Goal: Task Accomplishment & Management: Manage account settings

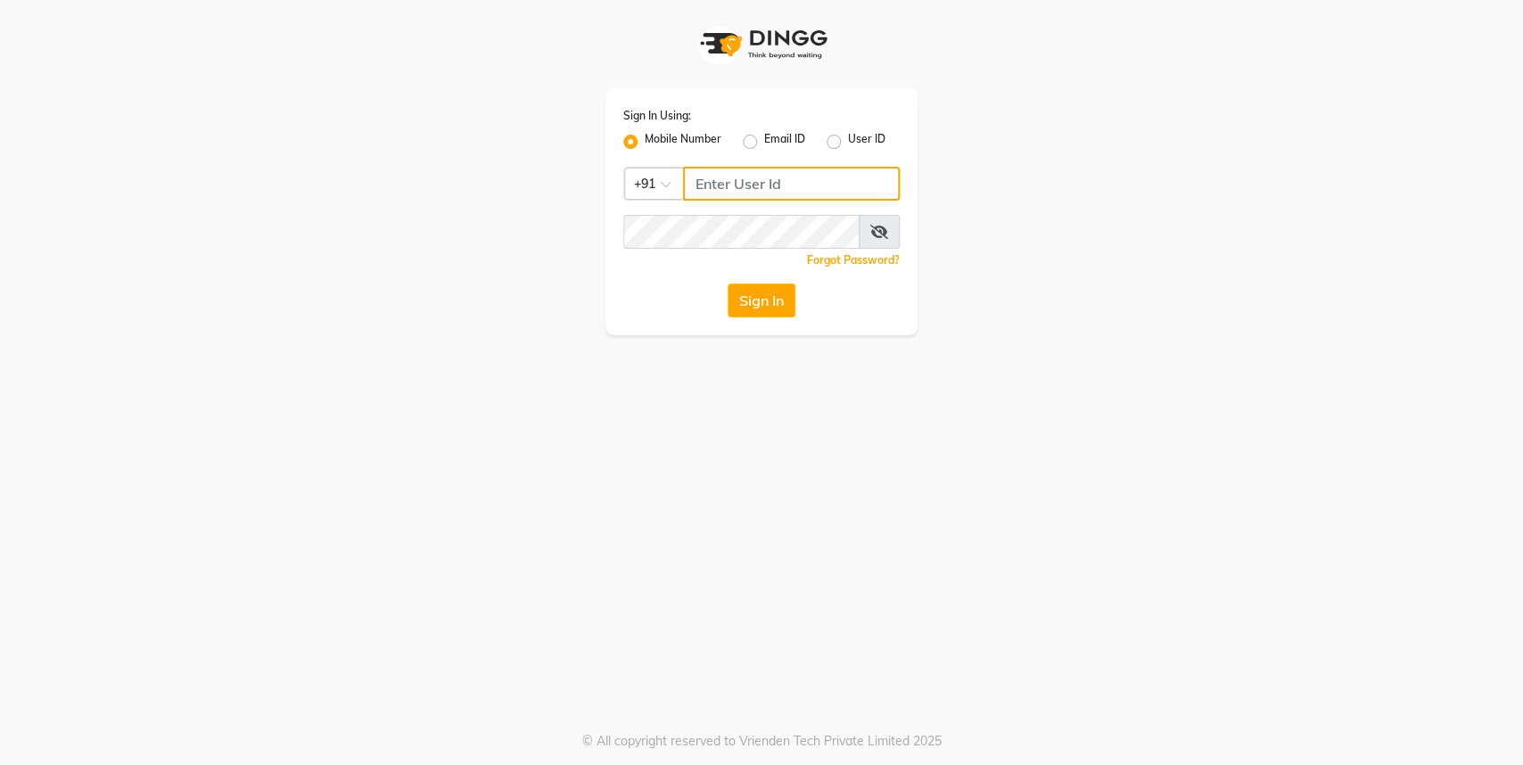
click at [725, 195] on input "Username" at bounding box center [791, 184] width 217 height 34
click at [747, 163] on div "Sign In Using: Mobile Number Email ID User ID Country Code × +91 Remember me Fo…" at bounding box center [761, 211] width 312 height 247
click at [736, 184] on input "Username" at bounding box center [791, 184] width 217 height 34
type input "9004963148"
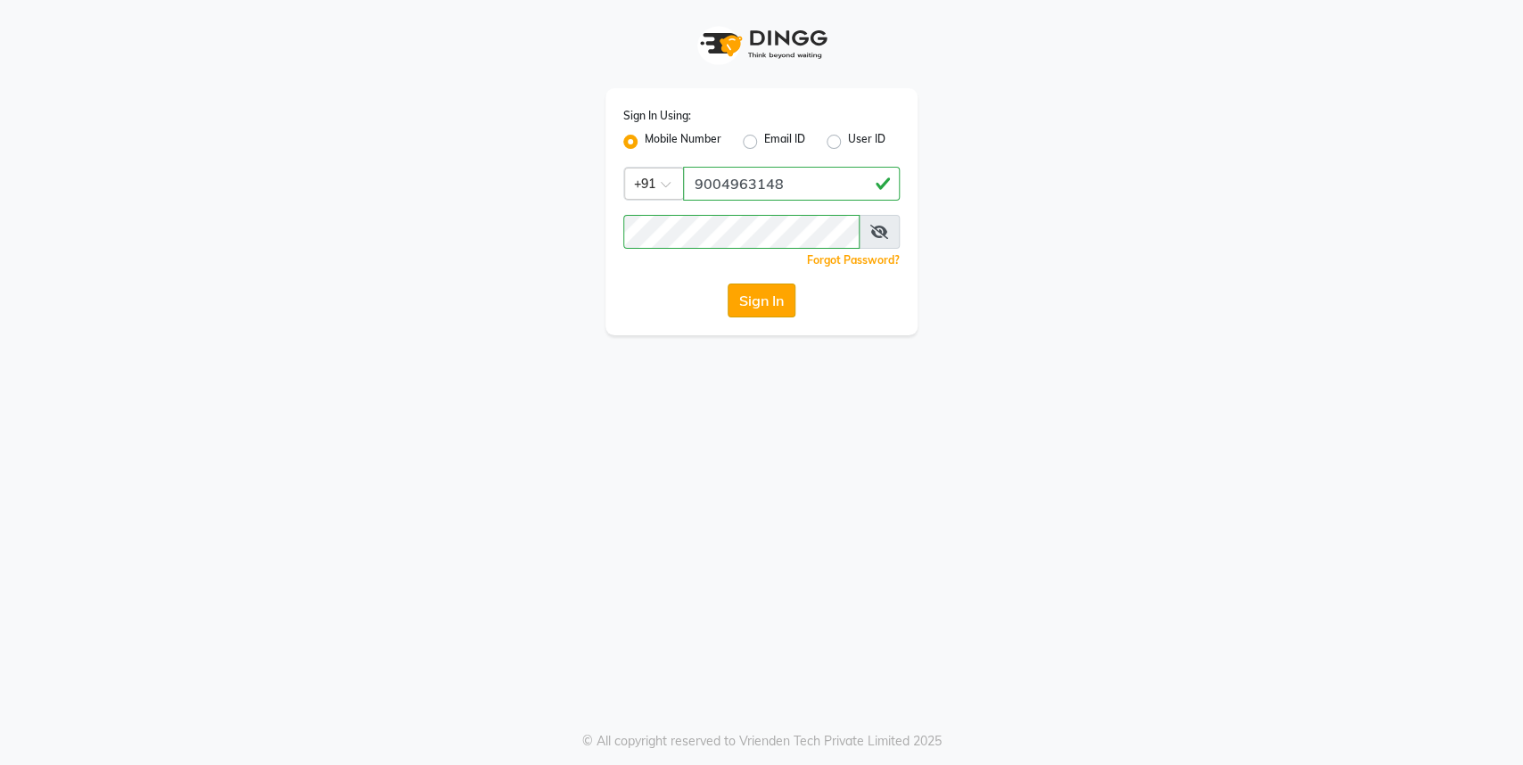
click at [747, 290] on button "Sign In" at bounding box center [762, 301] width 68 height 34
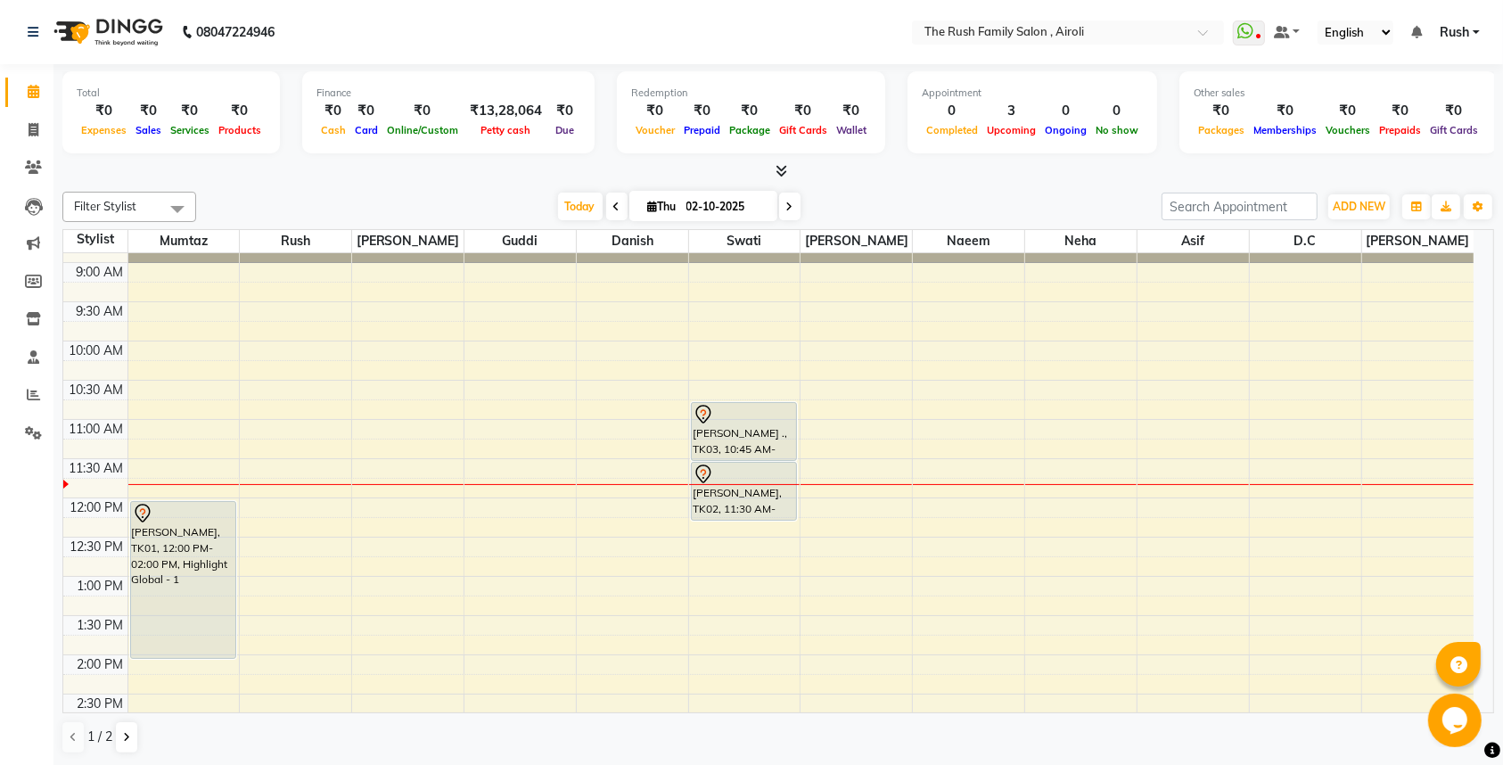
scroll to position [68, 0]
click at [780, 277] on div "8:00 AM 8:30 AM 9:00 AM 9:30 AM 10:00 AM 10:30 AM 11:00 AM 11:30 AM 12:00 PM 12…" at bounding box center [768, 773] width 1410 height 1176
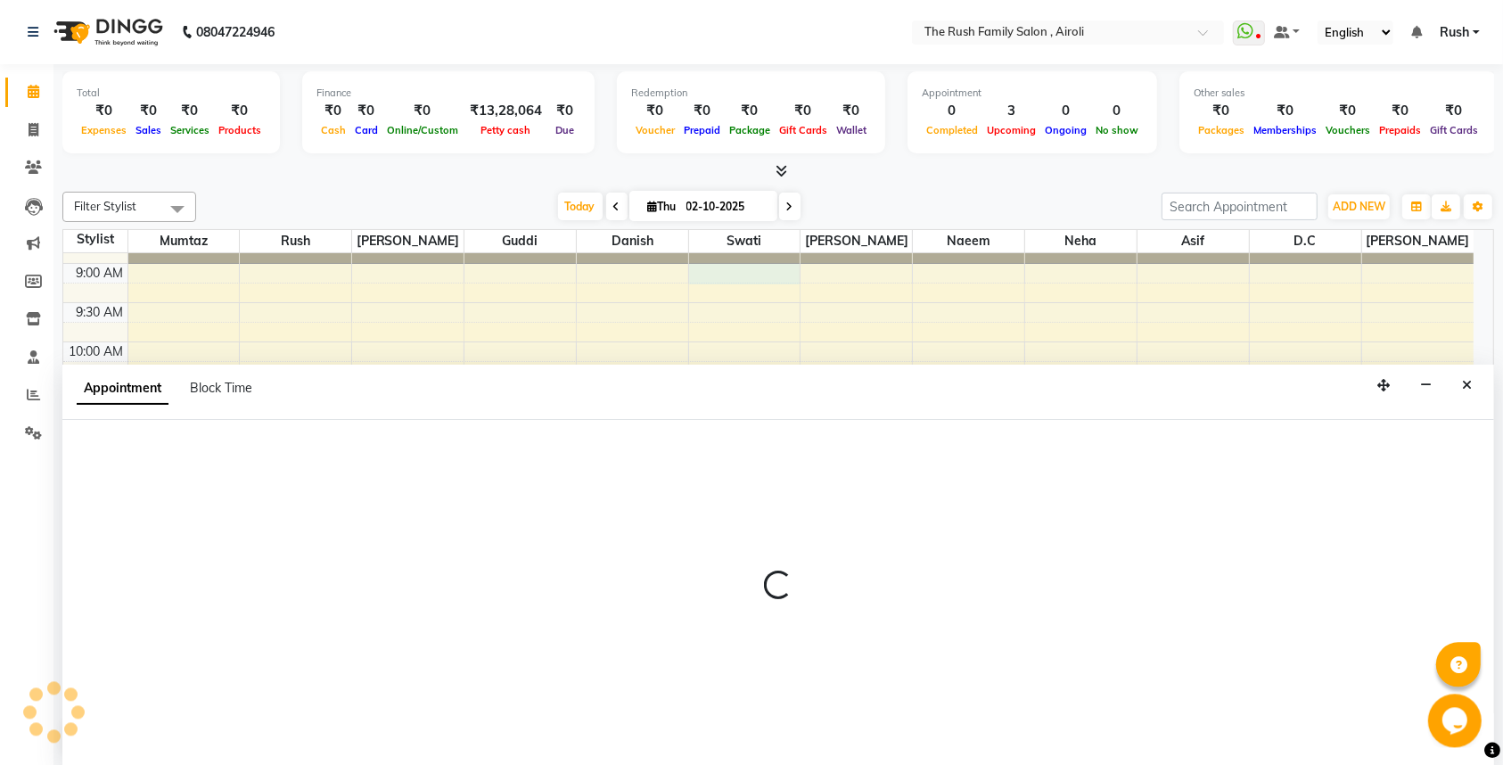
scroll to position [1, 0]
select select "77430"
select select "540"
select select "tentative"
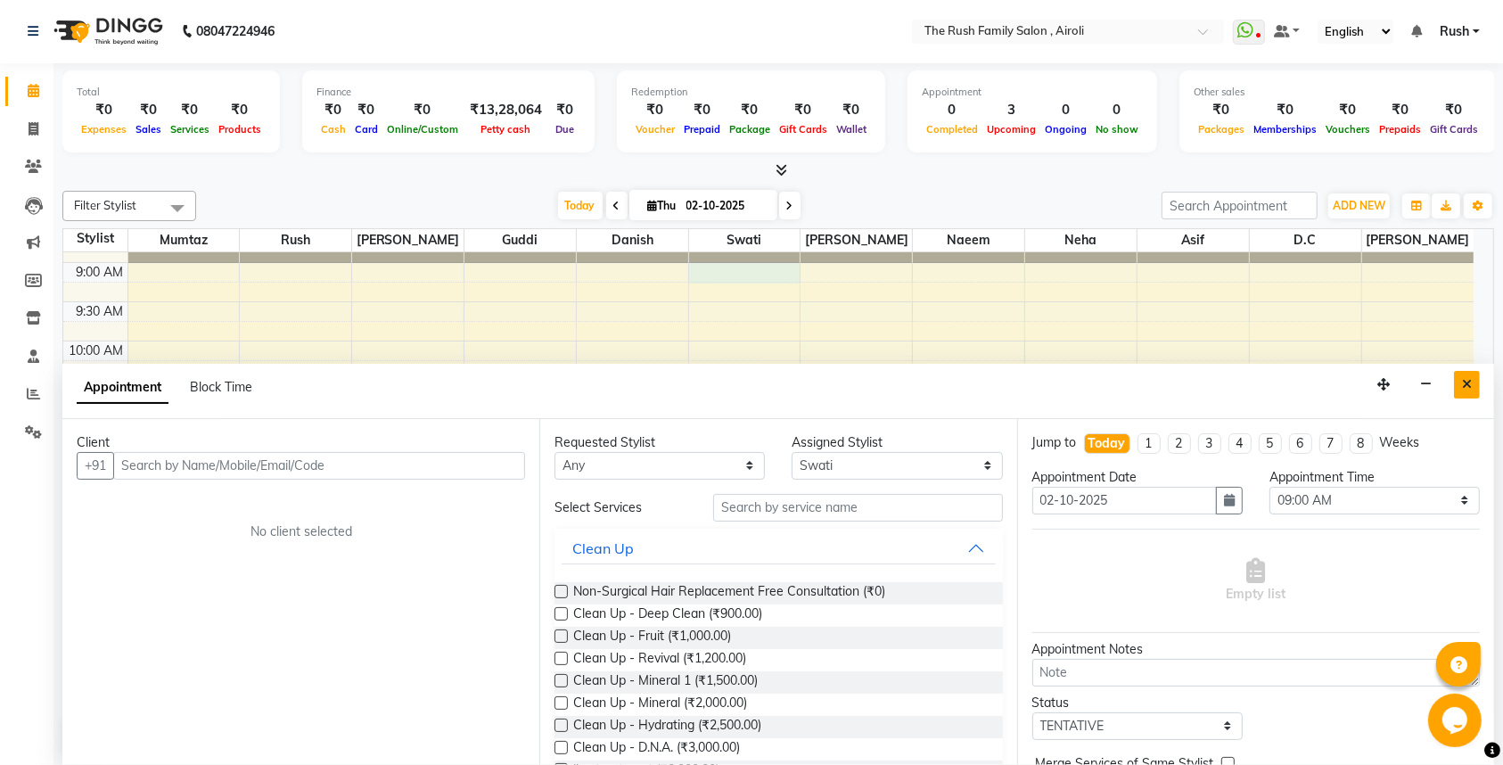
click at [1461, 384] on button "Close" at bounding box center [1467, 385] width 26 height 28
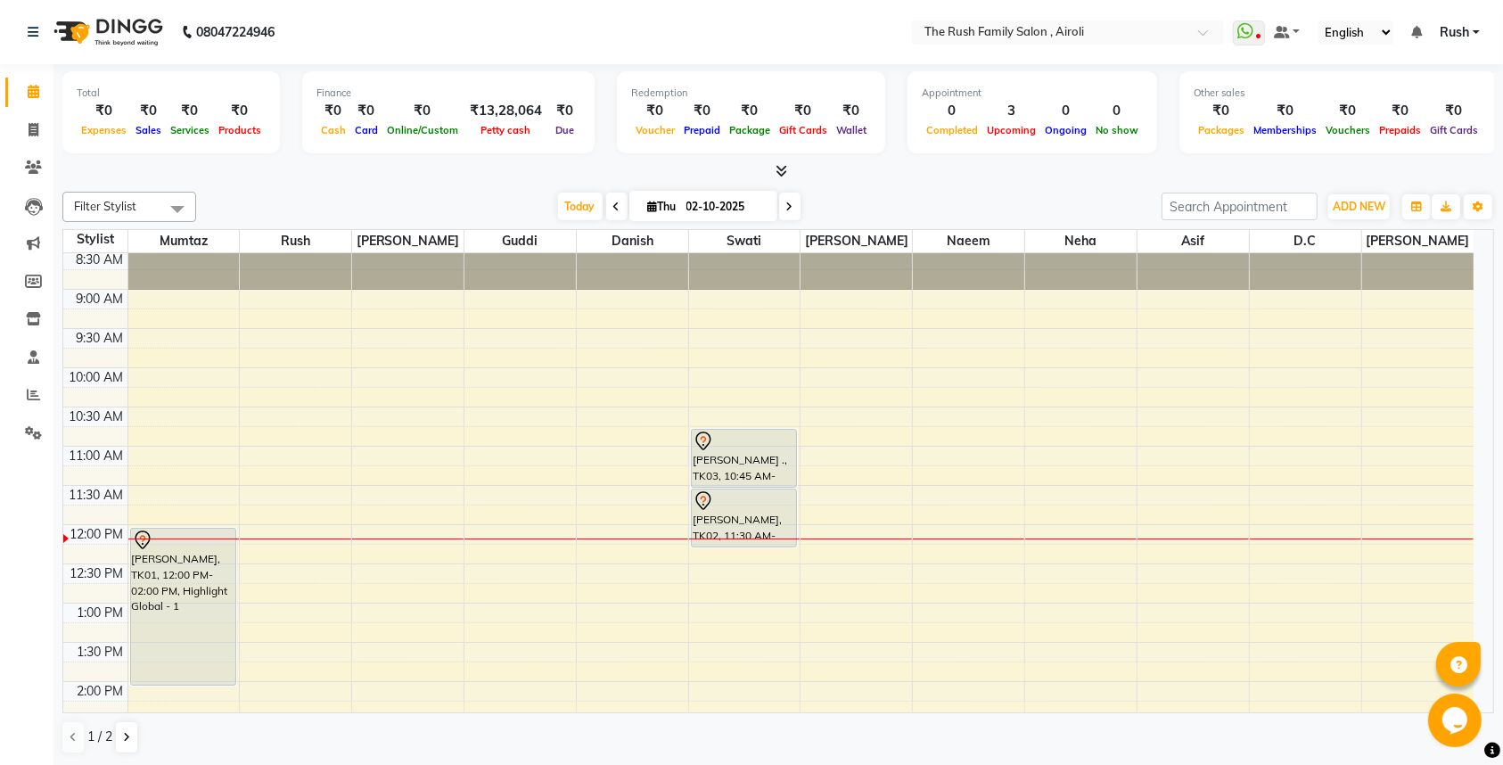
scroll to position [0, 0]
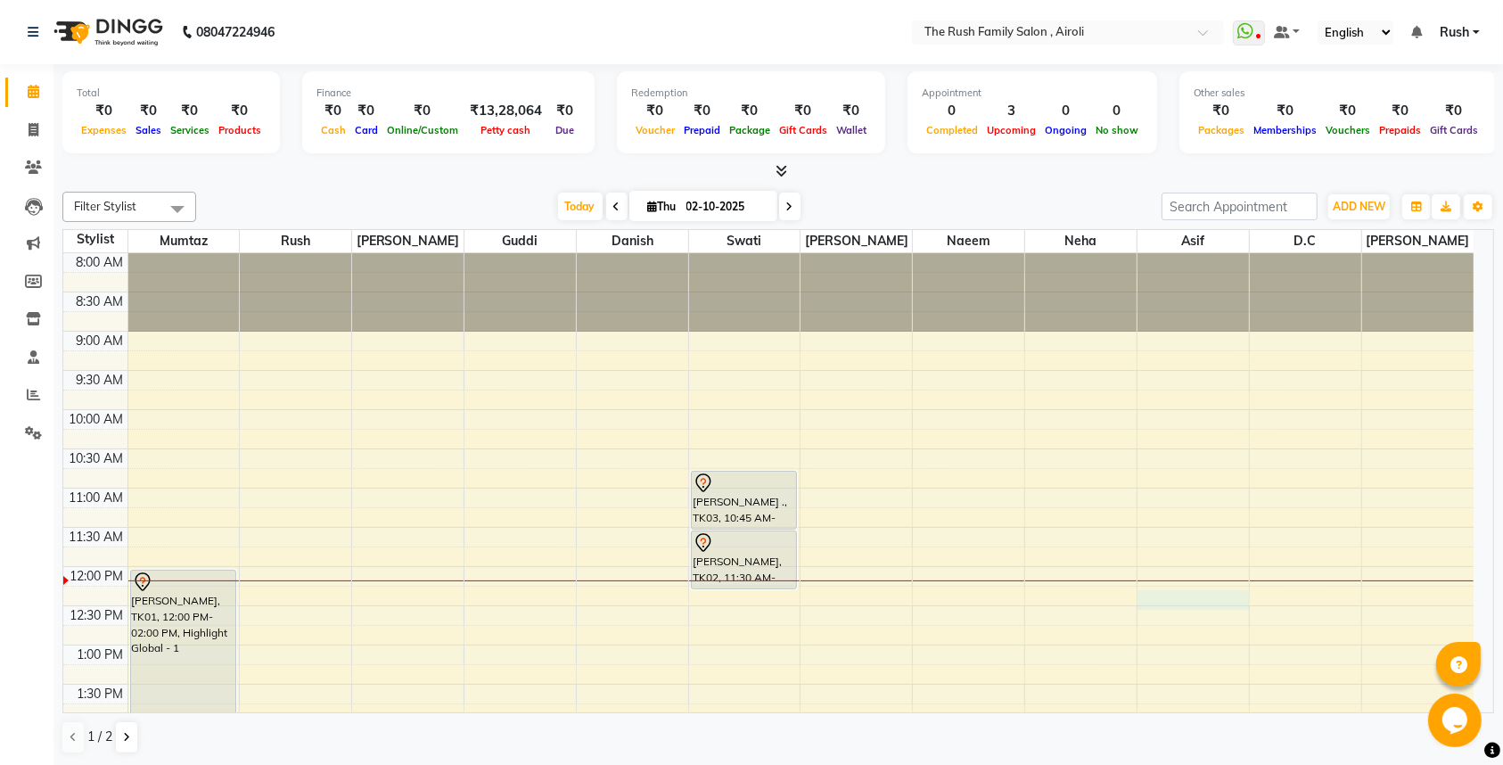
drag, startPoint x: 1208, startPoint y: 606, endPoint x: 1288, endPoint y: 681, distance: 109.8
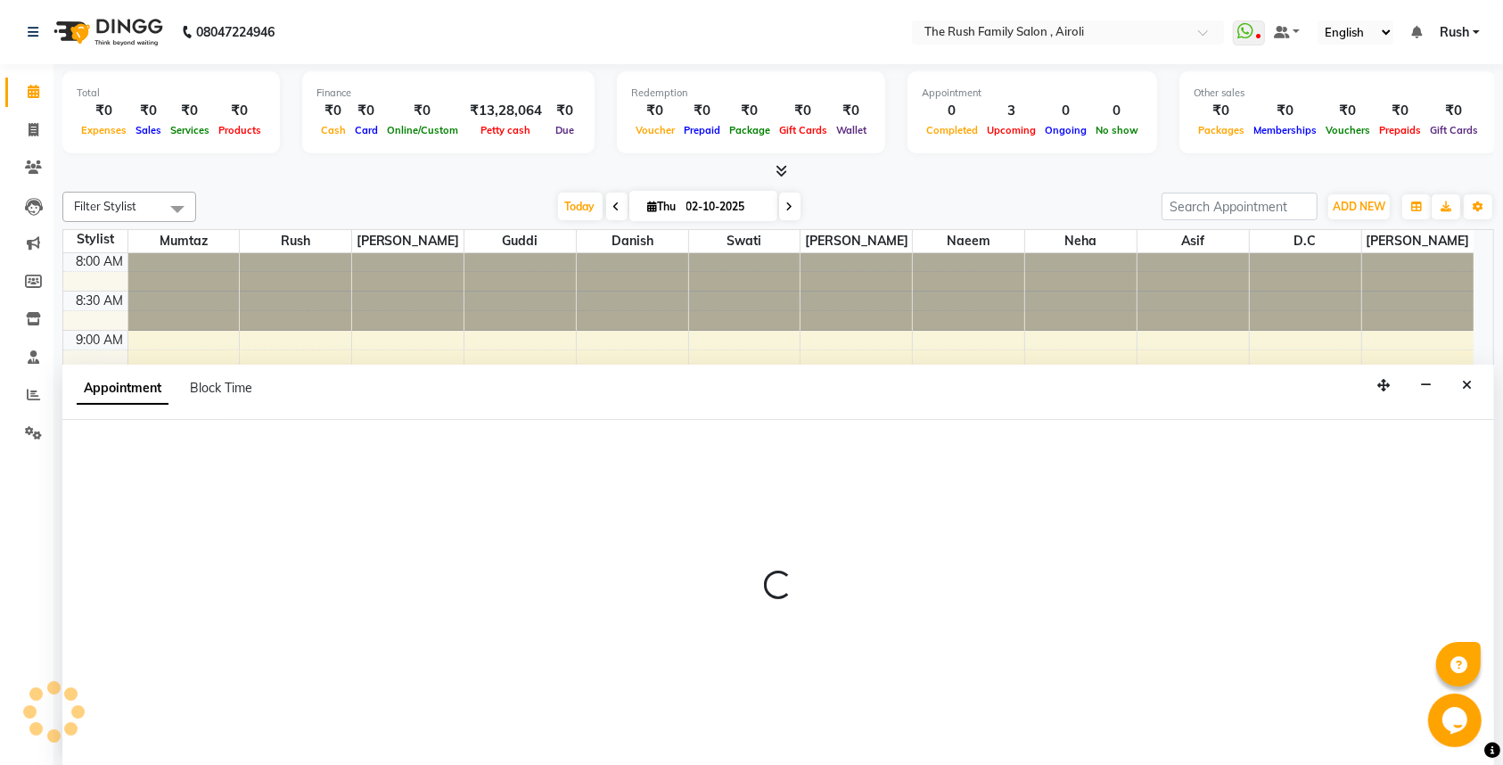
scroll to position [1, 0]
select select "88452"
select select "tentative"
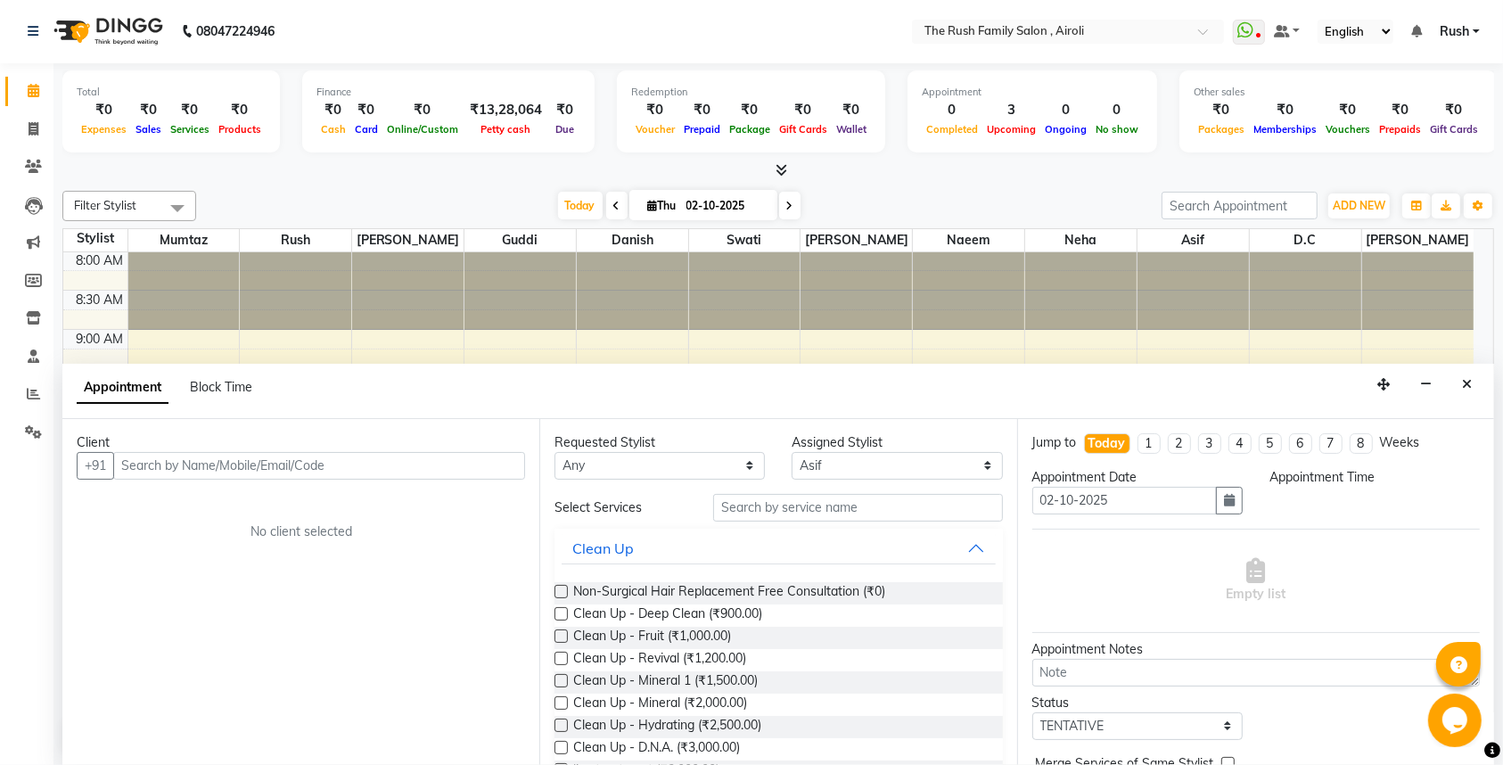
select select "735"
click at [775, 280] on div at bounding box center [744, 290] width 111 height 78
click at [1476, 382] on button "Close" at bounding box center [1467, 385] width 26 height 28
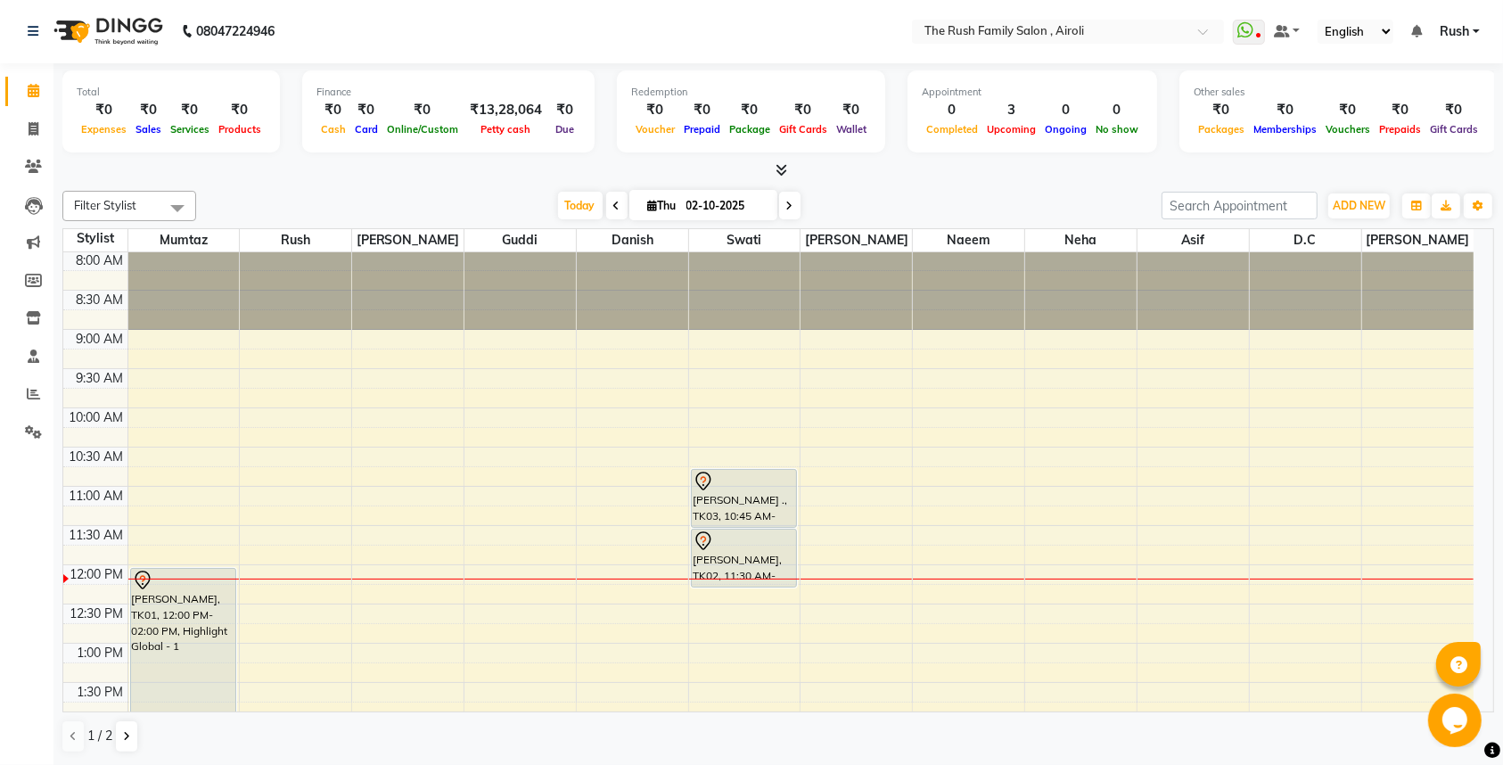
scroll to position [188, 0]
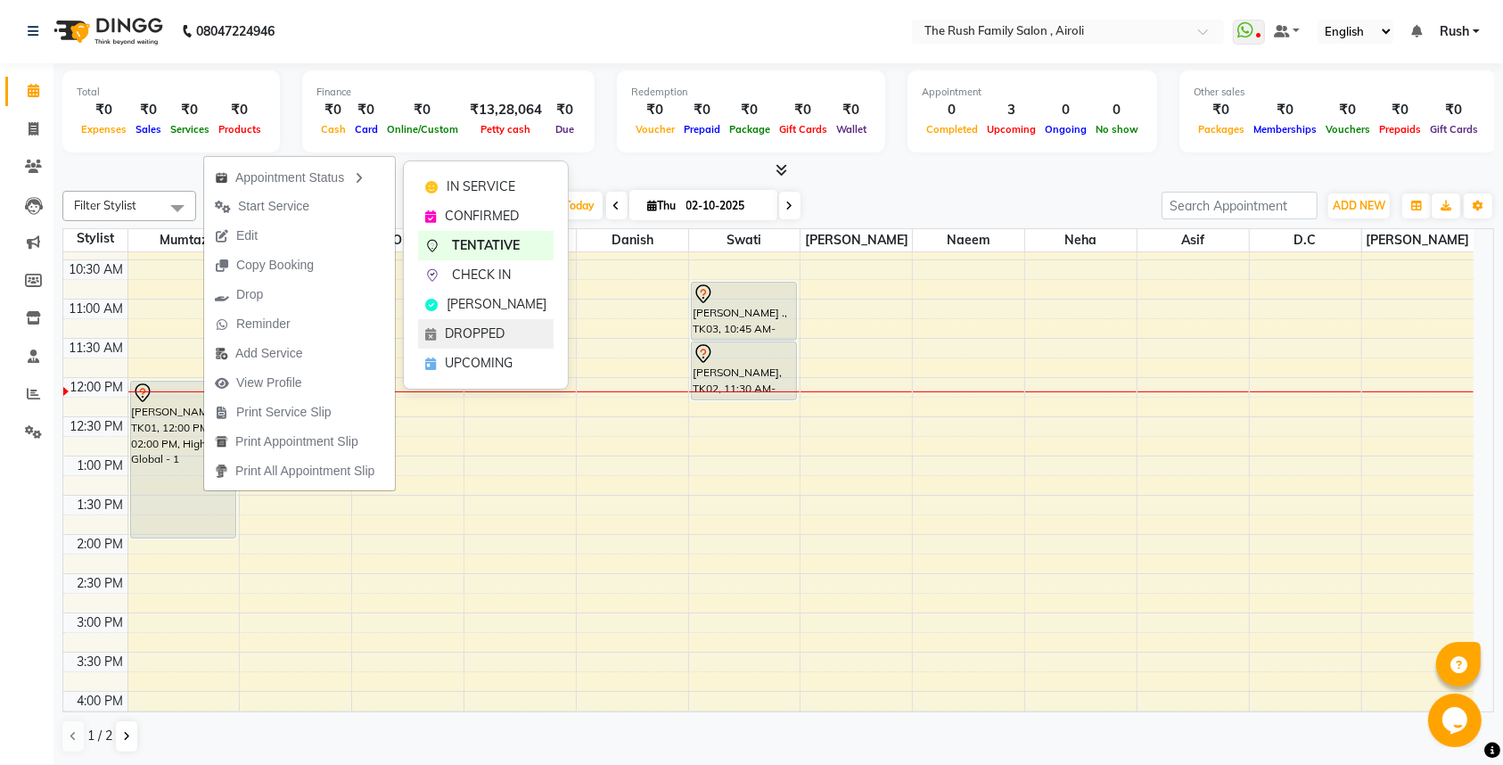
click at [462, 346] on div "DROPPED" at bounding box center [486, 333] width 136 height 29
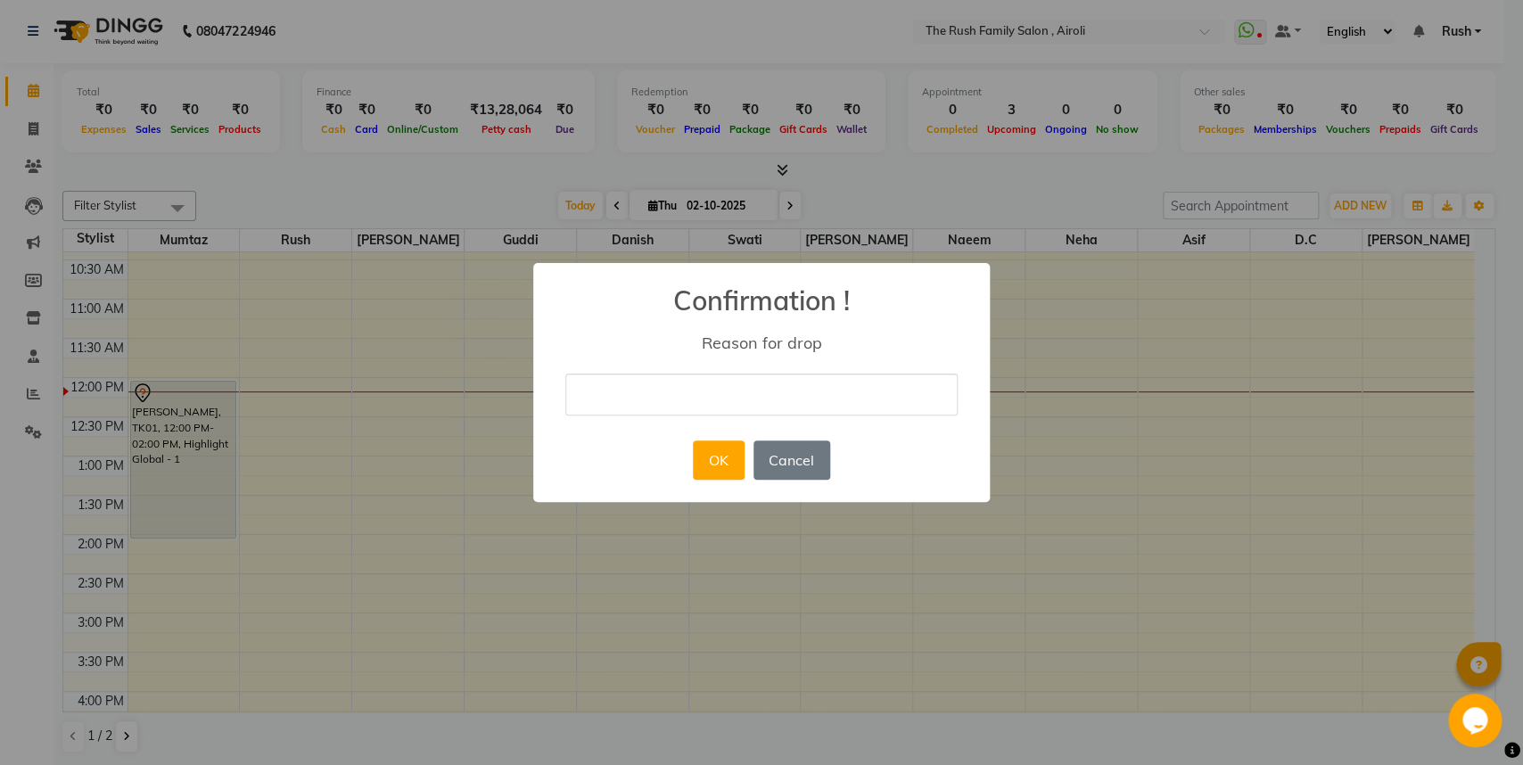
click at [783, 484] on div "OK No Cancel" at bounding box center [760, 460] width 145 height 48
click at [802, 464] on button "Cancel" at bounding box center [791, 459] width 77 height 39
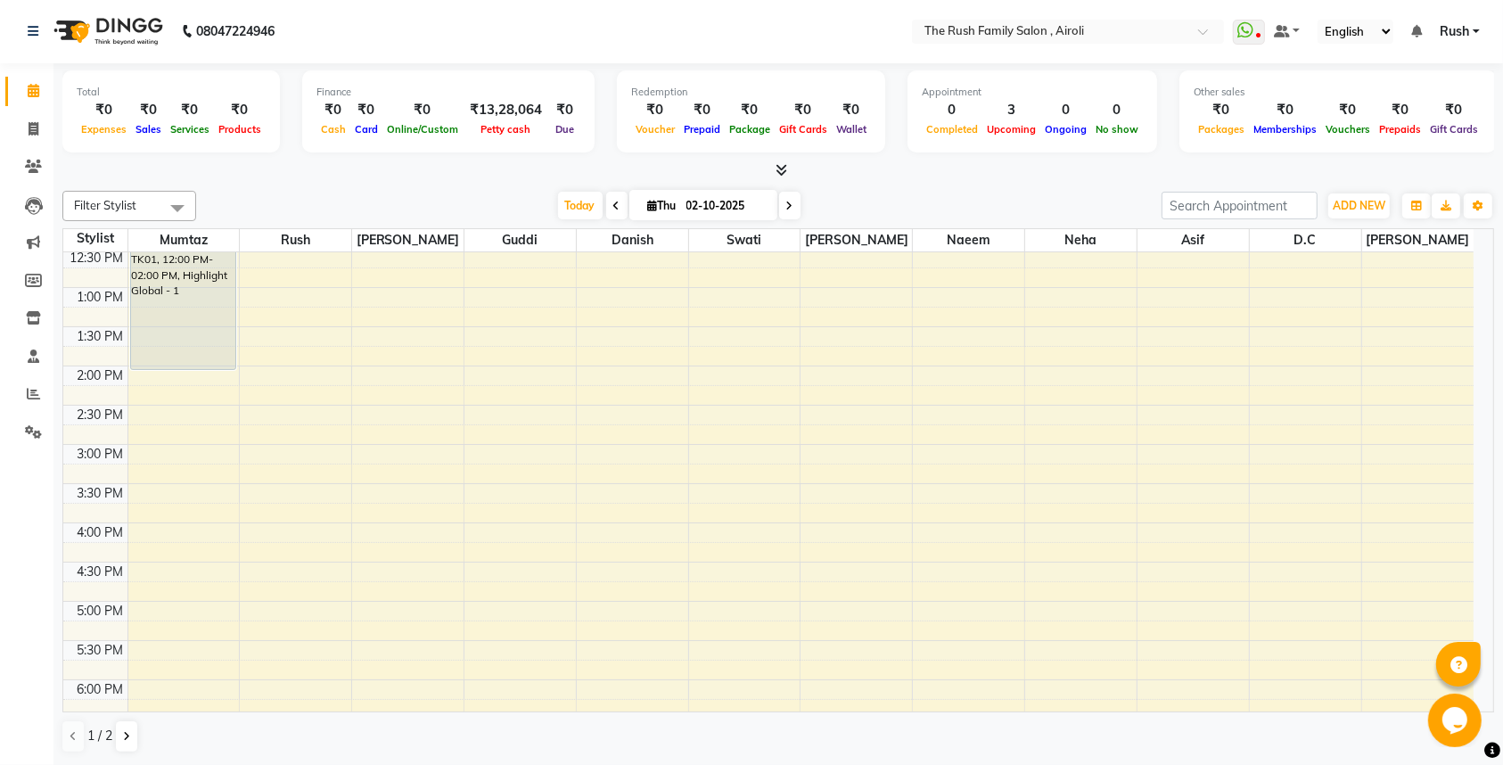
scroll to position [0, 0]
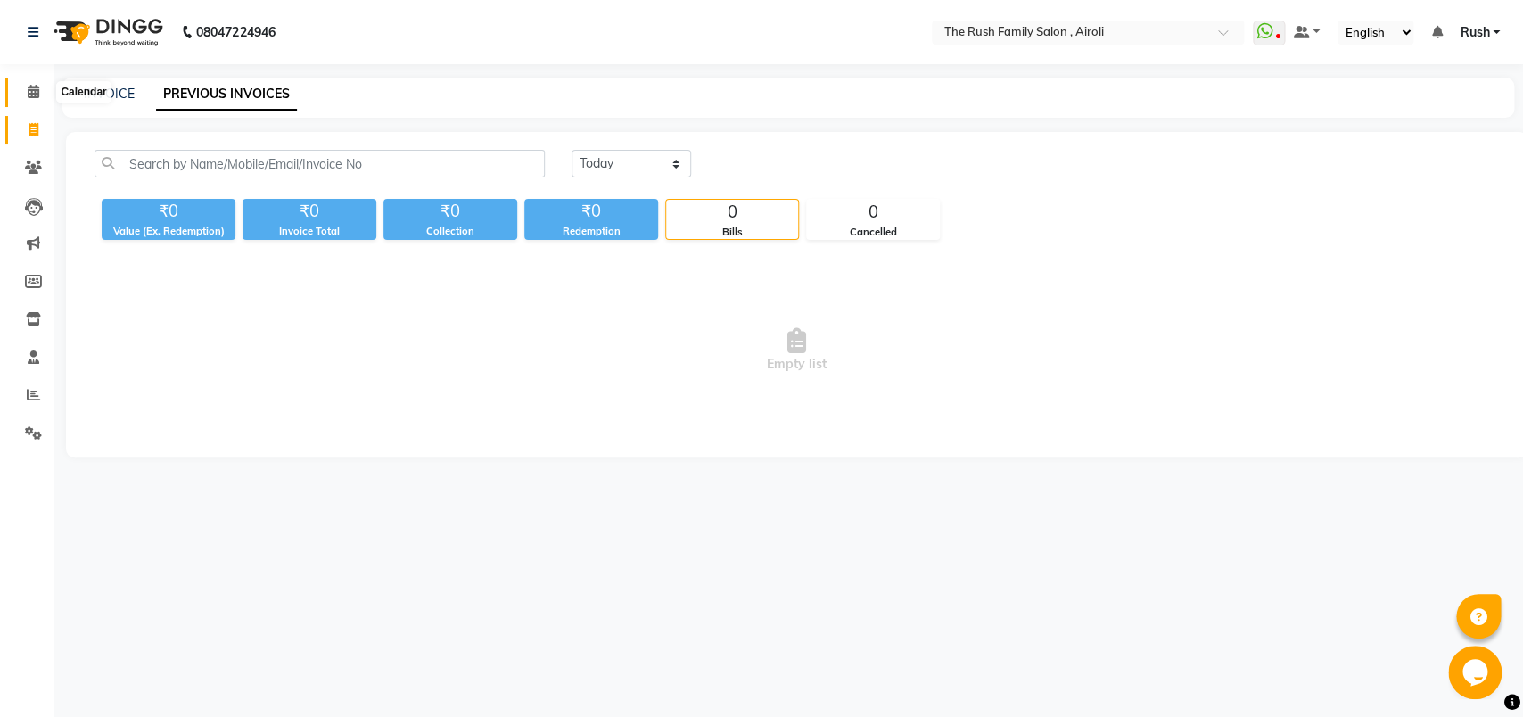
click at [43, 95] on span at bounding box center [33, 92] width 31 height 21
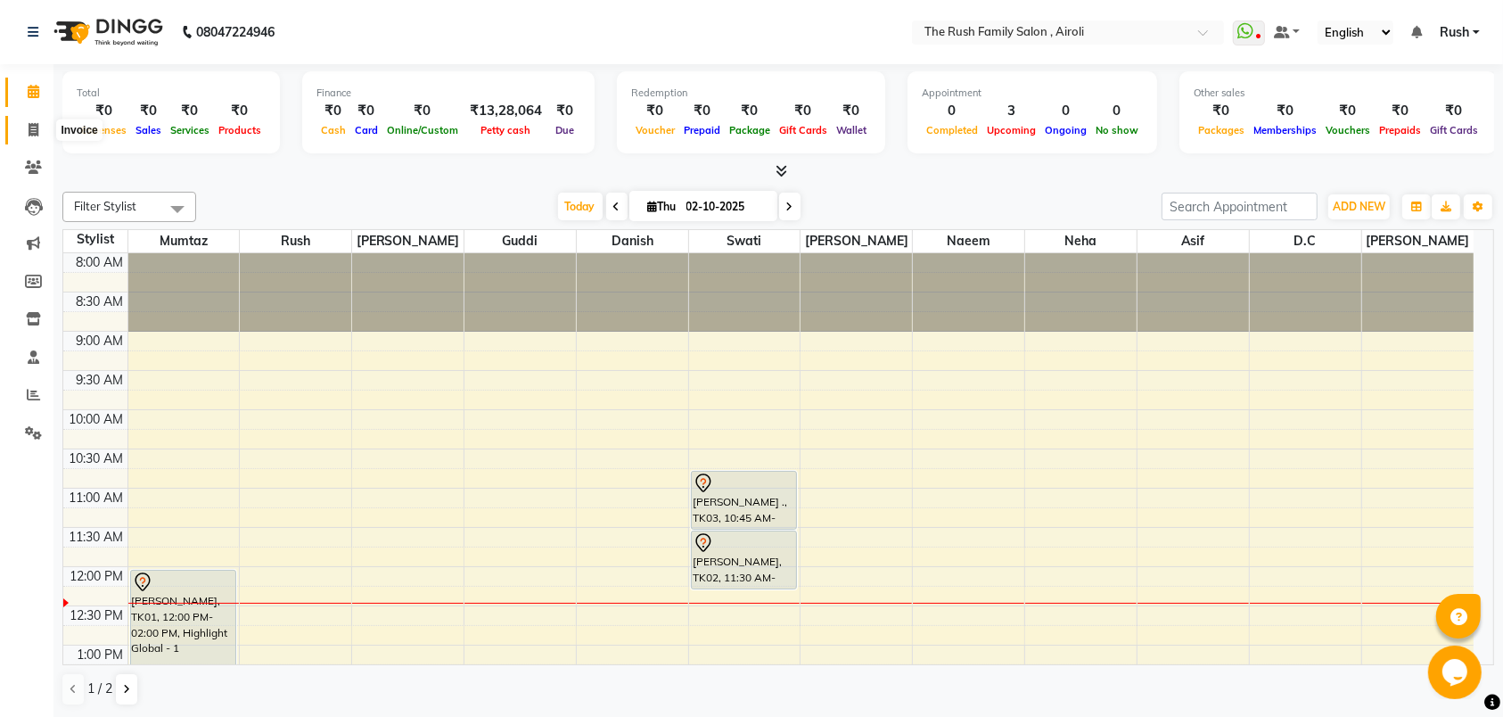
click at [27, 134] on span at bounding box center [33, 130] width 31 height 21
select select "5419"
select select "service"
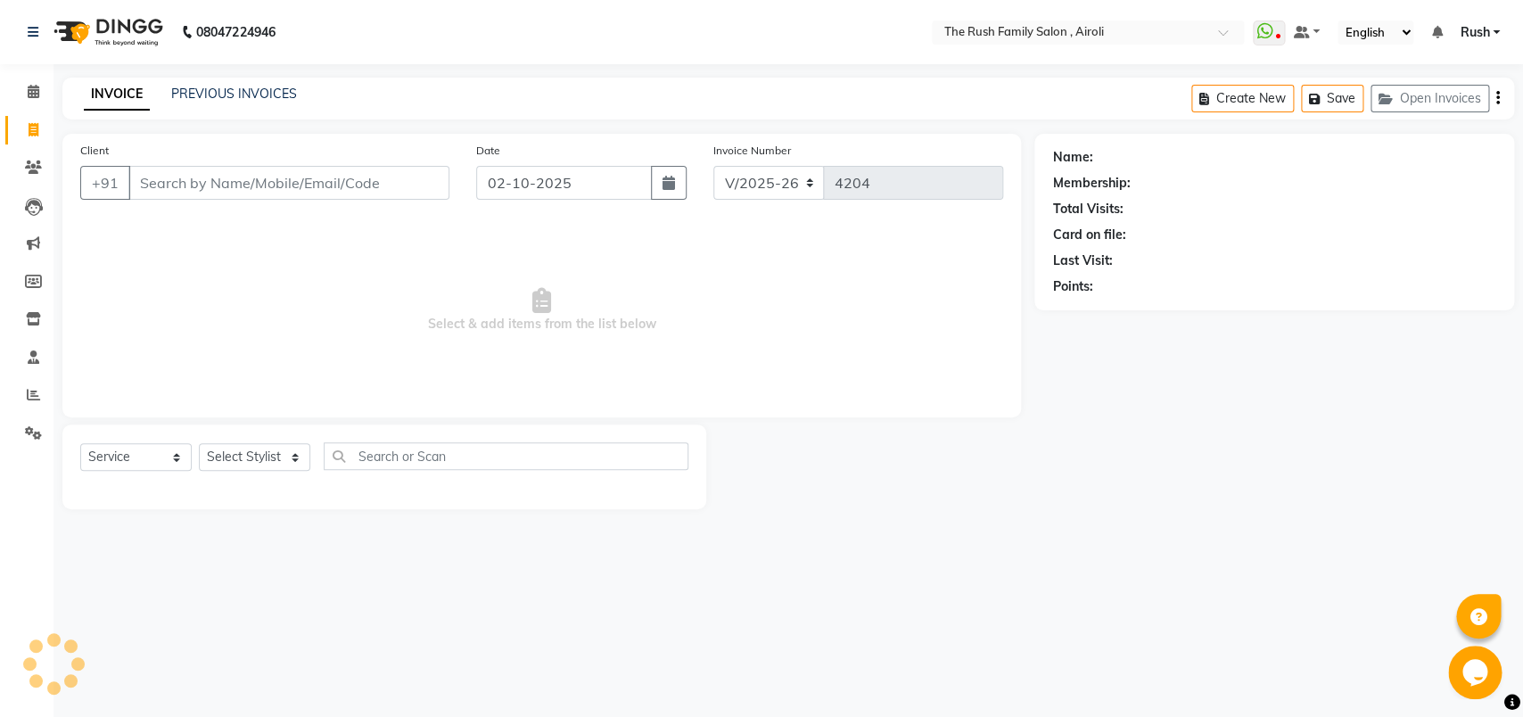
click at [227, 184] on input "Client" at bounding box center [288, 183] width 321 height 34
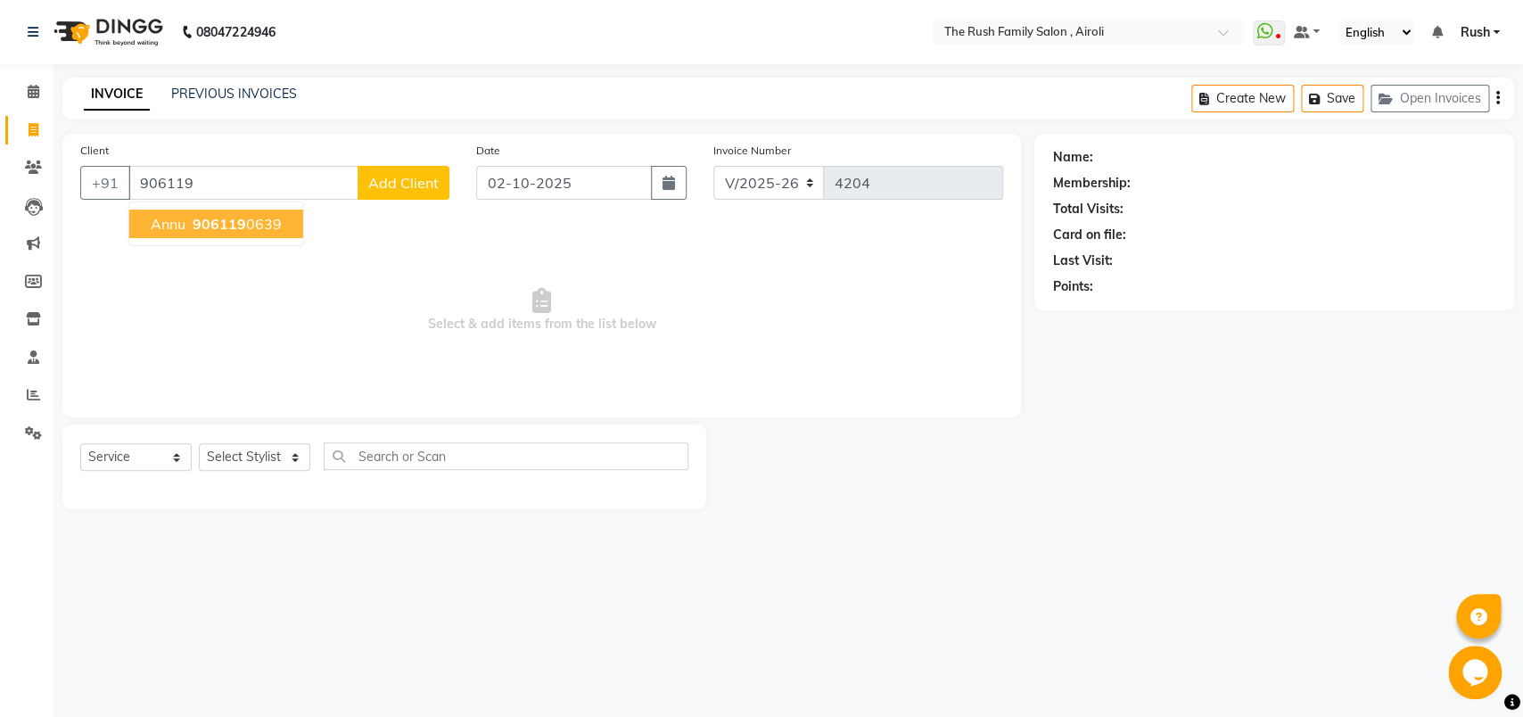
click at [222, 233] on button "annu 906119 0639" at bounding box center [216, 224] width 174 height 29
type input "9061190639"
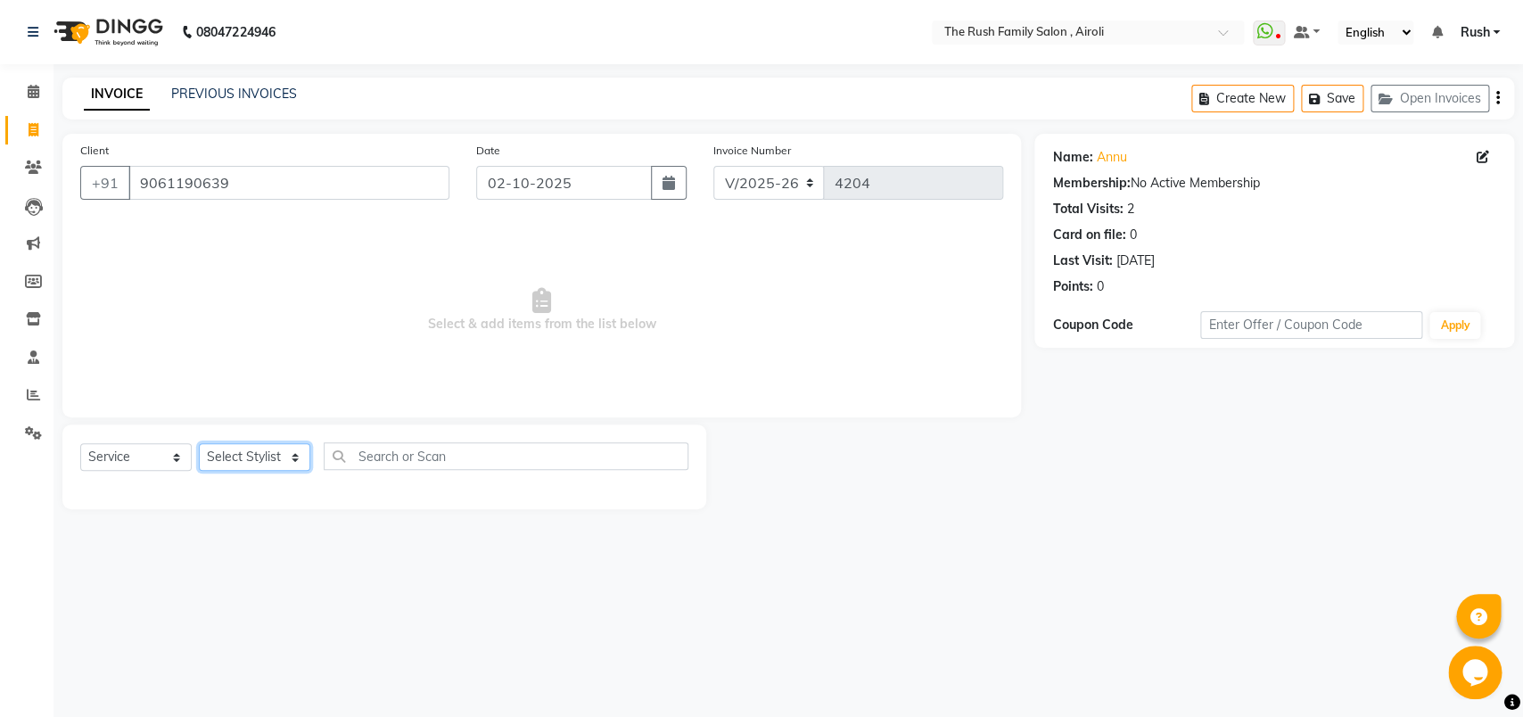
click at [199, 443] on select "Select Stylist [PERSON_NAME] [PERSON_NAME] Danish D.C Guddi [PERSON_NAME] [PERS…" at bounding box center [254, 457] width 111 height 28
select select "93509"
click option "[PERSON_NAME]" at bounding box center [0, 0] width 0 height 0
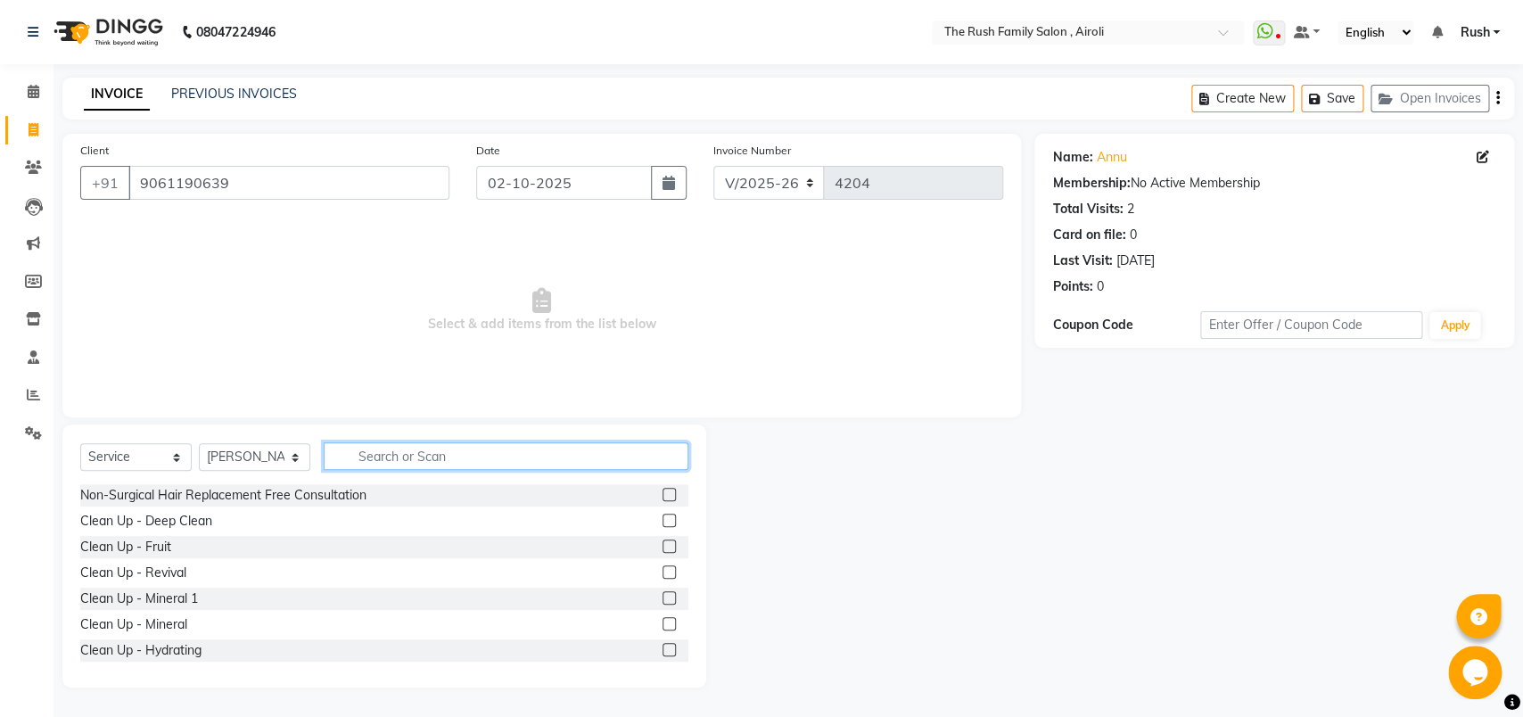
click at [444, 457] on input "text" at bounding box center [506, 456] width 365 height 28
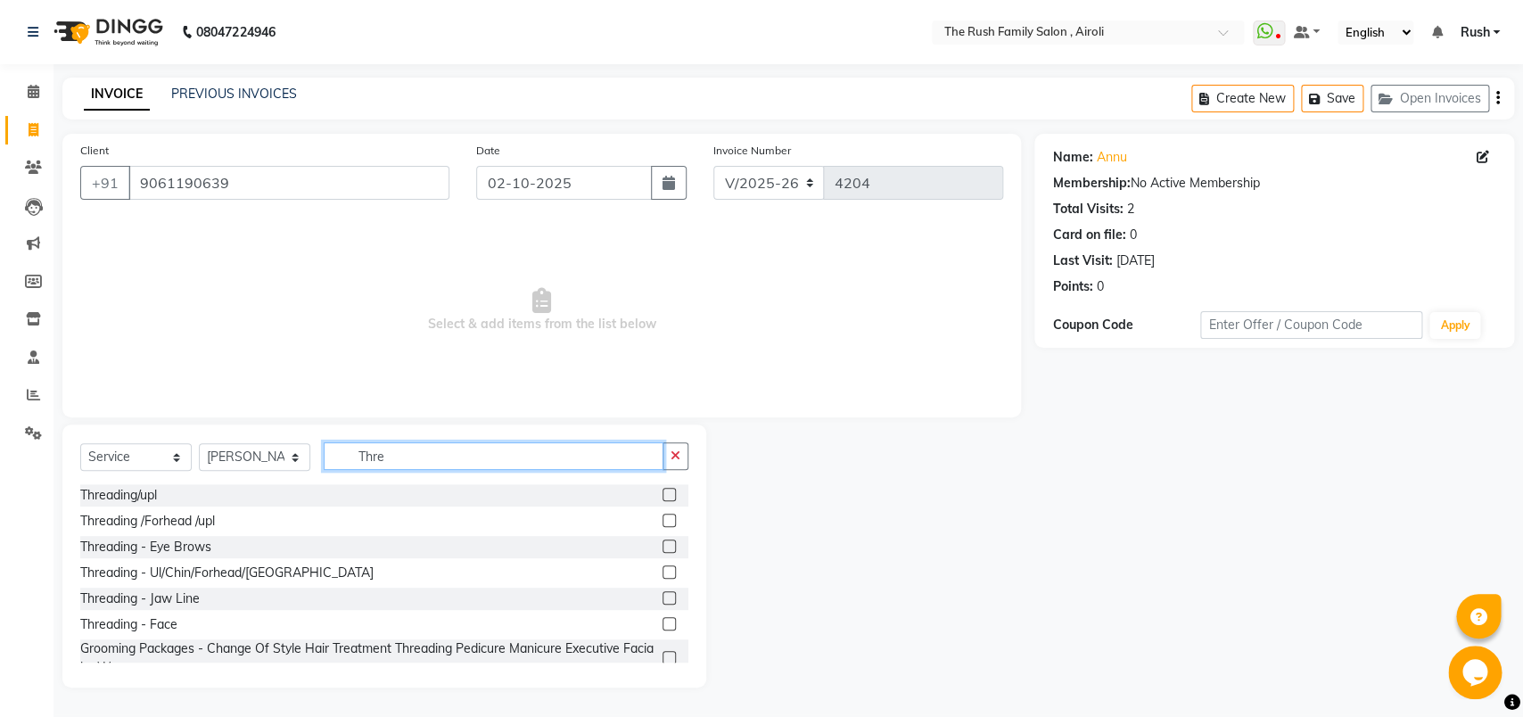
type input "Thre"
click at [662, 547] on label at bounding box center [668, 545] width 13 height 13
click at [662, 547] on input "checkbox" at bounding box center [668, 547] width 12 height 12
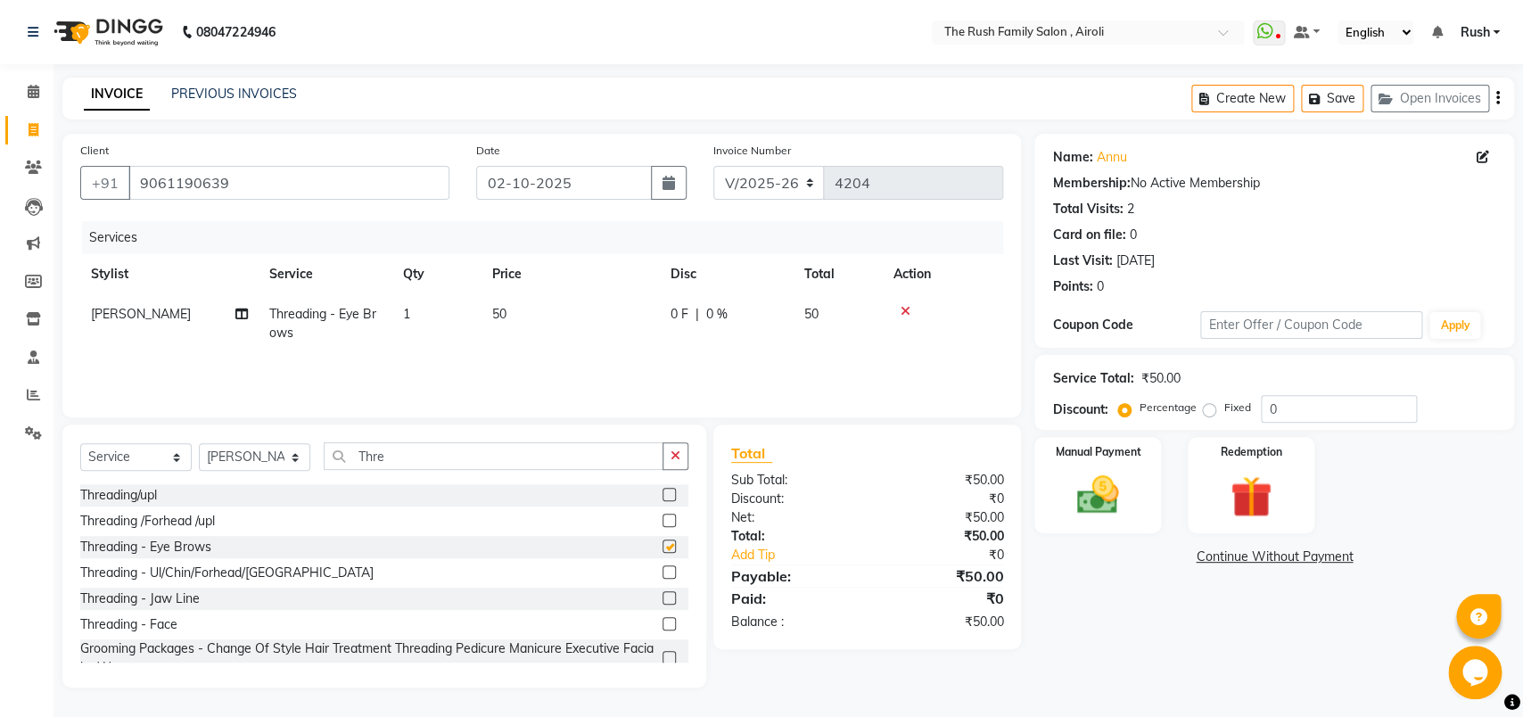
checkbox input "false"
click at [1115, 493] on img at bounding box center [1098, 495] width 70 height 50
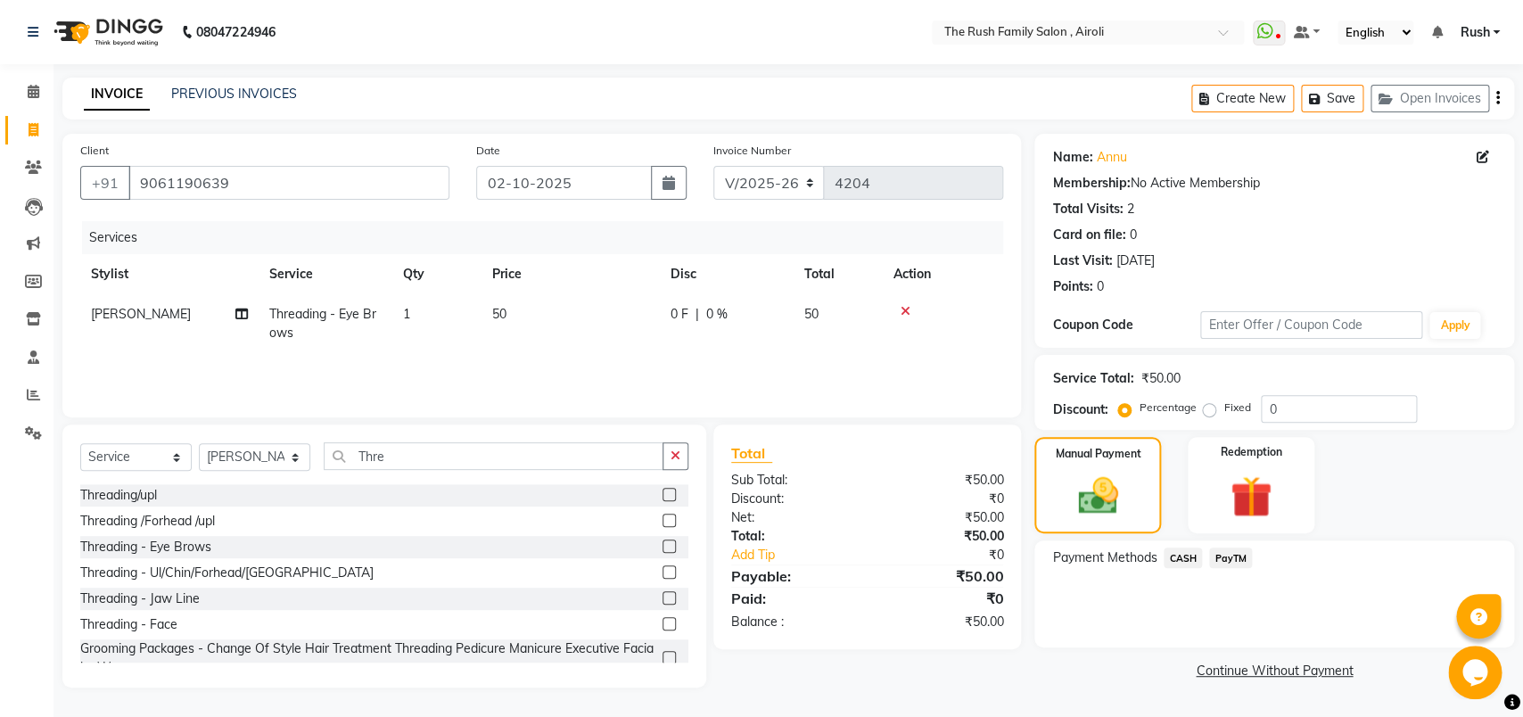
click at [1208, 555] on div "PayTM" at bounding box center [1227, 559] width 50 height 24
click at [1226, 555] on span "PayTM" at bounding box center [1230, 557] width 43 height 21
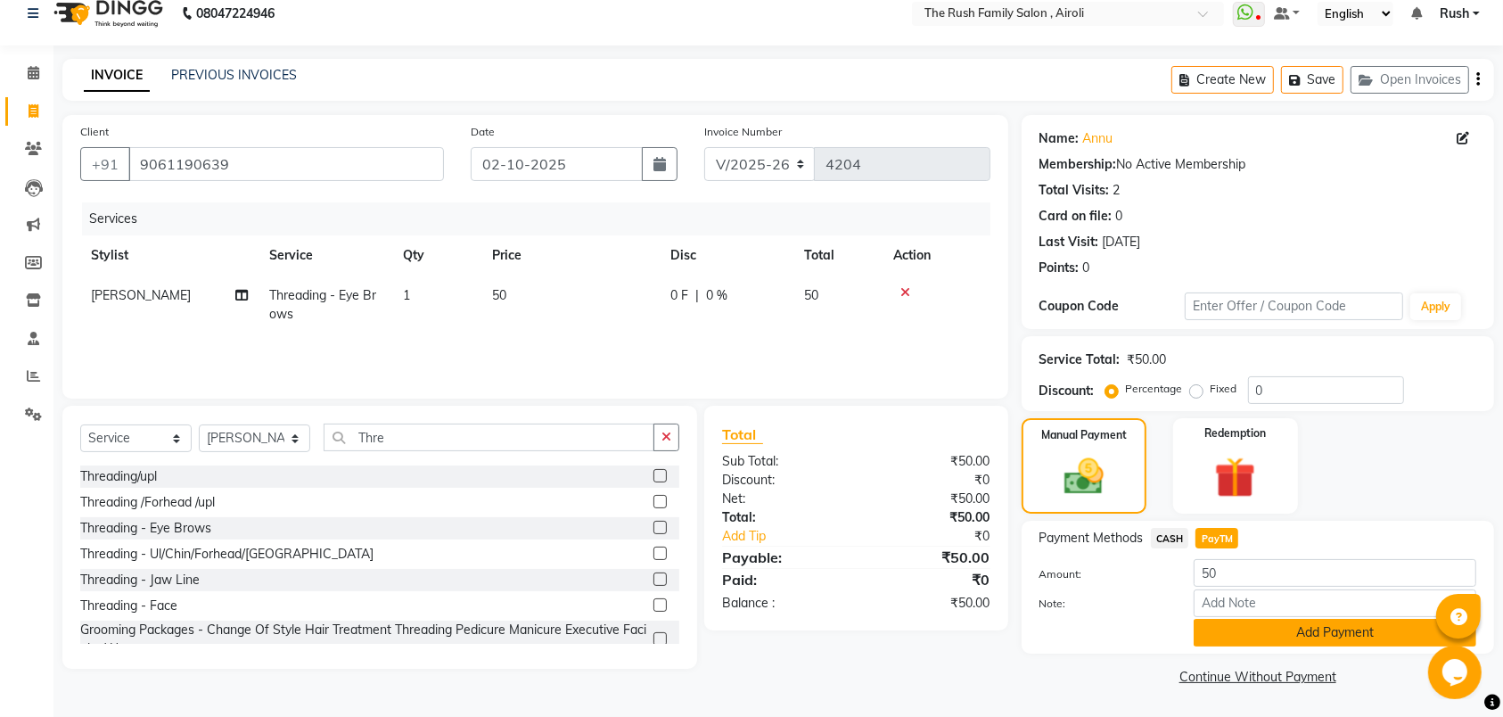
click at [1218, 620] on button "Add Payment" at bounding box center [1335, 633] width 283 height 28
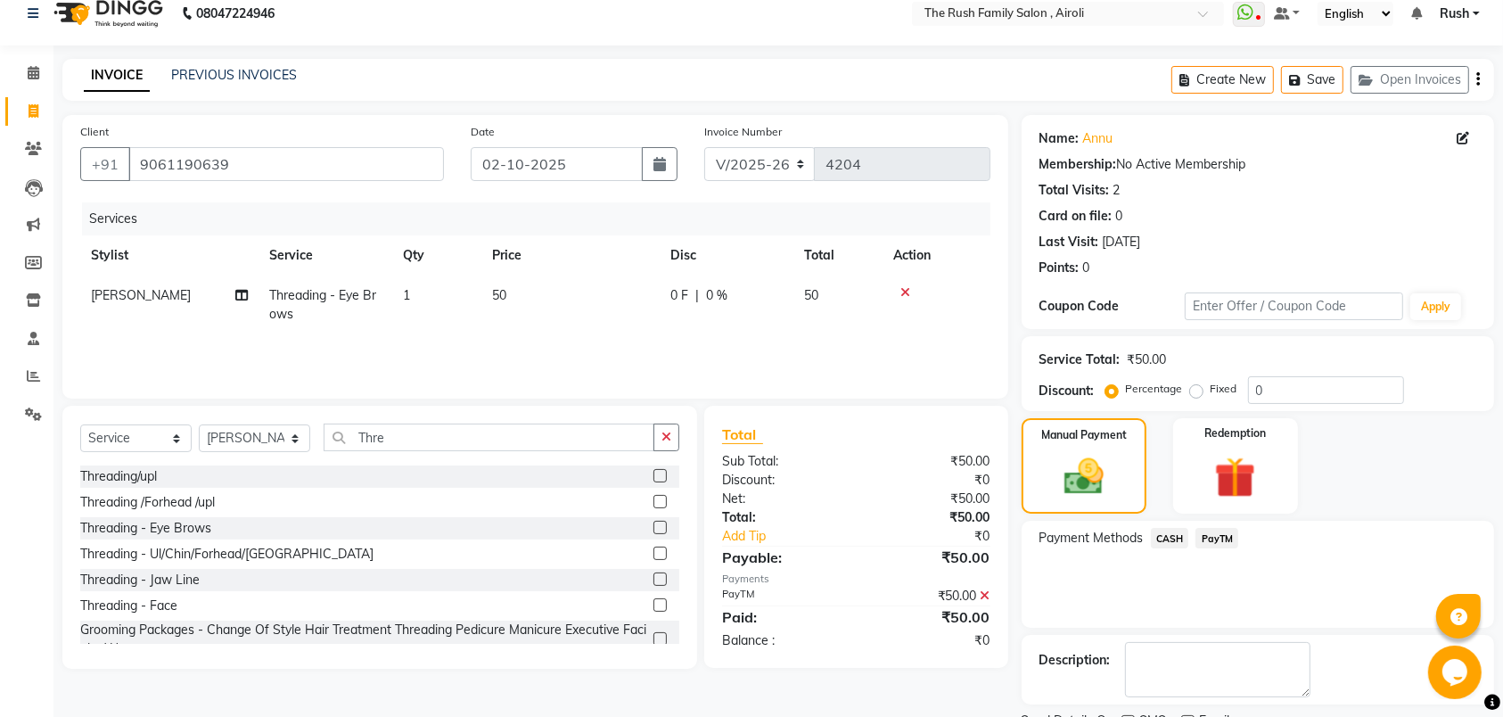
scroll to position [95, 0]
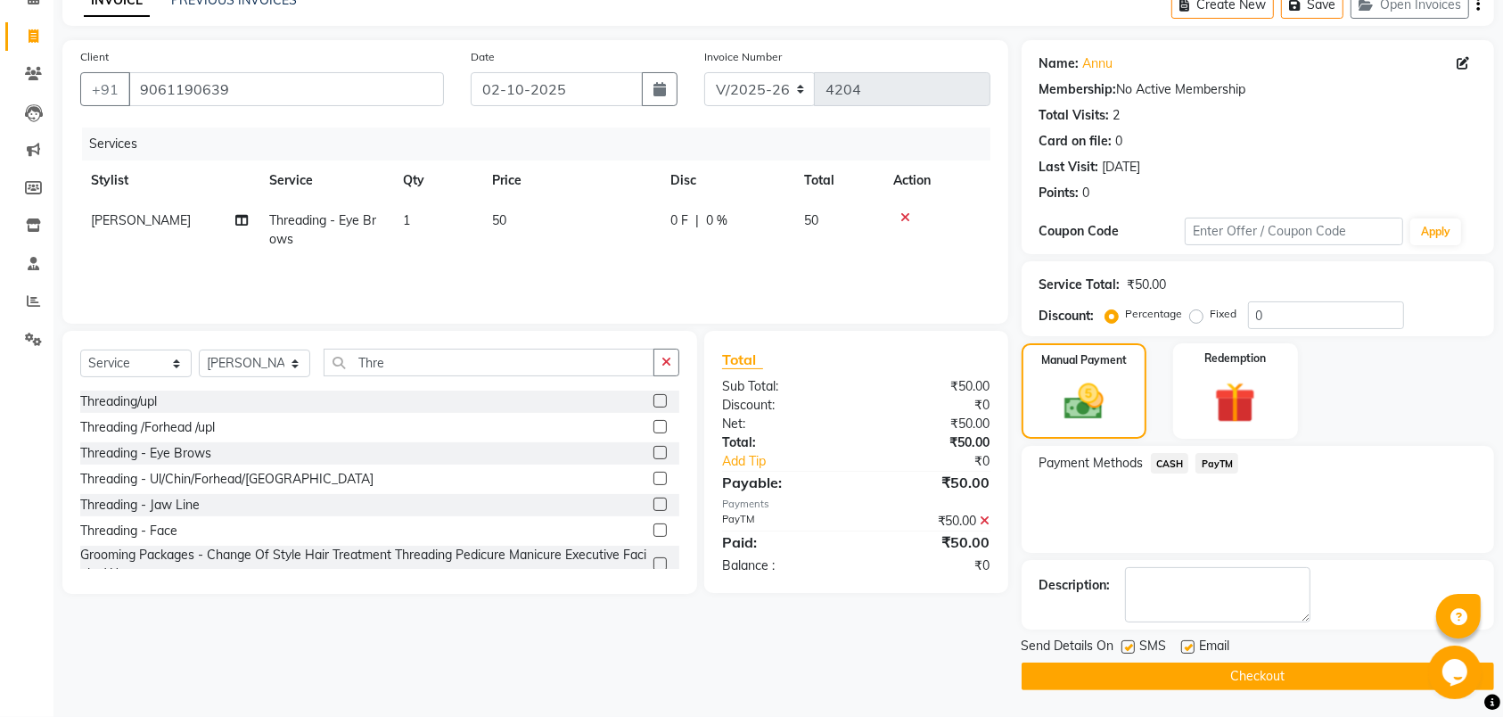
click at [1124, 645] on label at bounding box center [1128, 646] width 13 height 13
click at [1124, 645] on input "checkbox" at bounding box center [1128, 648] width 12 height 12
checkbox input "false"
click at [1193, 645] on label at bounding box center [1187, 646] width 13 height 13
click at [1193, 645] on input "checkbox" at bounding box center [1187, 648] width 12 height 12
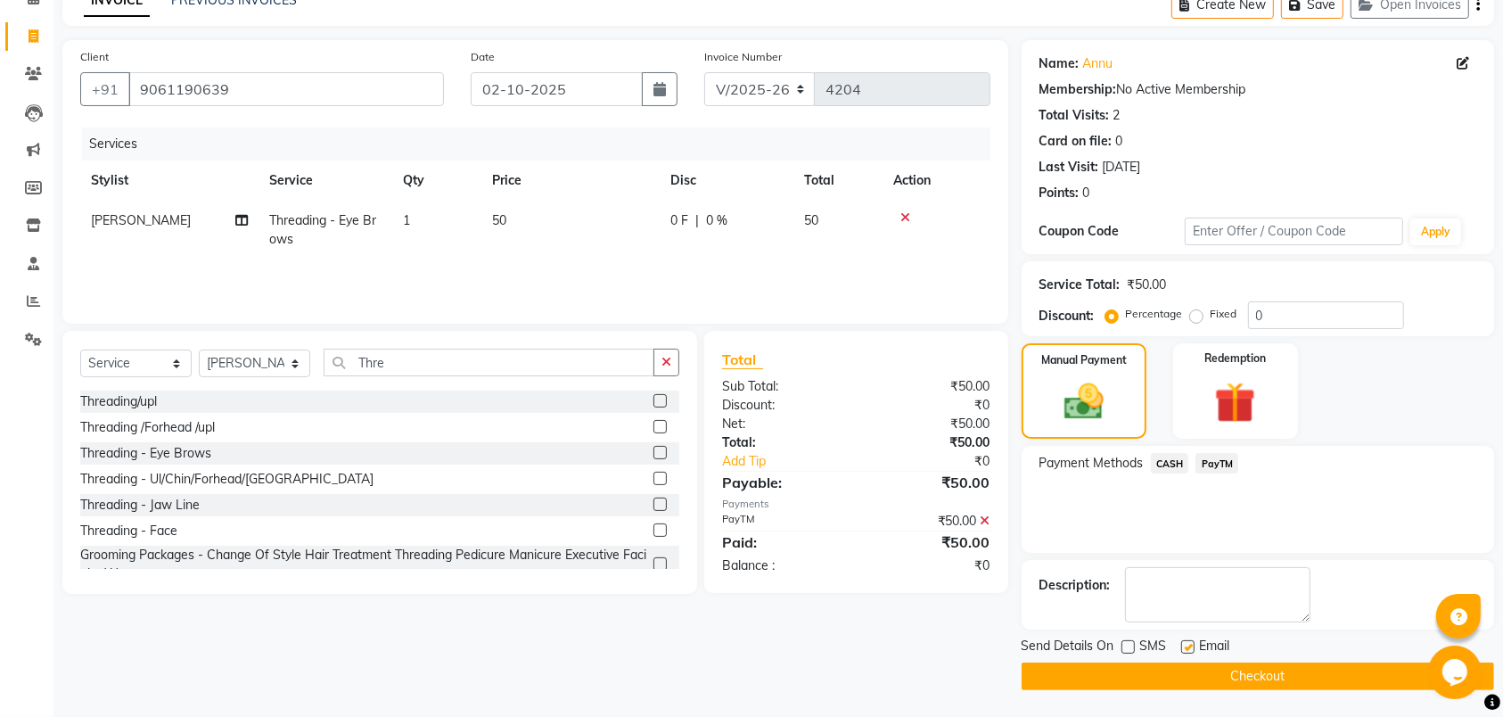
checkbox input "false"
click at [1114, 691] on main "INVOICE PREVIOUS INVOICES Create New Save Open Invoices Client +91 9061190639 D…" at bounding box center [778, 350] width 1450 height 733
click at [1129, 671] on button "Checkout" at bounding box center [1258, 676] width 473 height 28
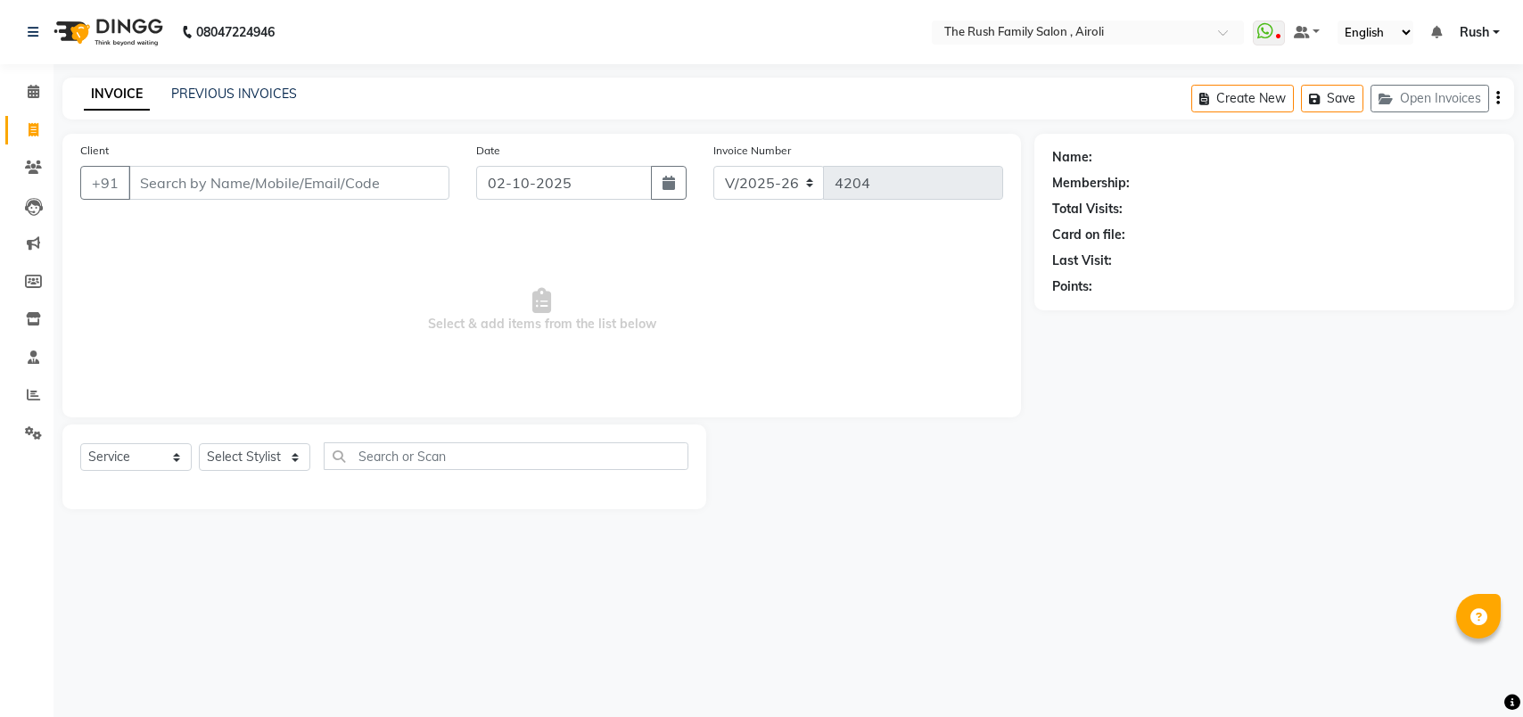
select select "5419"
select select "service"
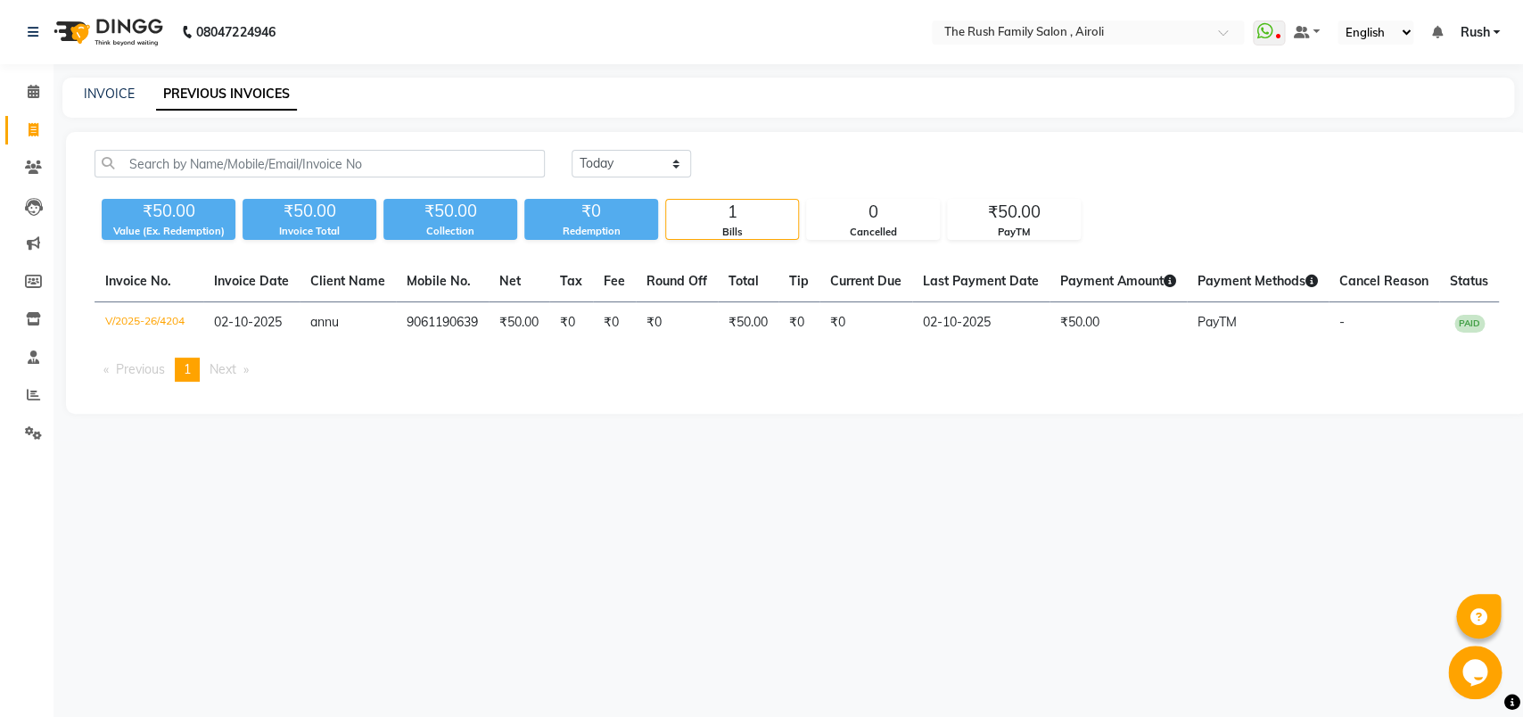
click at [670, 145] on div "[DATE] [DATE] Custom Range ₹50.00 Value (Ex. Redemption) ₹50.00 Invoice Total ₹…" at bounding box center [796, 273] width 1461 height 282
click at [571, 150] on select "[DATE] [DATE] Custom Range" at bounding box center [630, 164] width 119 height 28
click at [705, 473] on div "08047224946 Select Location × The Rush Family Salon , Airoli WhatsApp Status ✕ …" at bounding box center [761, 358] width 1523 height 717
click at [571, 150] on select "[DATE] [DATE] Custom Range" at bounding box center [630, 164] width 119 height 28
select select "[DATE]"
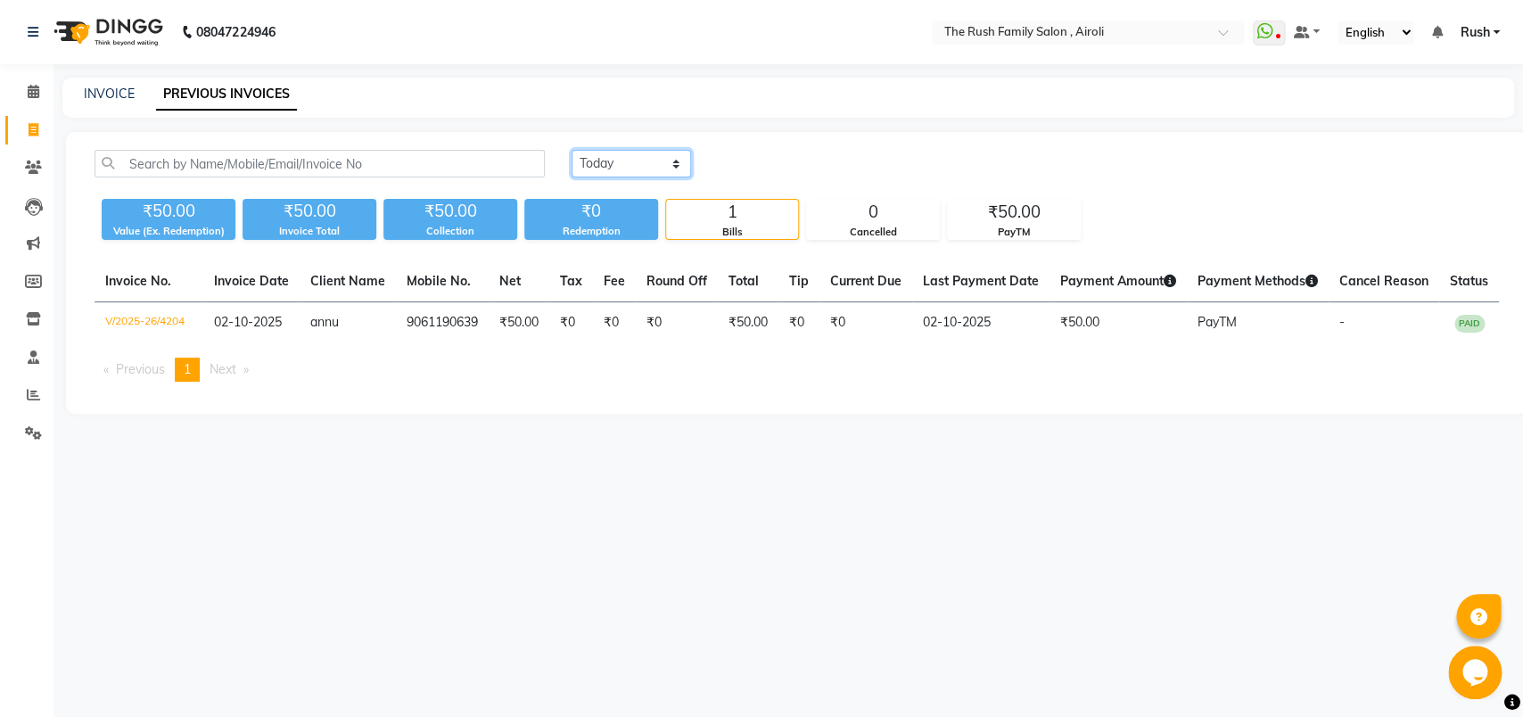
click option "[DATE]" at bounding box center [0, 0] width 0 height 0
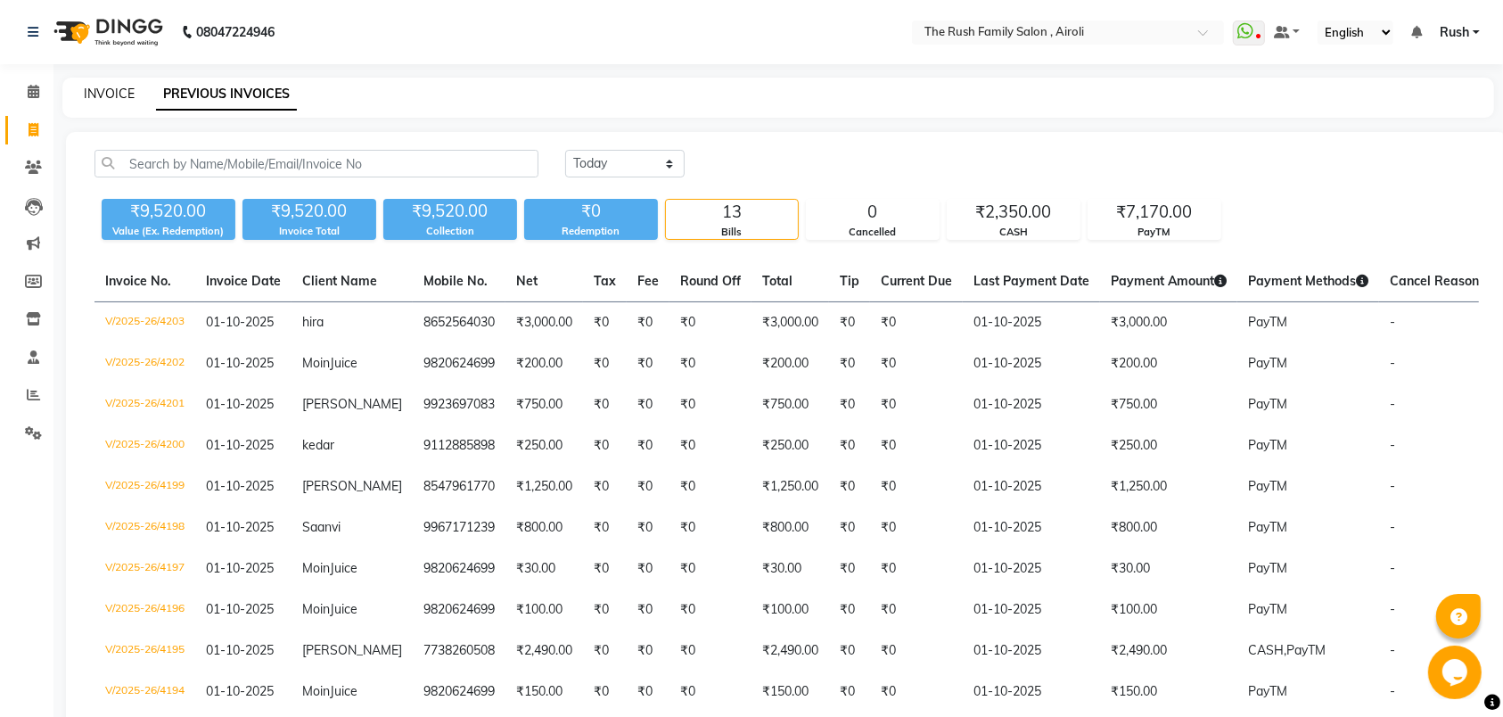
click at [86, 90] on link "INVOICE" at bounding box center [109, 94] width 51 height 16
select select "service"
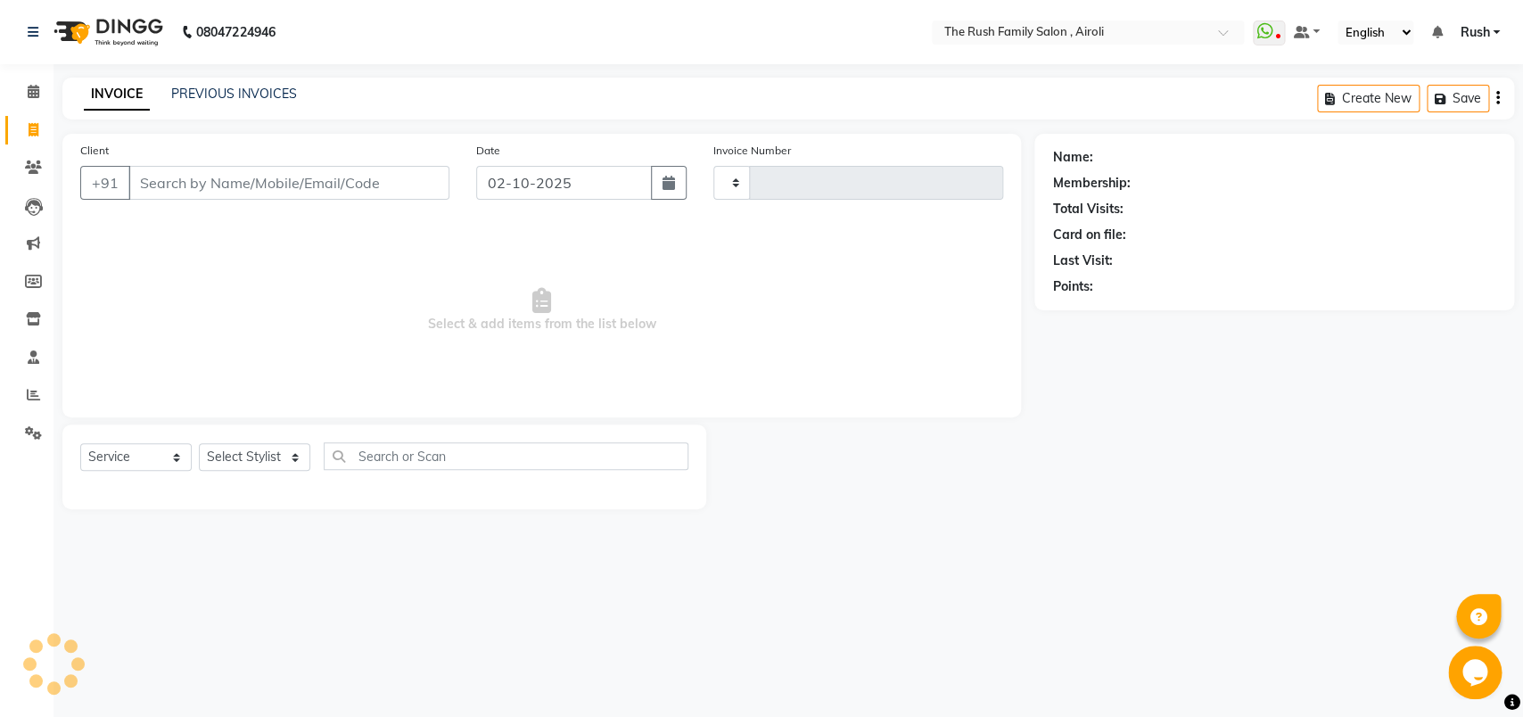
type input "4205"
select select "5419"
click at [219, 186] on input "Client" at bounding box center [288, 183] width 321 height 34
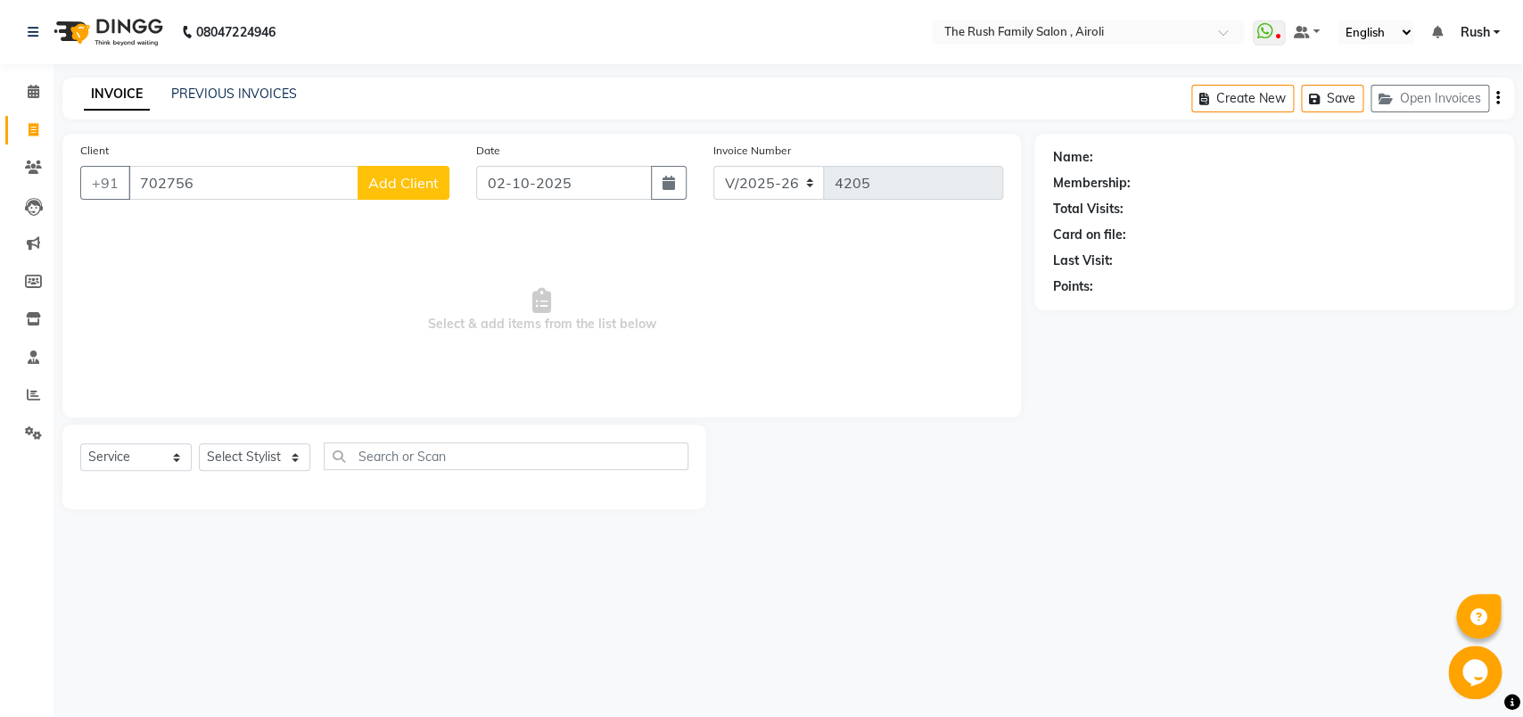
click at [154, 188] on input "702756" at bounding box center [243, 183] width 230 height 34
click at [244, 186] on input "7012756" at bounding box center [243, 183] width 230 height 34
click at [218, 179] on input "7012756122" at bounding box center [243, 183] width 230 height 34
click at [250, 187] on input "7012756122" at bounding box center [243, 183] width 230 height 34
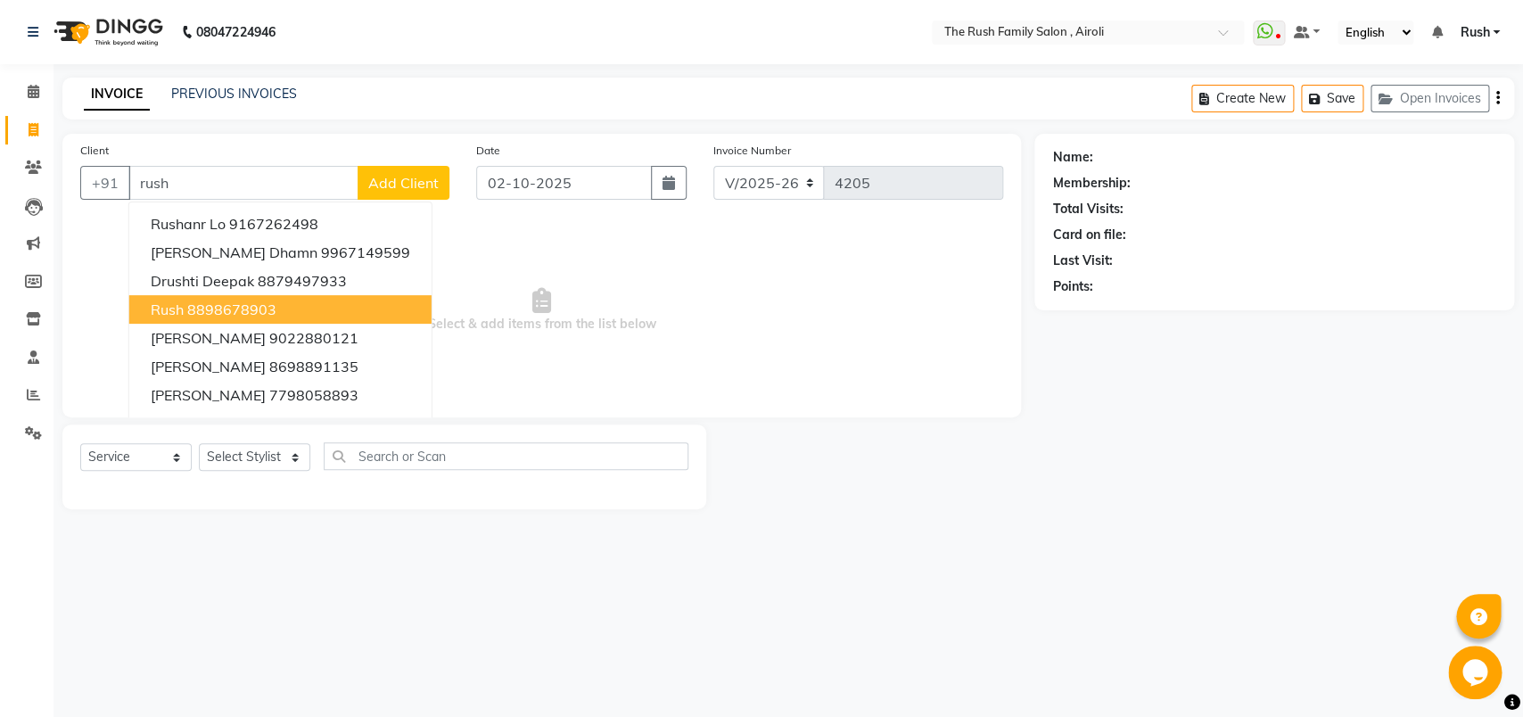
click at [259, 304] on ngb-highlight "8898678903" at bounding box center [231, 309] width 89 height 18
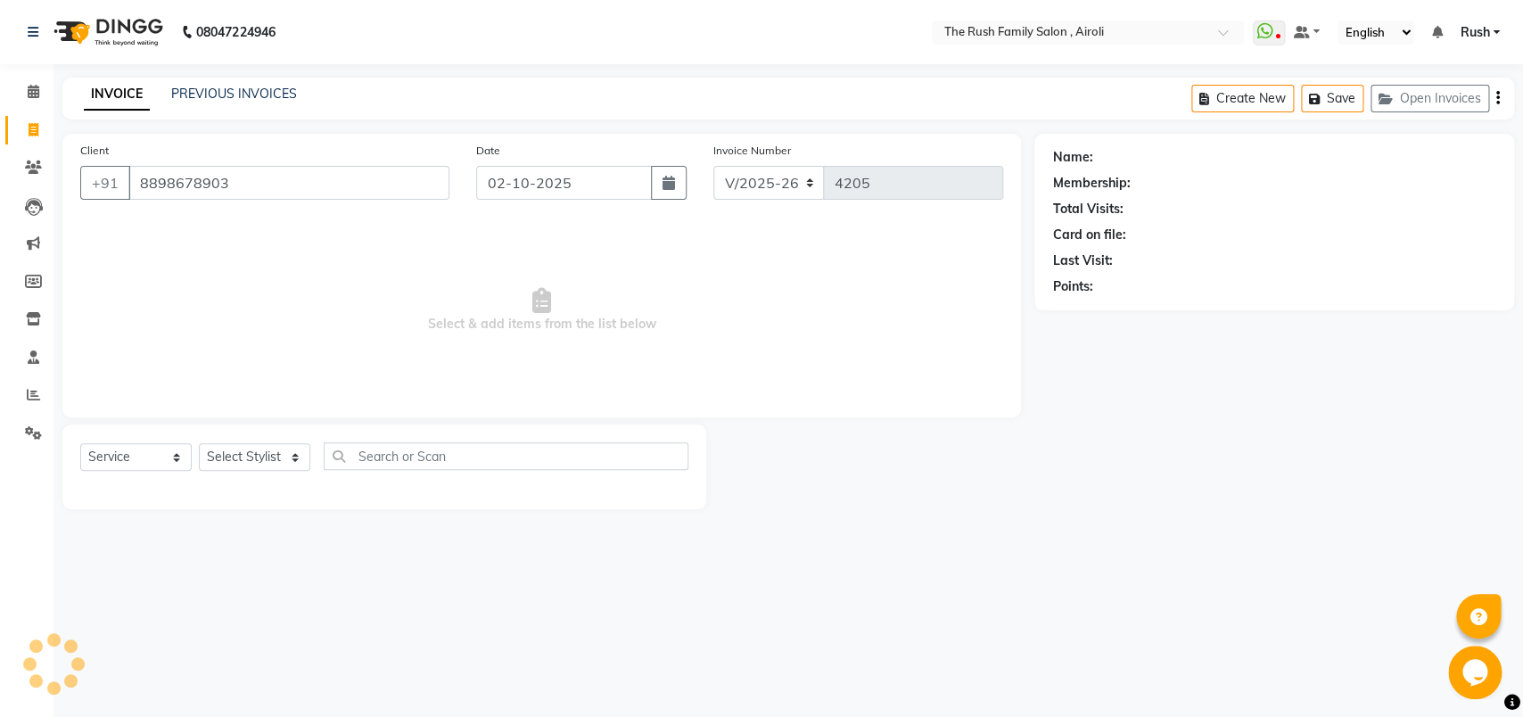
type input "8898678903"
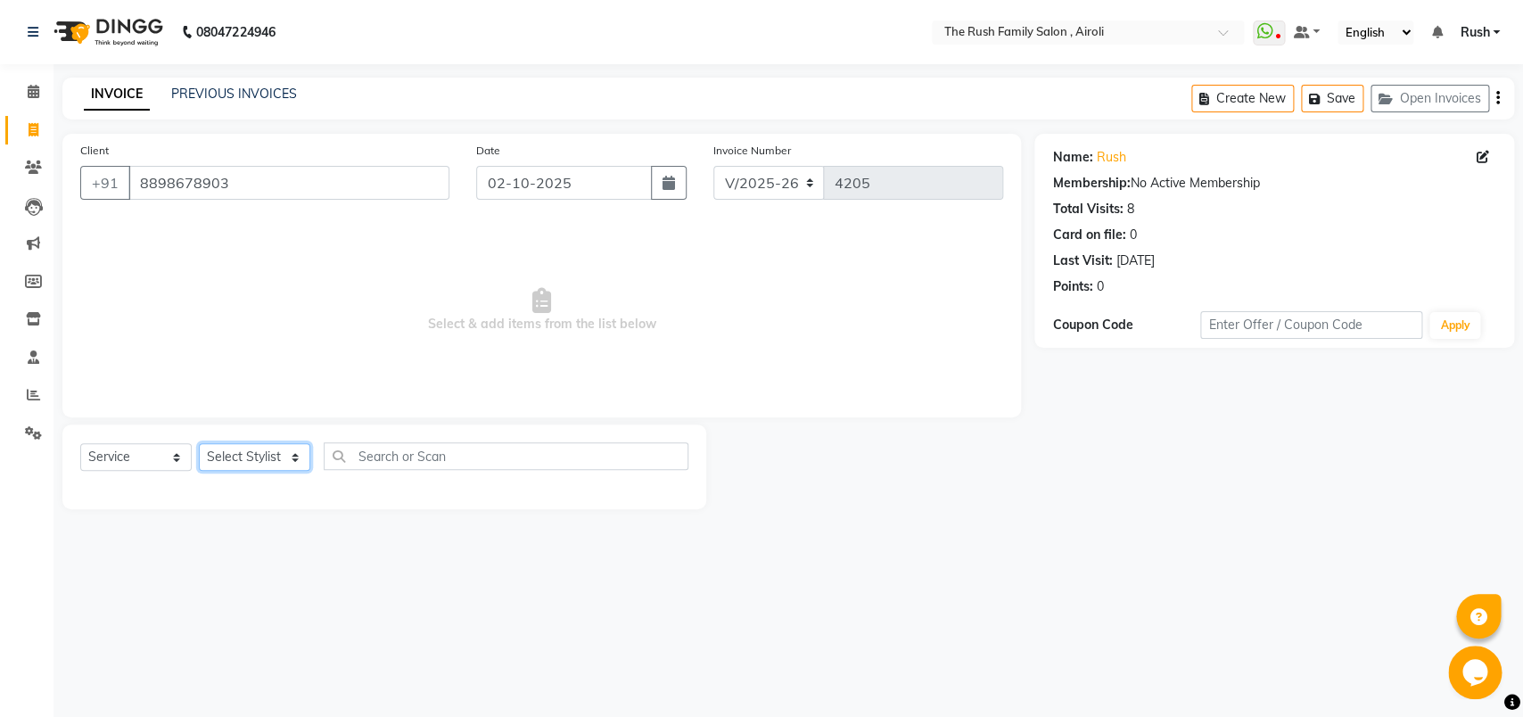
click at [199, 443] on select "Select Stylist [PERSON_NAME] [PERSON_NAME] Danish D.C Guddi [PERSON_NAME] [PERS…" at bounding box center [254, 457] width 111 height 28
select select "91626"
click option "[PERSON_NAME]" at bounding box center [0, 0] width 0 height 0
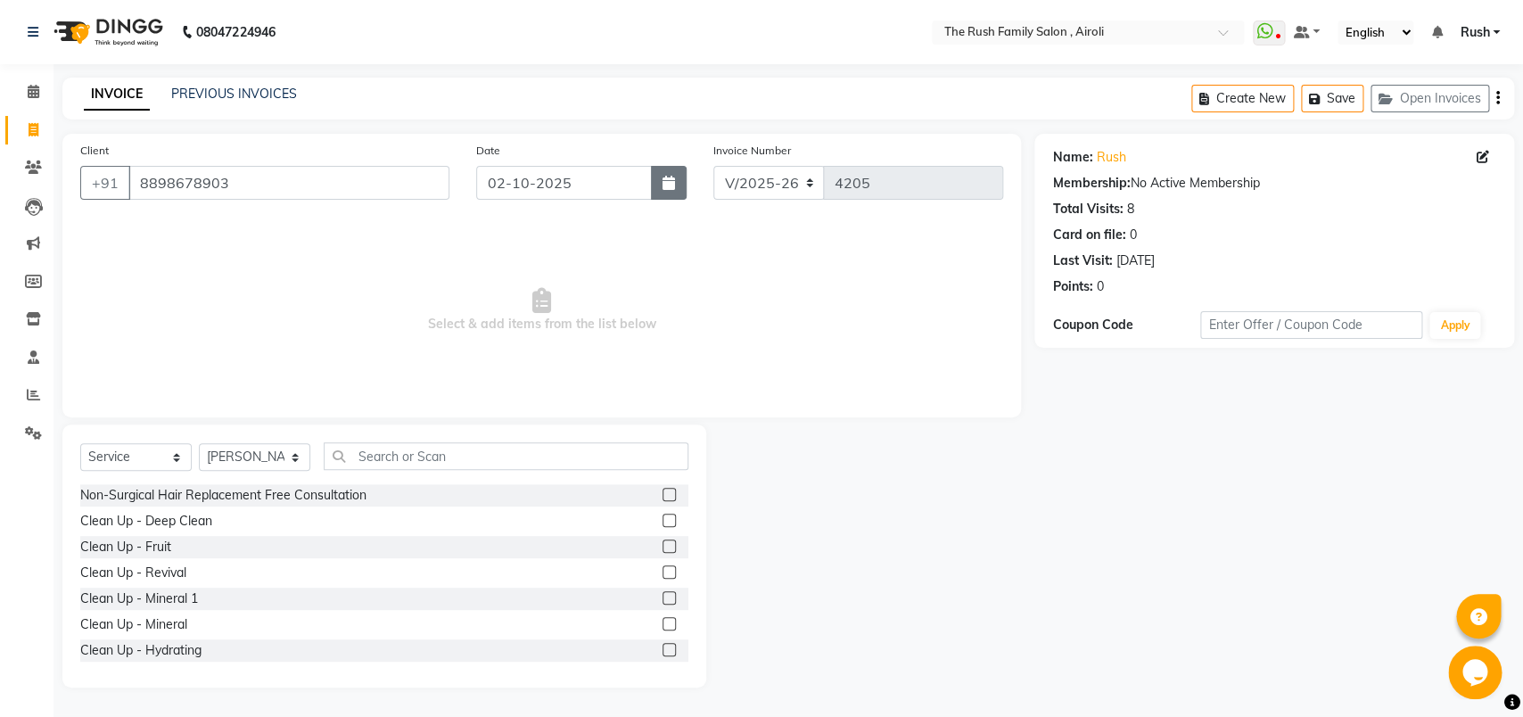
click at [672, 188] on icon "button" at bounding box center [668, 183] width 12 height 14
select select "10"
select select "2025"
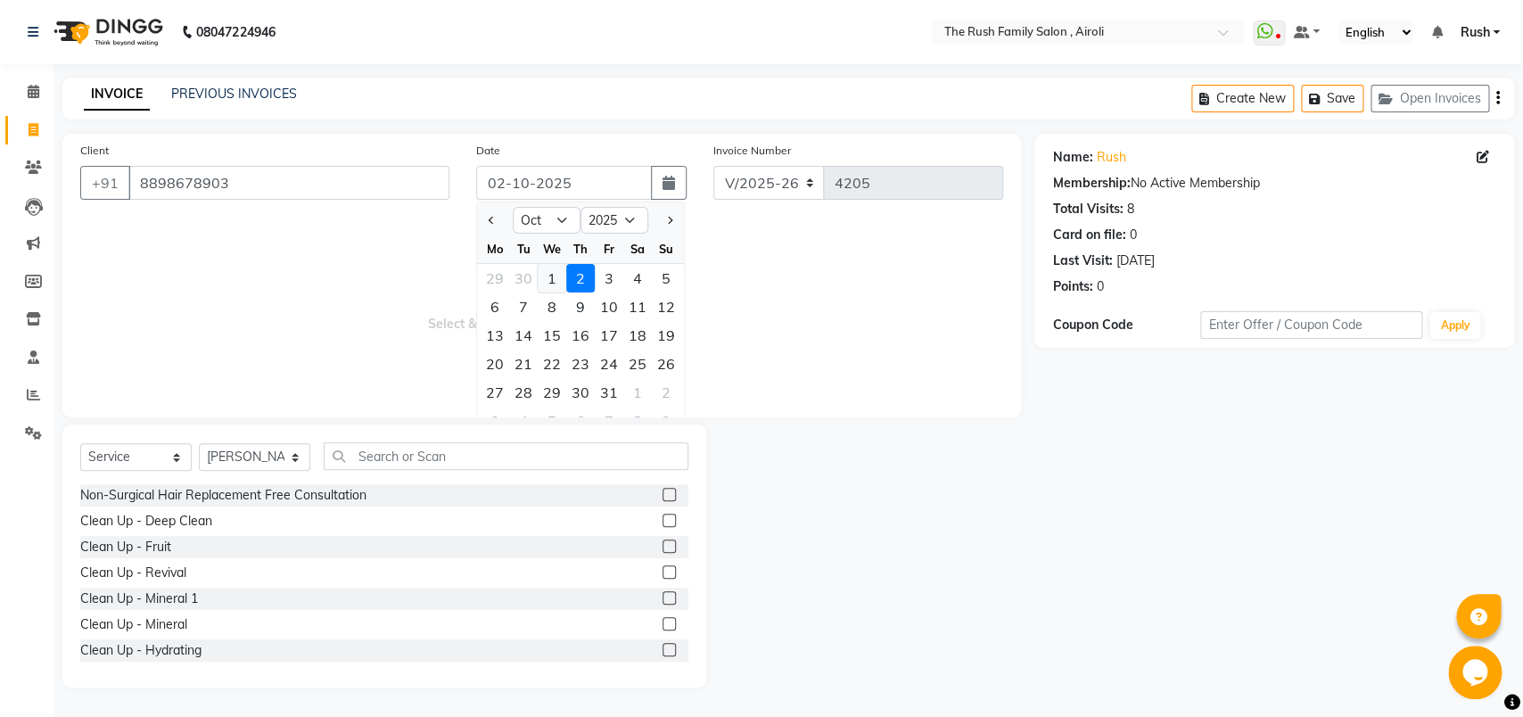
click at [539, 276] on div "1" at bounding box center [552, 278] width 29 height 29
type input "01-10-2025"
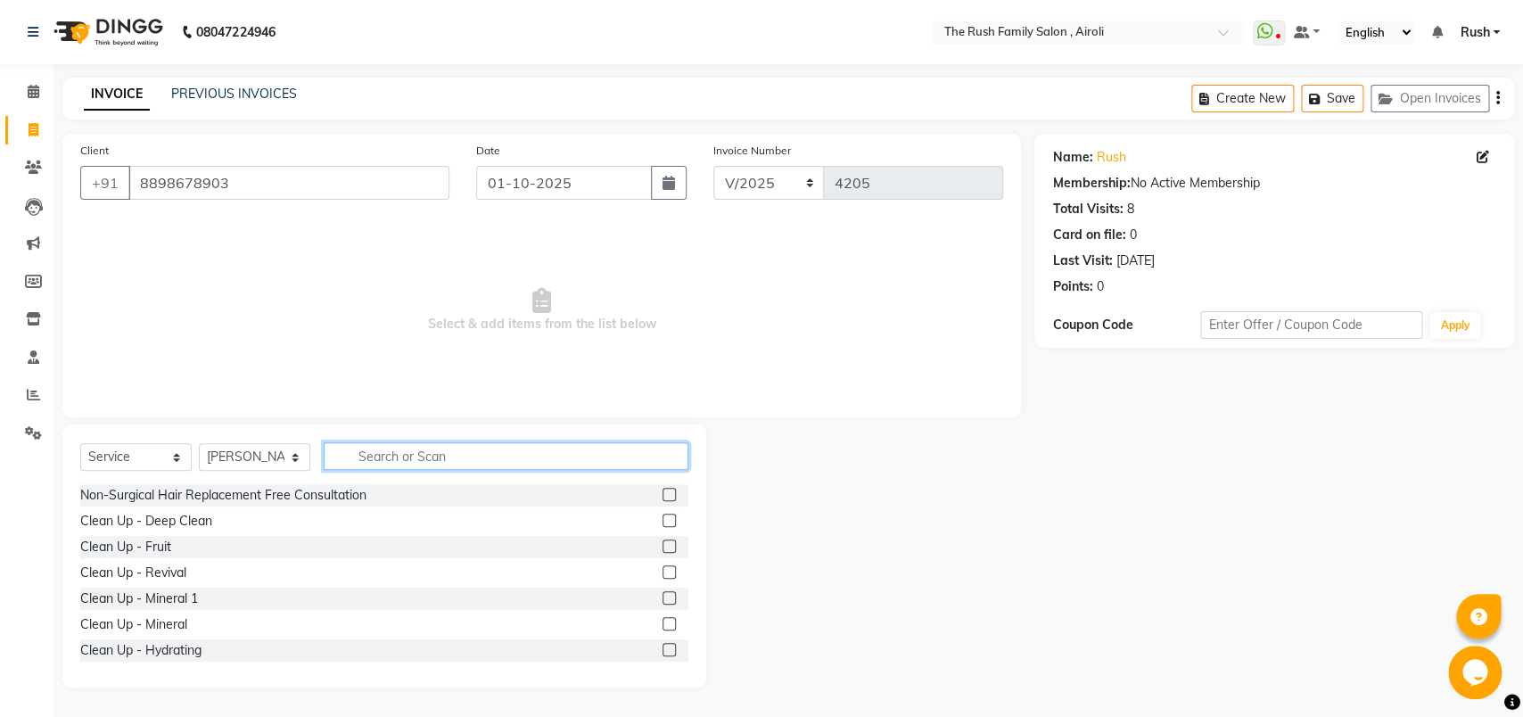
click at [459, 448] on input "text" at bounding box center [506, 456] width 365 height 28
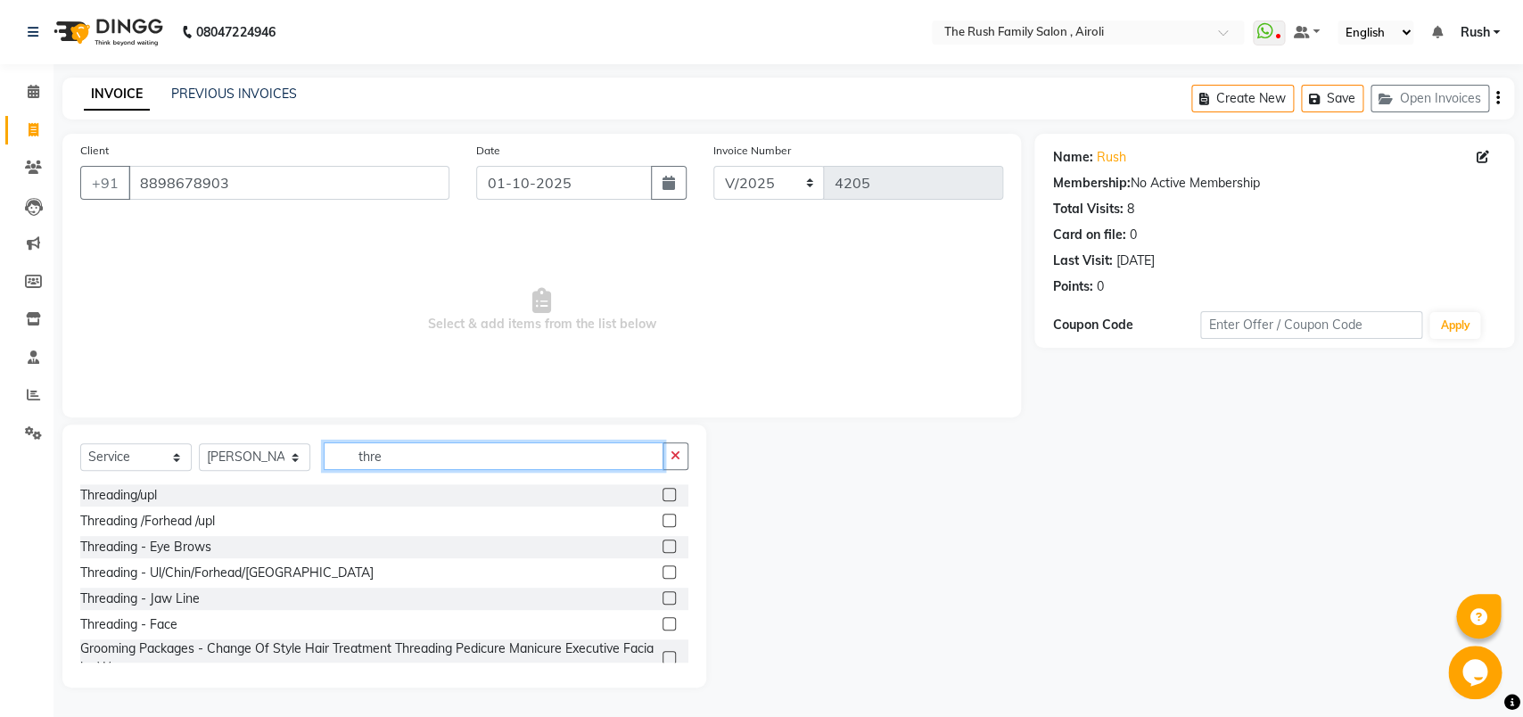
type input "thre"
click at [662, 622] on label at bounding box center [668, 623] width 13 height 13
click at [662, 622] on input "checkbox" at bounding box center [668, 625] width 12 height 12
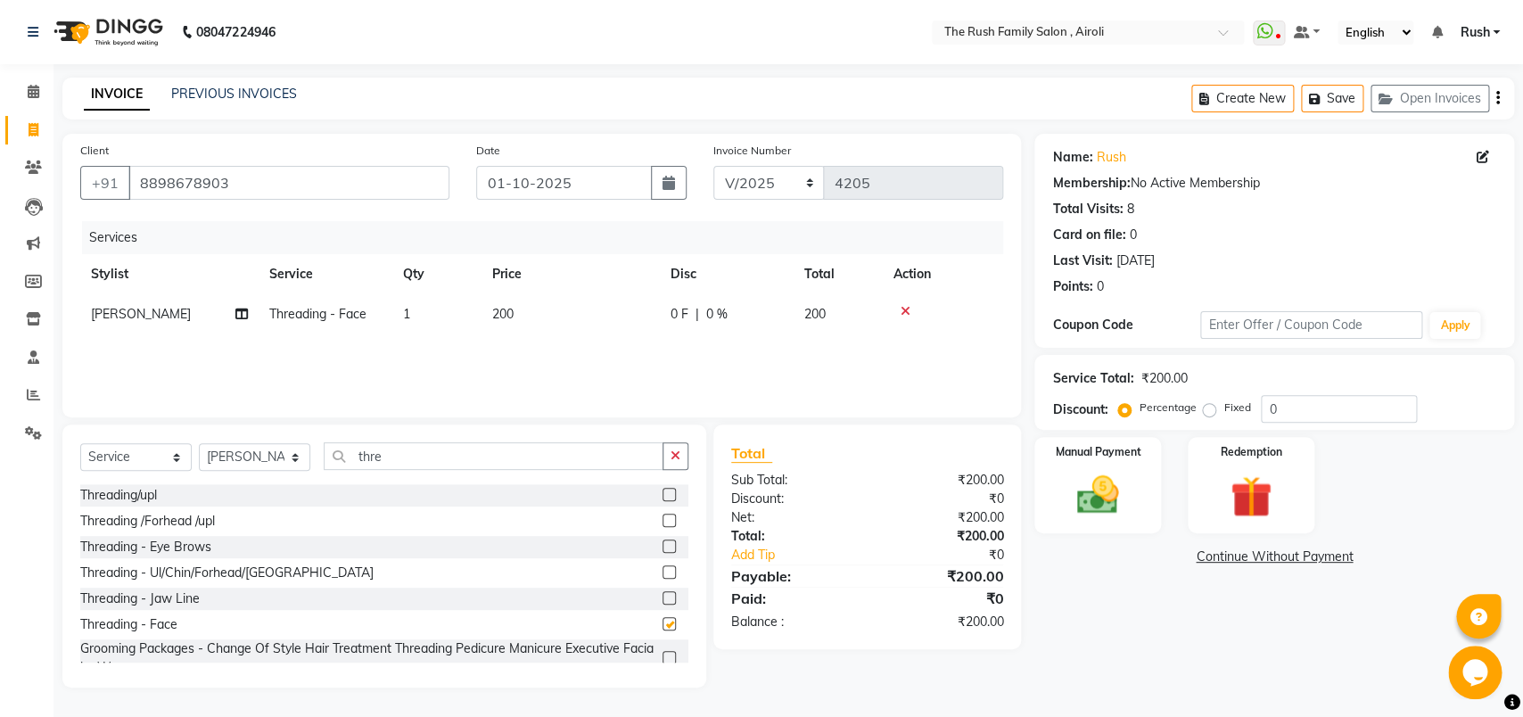
checkbox input "false"
click at [906, 312] on icon at bounding box center [905, 311] width 10 height 12
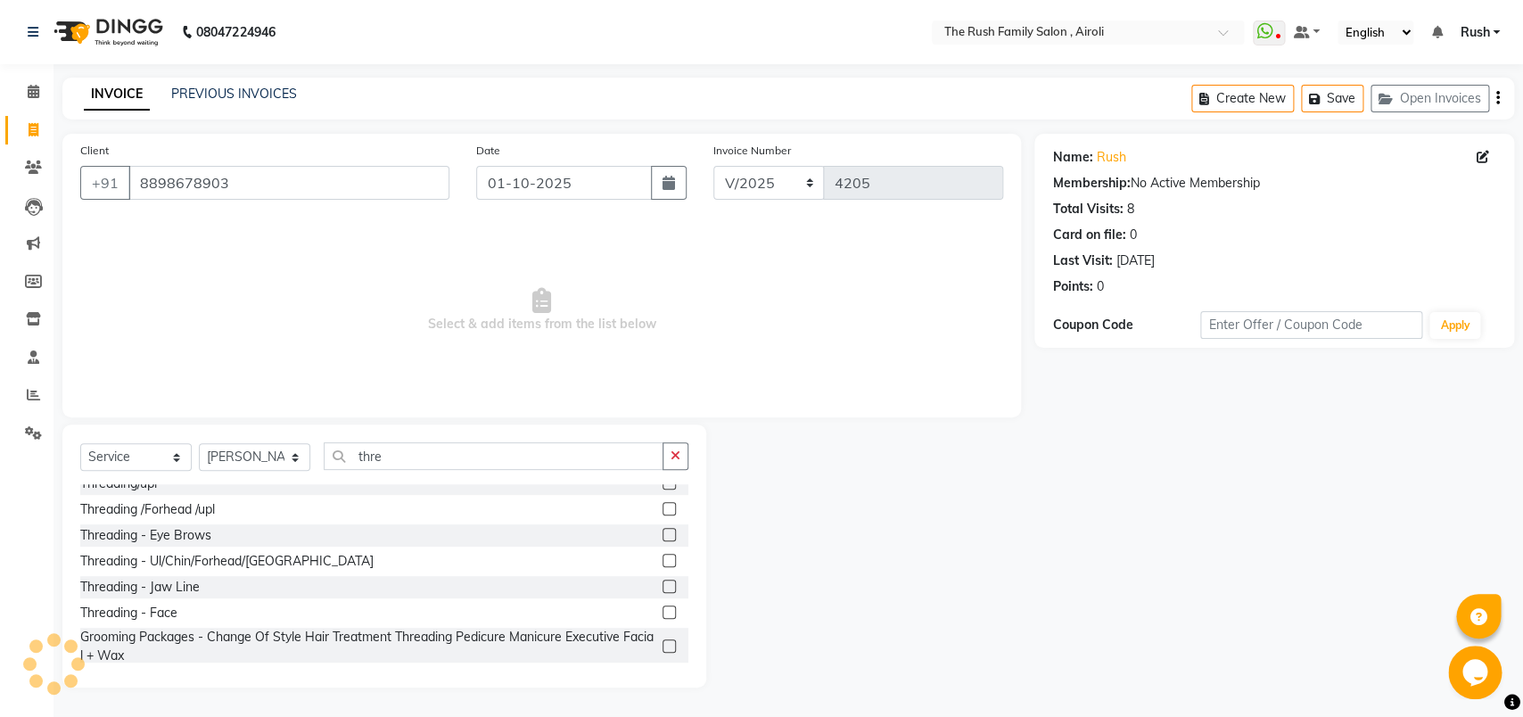
scroll to position [18, 0]
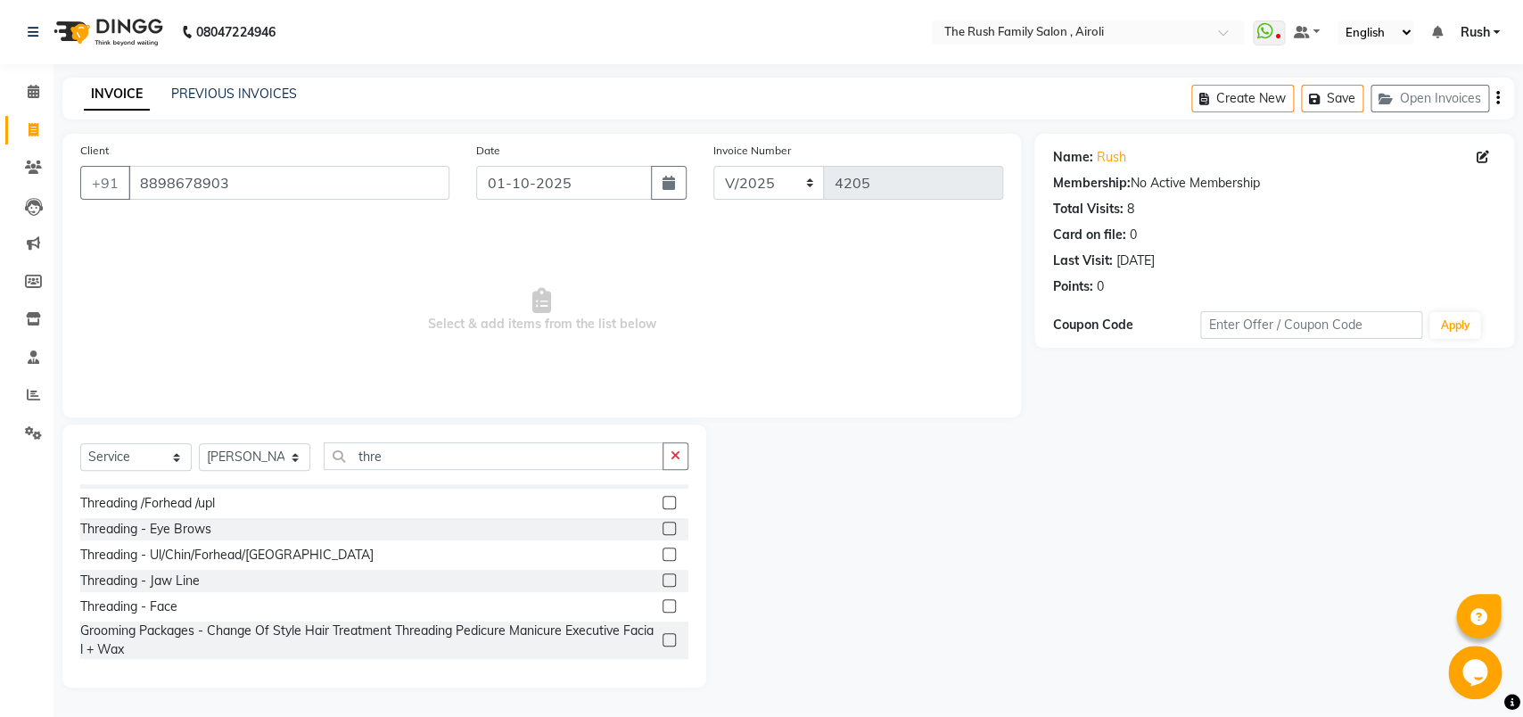
click at [662, 527] on label at bounding box center [668, 528] width 13 height 13
click at [662, 527] on input "checkbox" at bounding box center [668, 529] width 12 height 12
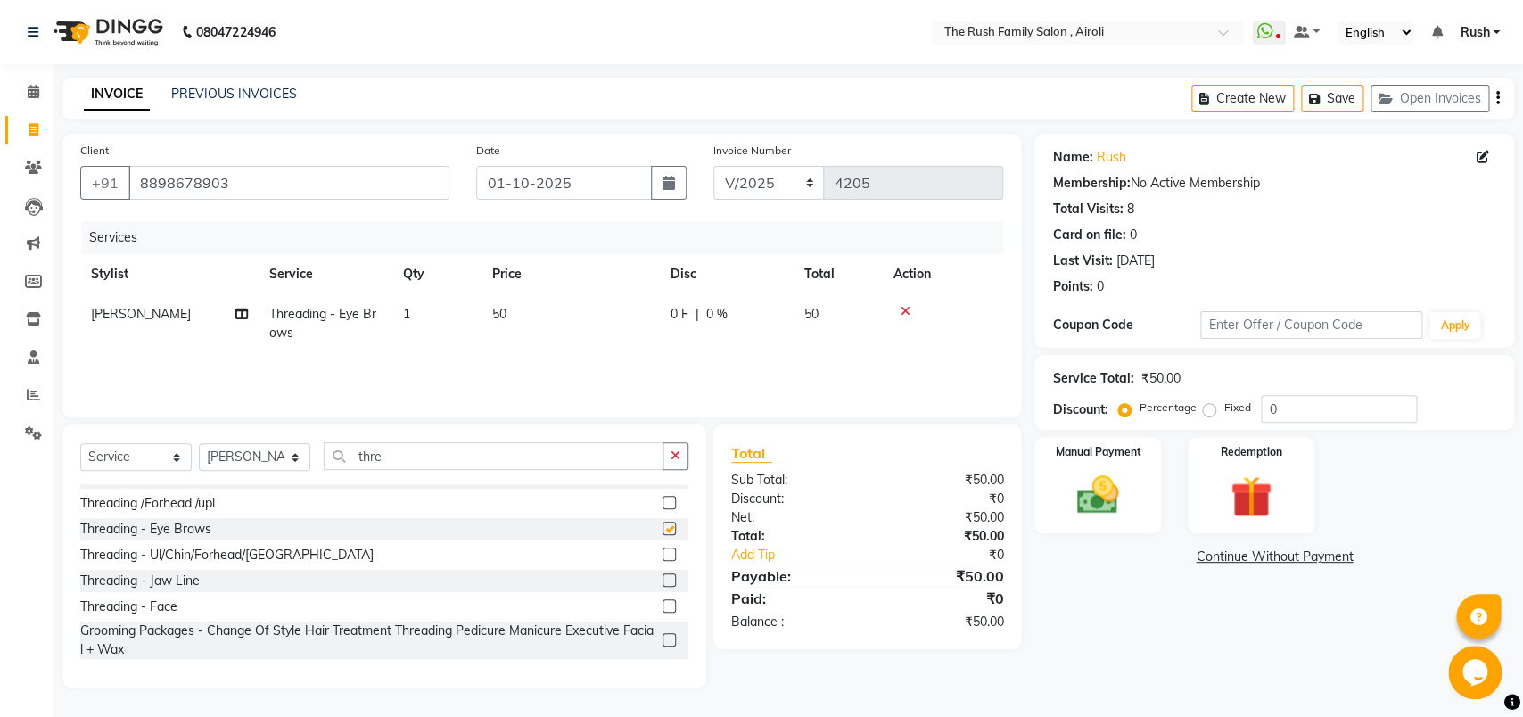
checkbox input "false"
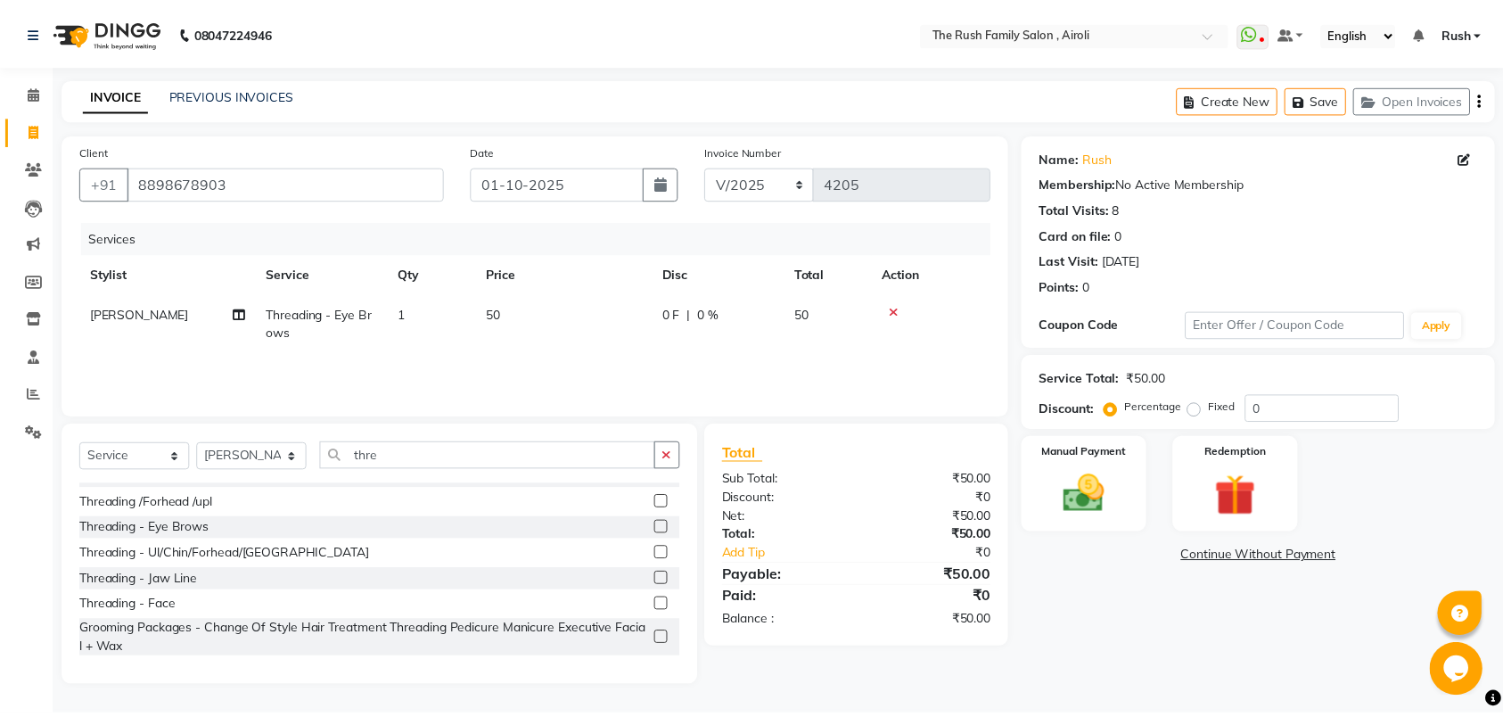
scroll to position [0, 0]
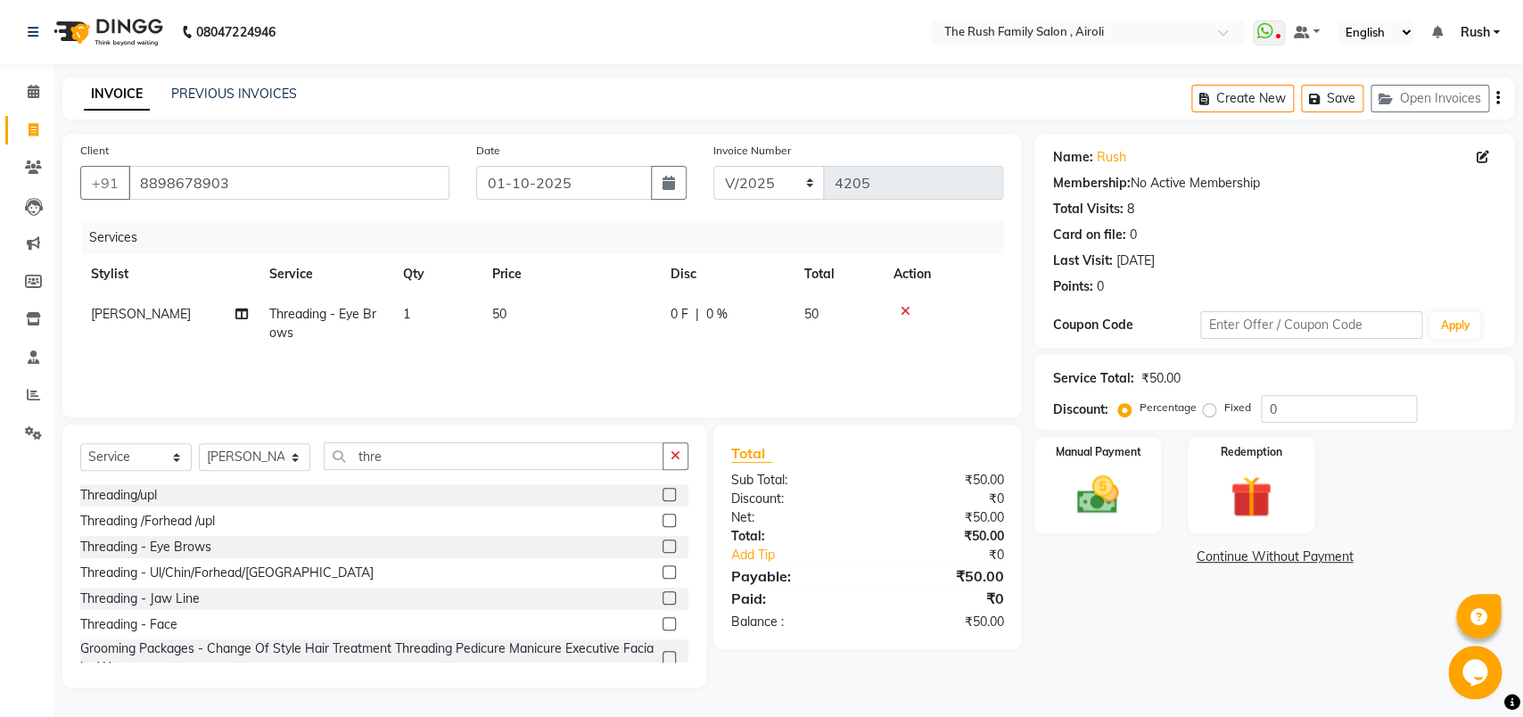
click at [906, 313] on icon at bounding box center [905, 311] width 10 height 12
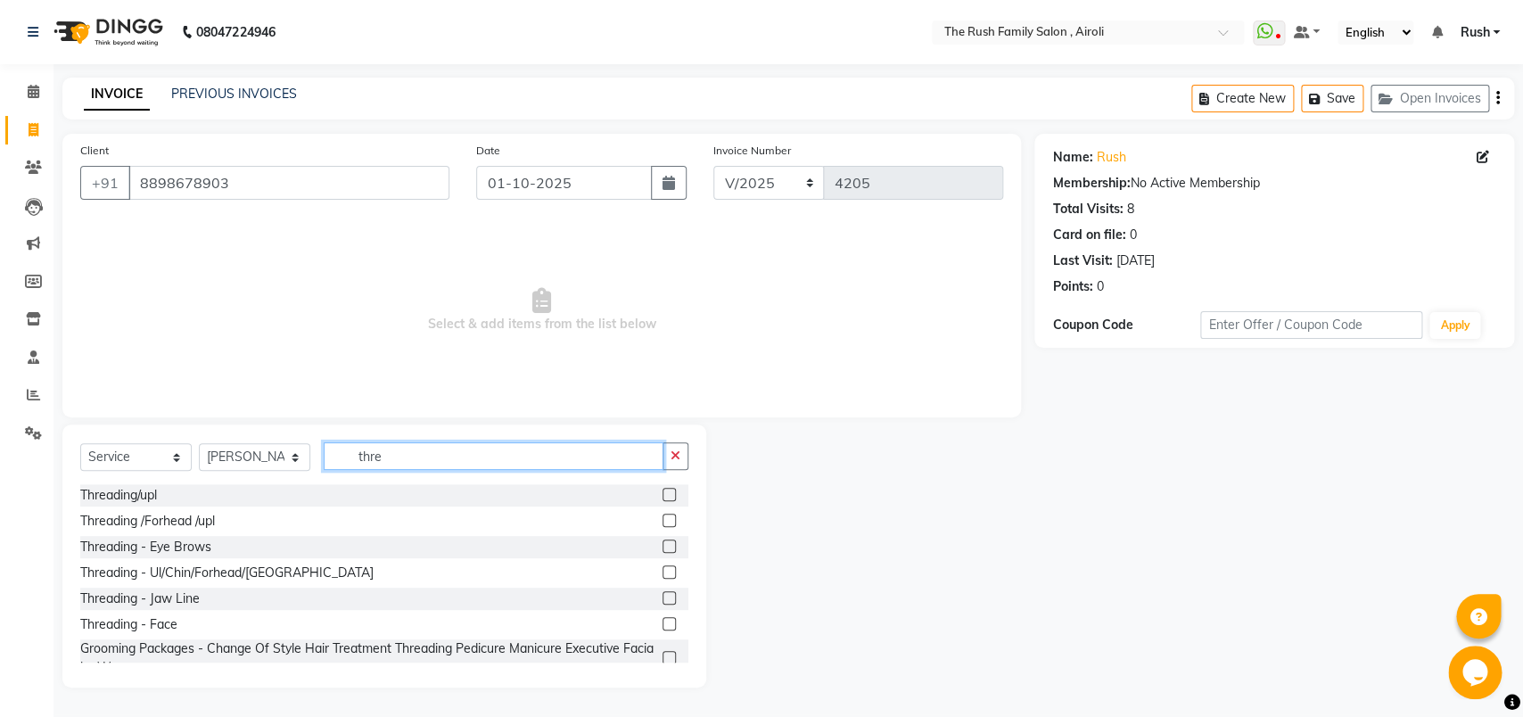
click at [484, 467] on input "thre" at bounding box center [494, 456] width 340 height 28
type input "thre"
click at [662, 522] on label at bounding box center [668, 520] width 13 height 13
click at [662, 522] on input "checkbox" at bounding box center [668, 521] width 12 height 12
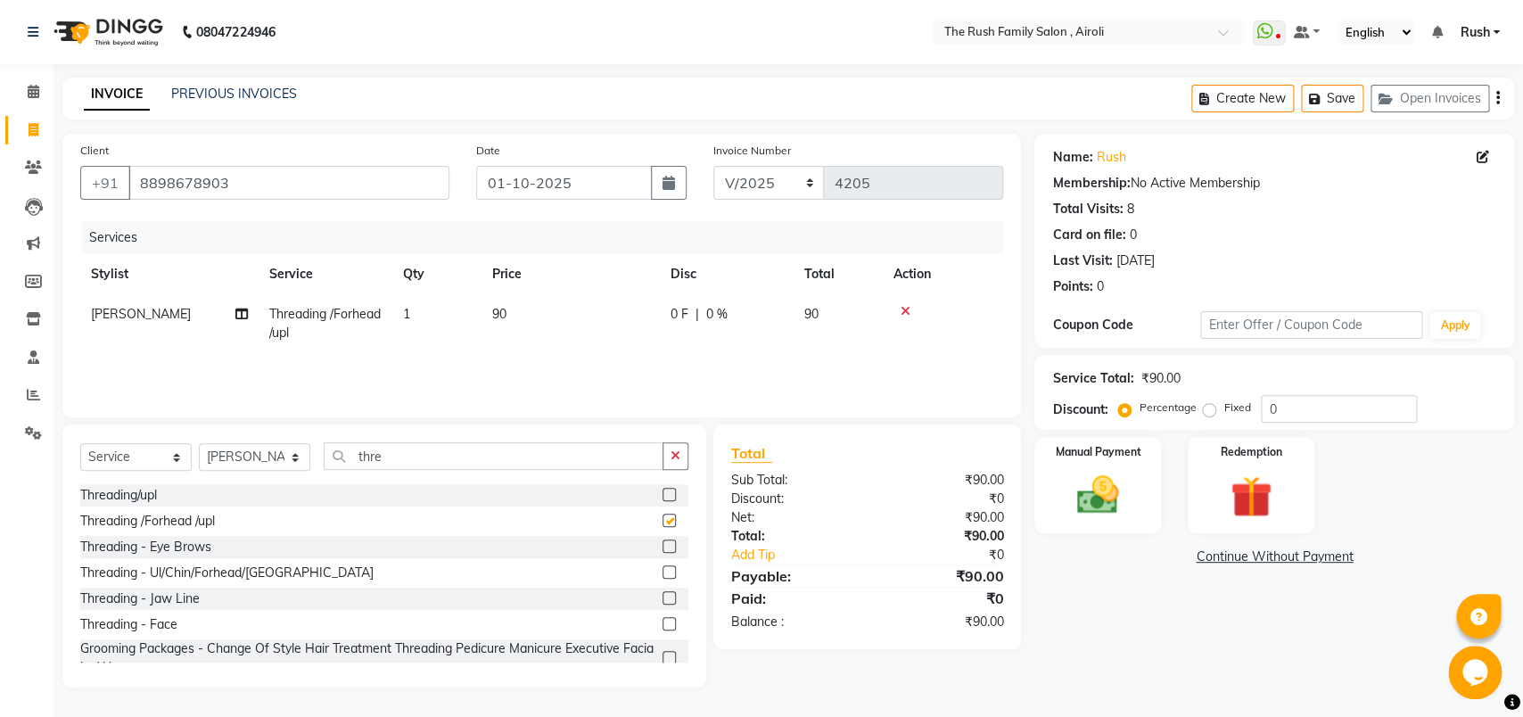
checkbox input "false"
click at [662, 602] on label at bounding box center [668, 597] width 13 height 13
click at [662, 602] on input "checkbox" at bounding box center [668, 599] width 12 height 12
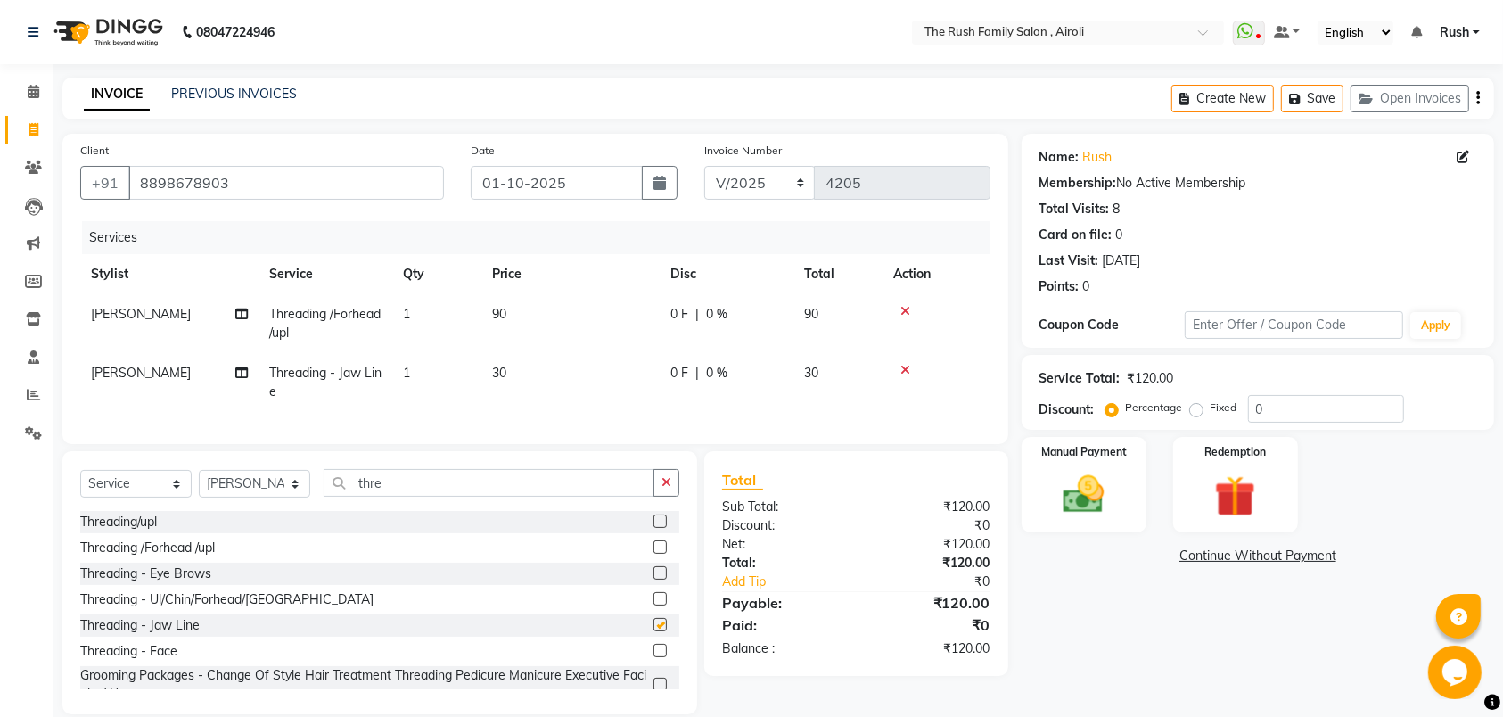
checkbox input "false"
click at [676, 310] on span "0 F" at bounding box center [679, 314] width 18 height 19
select select "91626"
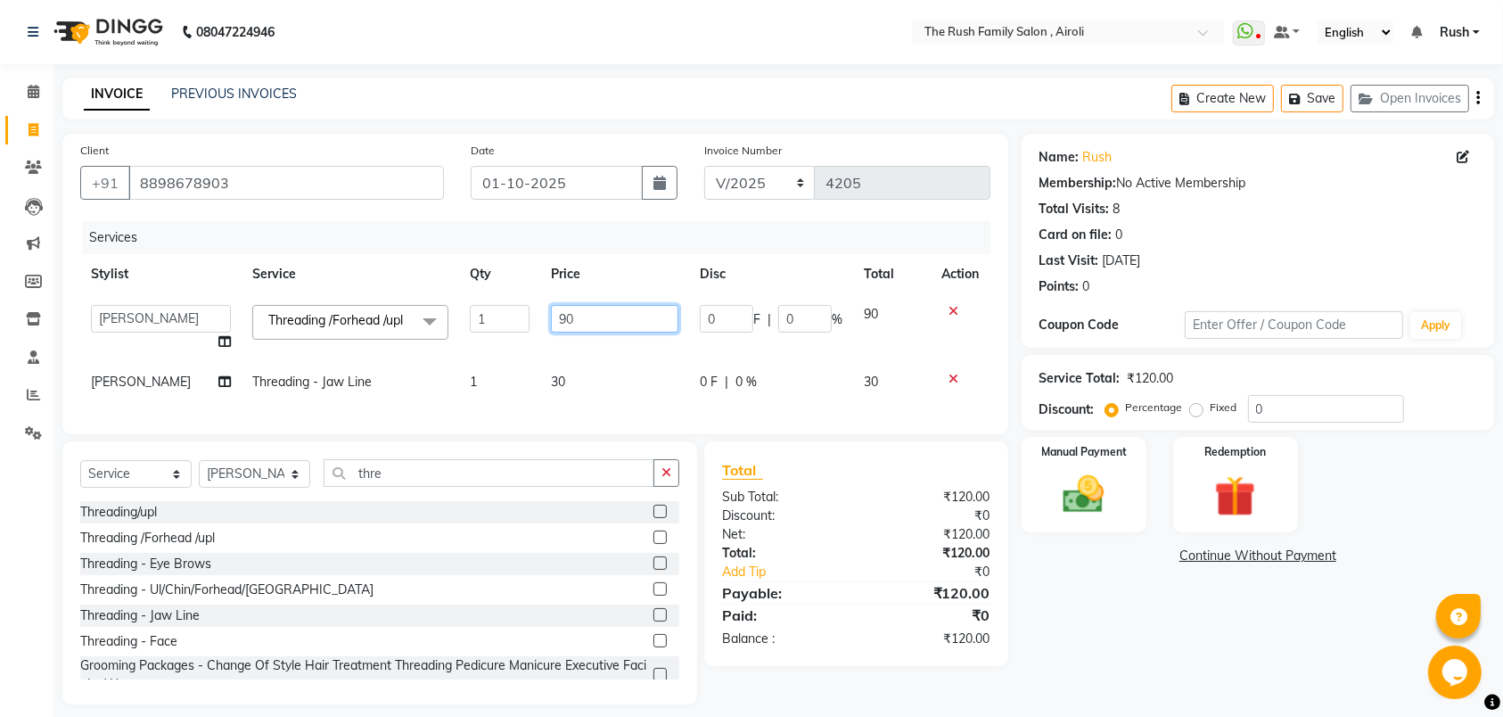
click at [676, 310] on input "90" at bounding box center [614, 319] width 127 height 28
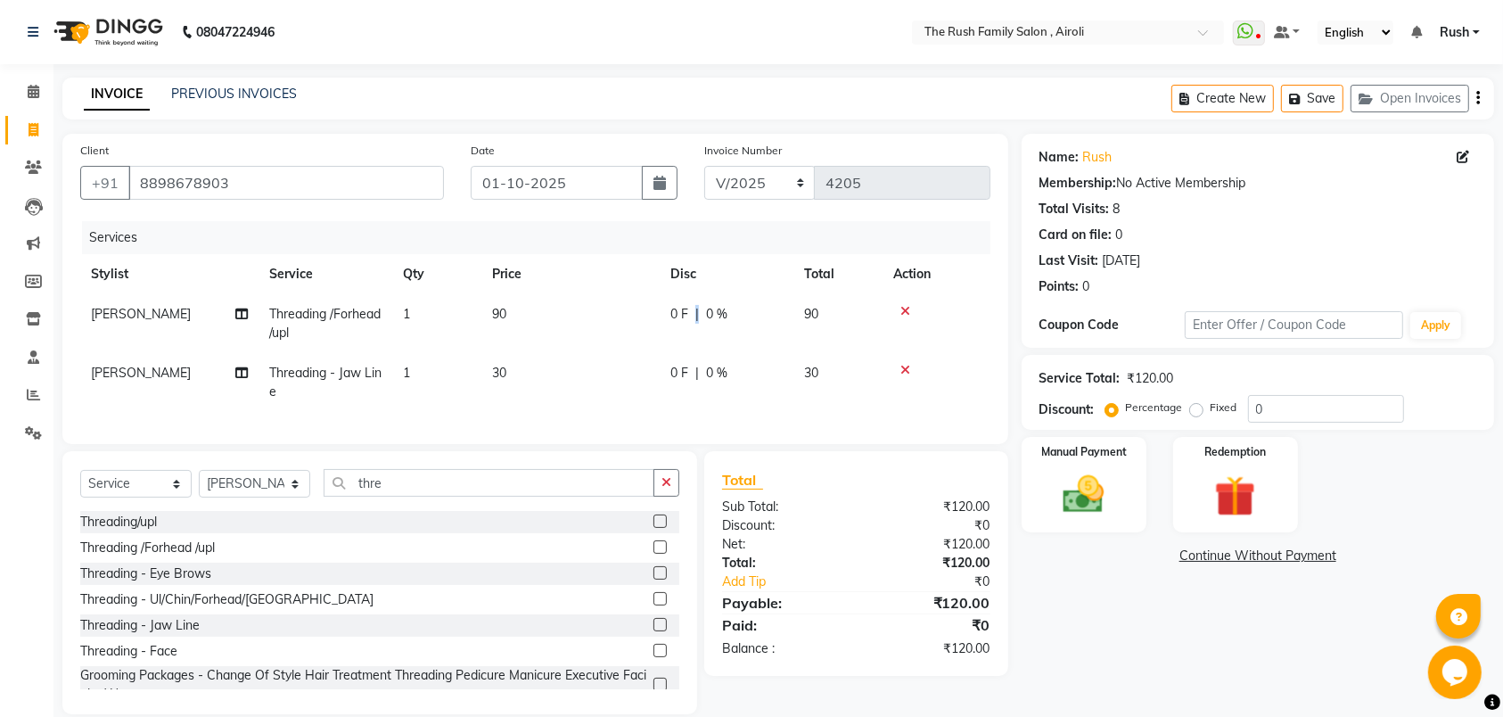
click at [700, 312] on div "0 F | 0 %" at bounding box center [726, 314] width 112 height 19
select select "91626"
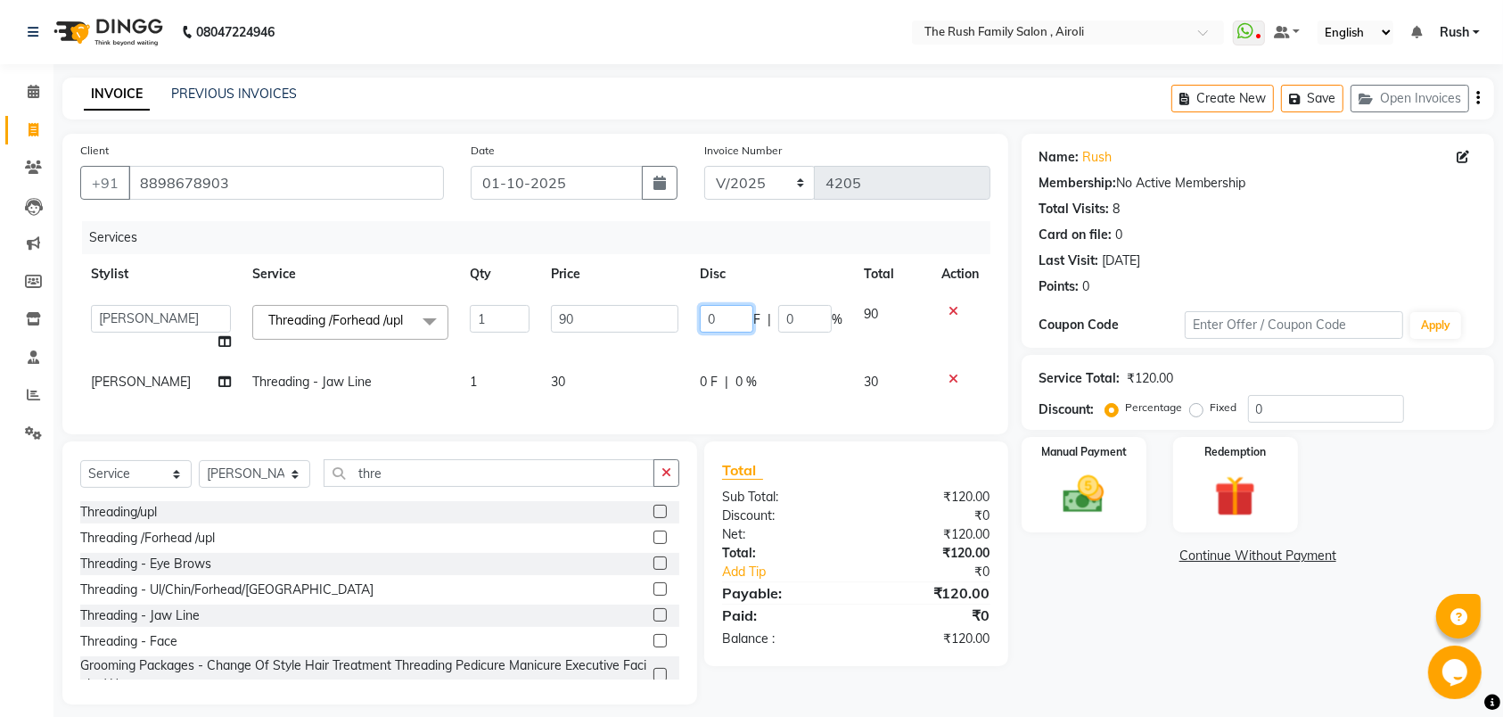
click at [700, 312] on input "0" at bounding box center [726, 319] width 53 height 28
click at [716, 317] on input "0" at bounding box center [726, 319] width 53 height 28
type input "10"
click at [716, 360] on tbody "[PERSON_NAME] [PERSON_NAME] Danish D.C Guddi [PERSON_NAME] [PERSON_NAME] [PERSO…" at bounding box center [535, 348] width 910 height 108
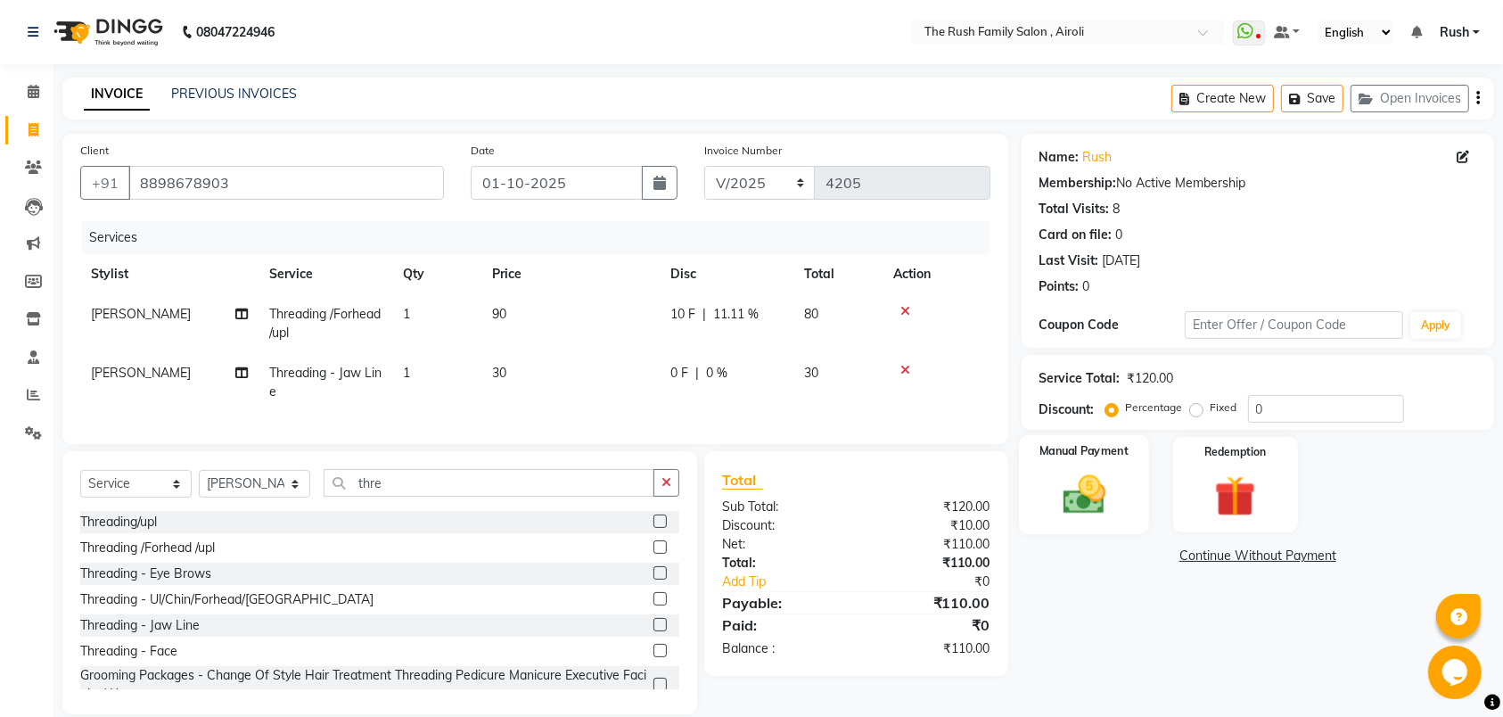
click at [1127, 490] on div "Manual Payment" at bounding box center [1084, 485] width 130 height 100
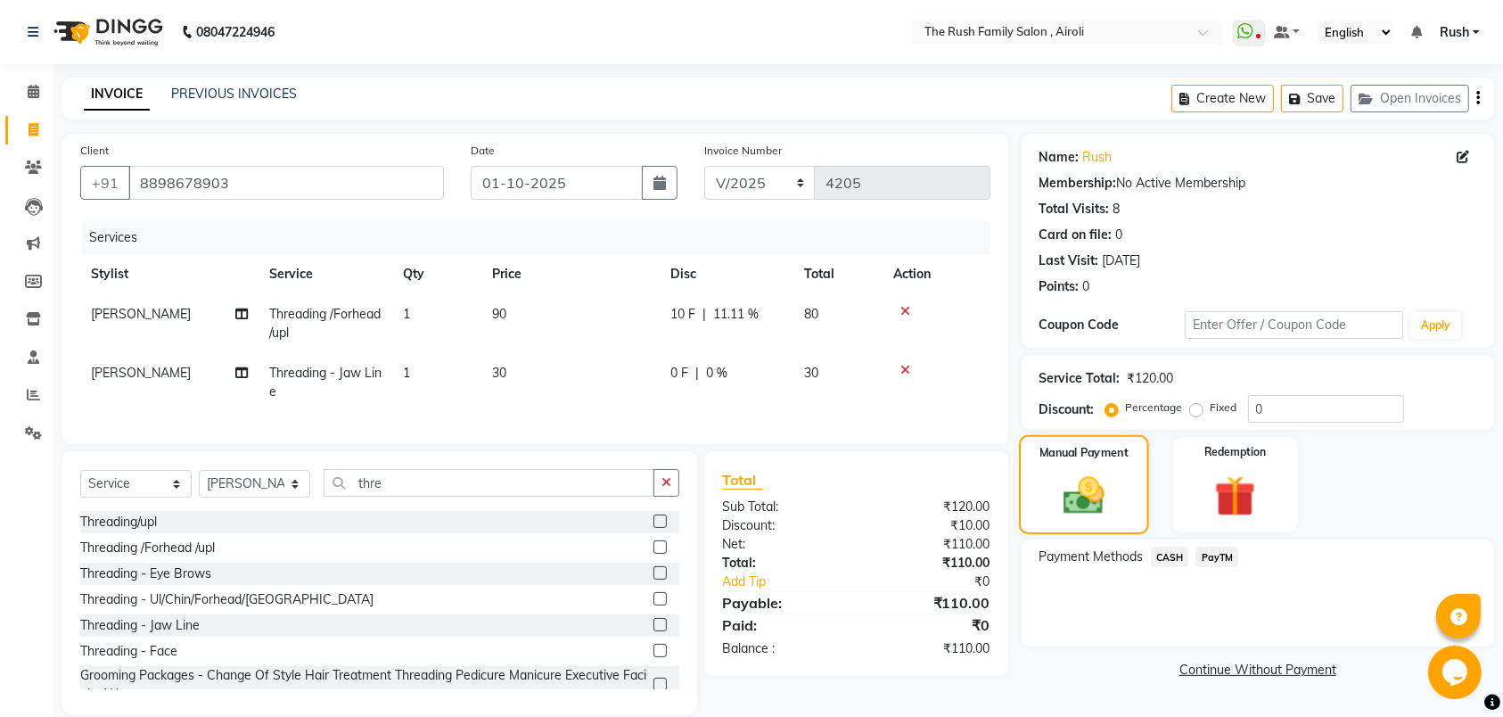
scroll to position [43, 0]
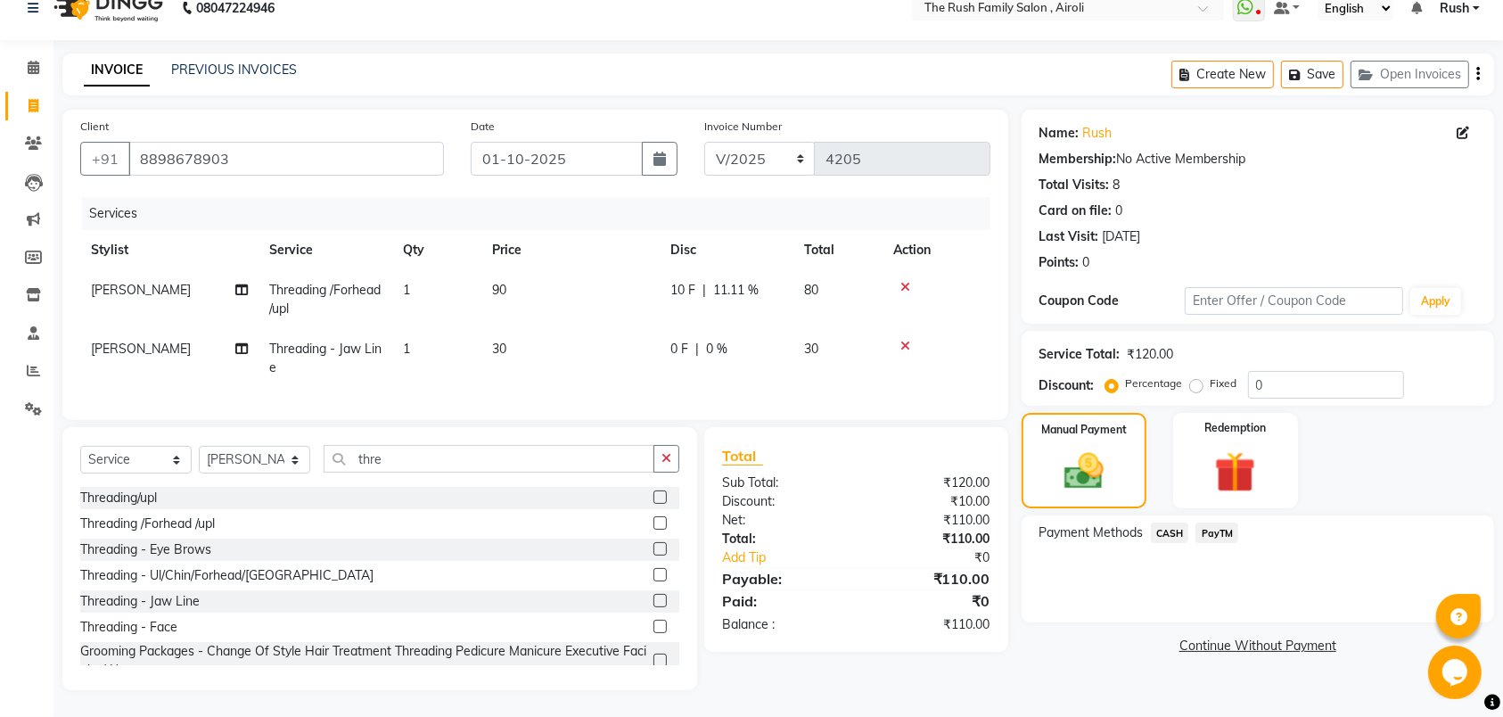
click at [1222, 522] on span "PayTM" at bounding box center [1217, 532] width 43 height 21
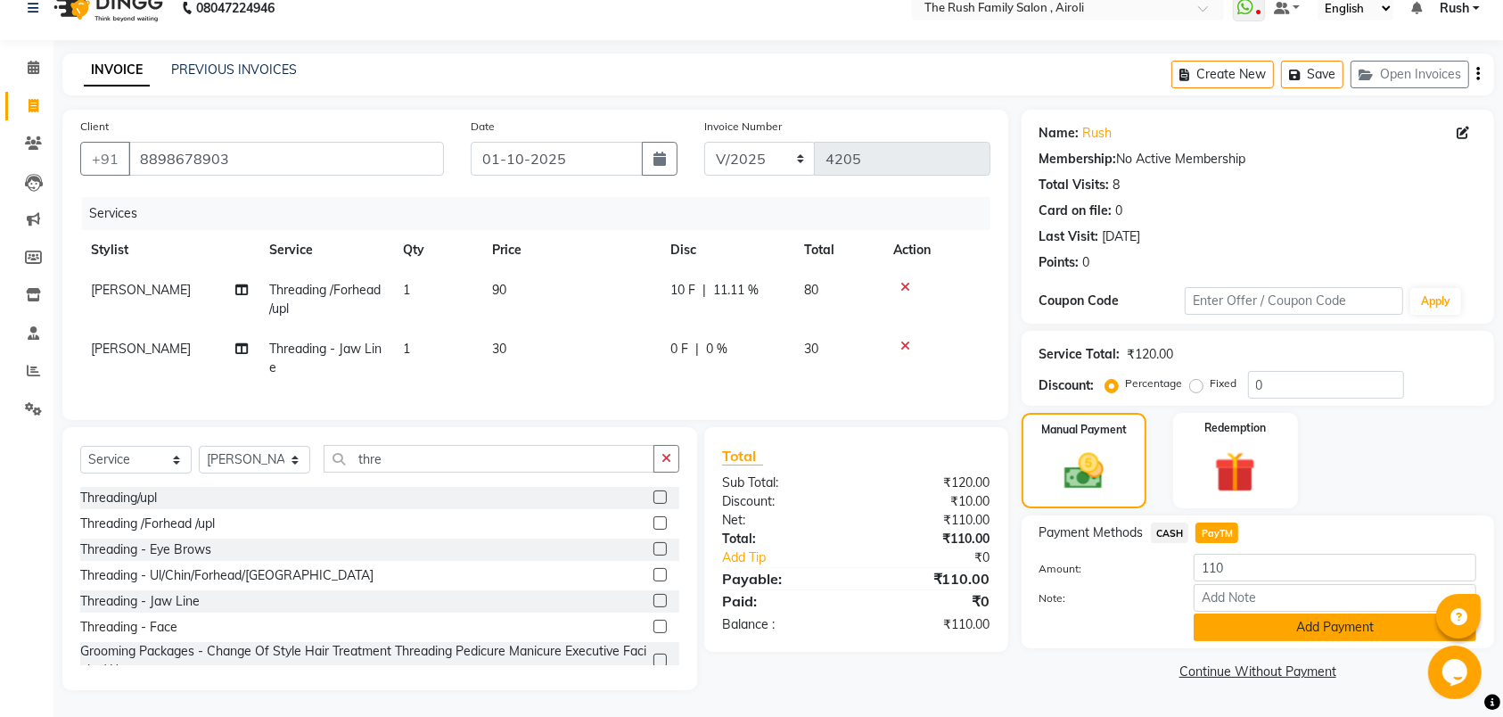
click at [1304, 613] on button "Add Payment" at bounding box center [1335, 627] width 283 height 28
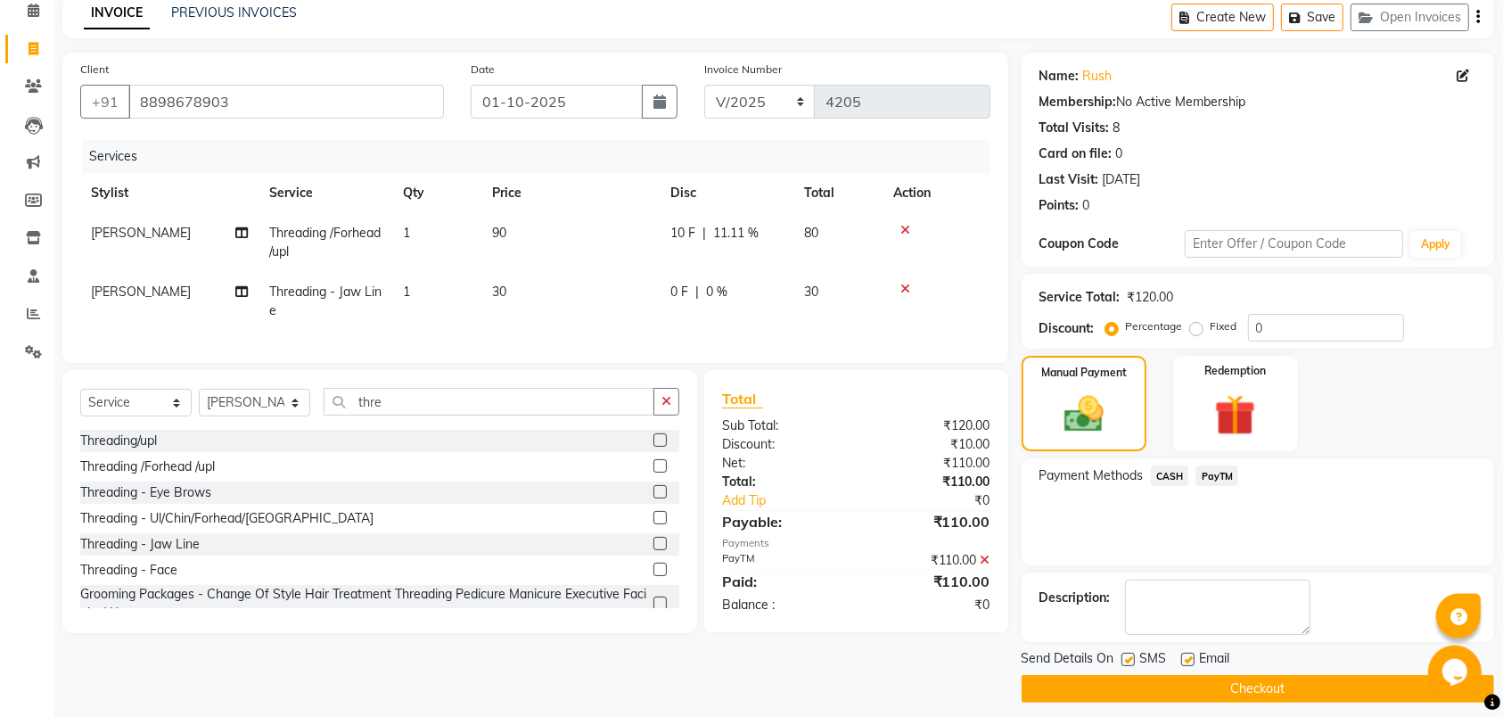
scroll to position [95, 0]
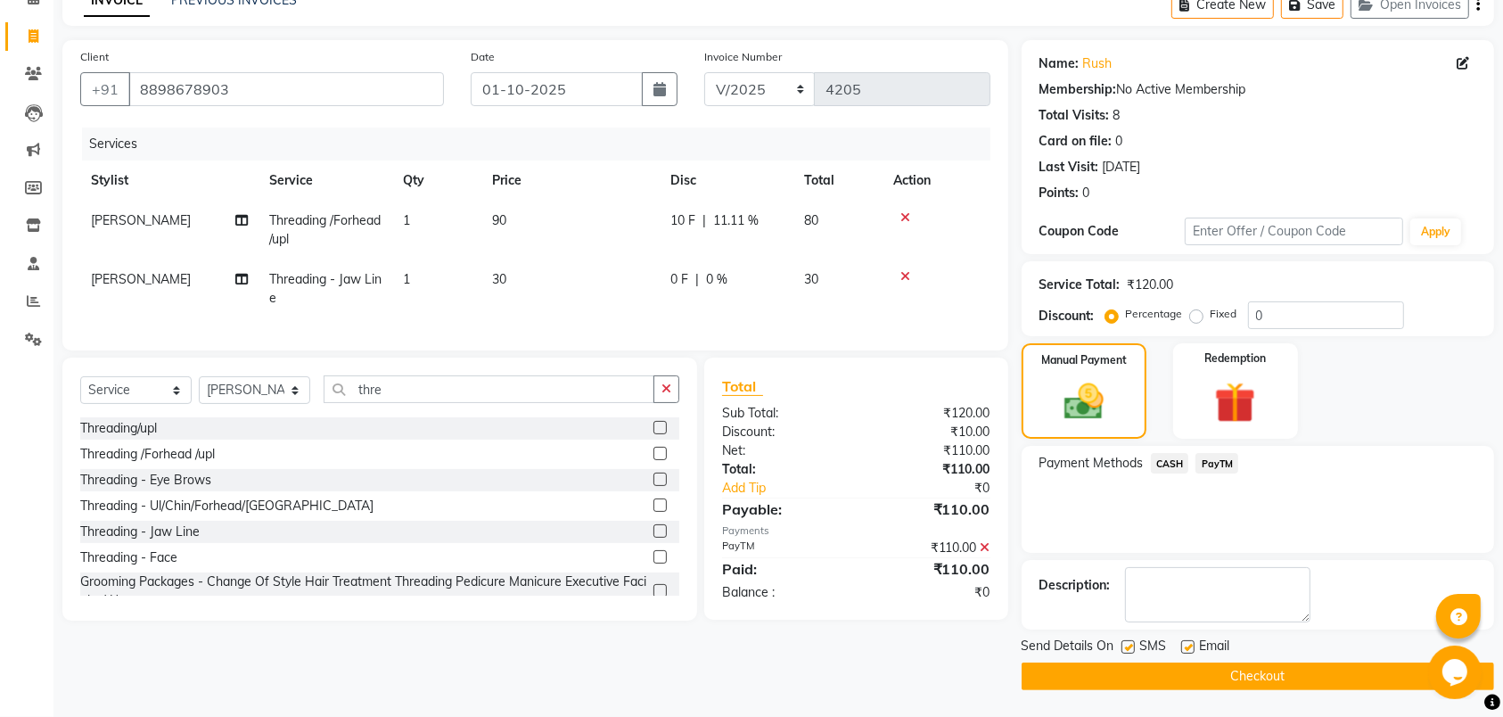
click at [1130, 646] on label at bounding box center [1128, 646] width 13 height 13
click at [1130, 646] on input "checkbox" at bounding box center [1128, 648] width 12 height 12
checkbox input "false"
click at [1186, 646] on label at bounding box center [1187, 646] width 13 height 13
click at [1186, 646] on input "checkbox" at bounding box center [1187, 648] width 12 height 12
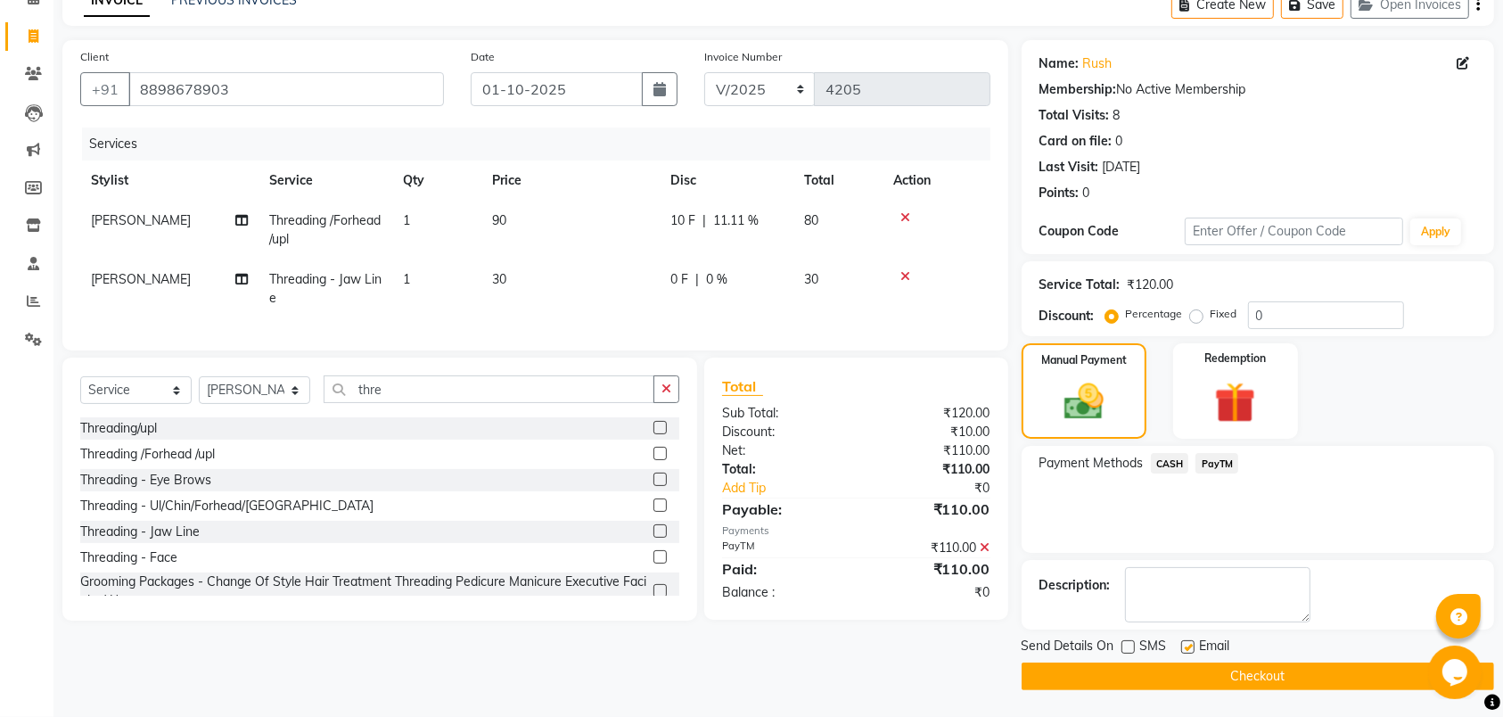
checkbox input "false"
click at [1218, 665] on button "Checkout" at bounding box center [1258, 676] width 473 height 28
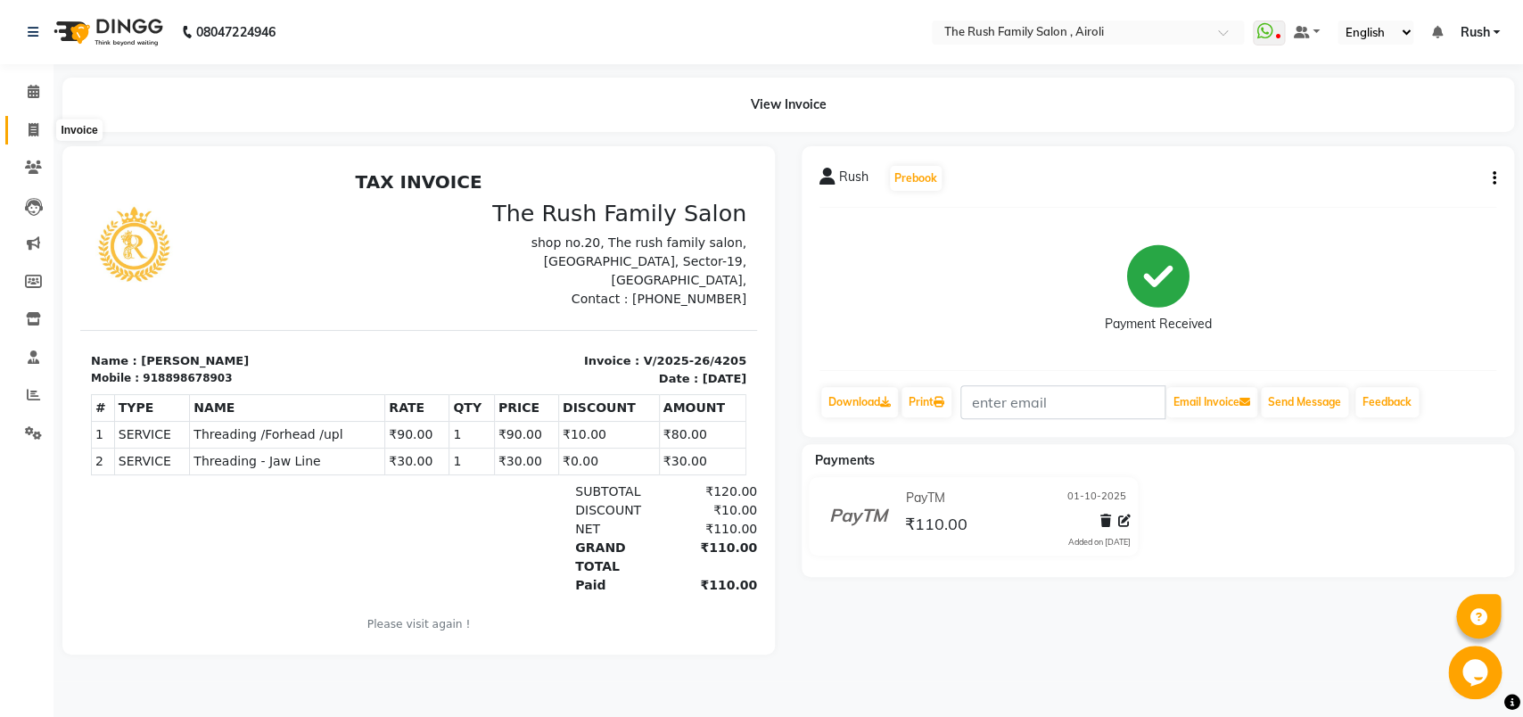
click at [31, 130] on icon at bounding box center [34, 129] width 10 height 13
select select "5419"
select select "service"
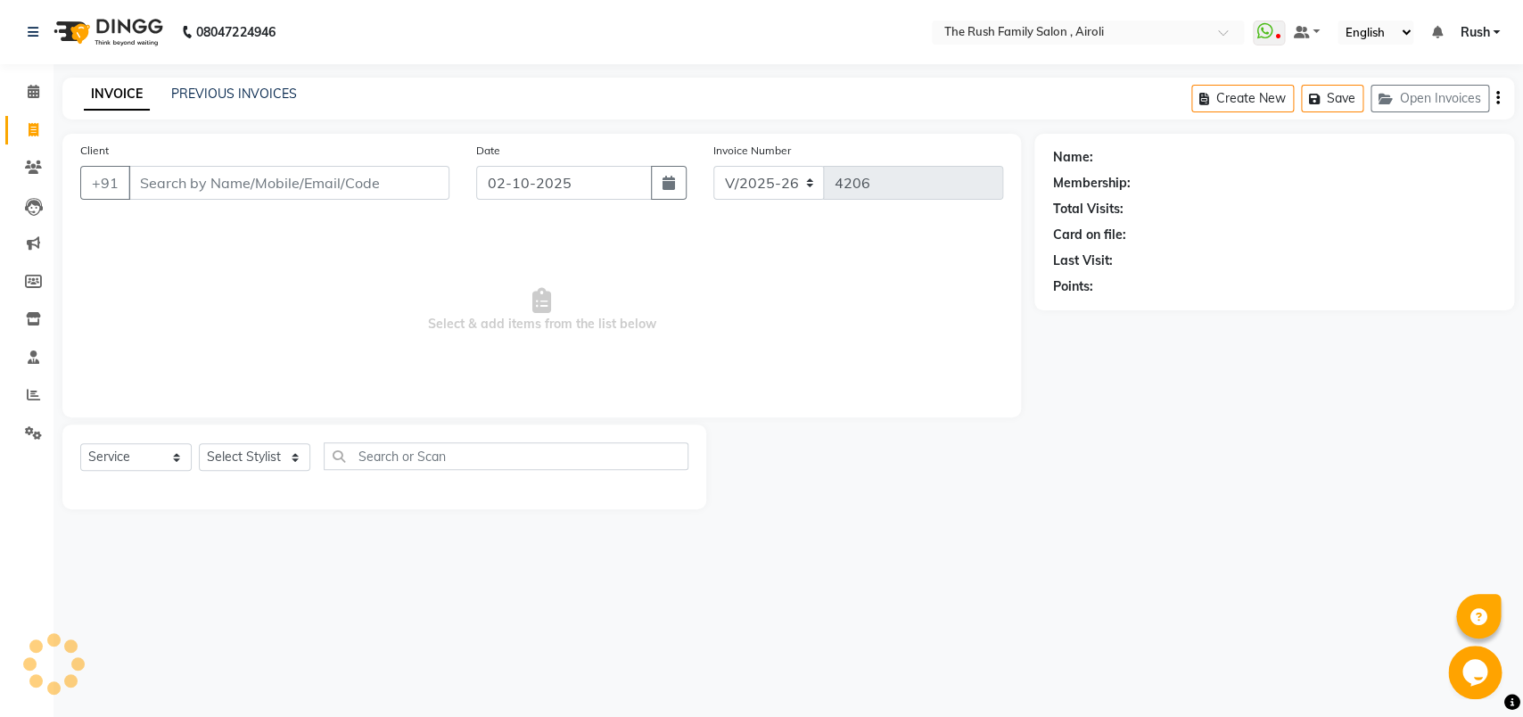
click at [224, 175] on input "Client" at bounding box center [288, 183] width 321 height 34
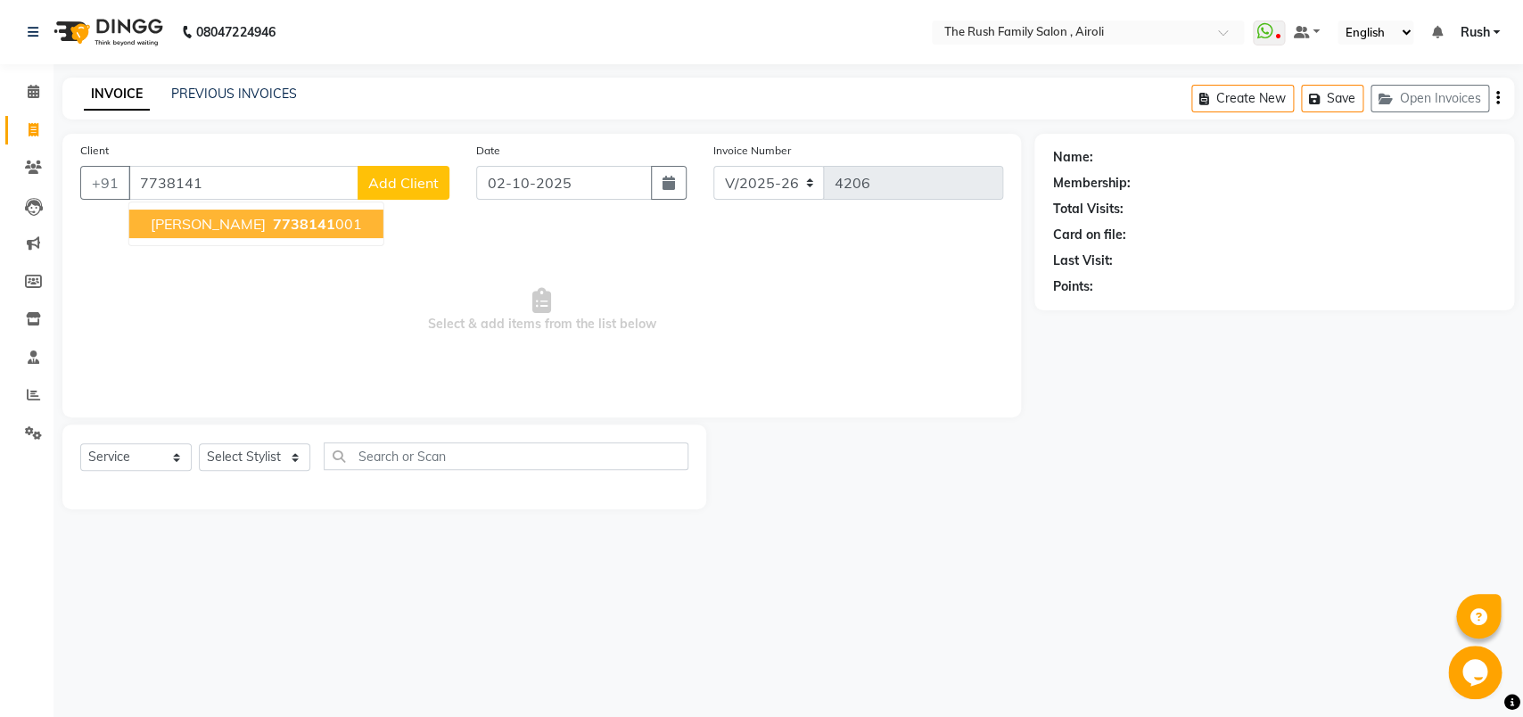
click at [239, 218] on span "[PERSON_NAME]" at bounding box center [208, 224] width 115 height 18
type input "7738141001"
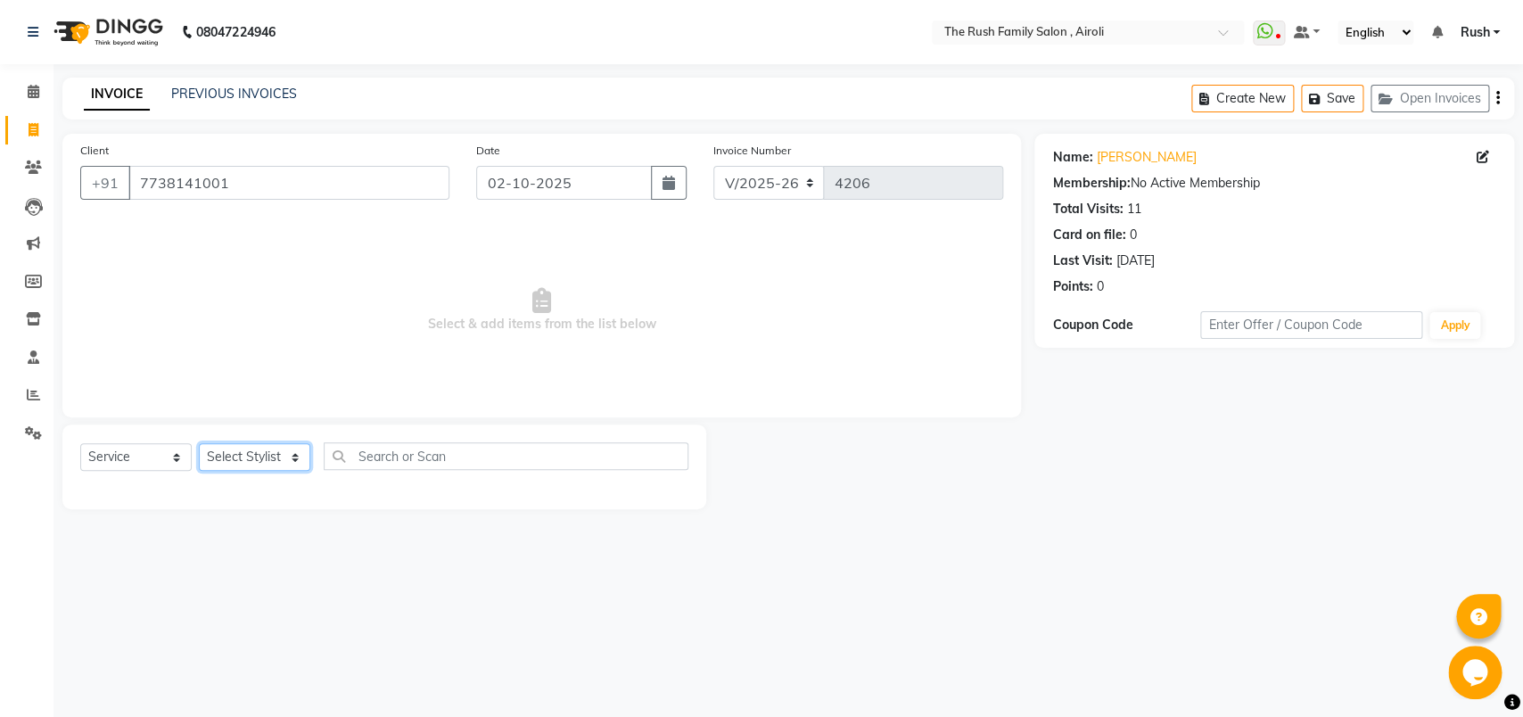
click at [199, 443] on select "Select Stylist [PERSON_NAME] [PERSON_NAME] Danish D.C Guddi [PERSON_NAME] [PERS…" at bounding box center [254, 457] width 111 height 28
select select "88452"
click option "Asif" at bounding box center [0, 0] width 0 height 0
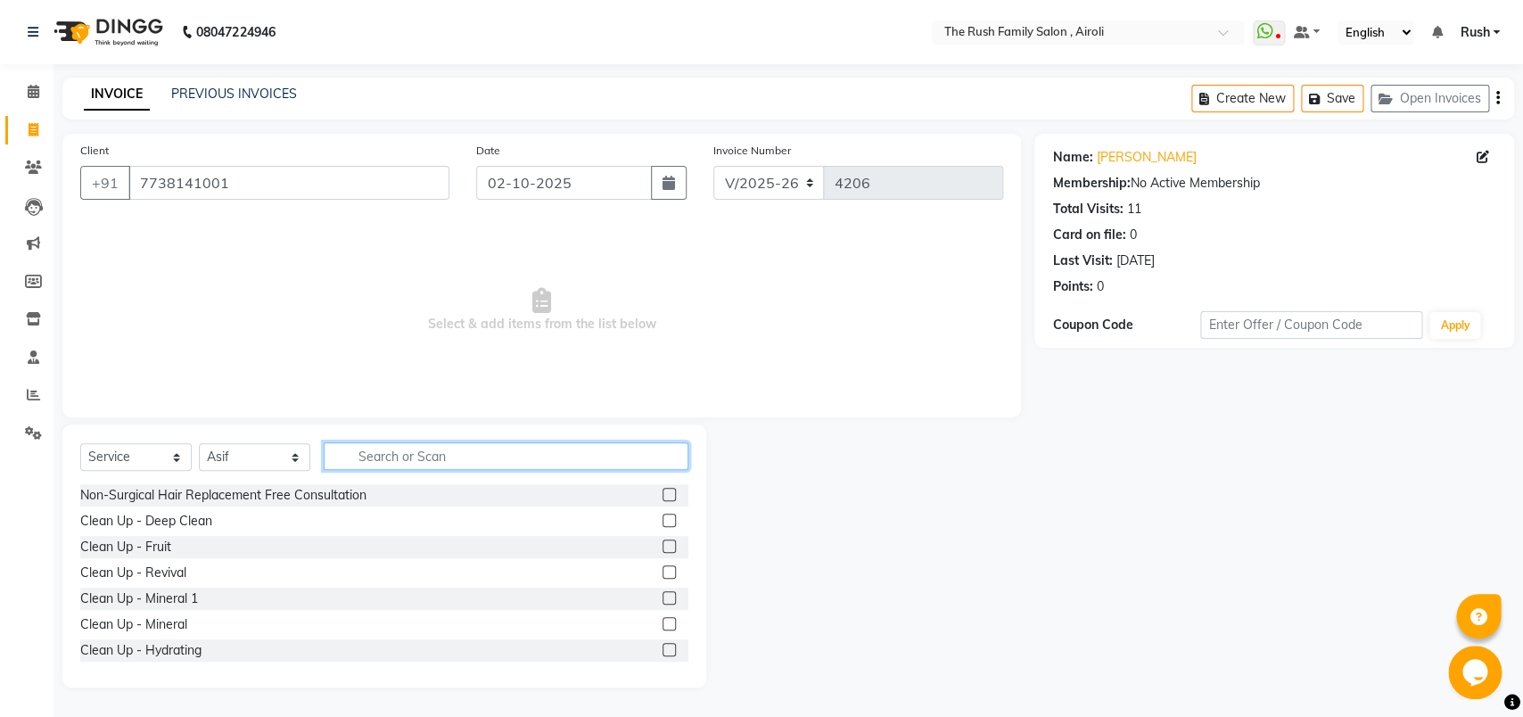
click at [419, 450] on input "text" at bounding box center [506, 456] width 365 height 28
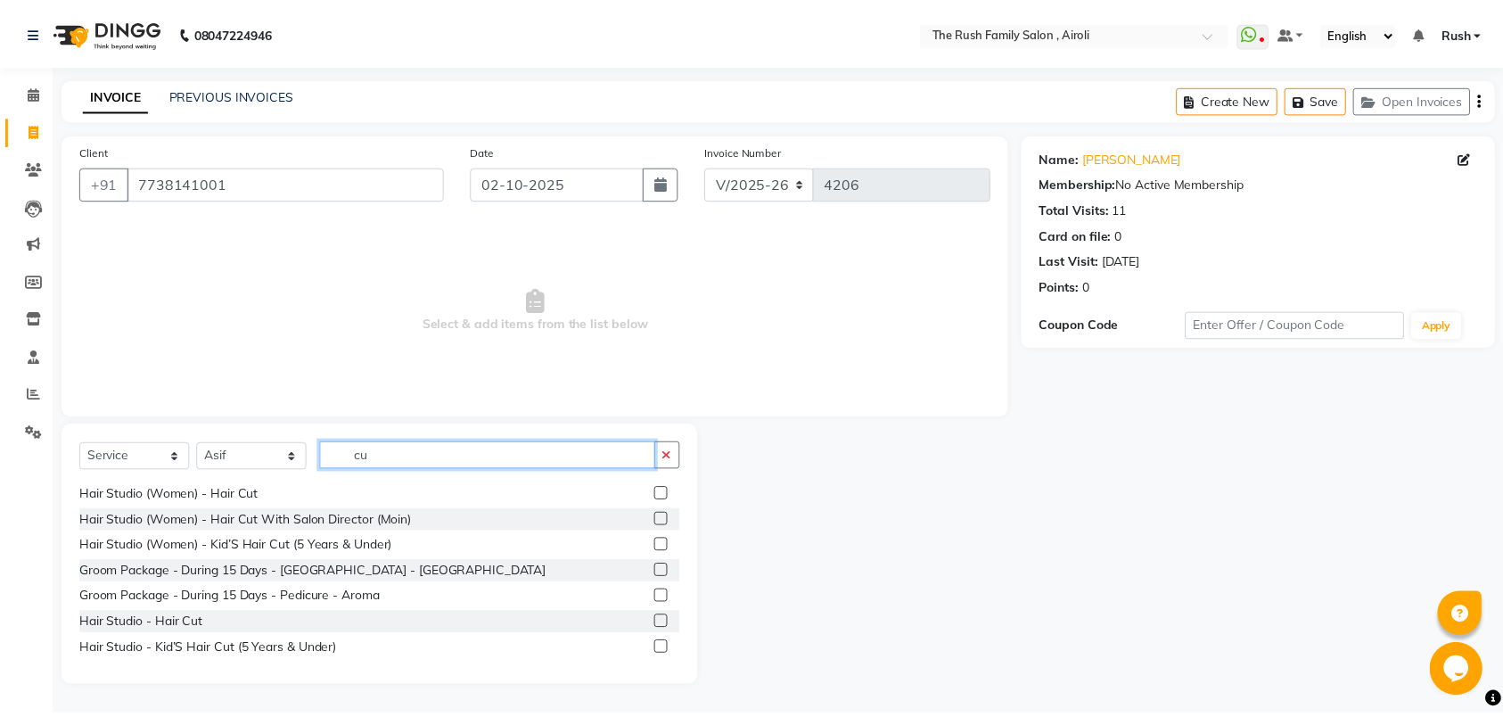
scroll to position [147, 0]
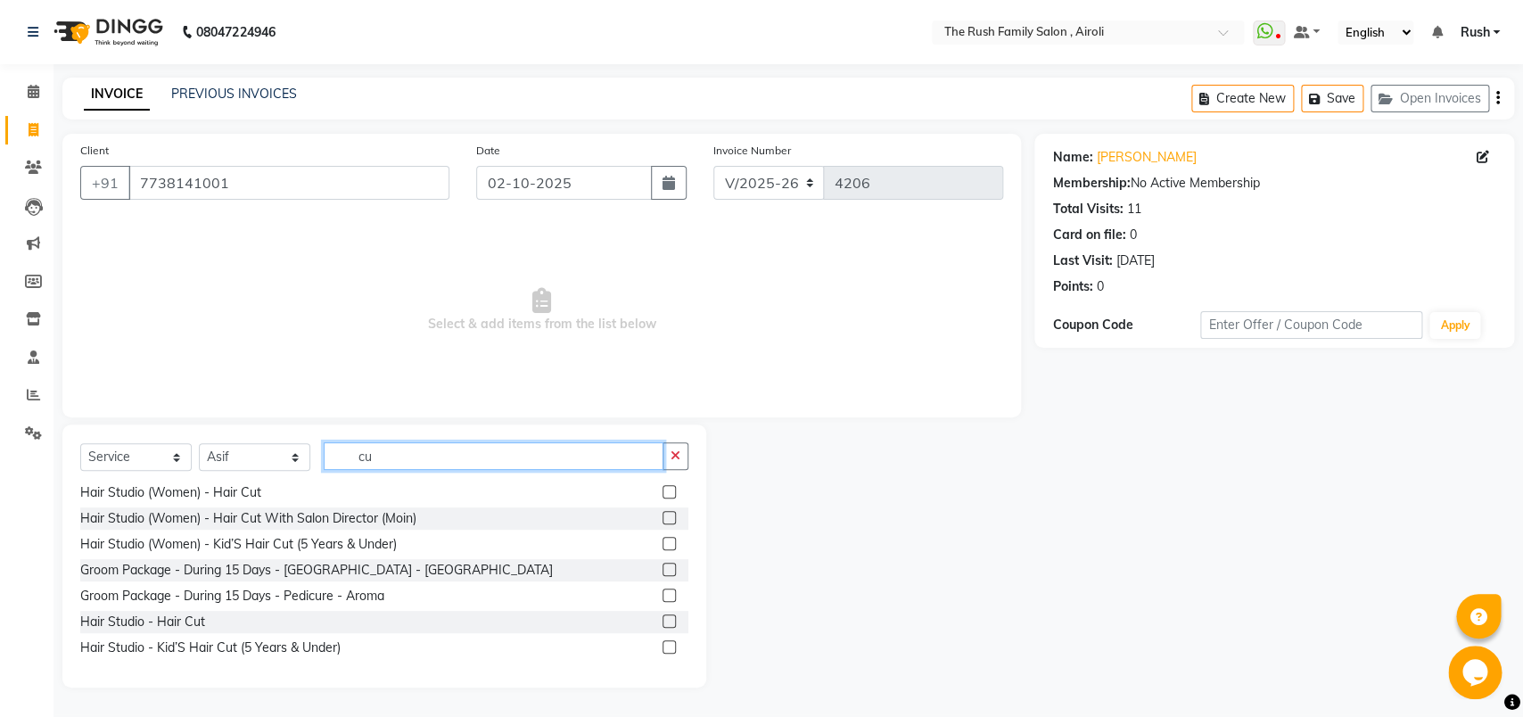
type input "cu"
click at [662, 622] on label at bounding box center [668, 620] width 13 height 13
click at [662, 622] on input "checkbox" at bounding box center [668, 622] width 12 height 12
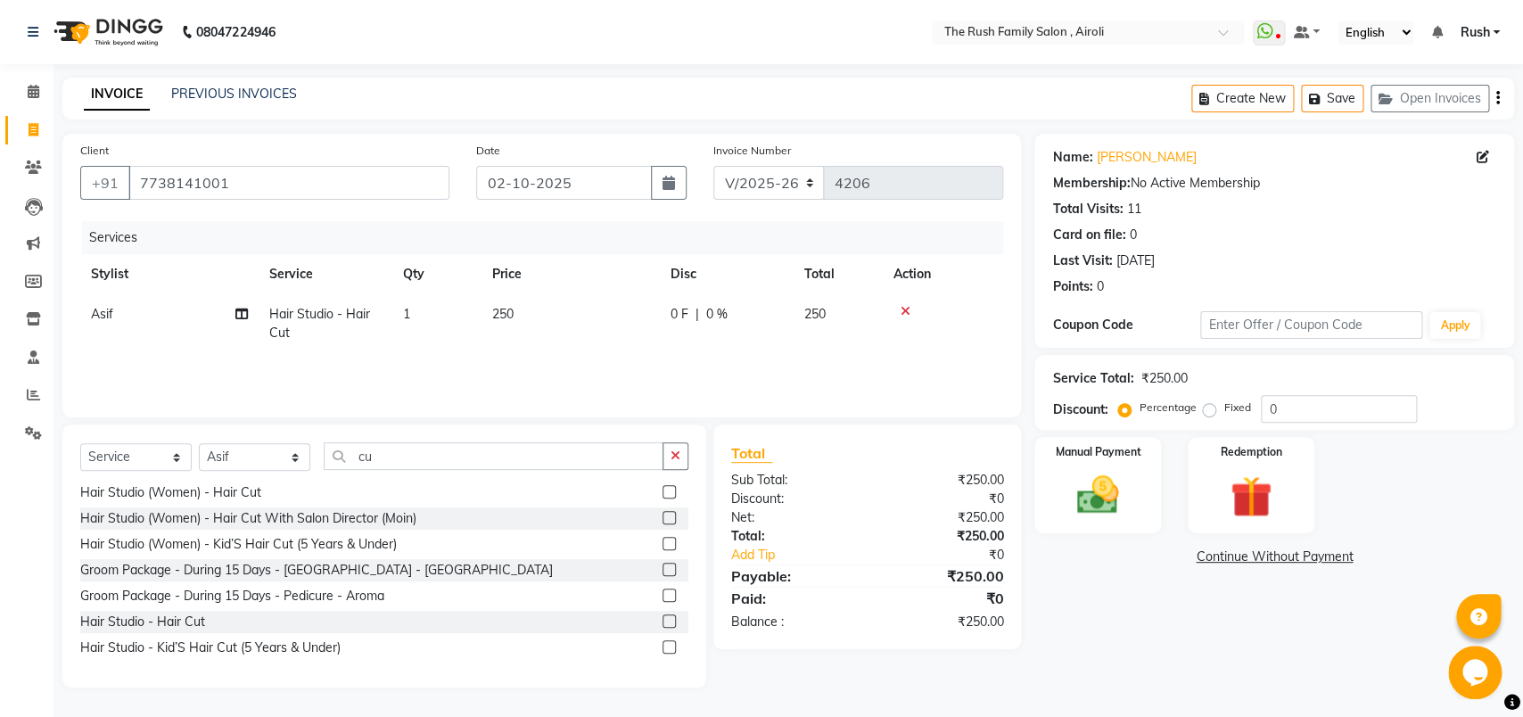
click at [662, 623] on label at bounding box center [668, 620] width 13 height 13
click at [662, 623] on input "checkbox" at bounding box center [668, 622] width 12 height 12
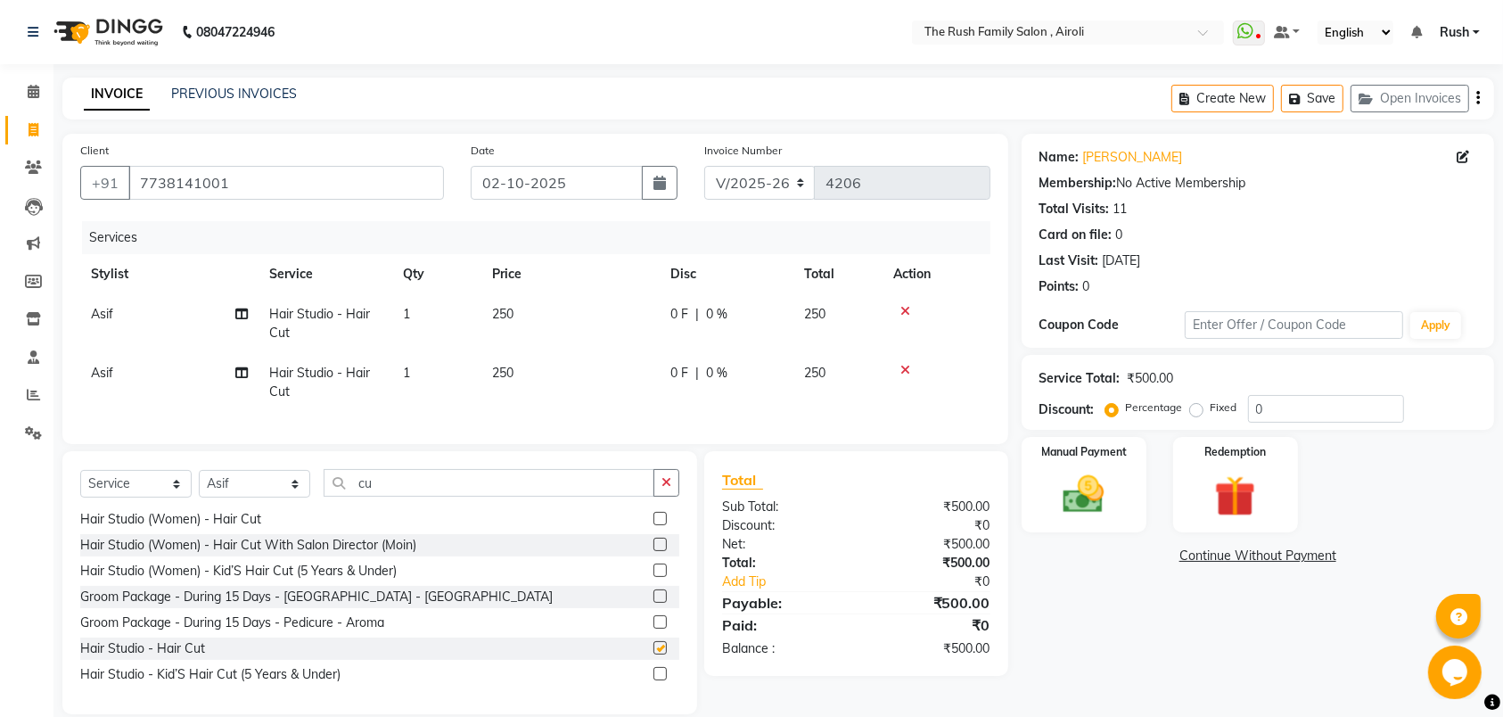
checkbox input "false"
click at [105, 369] on span "Asif" at bounding box center [102, 373] width 22 height 16
select select "88452"
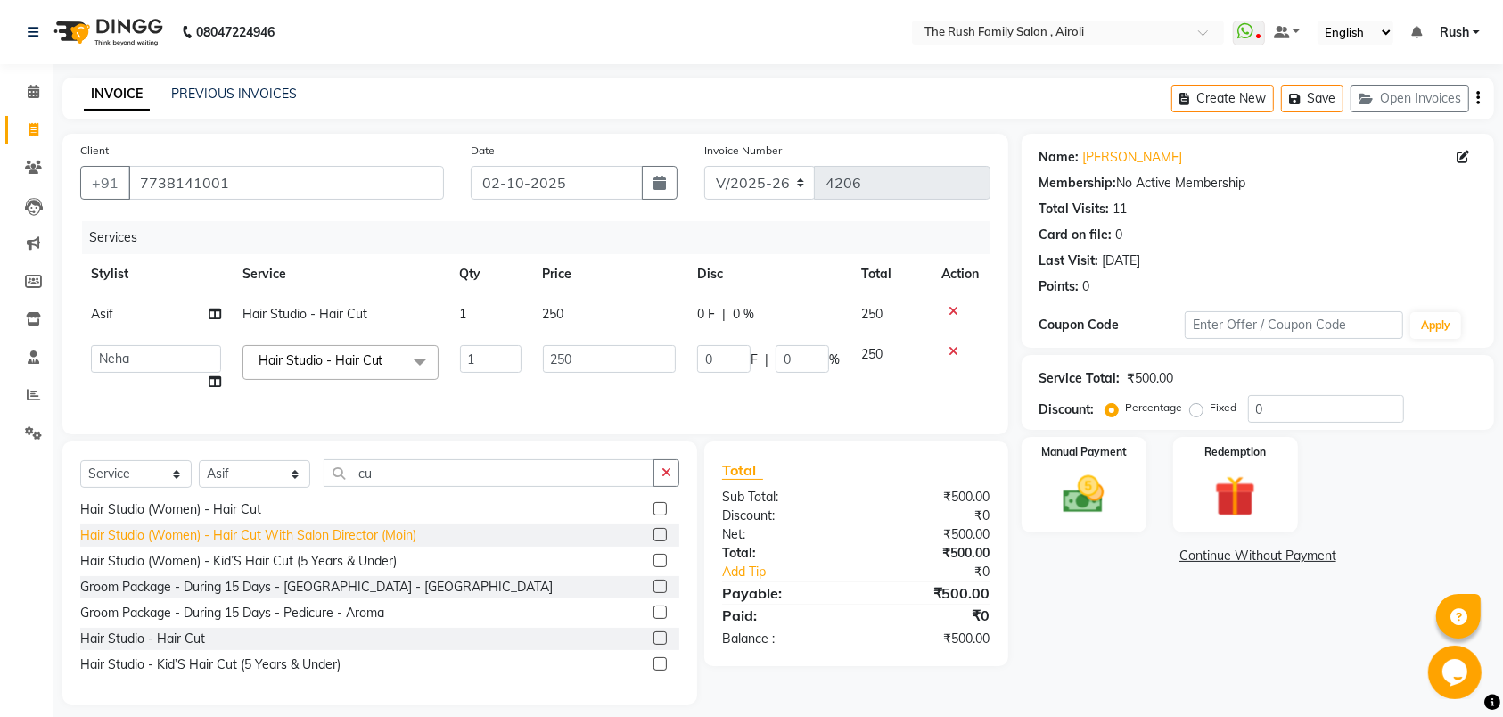
select select "88021"
click at [91, 345] on select "[PERSON_NAME] [PERSON_NAME] Danish D.C Guddi [PERSON_NAME] [PERSON_NAME] [PERSO…" at bounding box center [156, 359] width 130 height 28
select select "87642"
click at [707, 320] on span "0 F" at bounding box center [706, 314] width 18 height 19
select select "88452"
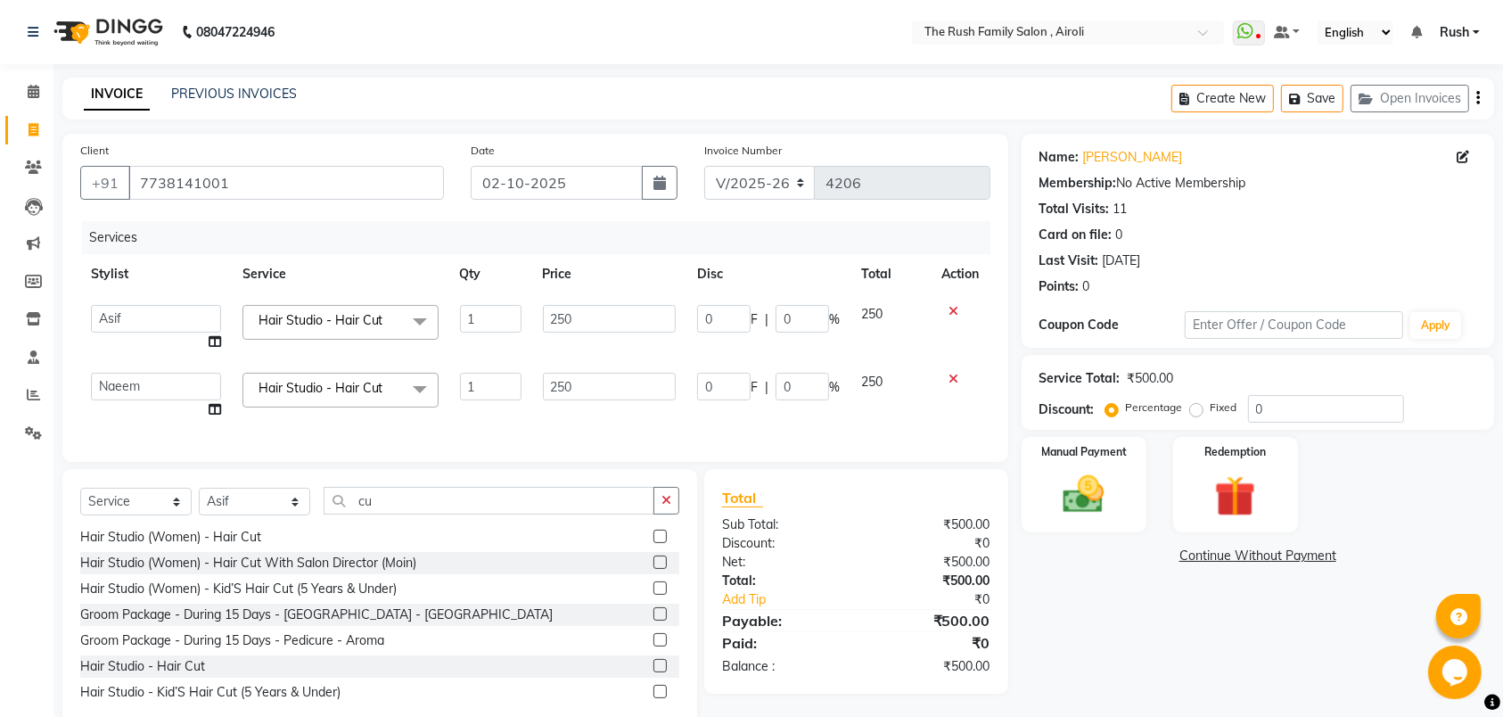
click at [707, 320] on input "0" at bounding box center [723, 319] width 53 height 28
click at [711, 320] on input "0" at bounding box center [723, 319] width 53 height 28
type input "100"
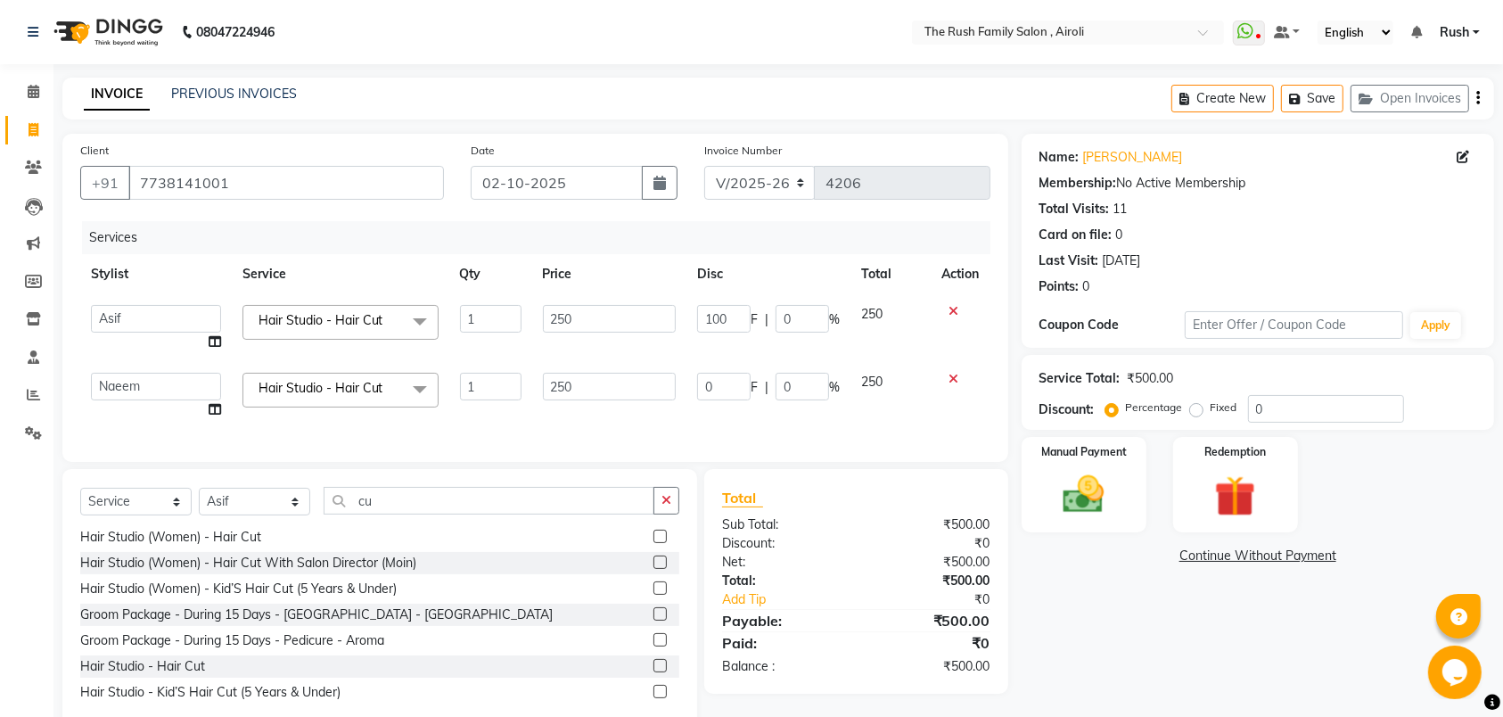
scroll to position [0, 1]
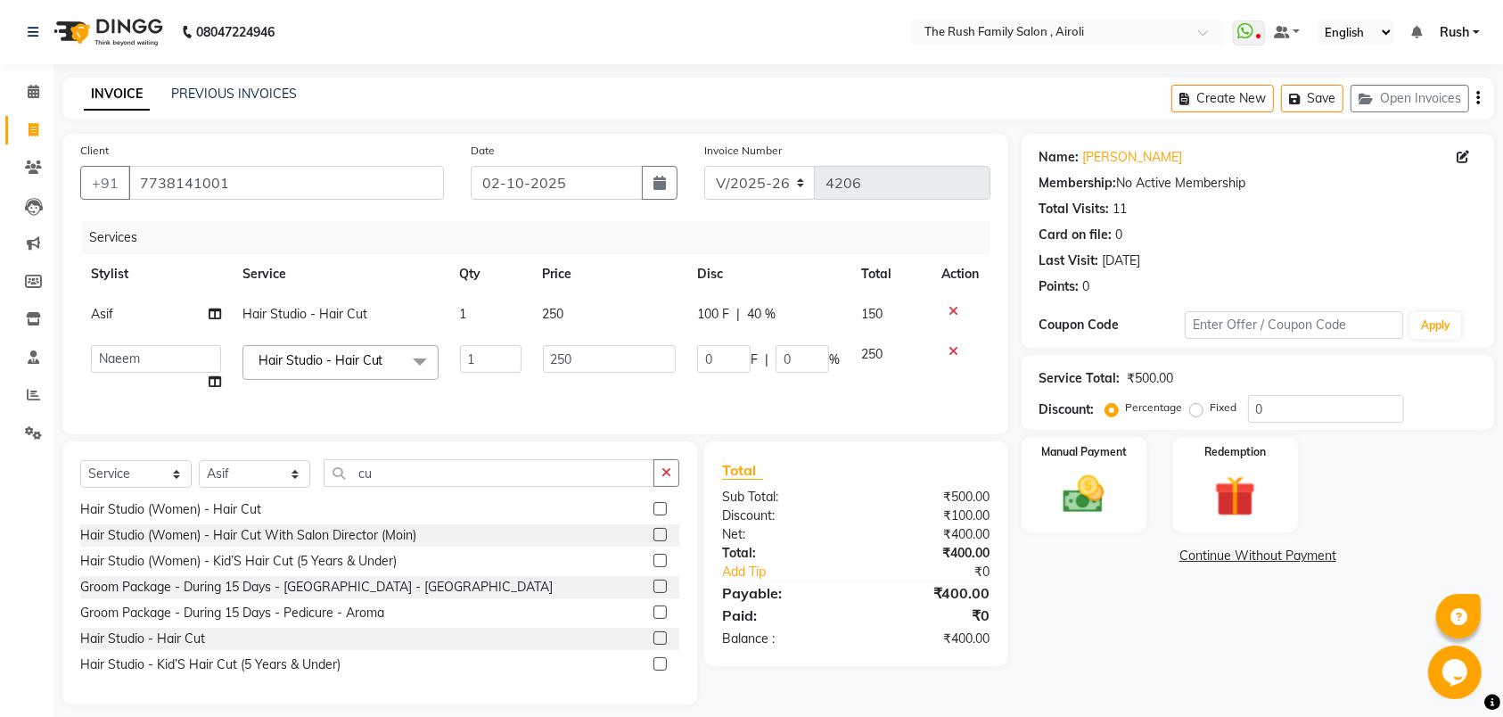
click at [701, 347] on tbody "Asif Hair Studio - Hair Cut 1 250 100 F | 40 % 150 [PERSON_NAME] [PERSON_NAME] …" at bounding box center [535, 348] width 910 height 108
click at [707, 366] on input "0" at bounding box center [723, 359] width 53 height 28
type input "100"
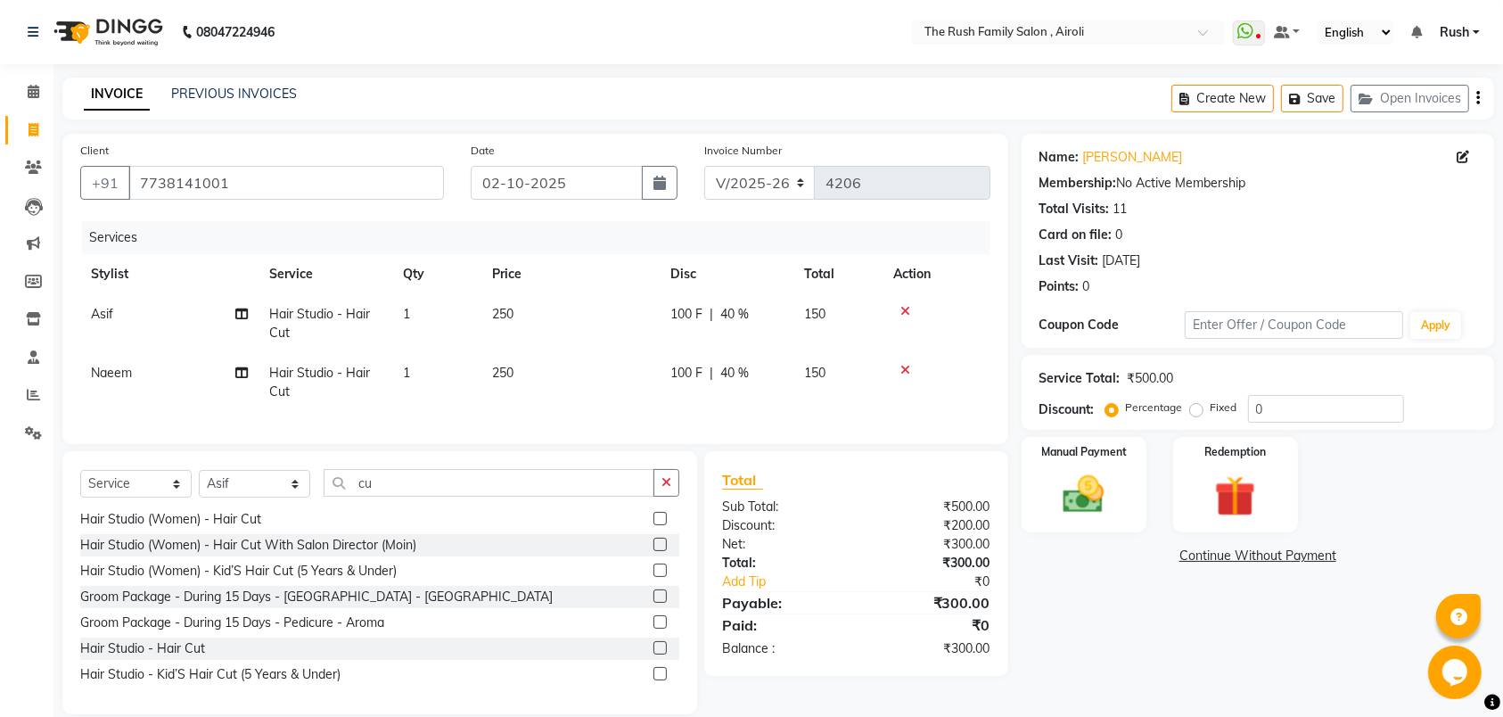
click at [687, 380] on td "100 F | 40 %" at bounding box center [727, 382] width 134 height 59
select select "87642"
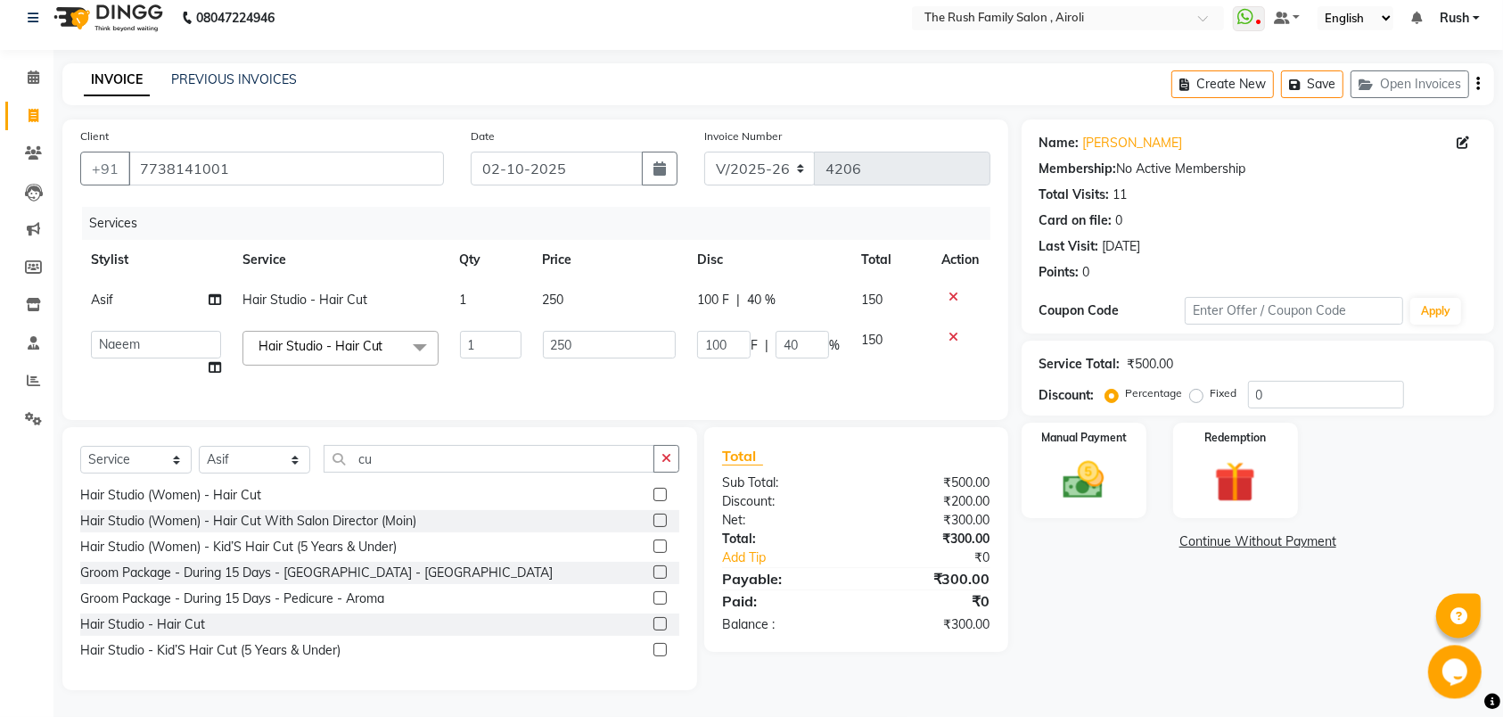
scroll to position [33, 0]
click at [1092, 462] on img at bounding box center [1084, 480] width 70 height 49
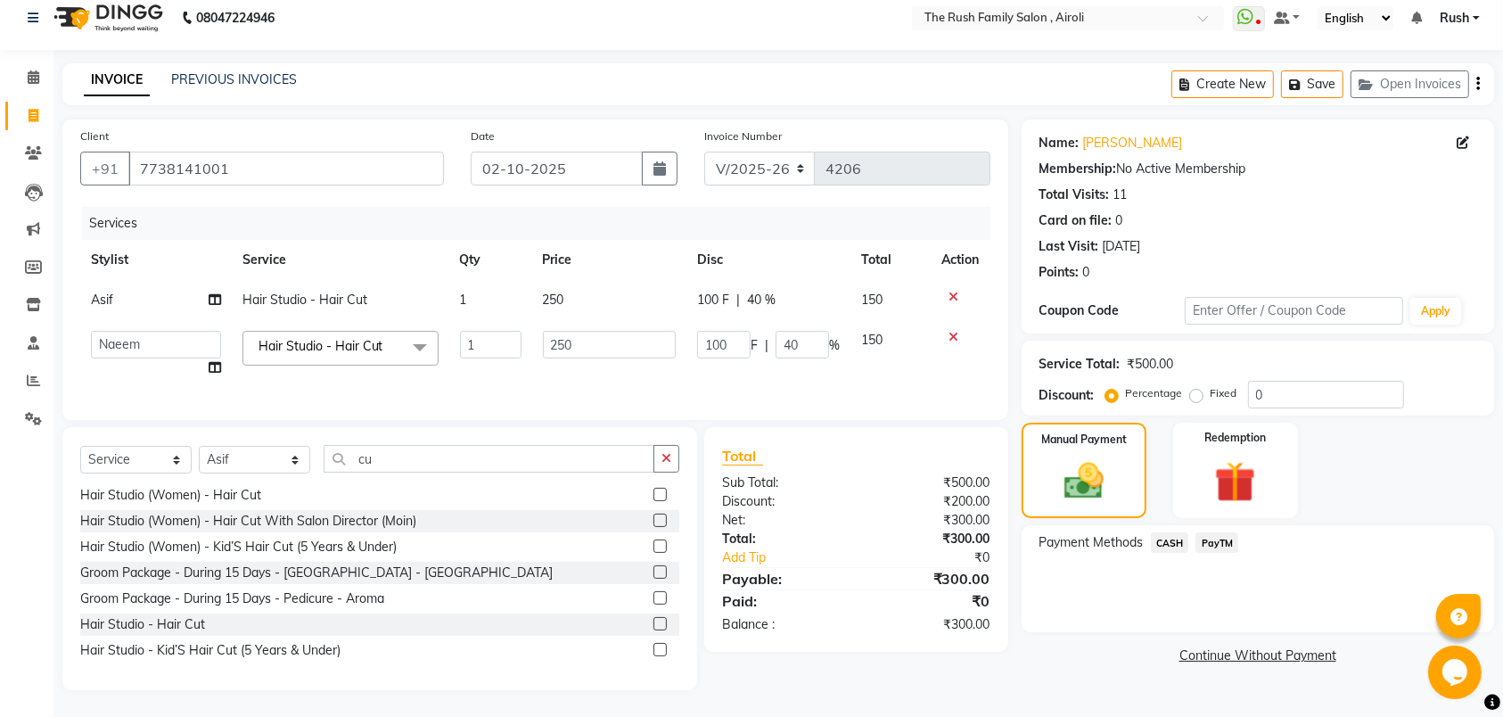
click at [1222, 532] on span "PayTM" at bounding box center [1217, 542] width 43 height 21
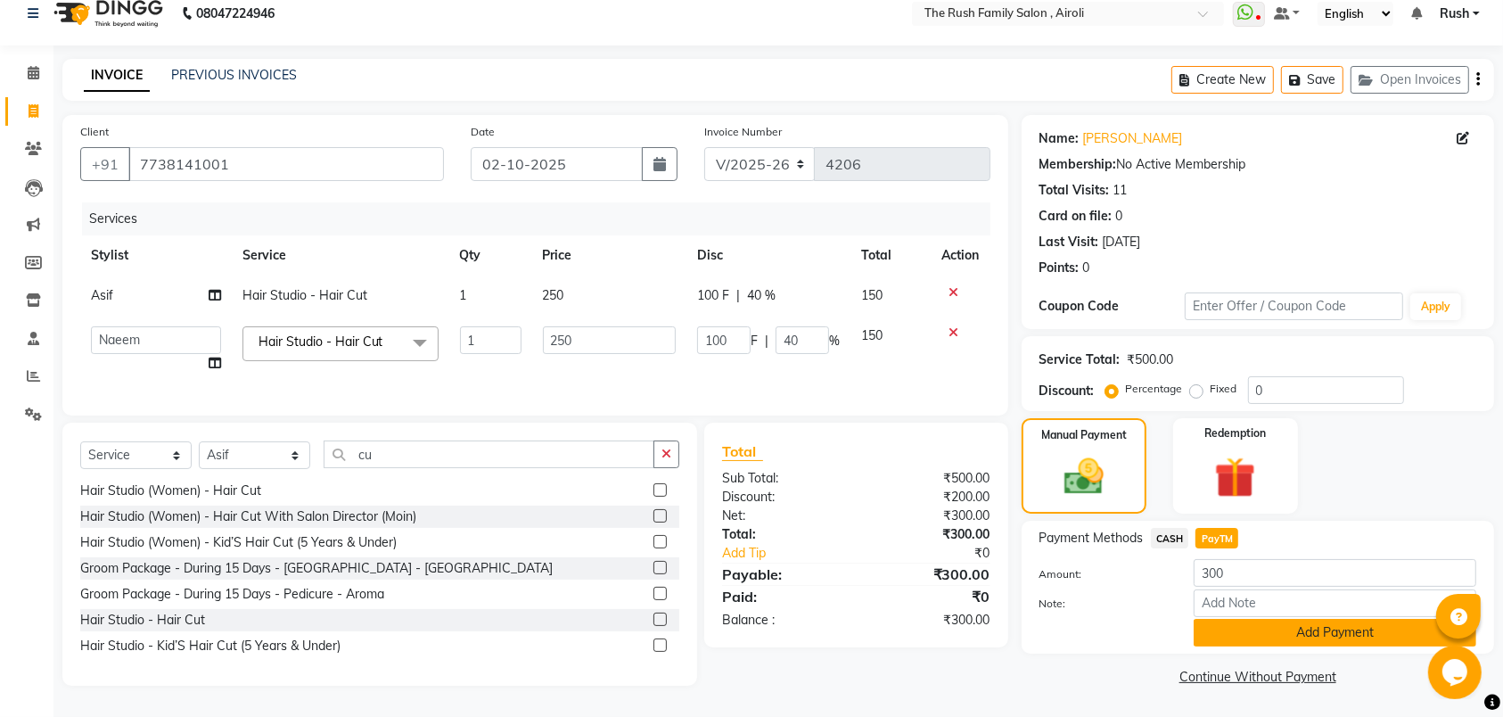
click at [1234, 620] on button "Add Payment" at bounding box center [1335, 633] width 283 height 28
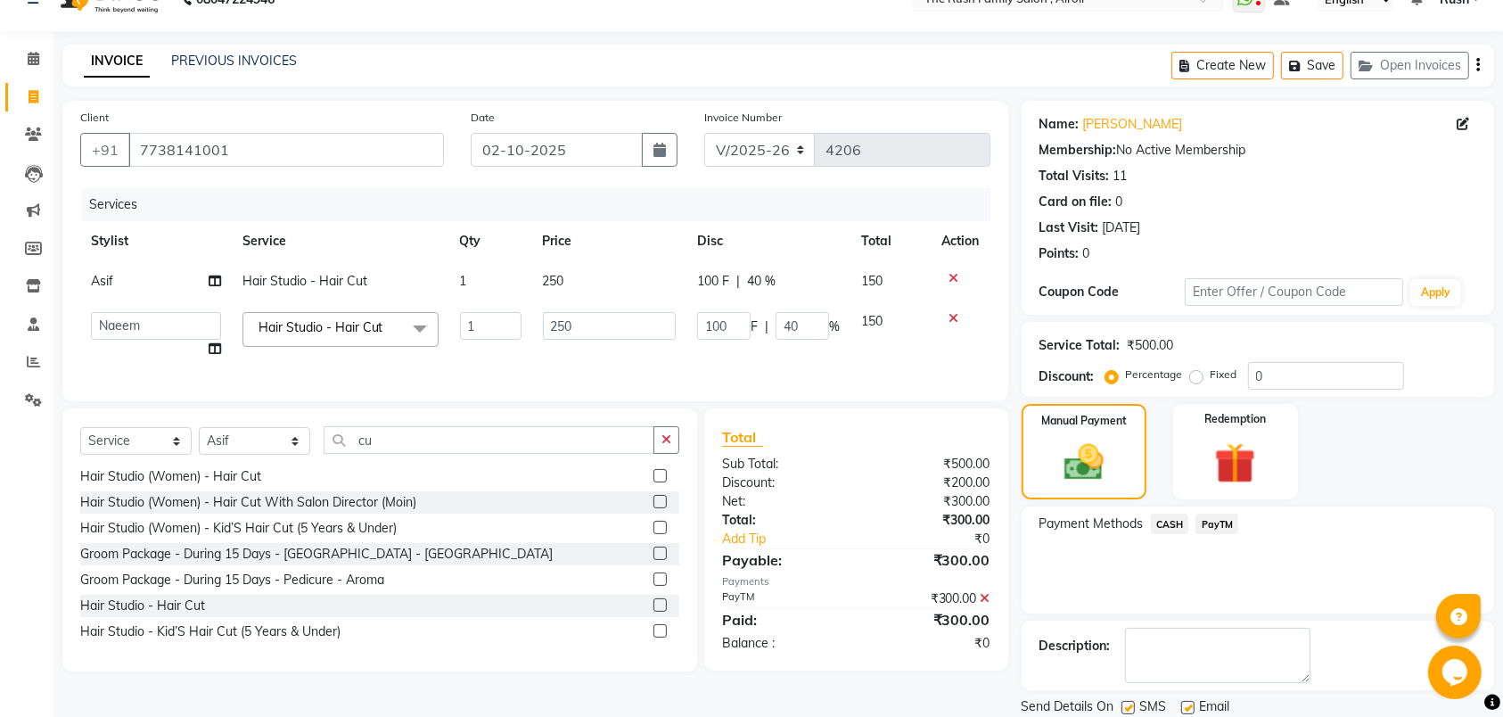
scroll to position [95, 0]
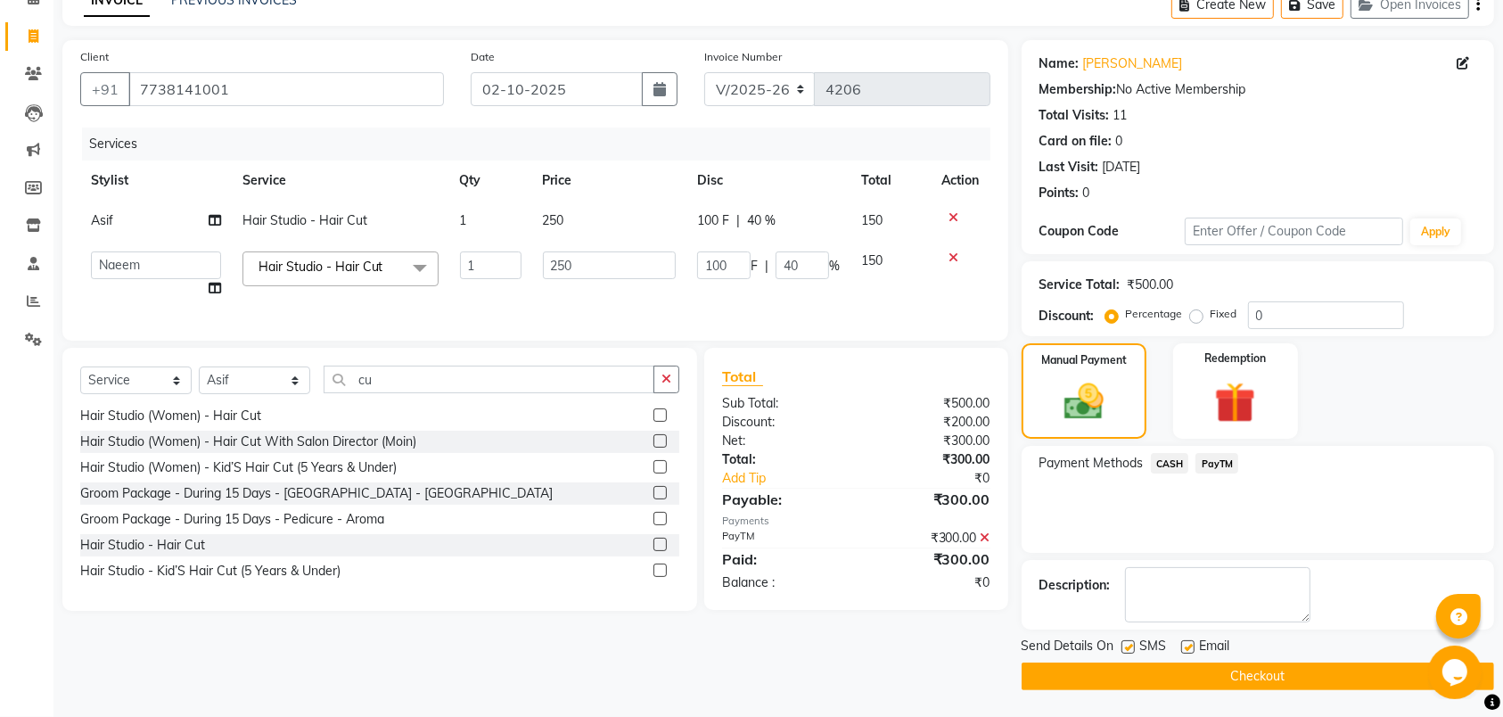
click at [1129, 647] on label at bounding box center [1128, 646] width 13 height 13
click at [1129, 647] on input "checkbox" at bounding box center [1128, 648] width 12 height 12
checkbox input "false"
click at [1194, 647] on label at bounding box center [1187, 646] width 13 height 13
click at [1193, 647] on input "checkbox" at bounding box center [1187, 648] width 12 height 12
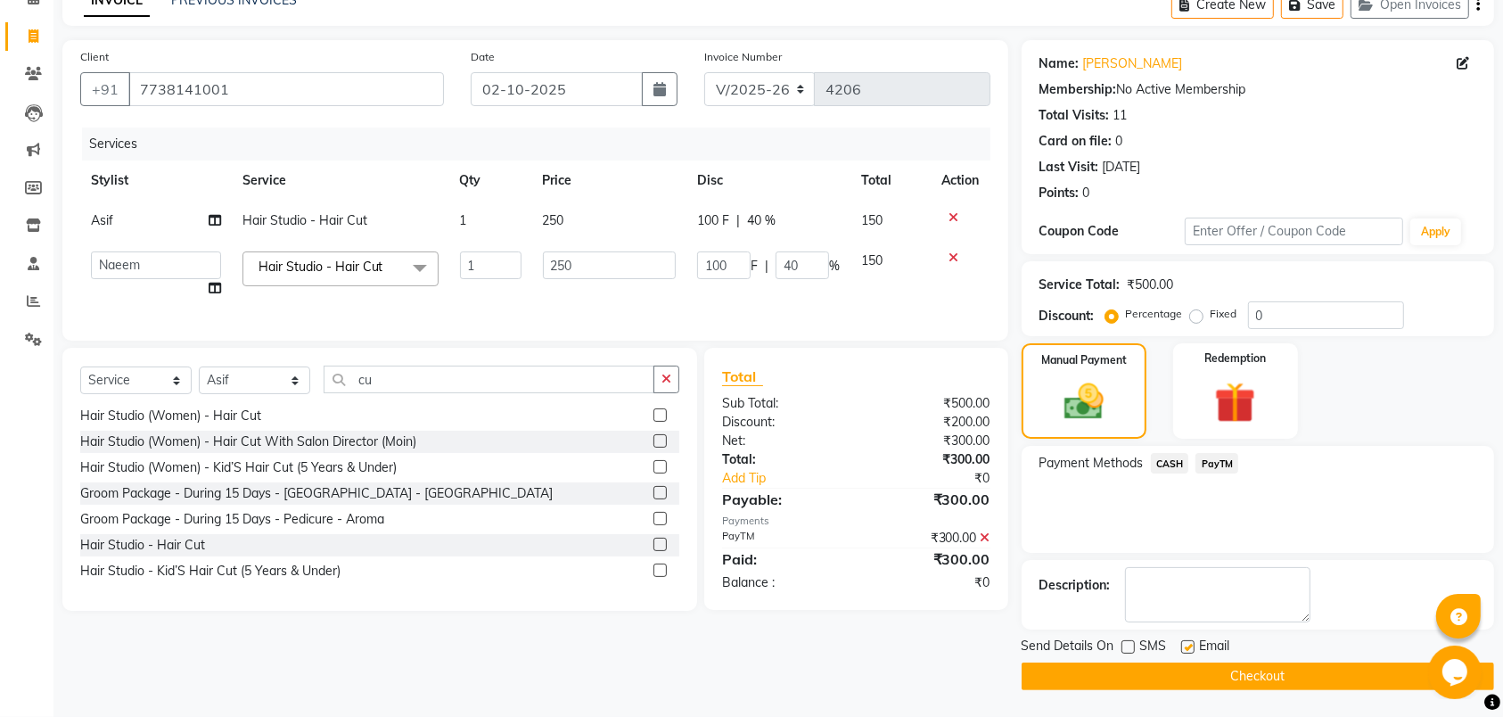
checkbox input "false"
click at [1163, 672] on button "Checkout" at bounding box center [1258, 676] width 473 height 28
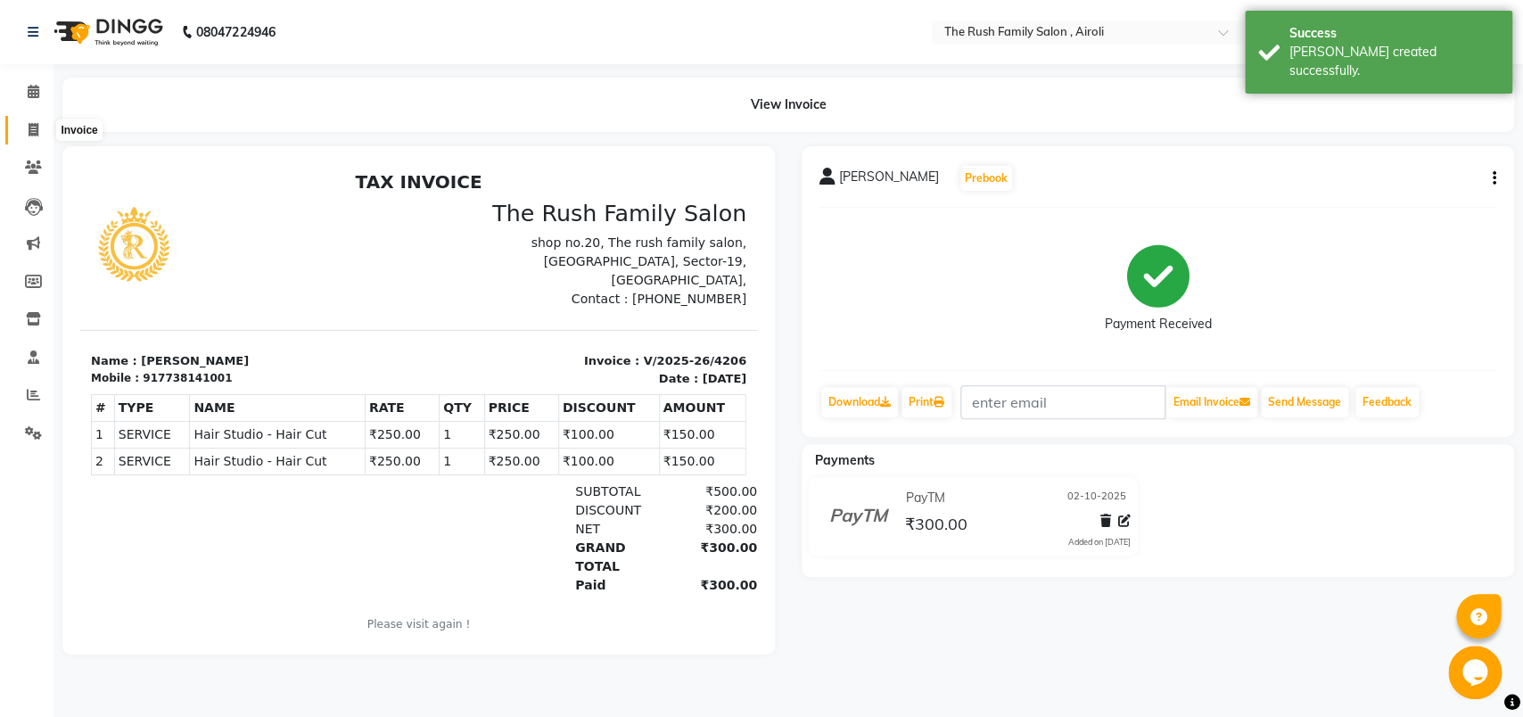
click at [34, 133] on icon at bounding box center [34, 129] width 10 height 13
select select "5419"
select select "service"
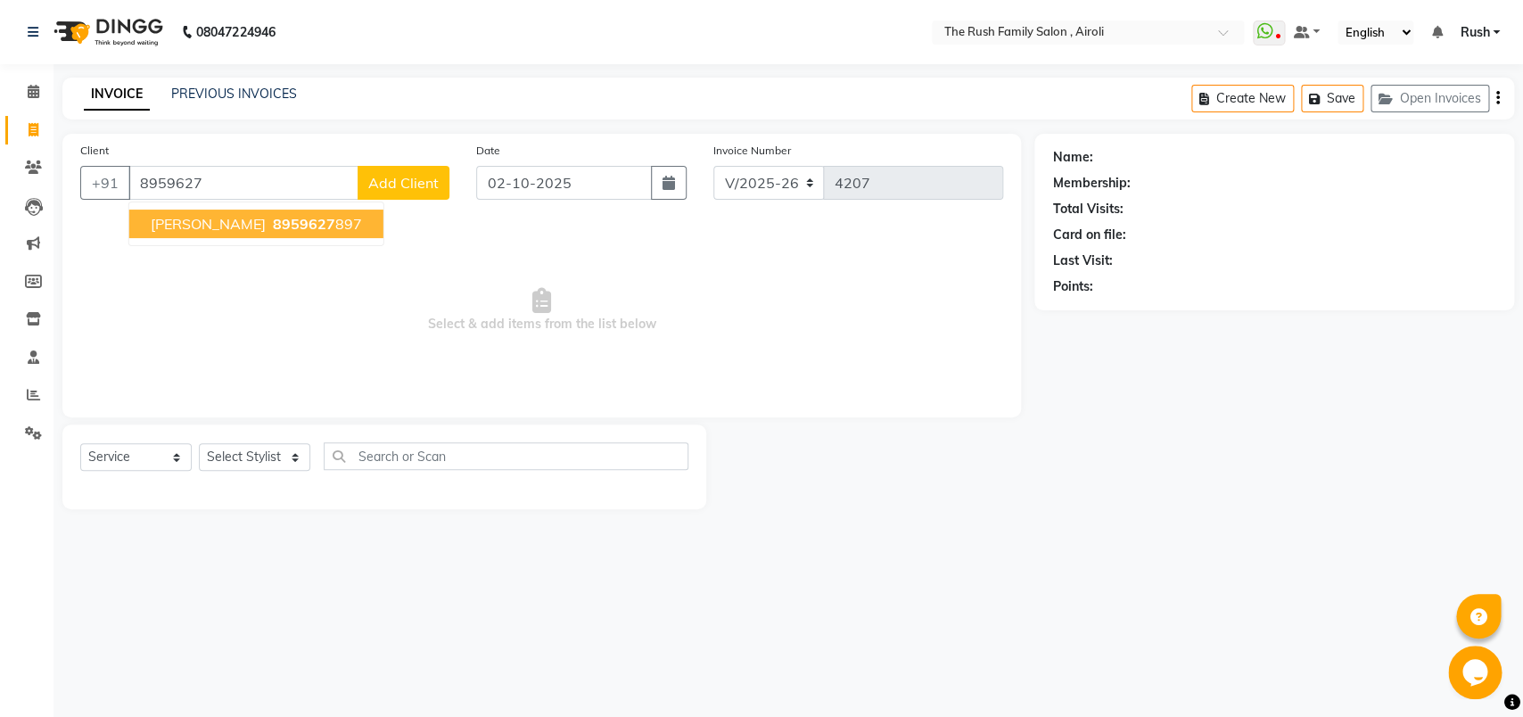
click at [307, 218] on span "8959627" at bounding box center [304, 224] width 62 height 18
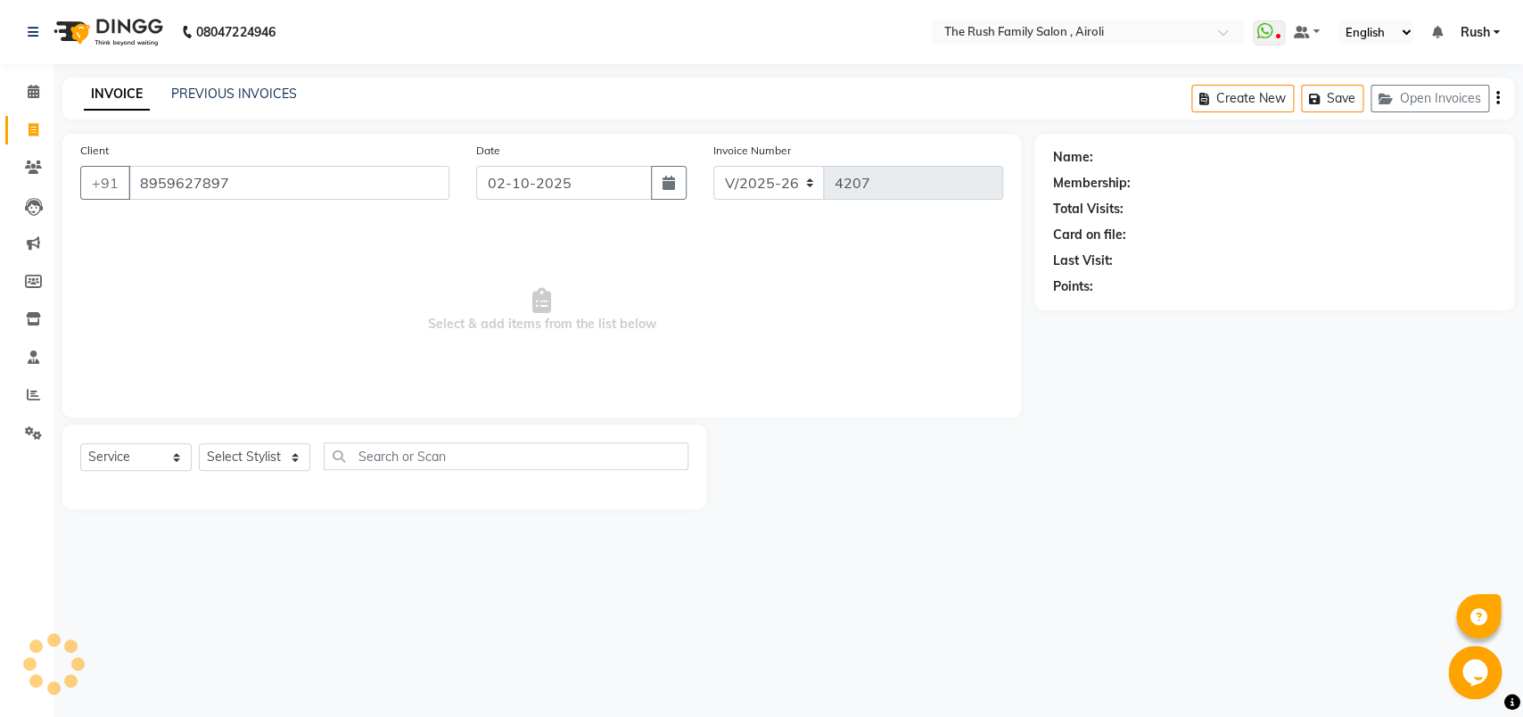
type input "8959627897"
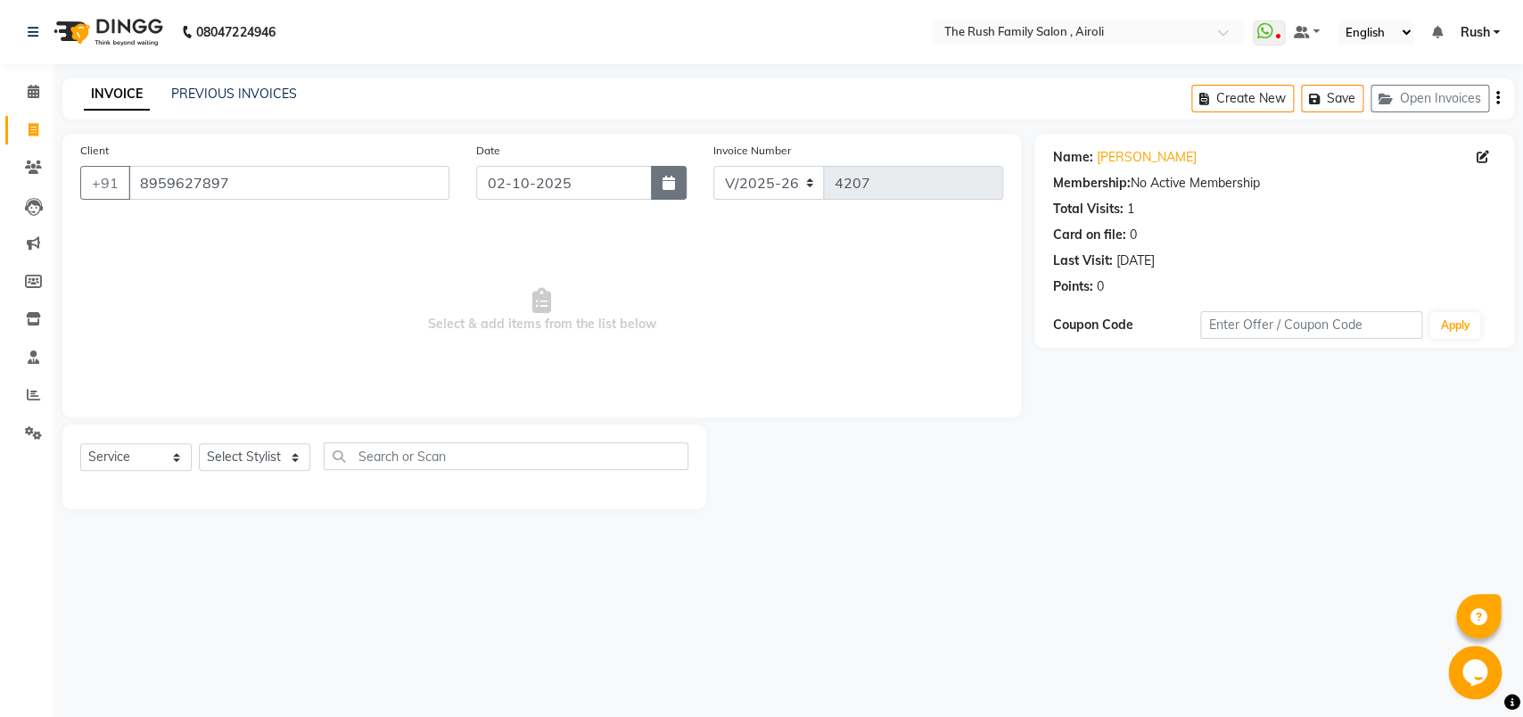
click at [659, 192] on button "button" at bounding box center [669, 183] width 36 height 34
select select "10"
select select "2025"
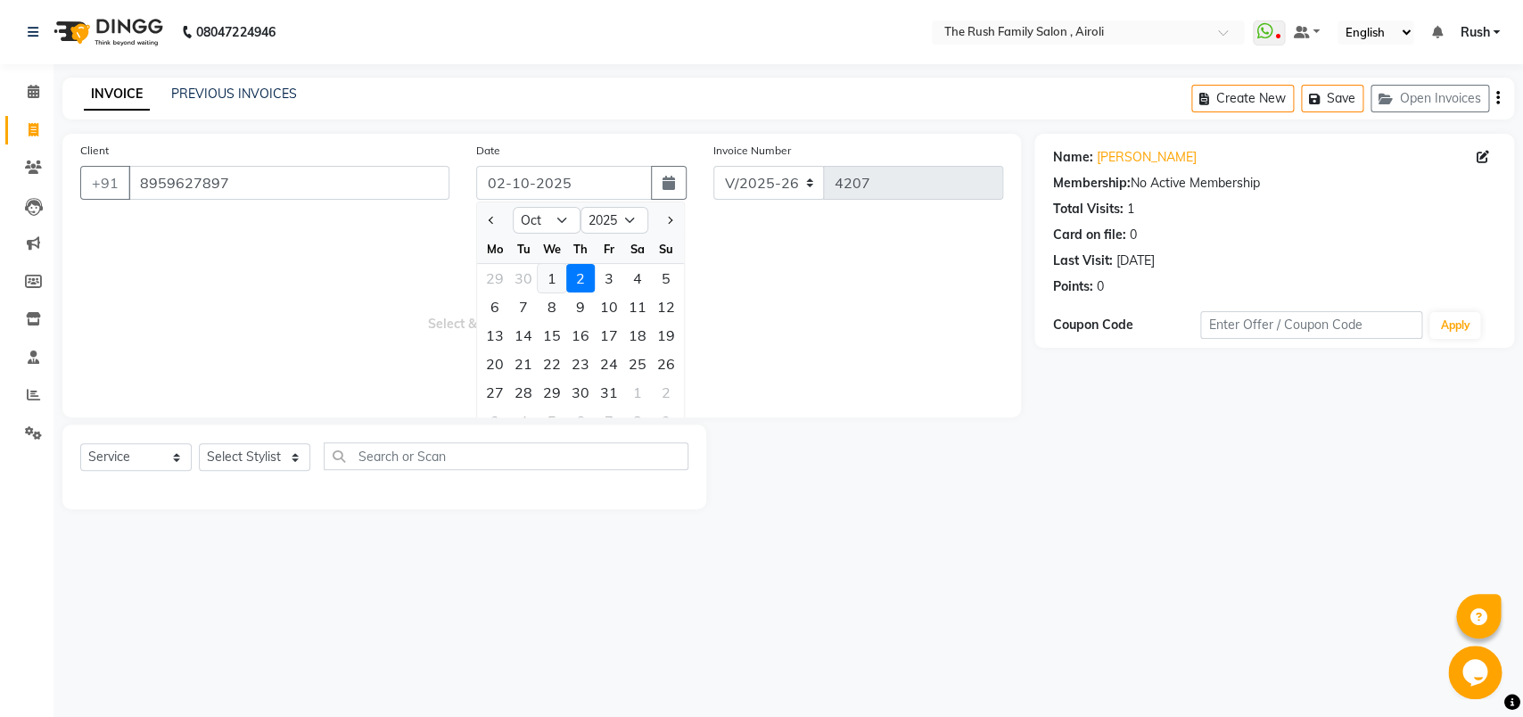
click at [556, 281] on div "1" at bounding box center [552, 278] width 29 height 29
type input "01-10-2025"
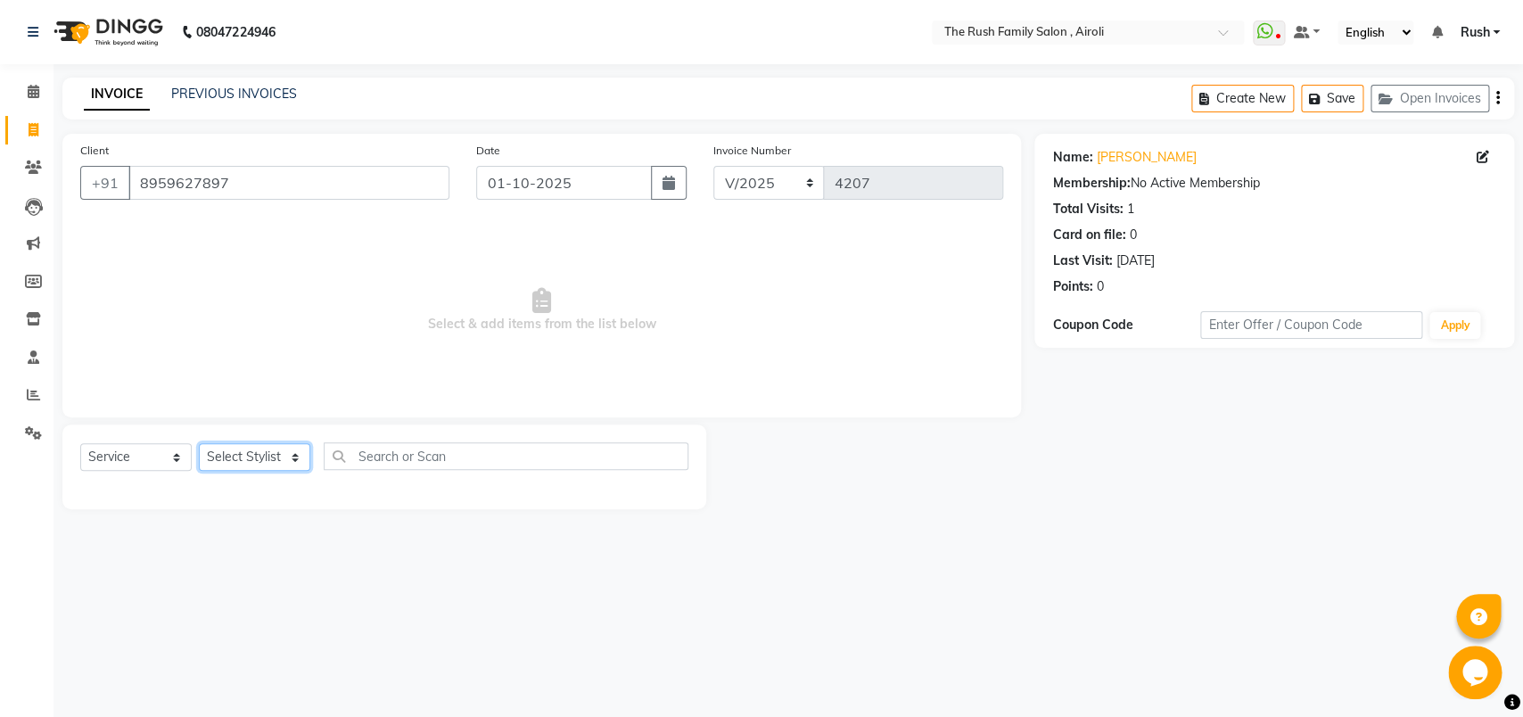
click at [199, 443] on select "Select Stylist [PERSON_NAME] [PERSON_NAME] Danish D.C Guddi [PERSON_NAME] [PERS…" at bounding box center [254, 457] width 111 height 28
select select "91626"
click option "[PERSON_NAME]" at bounding box center [0, 0] width 0 height 0
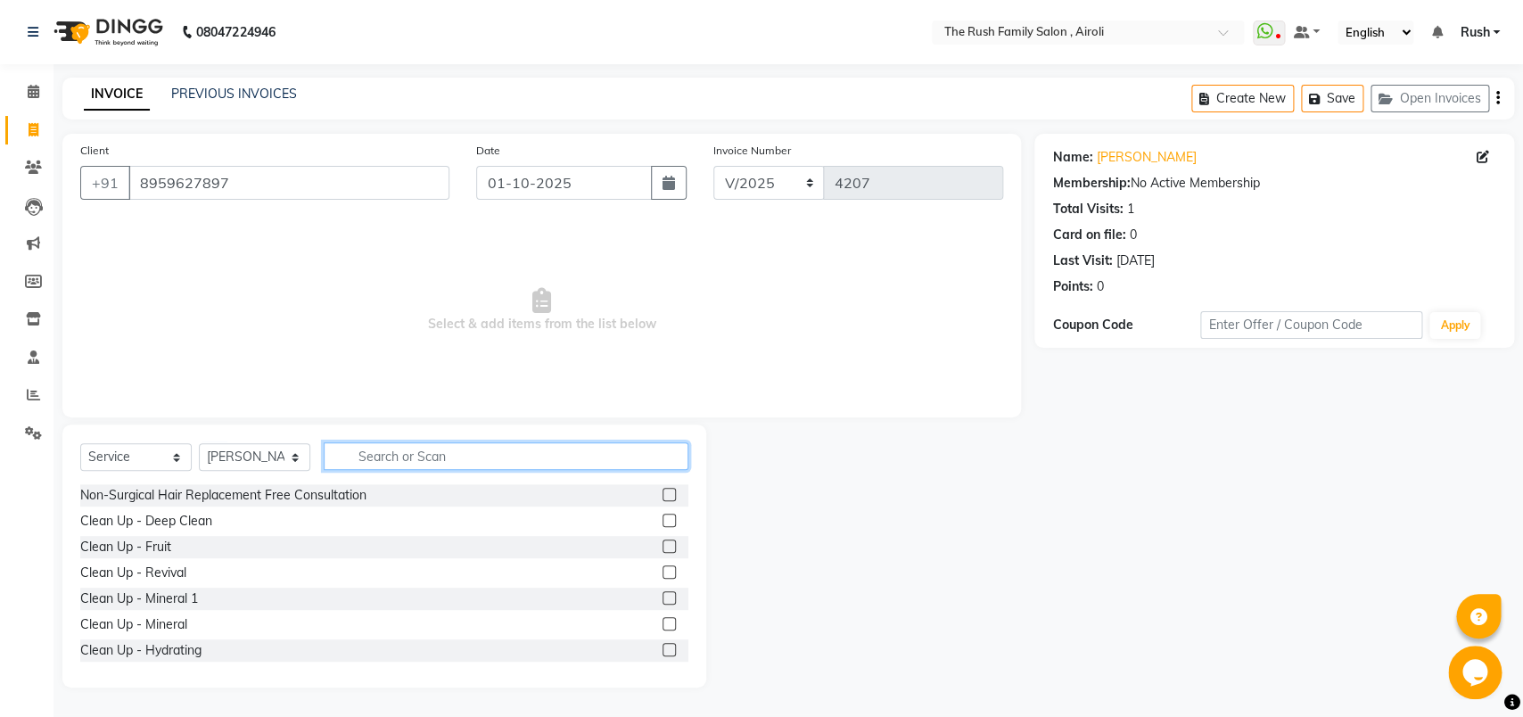
click at [411, 467] on input "text" at bounding box center [506, 456] width 365 height 28
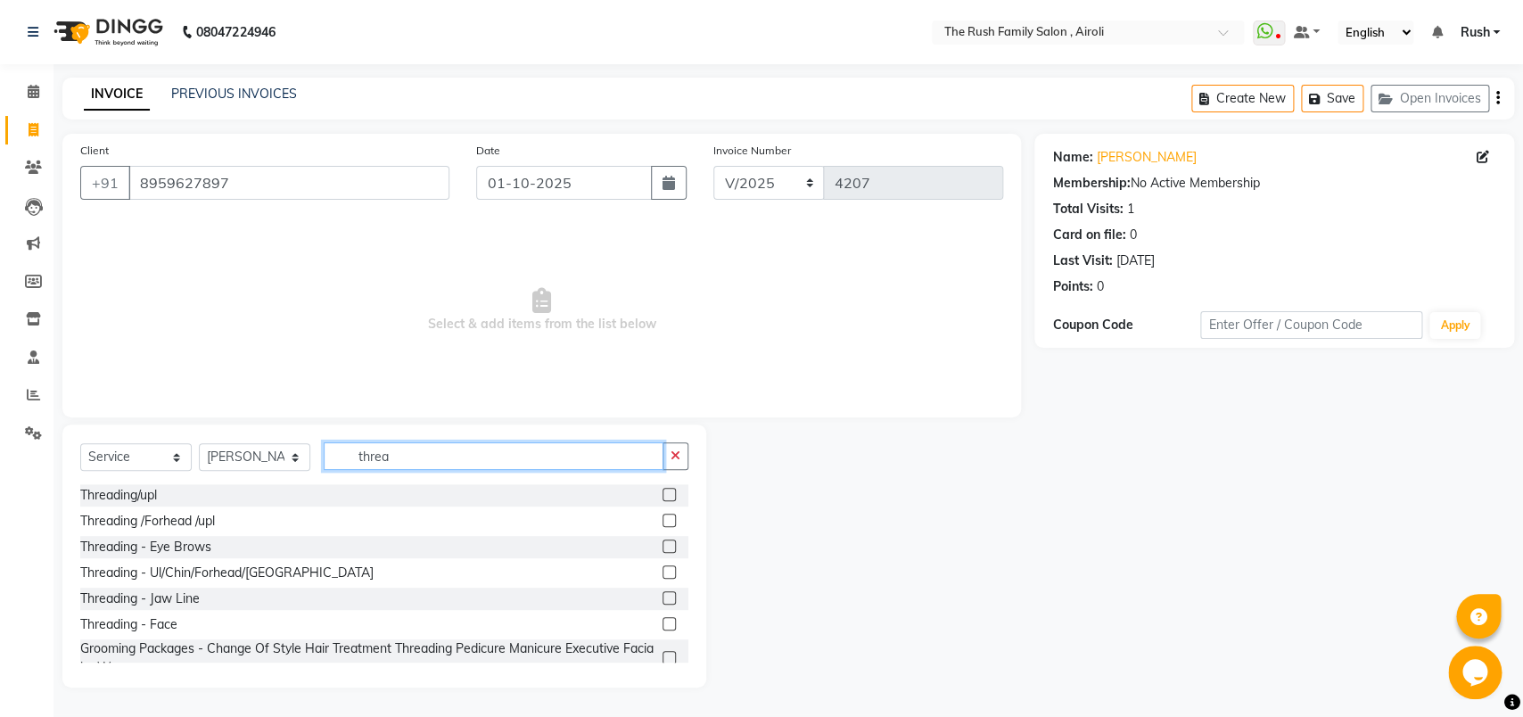
type input "threa"
click at [662, 551] on label at bounding box center [668, 545] width 13 height 13
click at [662, 551] on input "checkbox" at bounding box center [668, 547] width 12 height 12
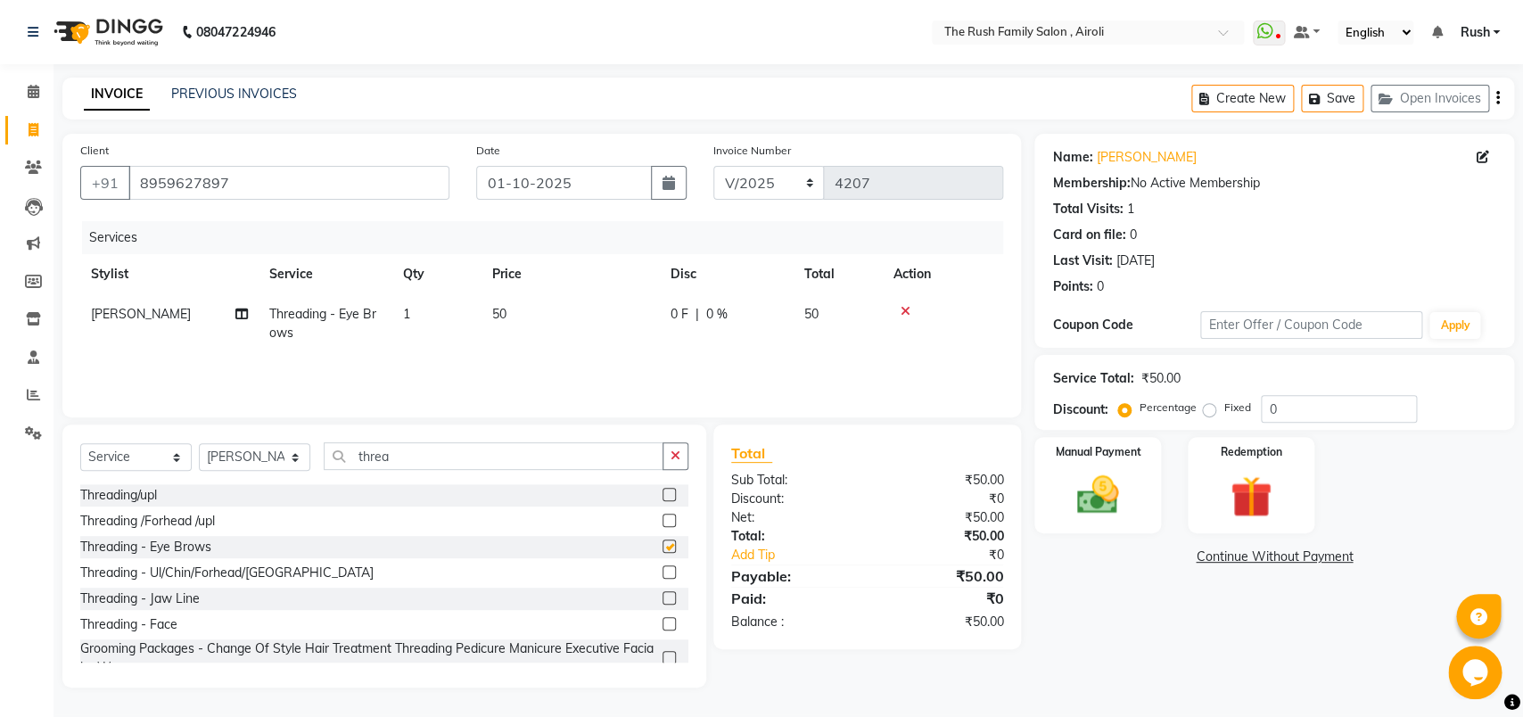
checkbox input "false"
click at [413, 319] on td "1" at bounding box center [436, 323] width 89 height 59
select select "91626"
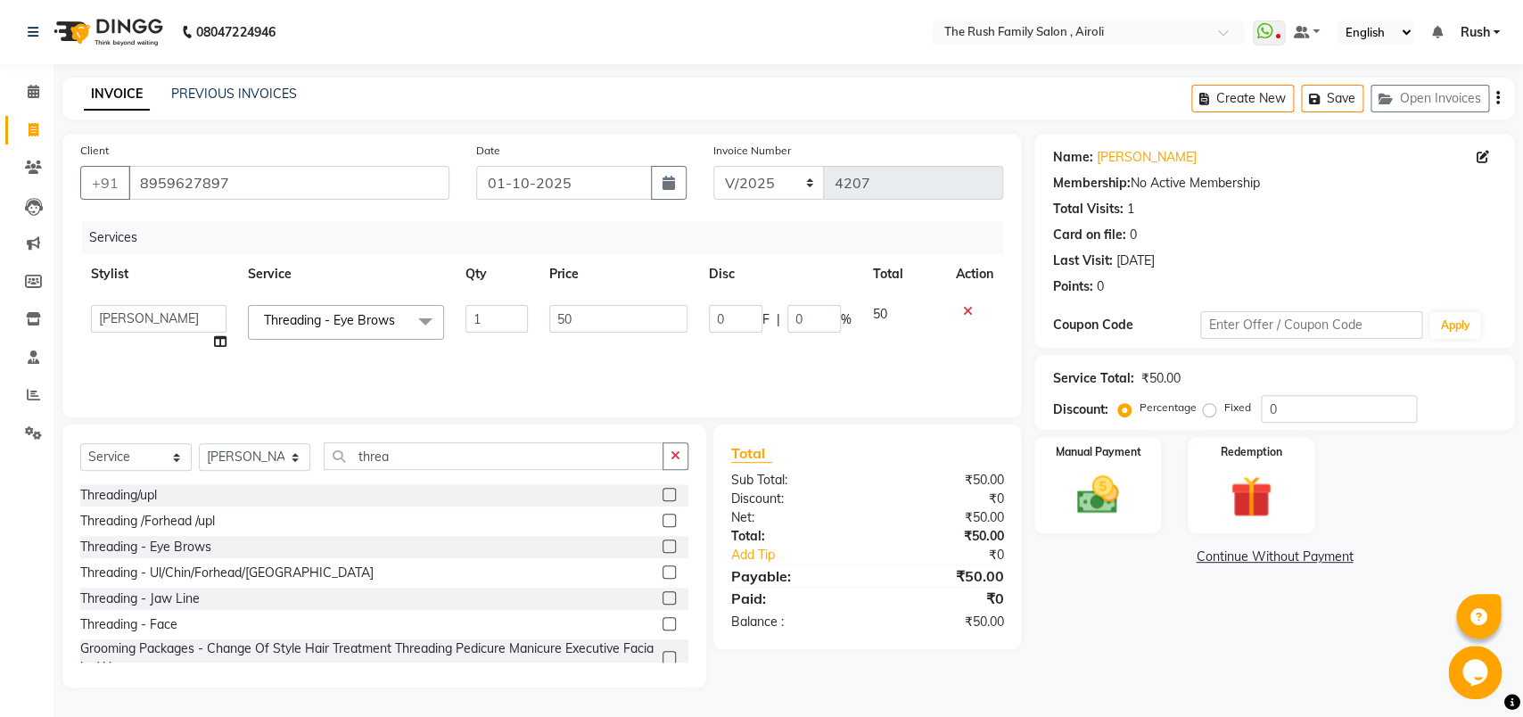
click at [413, 319] on span at bounding box center [425, 322] width 36 height 34
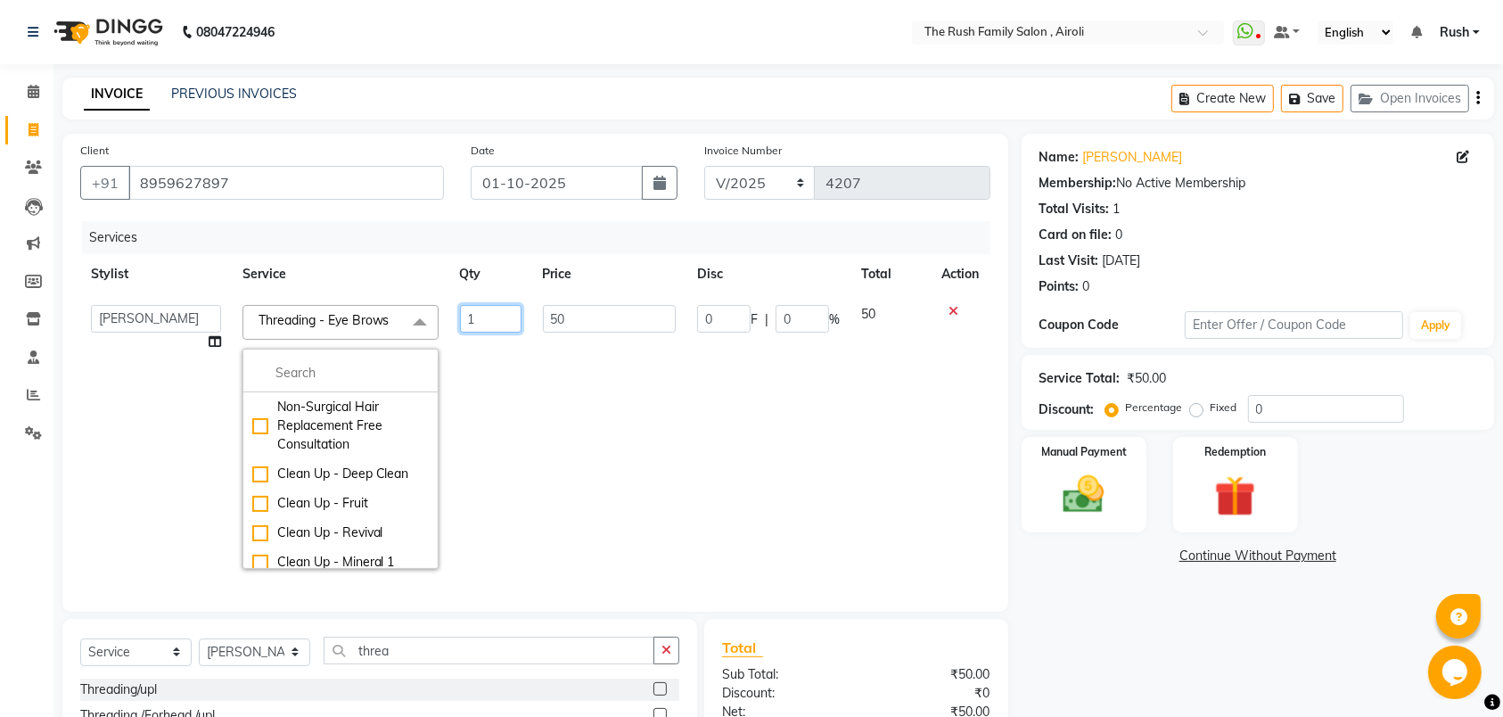
click at [481, 321] on input "1" at bounding box center [491, 319] width 62 height 28
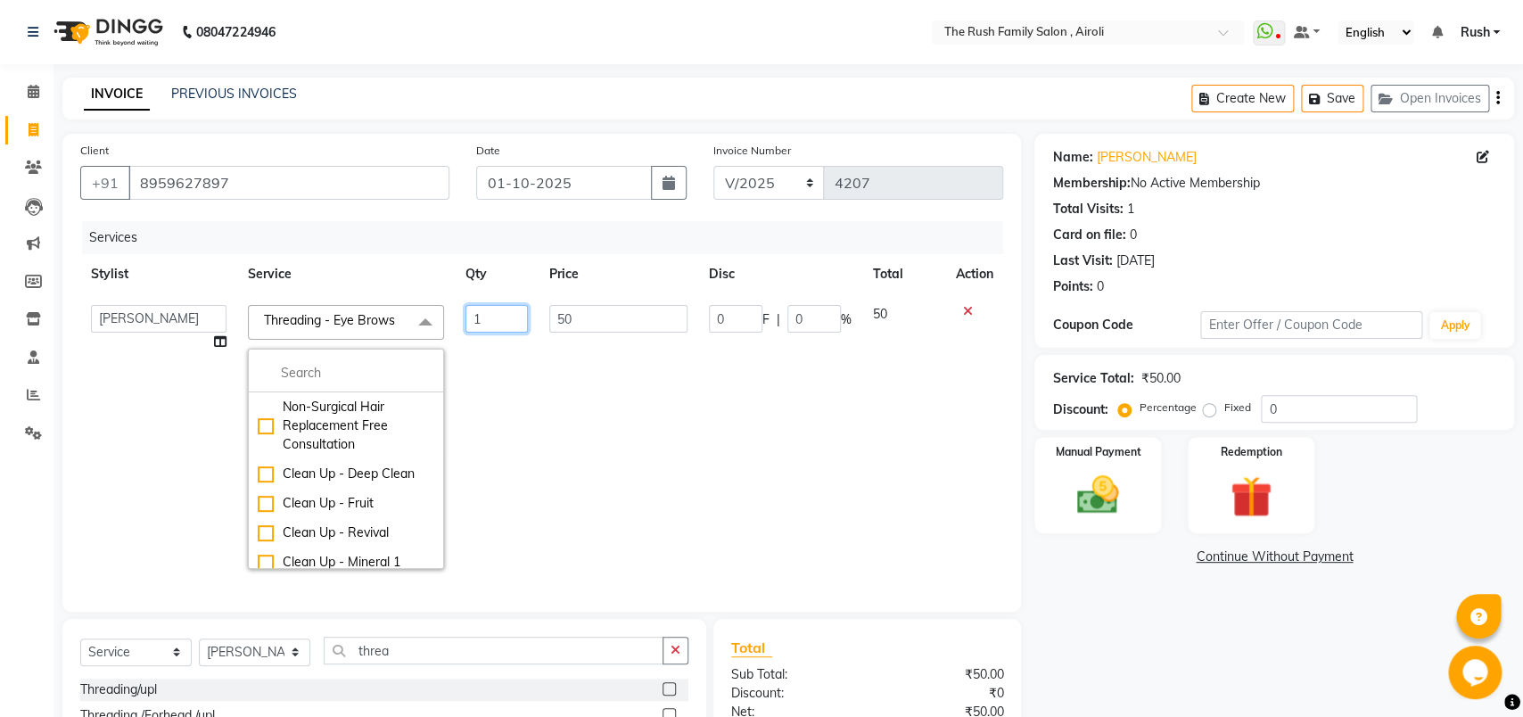
click at [481, 321] on input "1" at bounding box center [496, 319] width 62 height 28
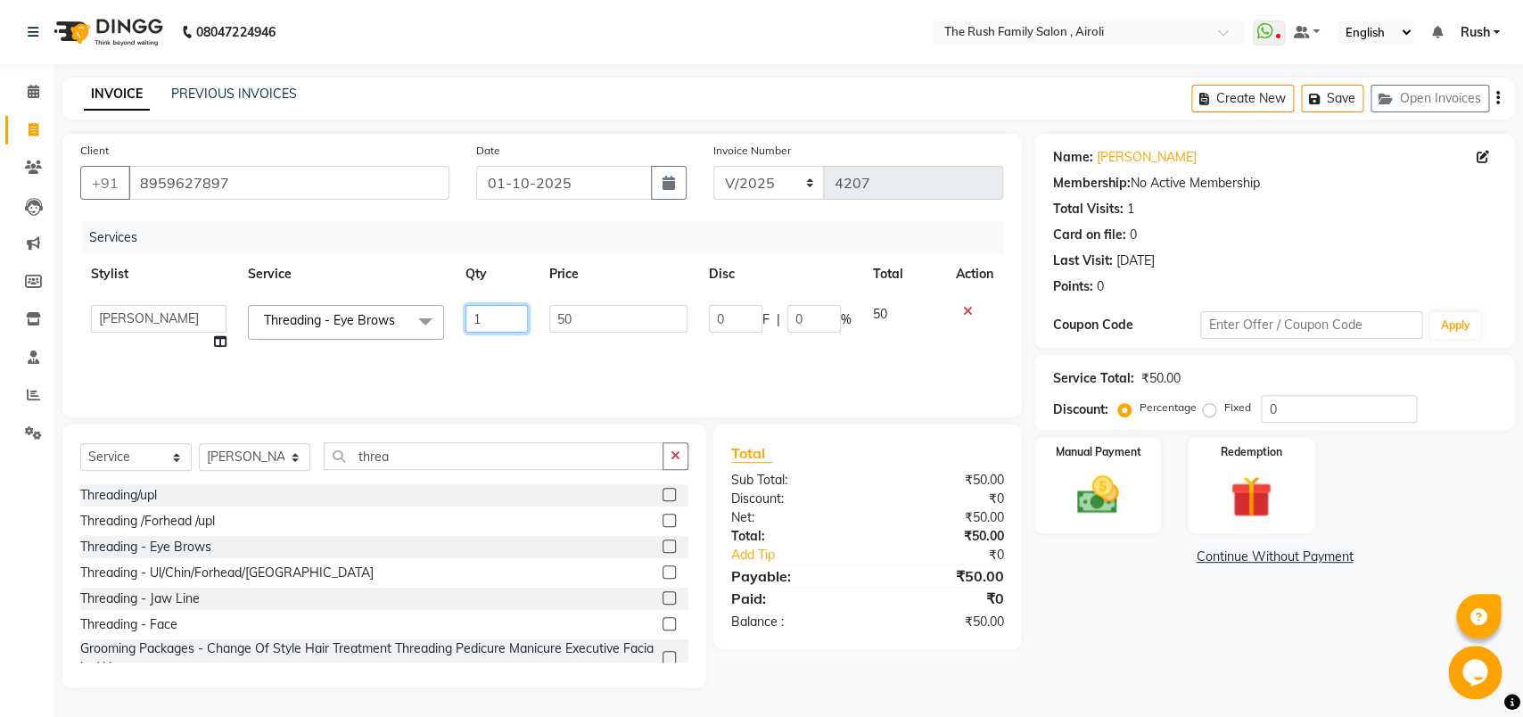
type input "2"
click at [494, 350] on tr "[PERSON_NAME] [PERSON_NAME] Danish D.C Guddi [PERSON_NAME] [PERSON_NAME] [PERSO…" at bounding box center [541, 328] width 923 height 68
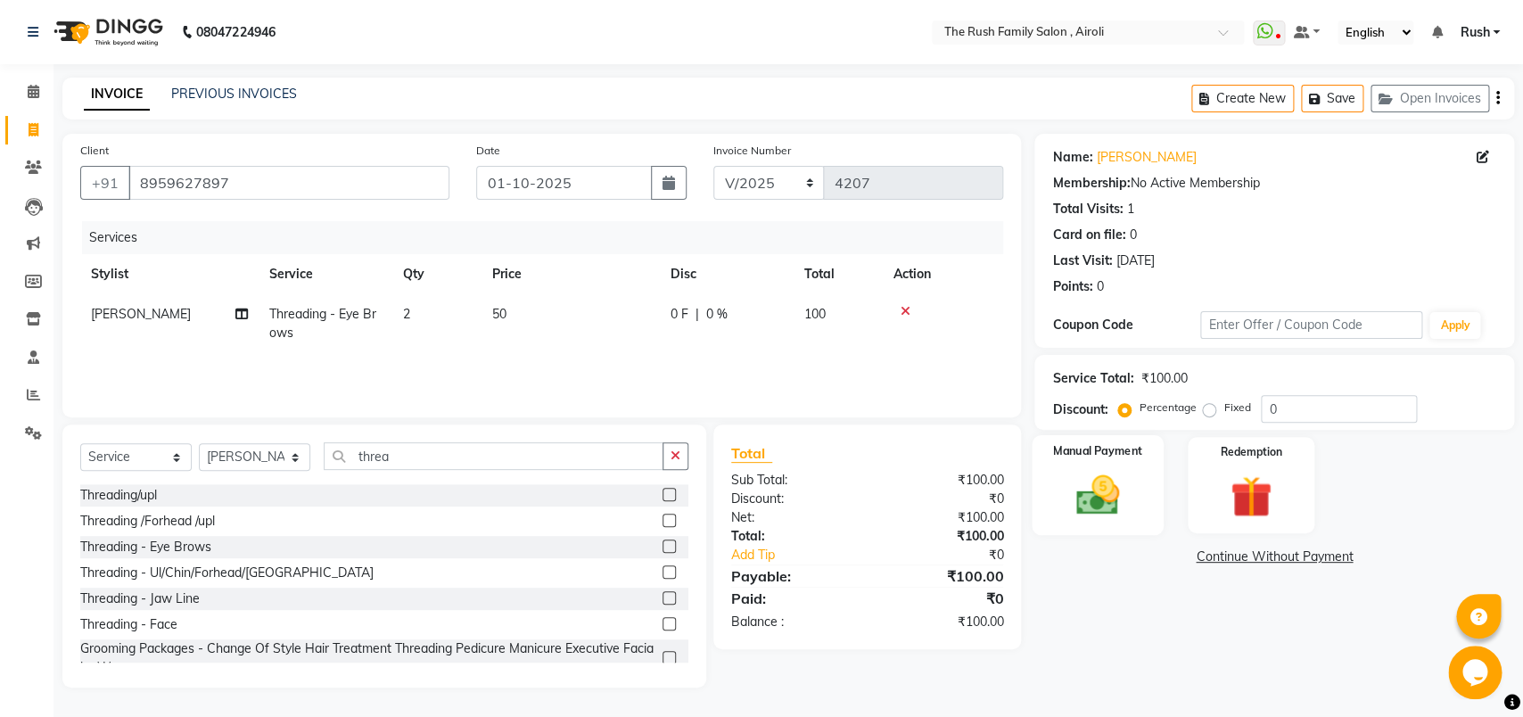
click at [1122, 497] on img at bounding box center [1098, 495] width 70 height 50
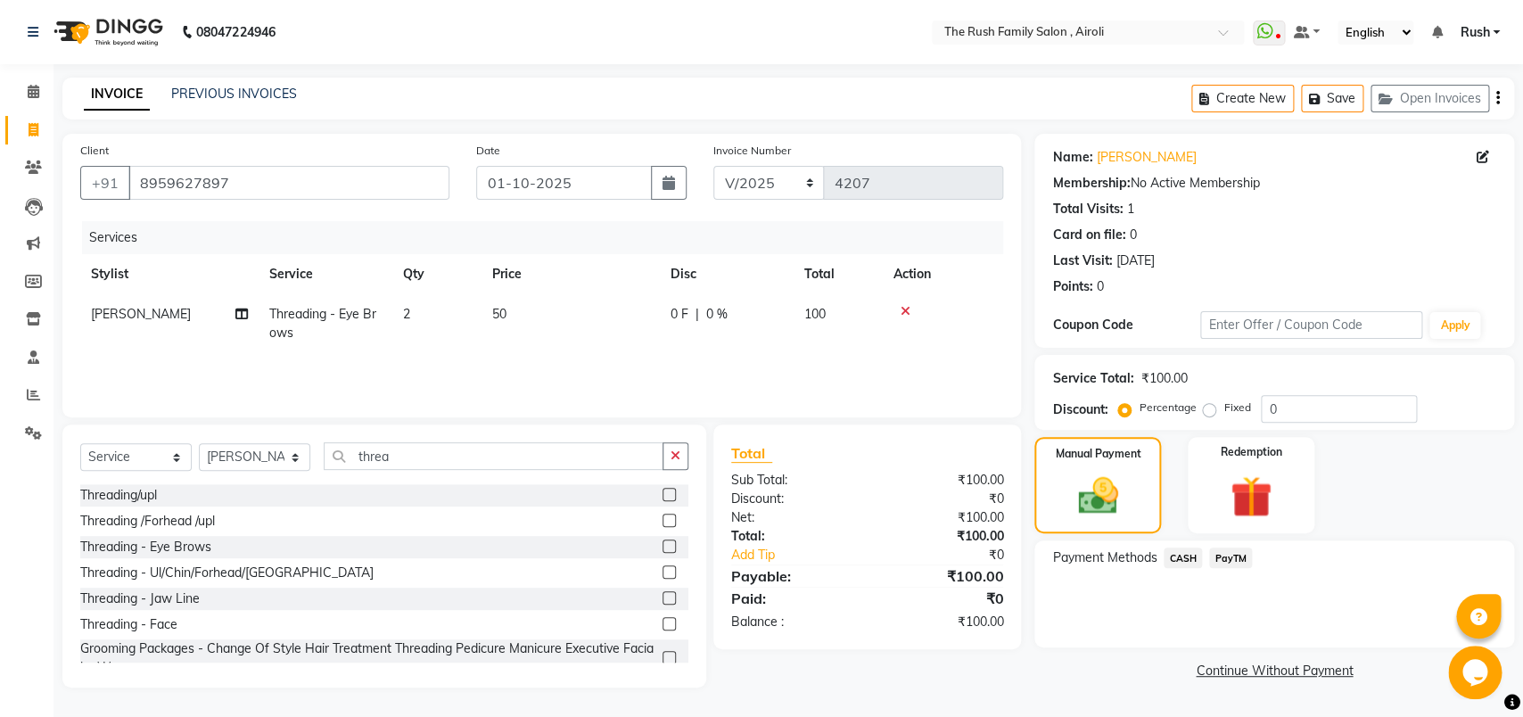
click at [1229, 563] on span "PayTM" at bounding box center [1230, 557] width 43 height 21
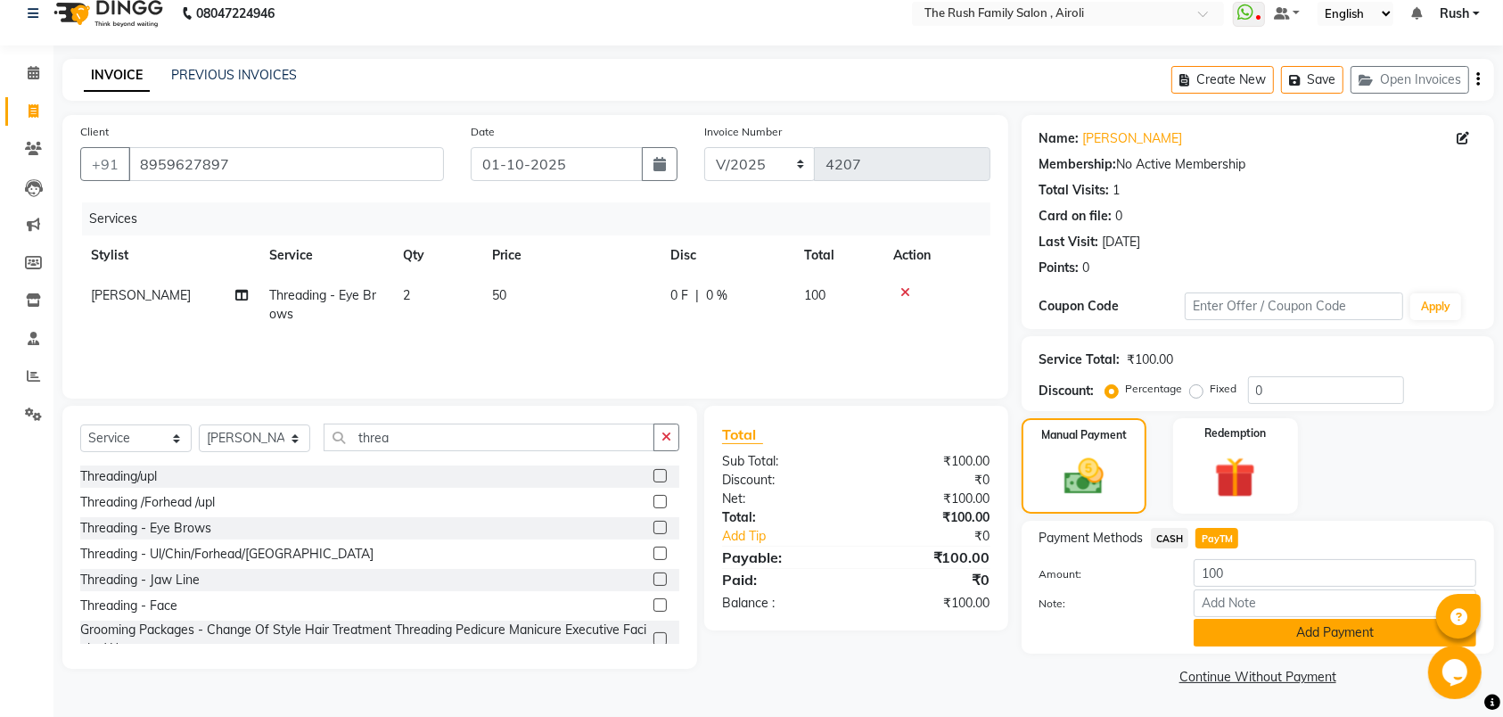
click at [1270, 645] on button "Add Payment" at bounding box center [1335, 633] width 283 height 28
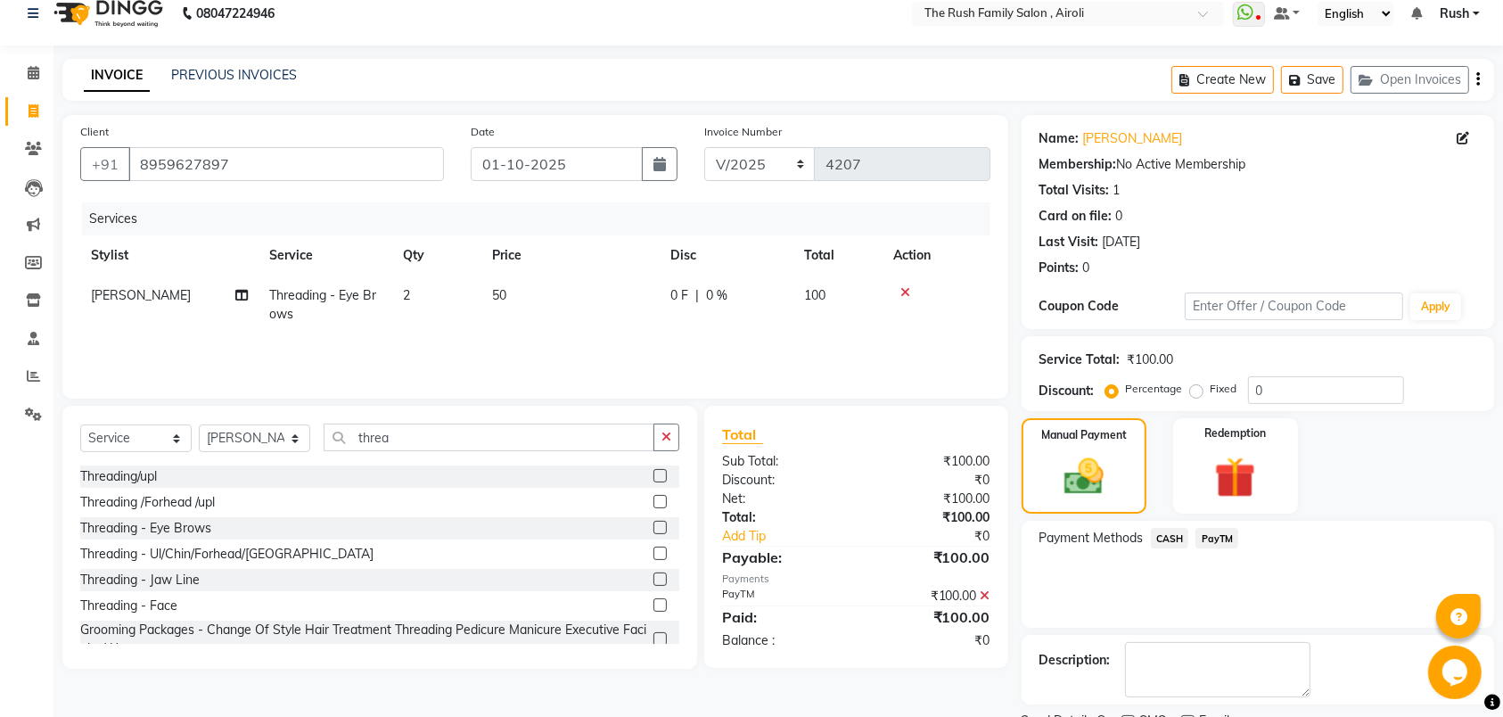
scroll to position [95, 0]
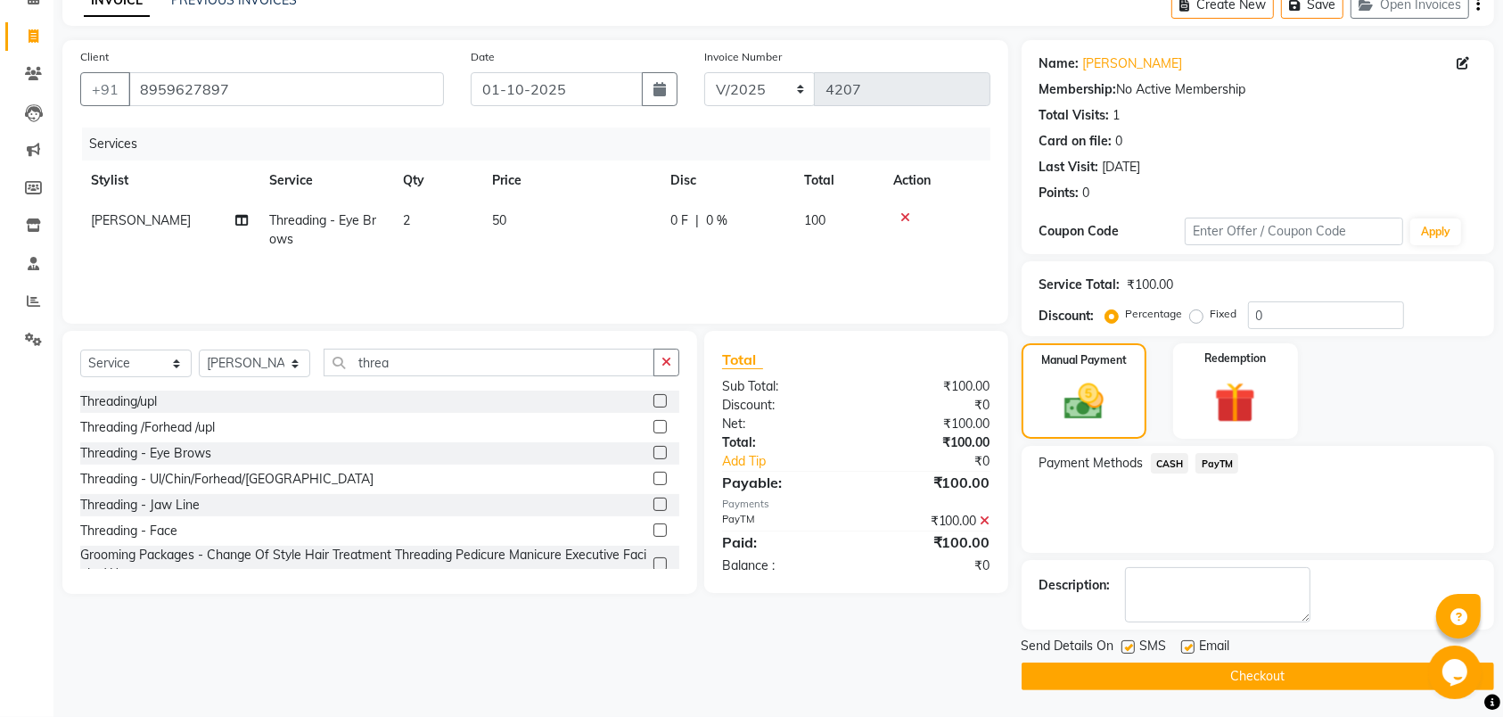
click at [1130, 654] on div at bounding box center [1128, 649] width 12 height 19
click at [1128, 651] on label at bounding box center [1128, 646] width 13 height 13
click at [1128, 651] on input "checkbox" at bounding box center [1128, 648] width 12 height 12
checkbox input "false"
click at [1184, 647] on label at bounding box center [1187, 646] width 13 height 13
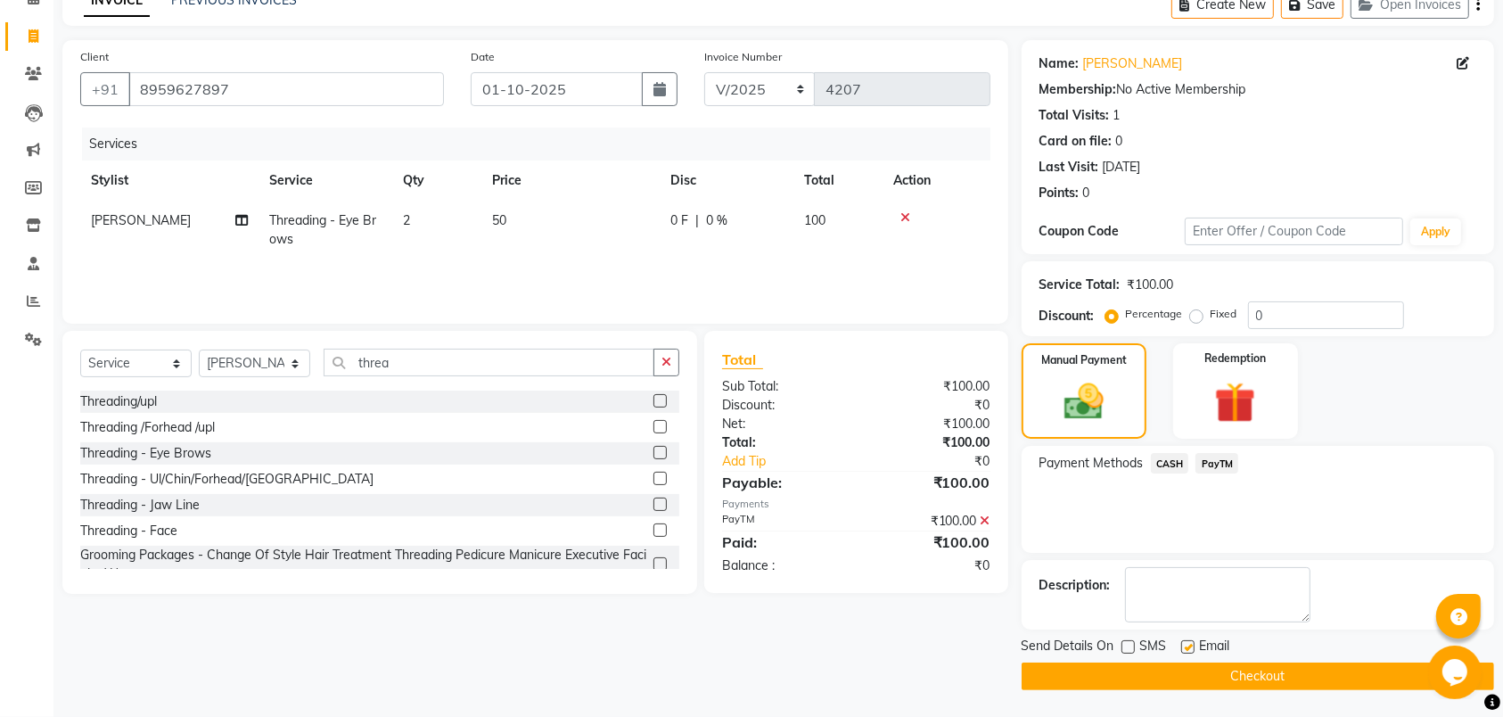
click at [1184, 647] on input "checkbox" at bounding box center [1187, 648] width 12 height 12
checkbox input "false"
click at [1178, 683] on button "Checkout" at bounding box center [1258, 676] width 473 height 28
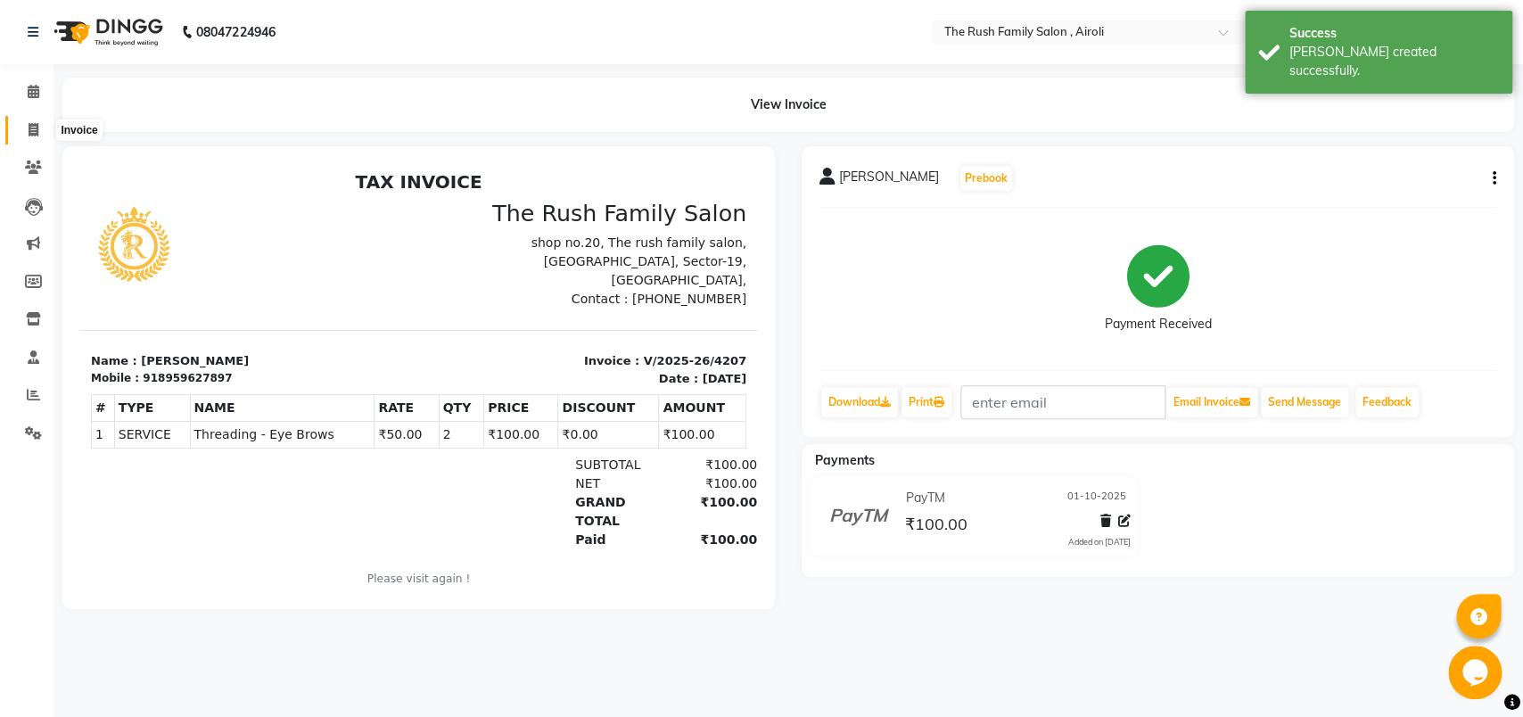
click at [37, 120] on span at bounding box center [33, 130] width 31 height 21
select select "5419"
select select "service"
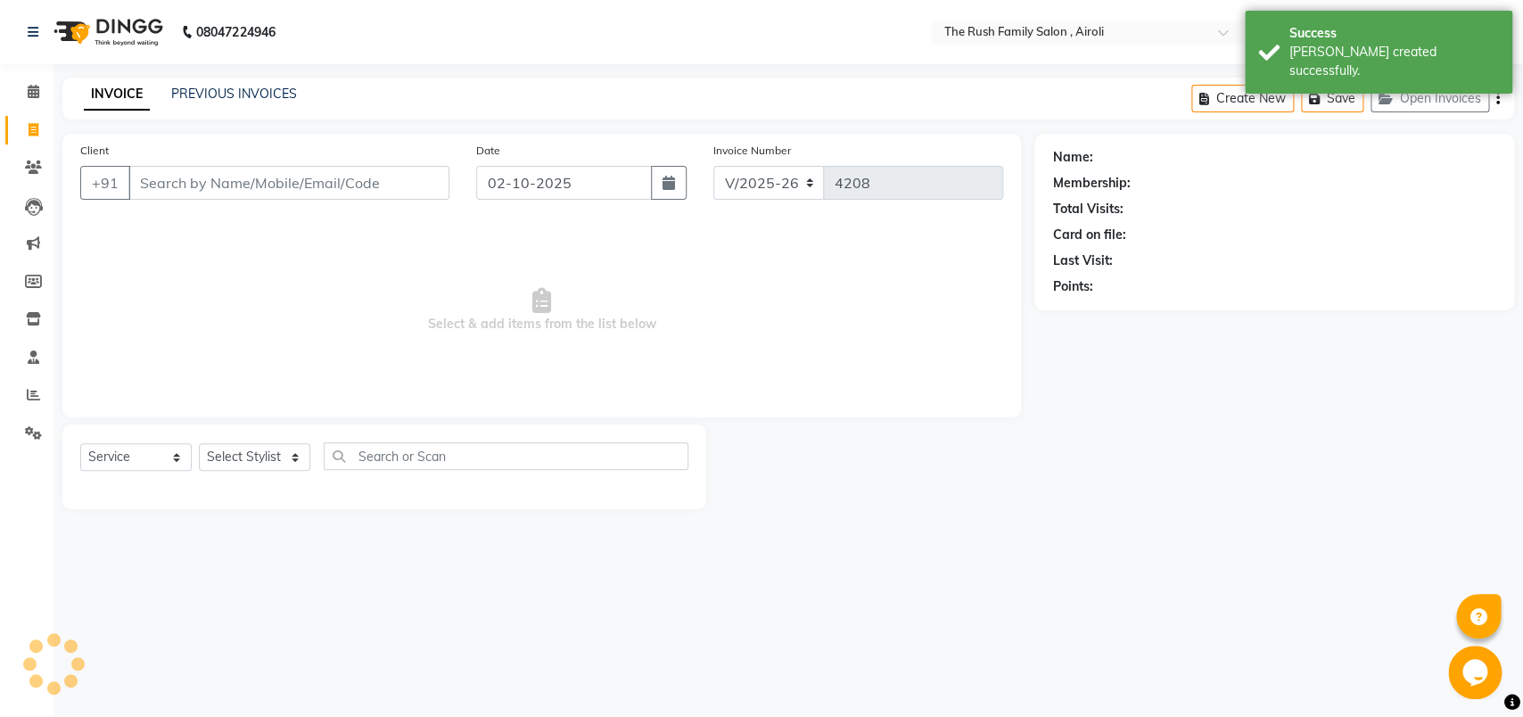
click at [205, 178] on input "Client" at bounding box center [288, 183] width 321 height 34
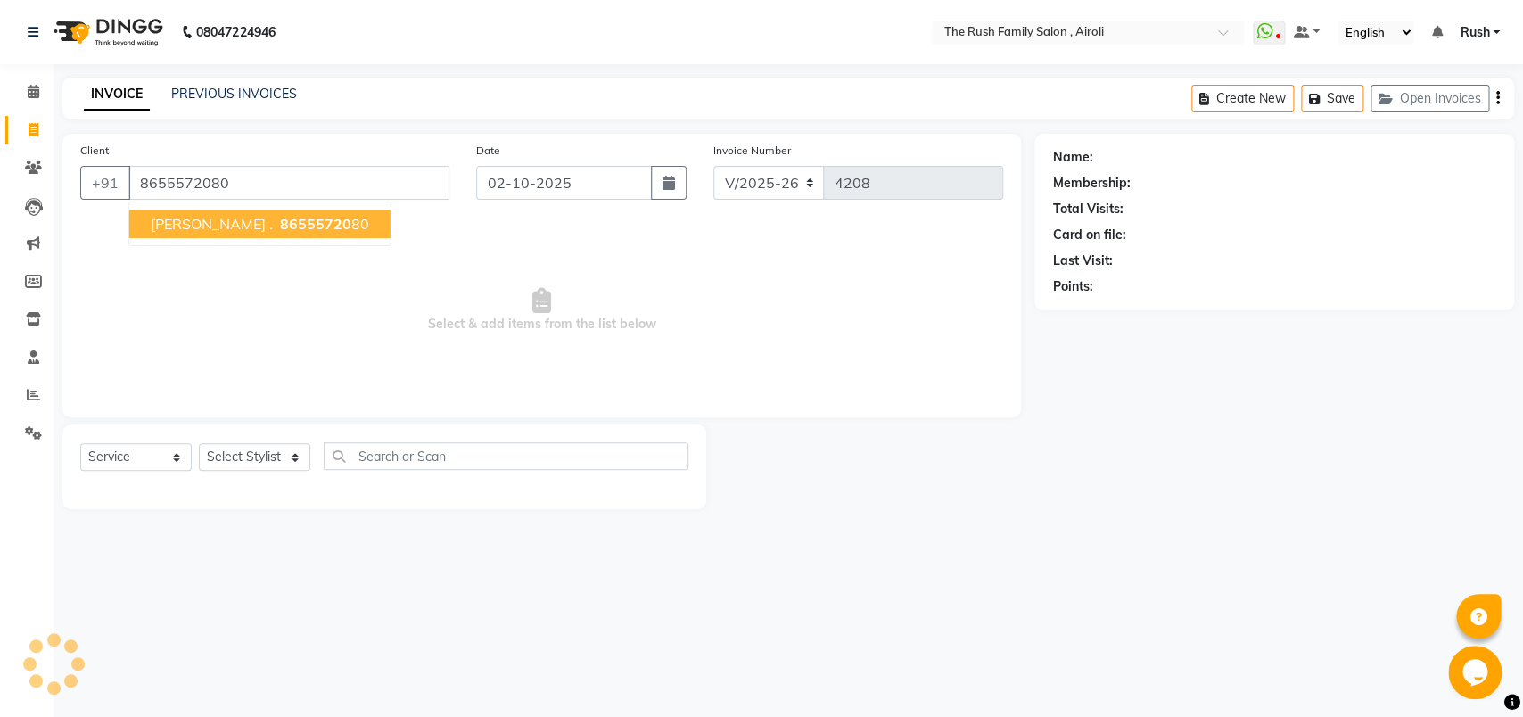
type input "8655572080"
select select "1: Object"
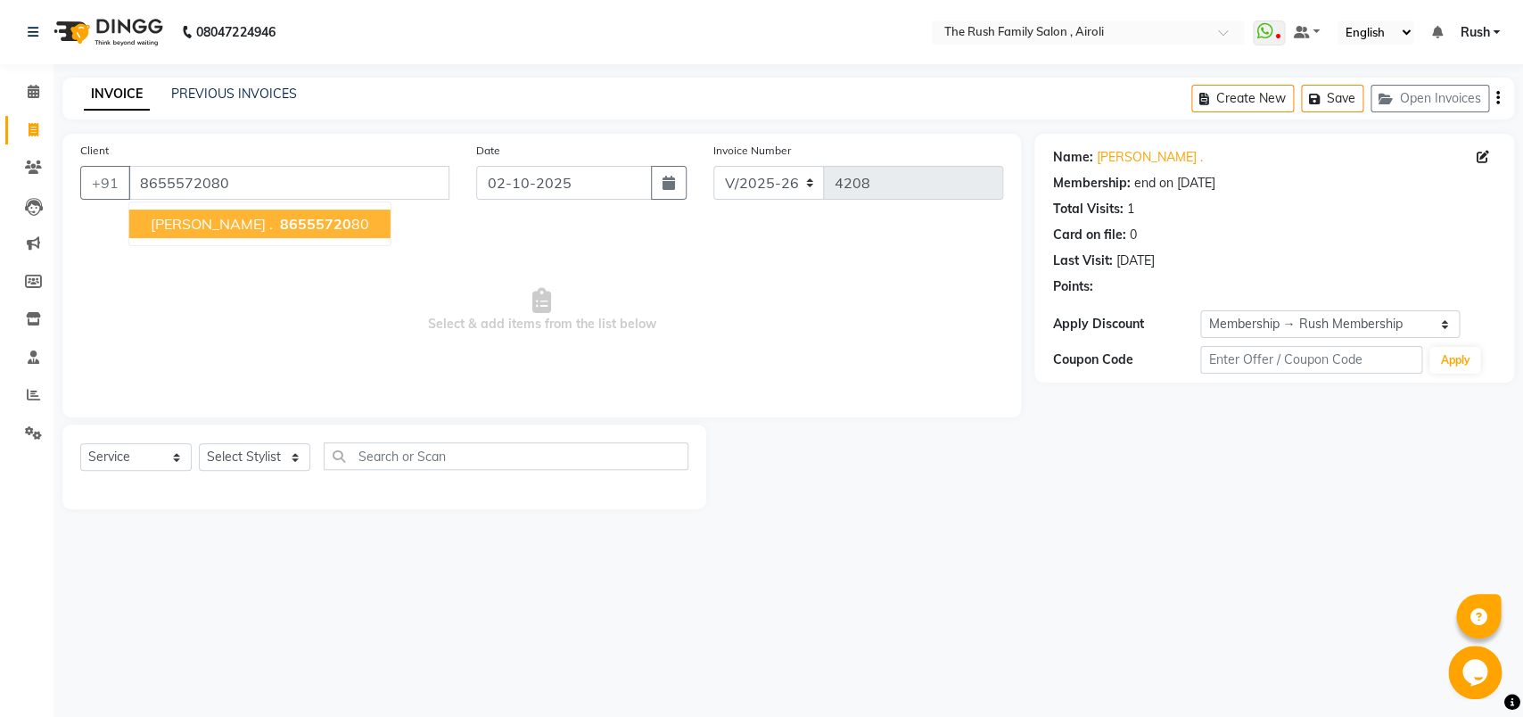
click at [190, 237] on button "[PERSON_NAME] . 86555720 80" at bounding box center [259, 224] width 261 height 29
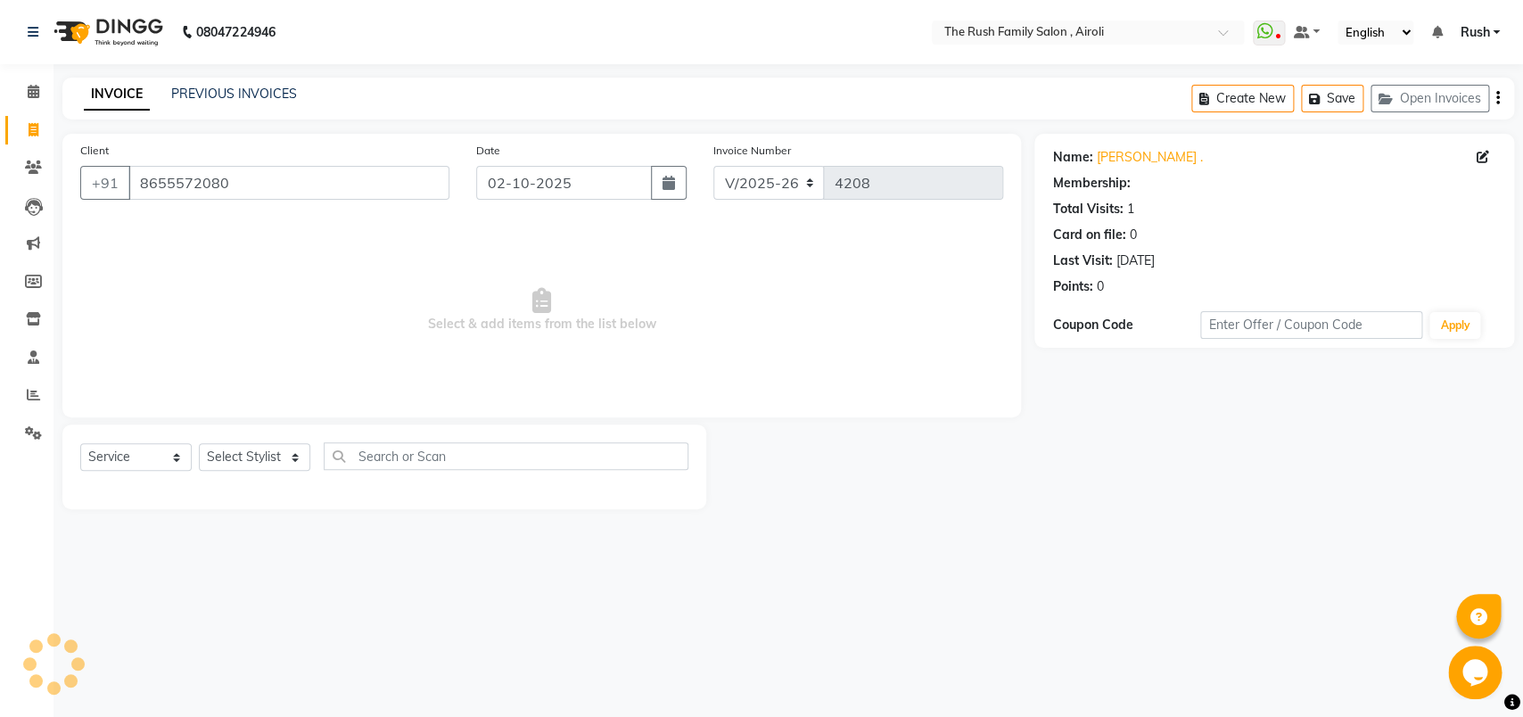
select select "1: Object"
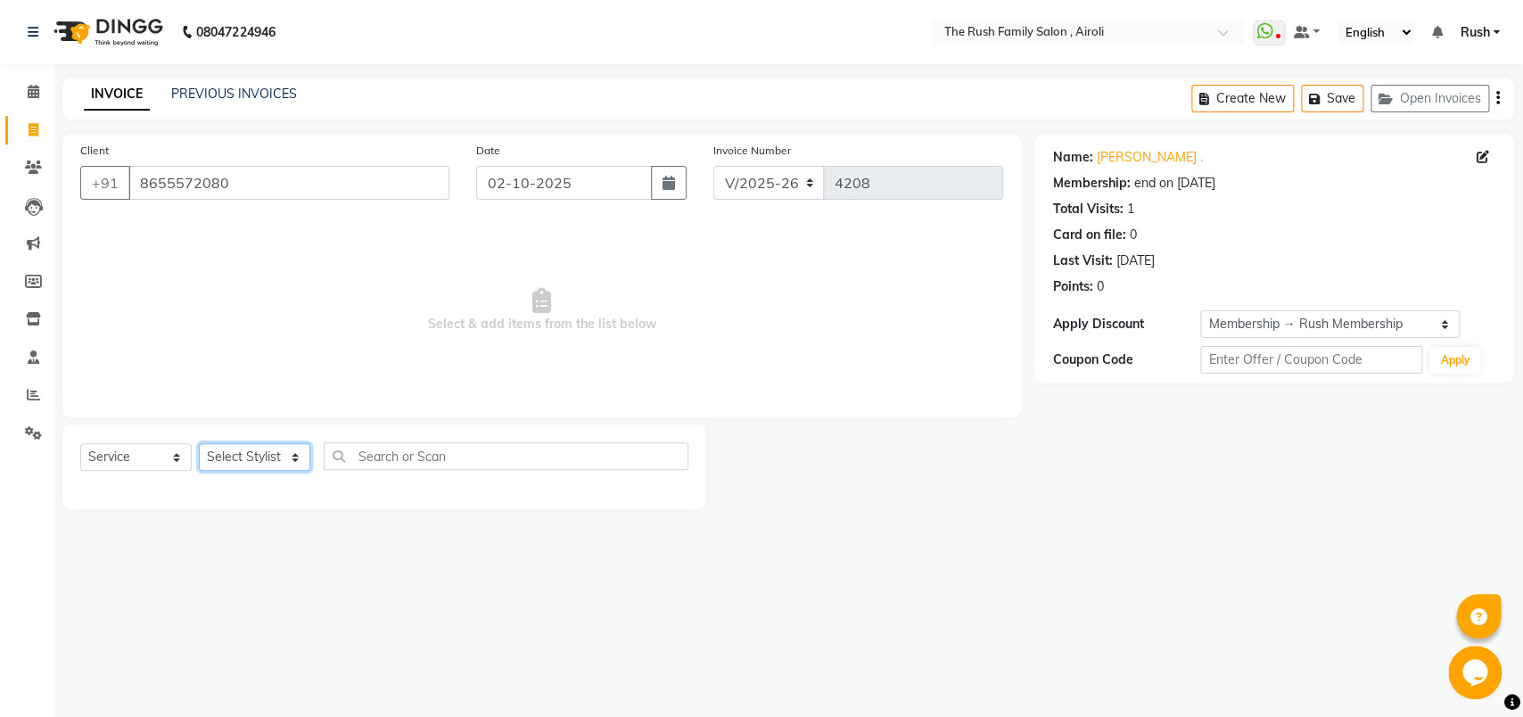
click at [199, 443] on select "Select Stylist [PERSON_NAME] [PERSON_NAME] Danish D.C Guddi [PERSON_NAME] [PERS…" at bounding box center [254, 457] width 111 height 28
click option "mumtaz" at bounding box center [0, 0] width 0 height 0
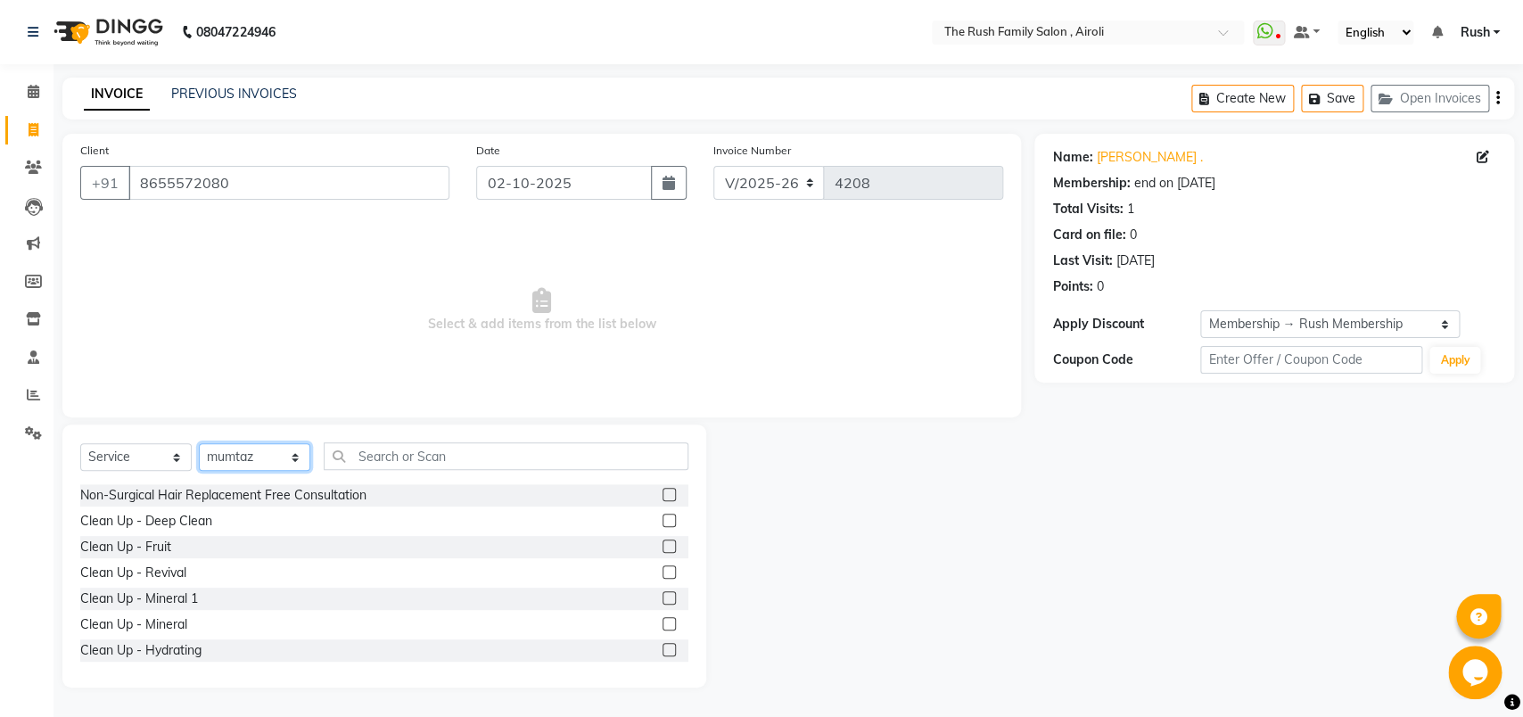
click at [199, 443] on select "Select Stylist [PERSON_NAME] [PERSON_NAME] Danish D.C Guddi [PERSON_NAME] [PERS…" at bounding box center [254, 457] width 111 height 28
select select "87642"
click option "Naeem" at bounding box center [0, 0] width 0 height 0
click at [662, 182] on button "button" at bounding box center [669, 183] width 36 height 34
select select "10"
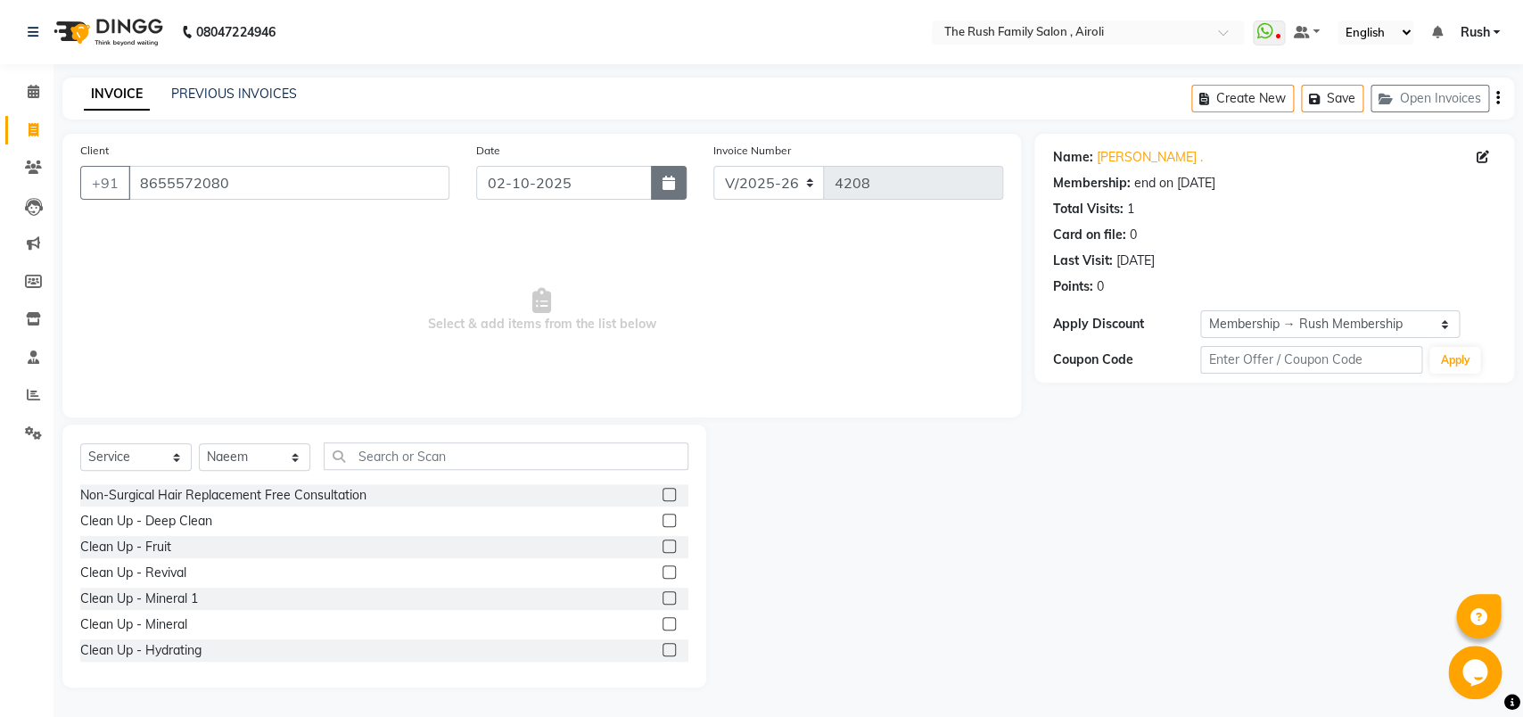
select select "2025"
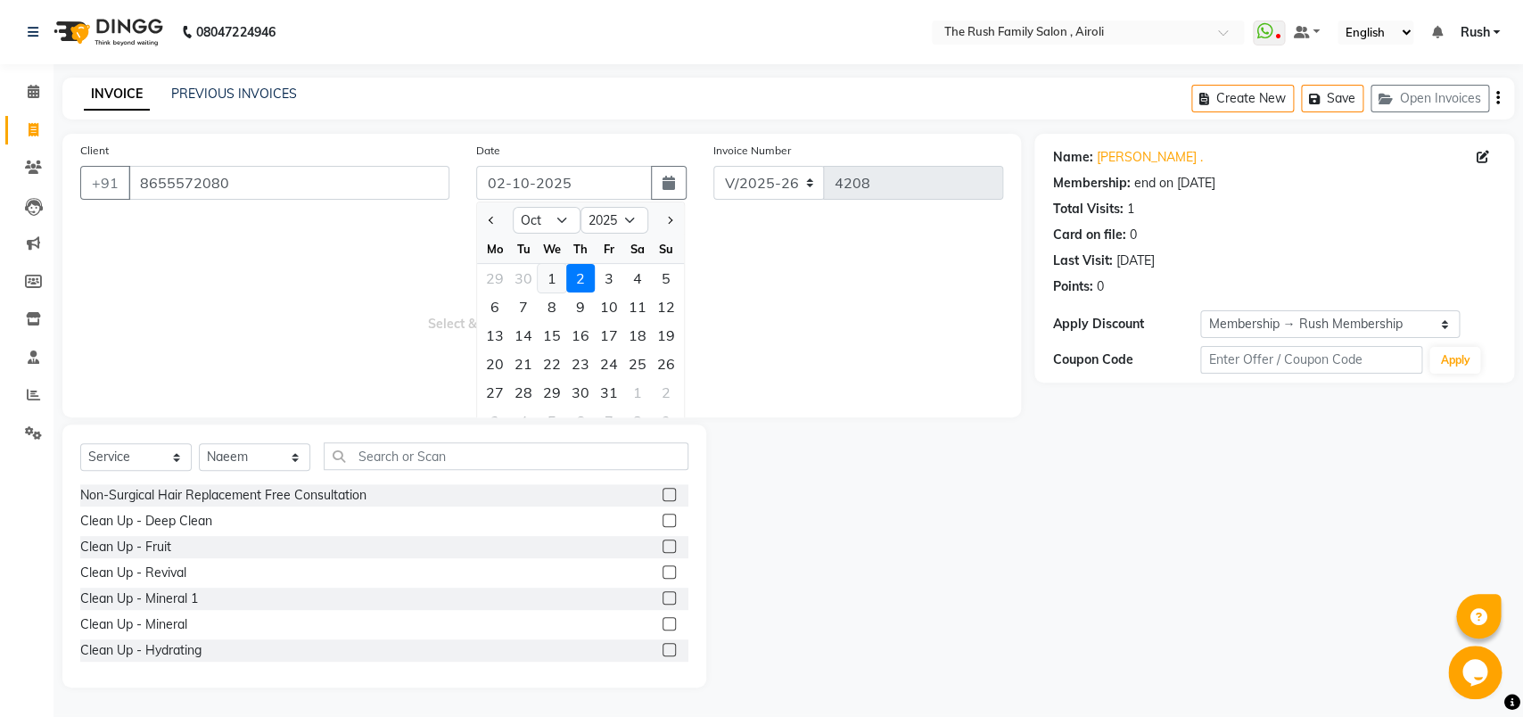
click at [557, 268] on div "1" at bounding box center [552, 278] width 29 height 29
type input "01-10-2025"
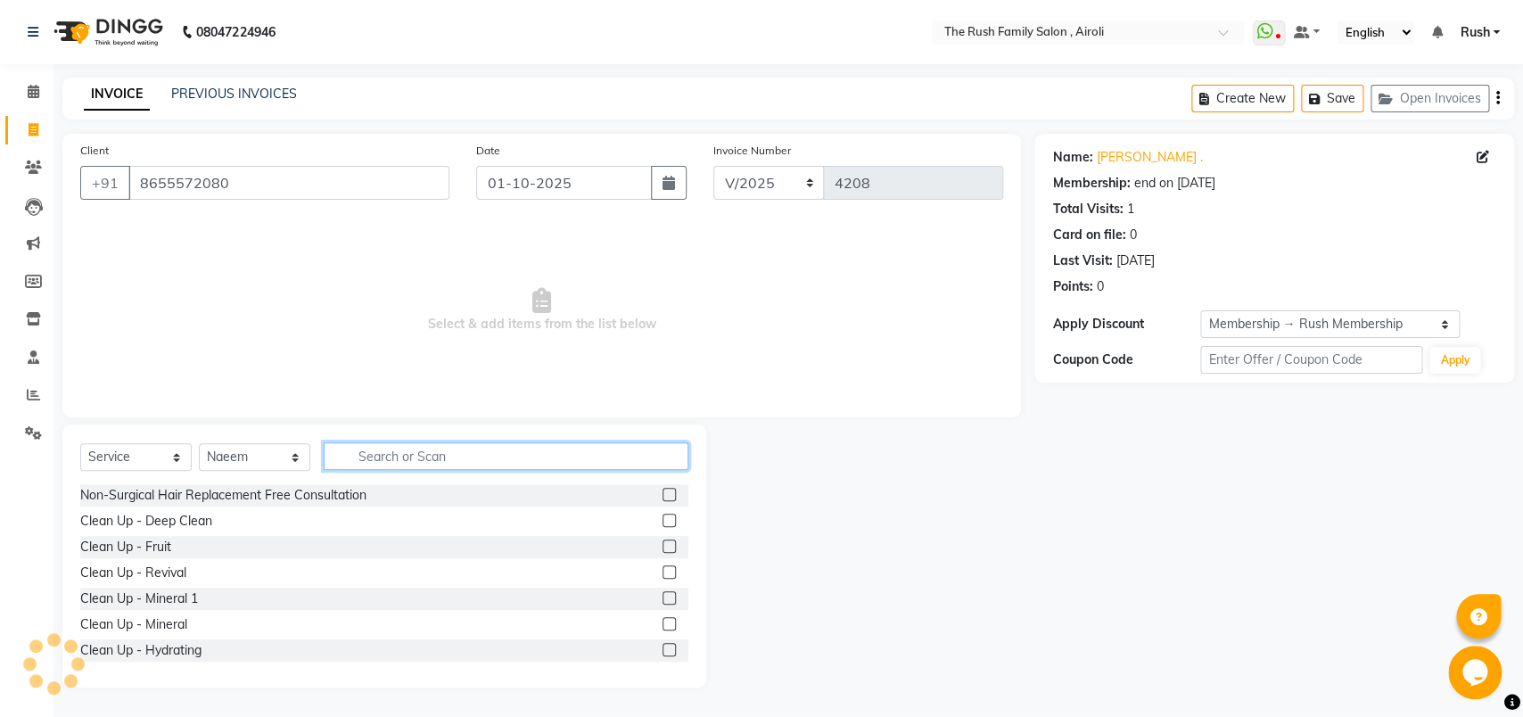
click at [419, 469] on input "text" at bounding box center [506, 456] width 365 height 28
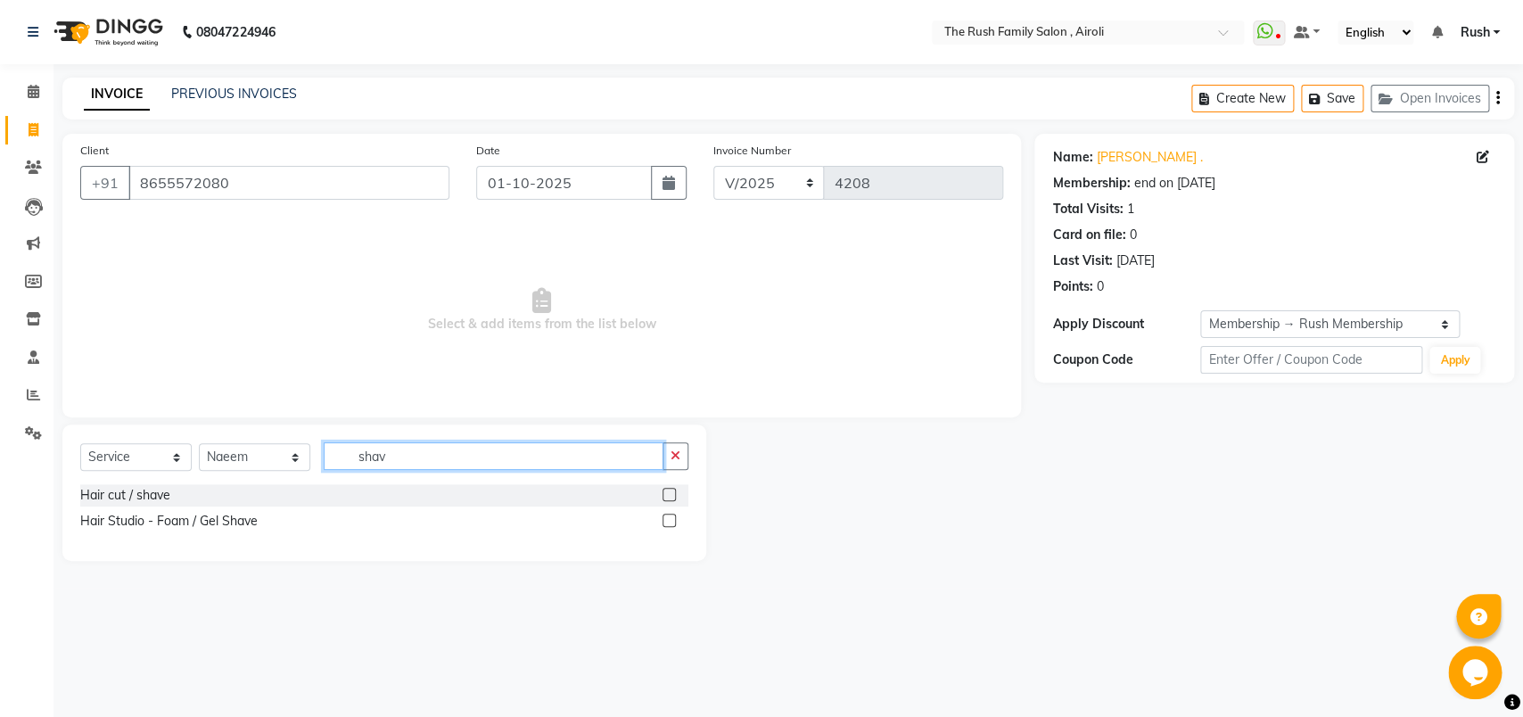
type input "shav"
click at [658, 520] on div "Hair Studio - Foam / Gel Shave" at bounding box center [384, 521] width 608 height 22
click at [667, 522] on label at bounding box center [668, 520] width 13 height 13
click at [667, 522] on input "checkbox" at bounding box center [668, 521] width 12 height 12
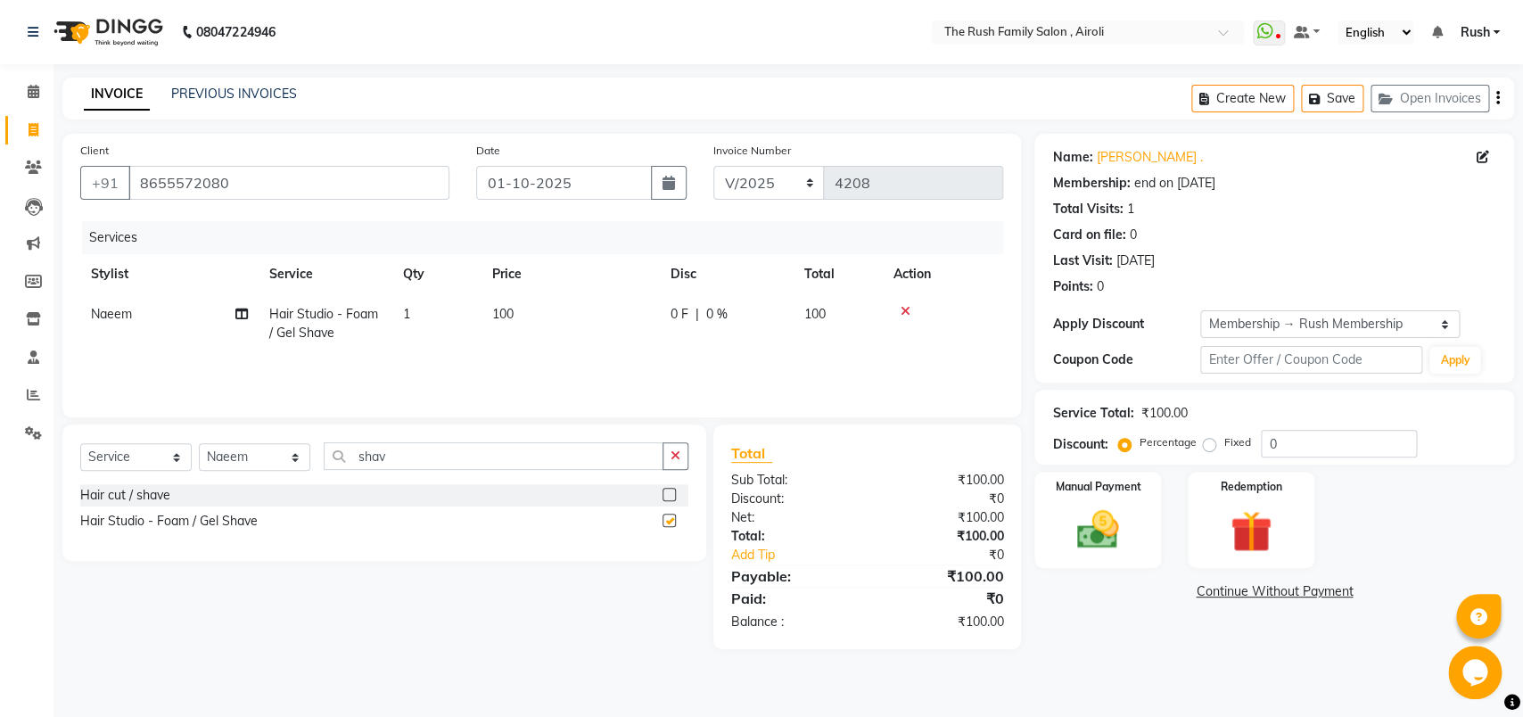
checkbox input "false"
click at [1097, 508] on img at bounding box center [1098, 530] width 70 height 50
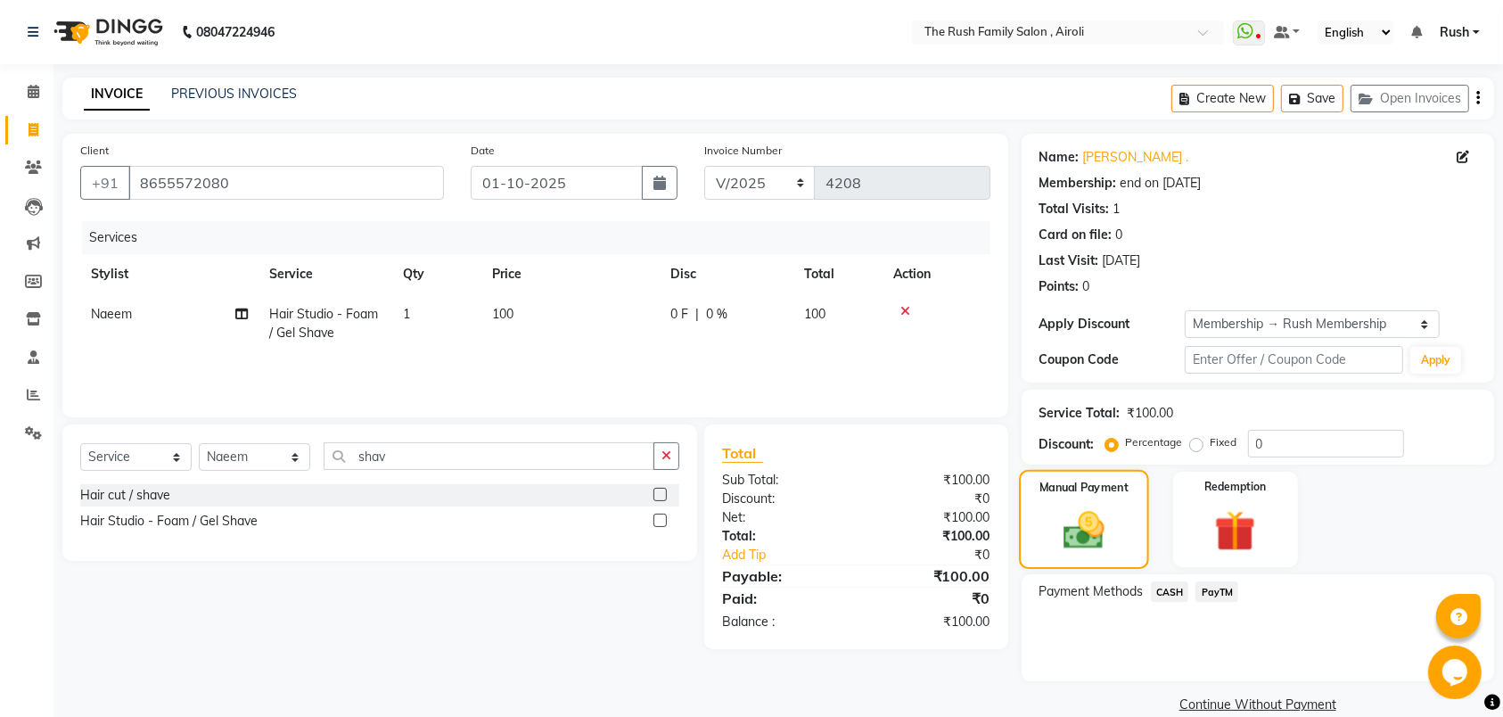
scroll to position [29, 0]
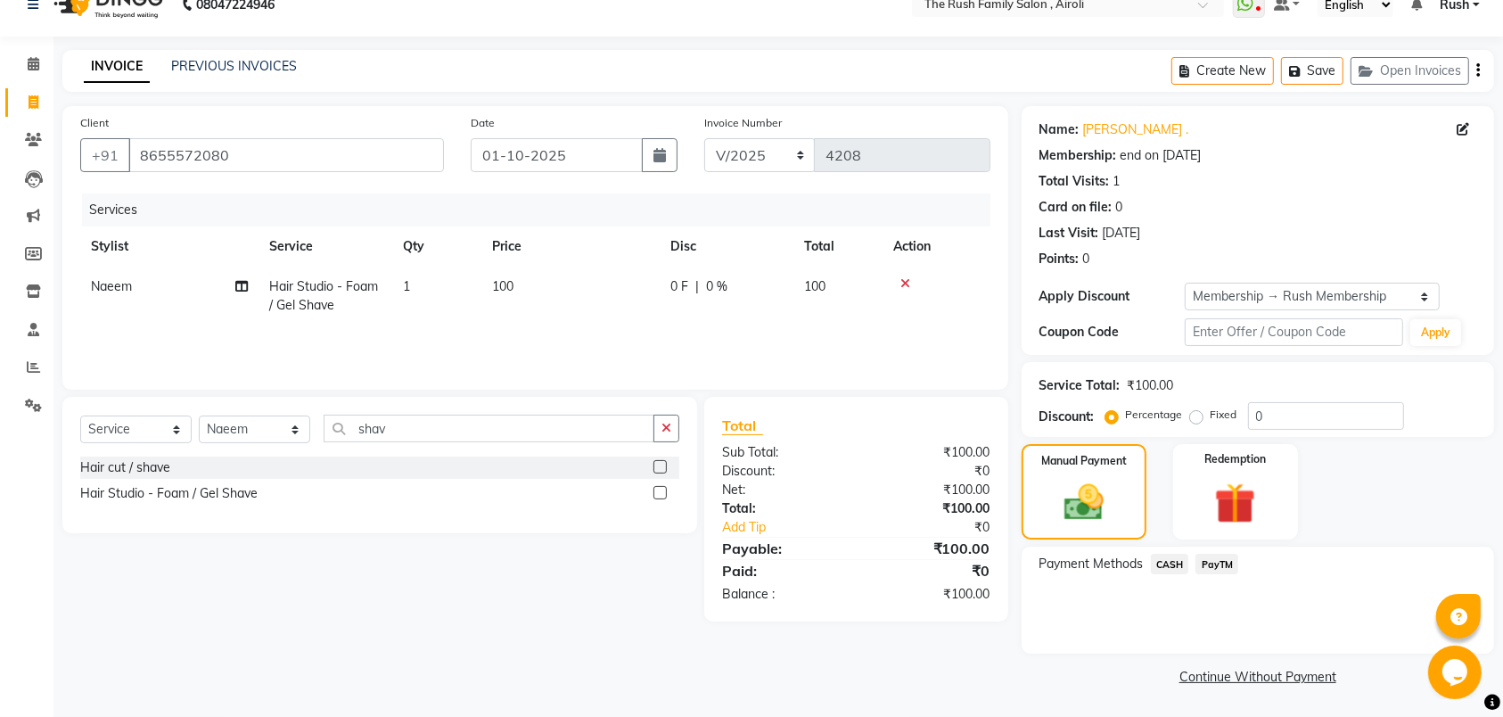
click at [1199, 569] on span "PayTM" at bounding box center [1217, 564] width 43 height 21
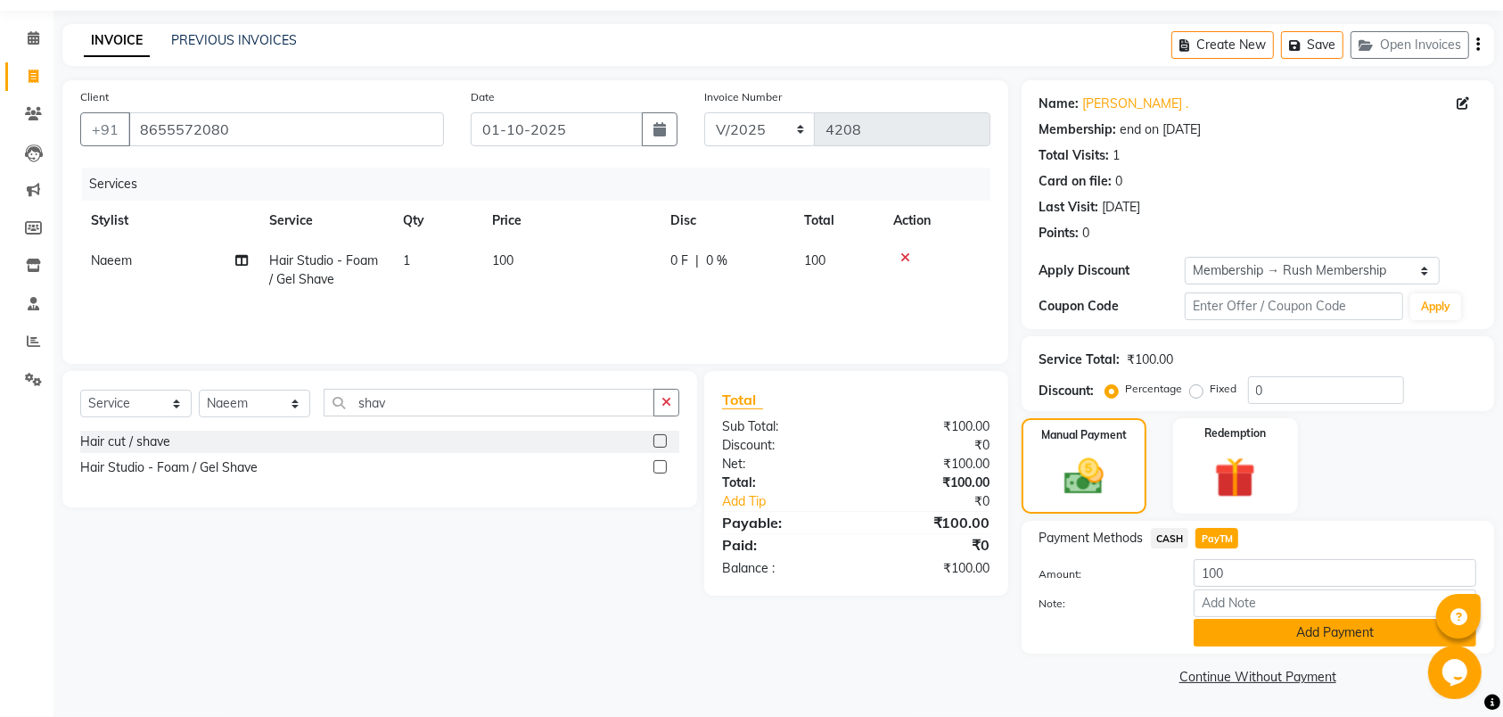
click at [1278, 642] on button "Add Payment" at bounding box center [1335, 633] width 283 height 28
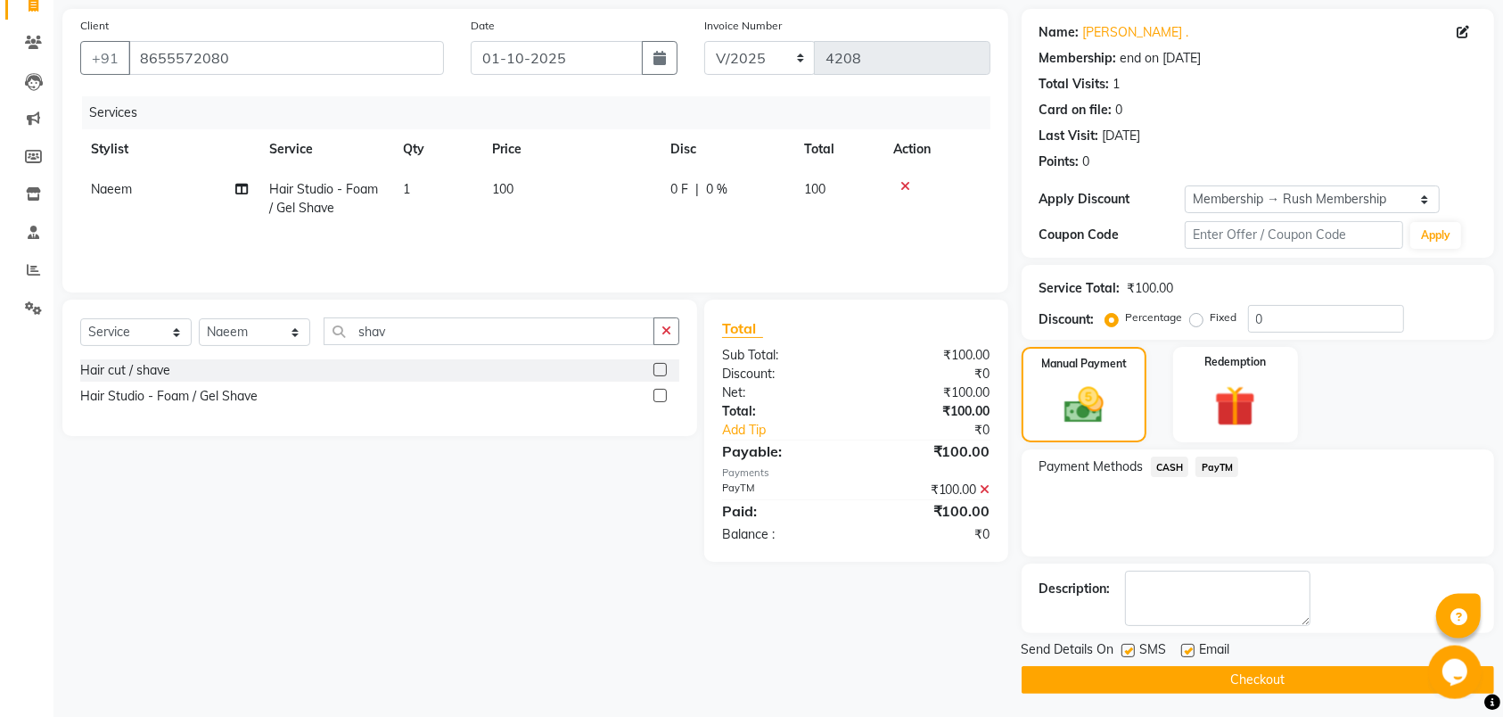
scroll to position [130, 0]
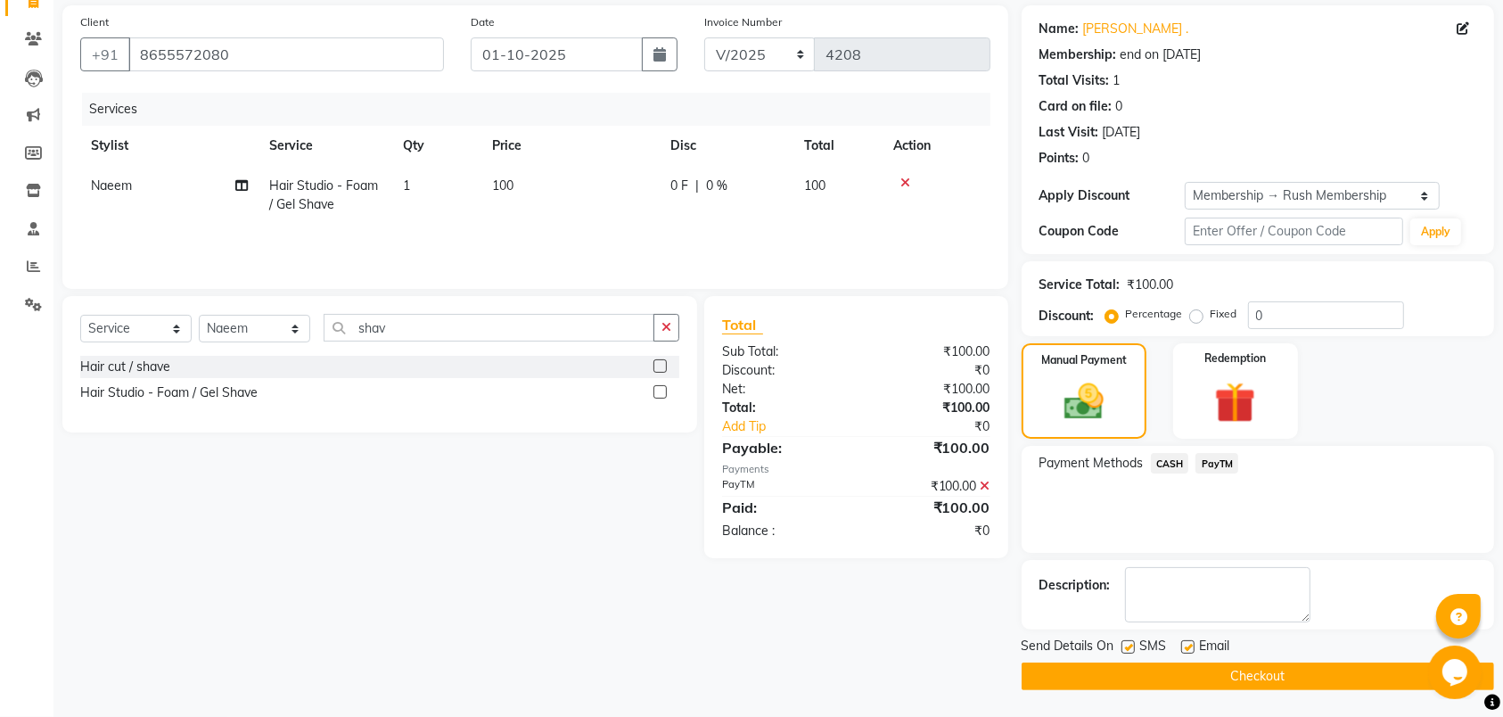
click at [1118, 649] on div "Send Details On SMS Email" at bounding box center [1258, 648] width 473 height 22
click at [1123, 647] on label at bounding box center [1128, 646] width 13 height 13
click at [1123, 647] on input "checkbox" at bounding box center [1128, 648] width 12 height 12
checkbox input "false"
click at [1189, 646] on label at bounding box center [1187, 646] width 13 height 13
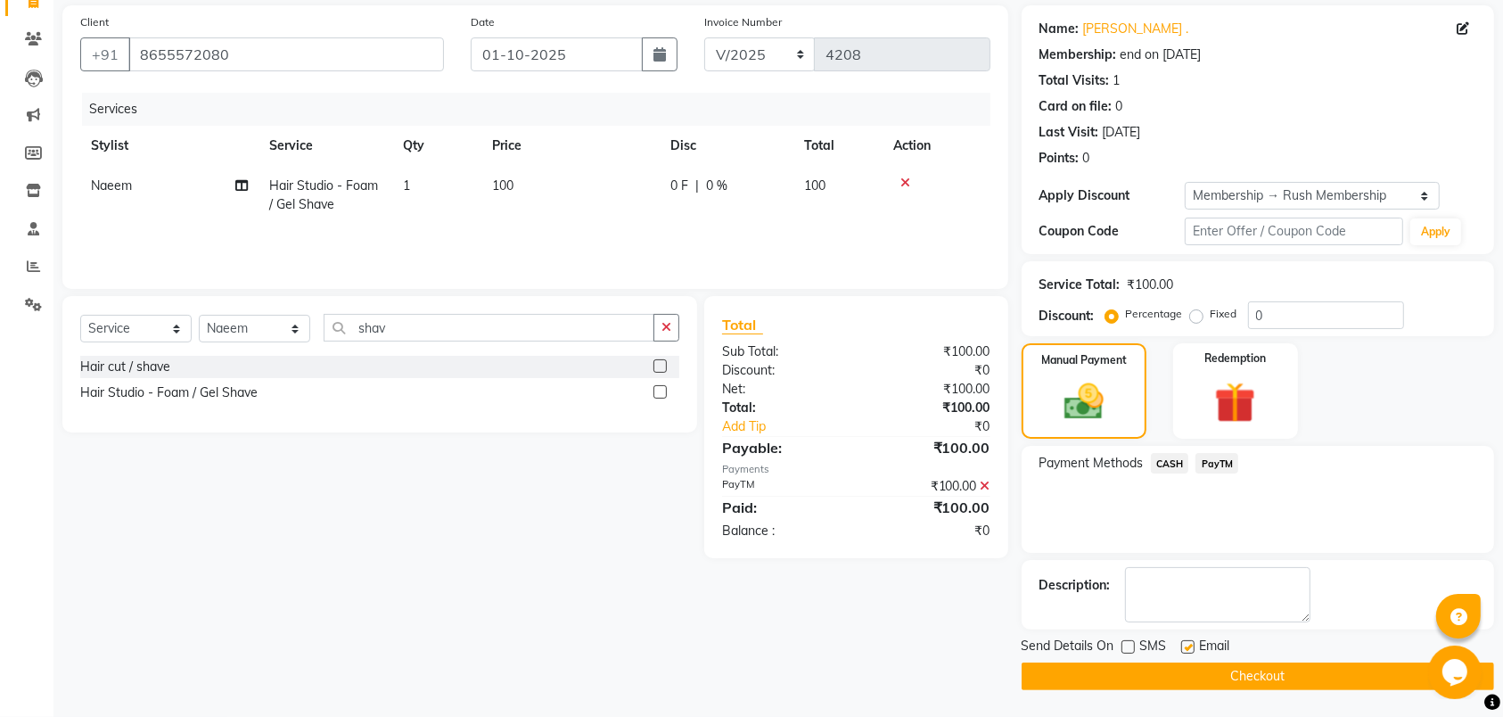
click at [1189, 646] on input "checkbox" at bounding box center [1187, 648] width 12 height 12
checkbox input "false"
click at [1178, 659] on div "Send Details On SMS Email Checkout" at bounding box center [1258, 663] width 473 height 53
click at [1322, 690] on main "INVOICE PREVIOUS INVOICES Create New Save Open Invoices Client [PHONE_NUMBER] D…" at bounding box center [778, 333] width 1450 height 768
click at [1229, 667] on button "Checkout" at bounding box center [1258, 676] width 473 height 28
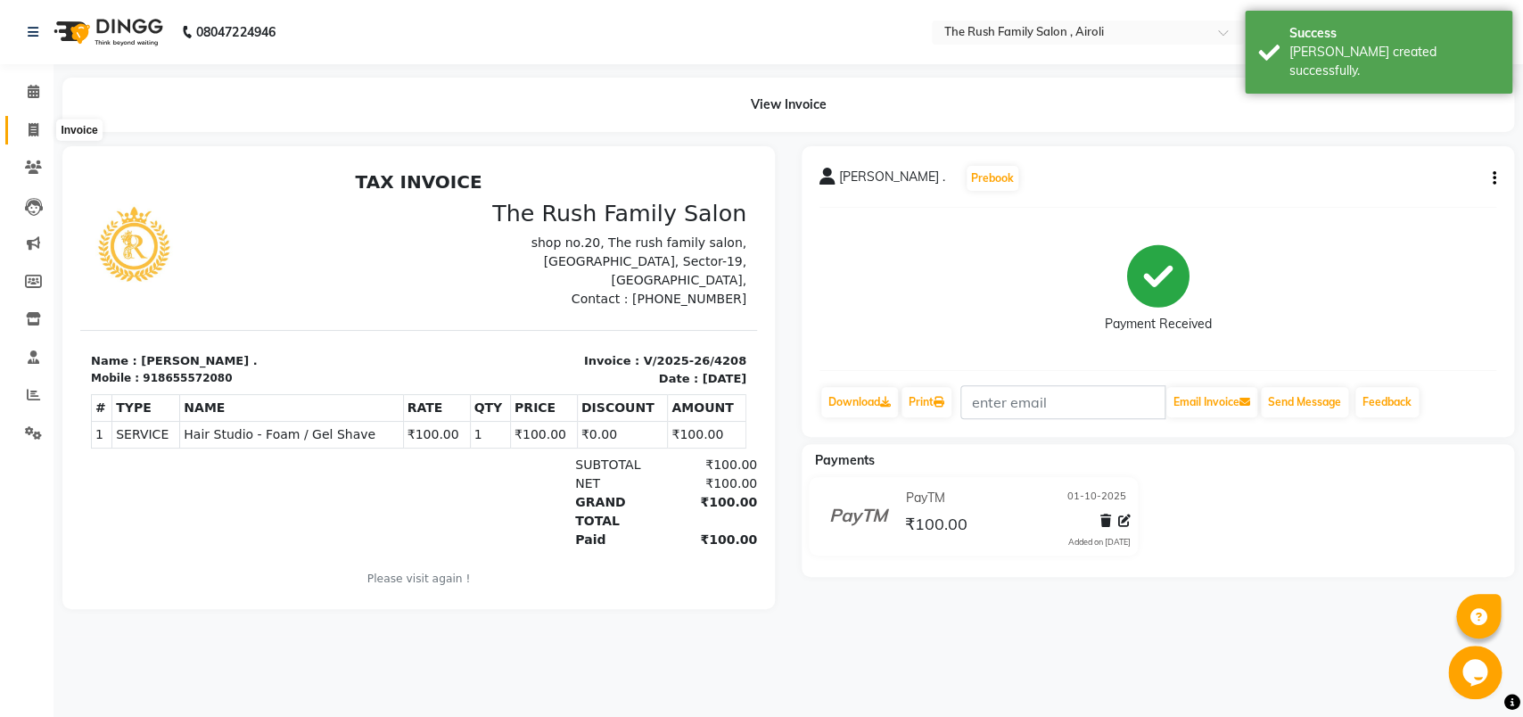
click at [41, 132] on span at bounding box center [33, 130] width 31 height 21
select select "5419"
select select "service"
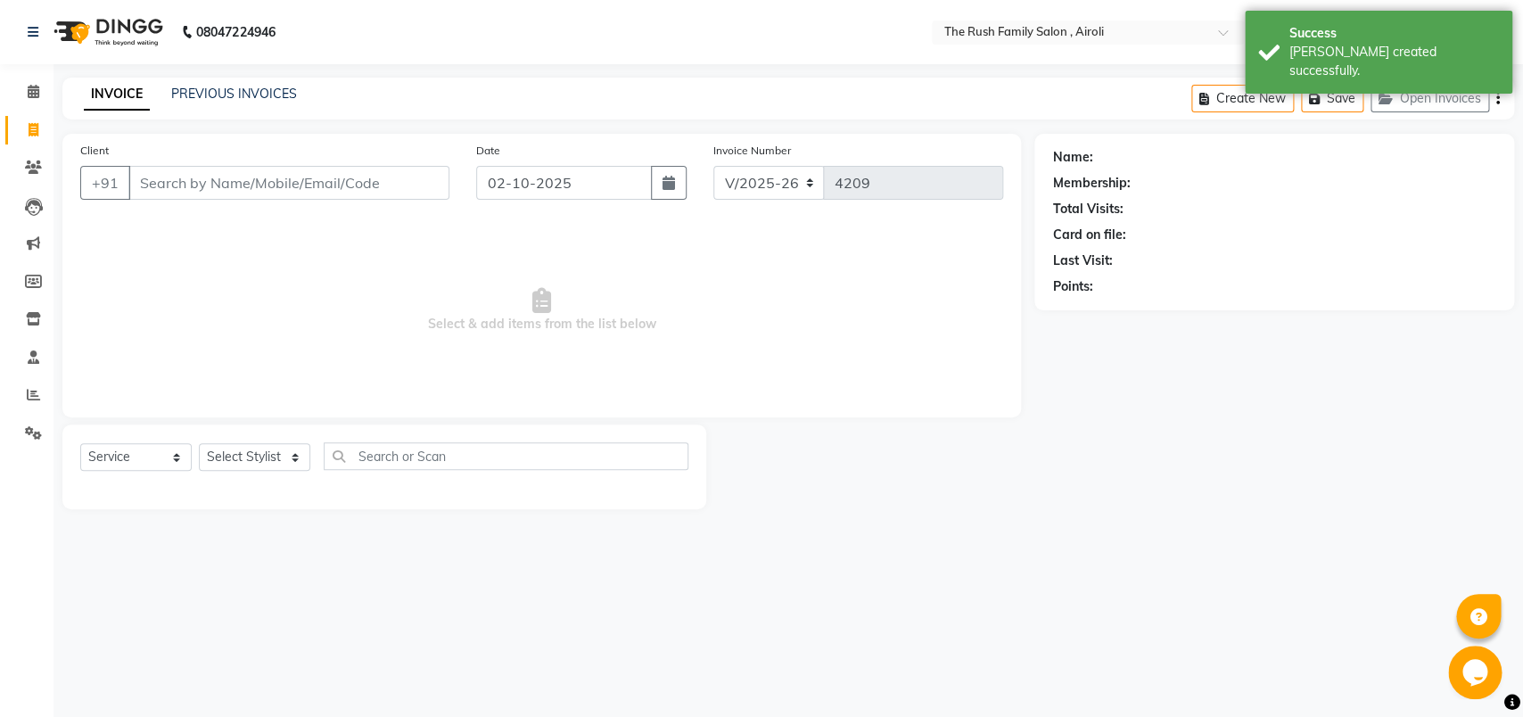
click at [201, 186] on input "Client" at bounding box center [288, 183] width 321 height 34
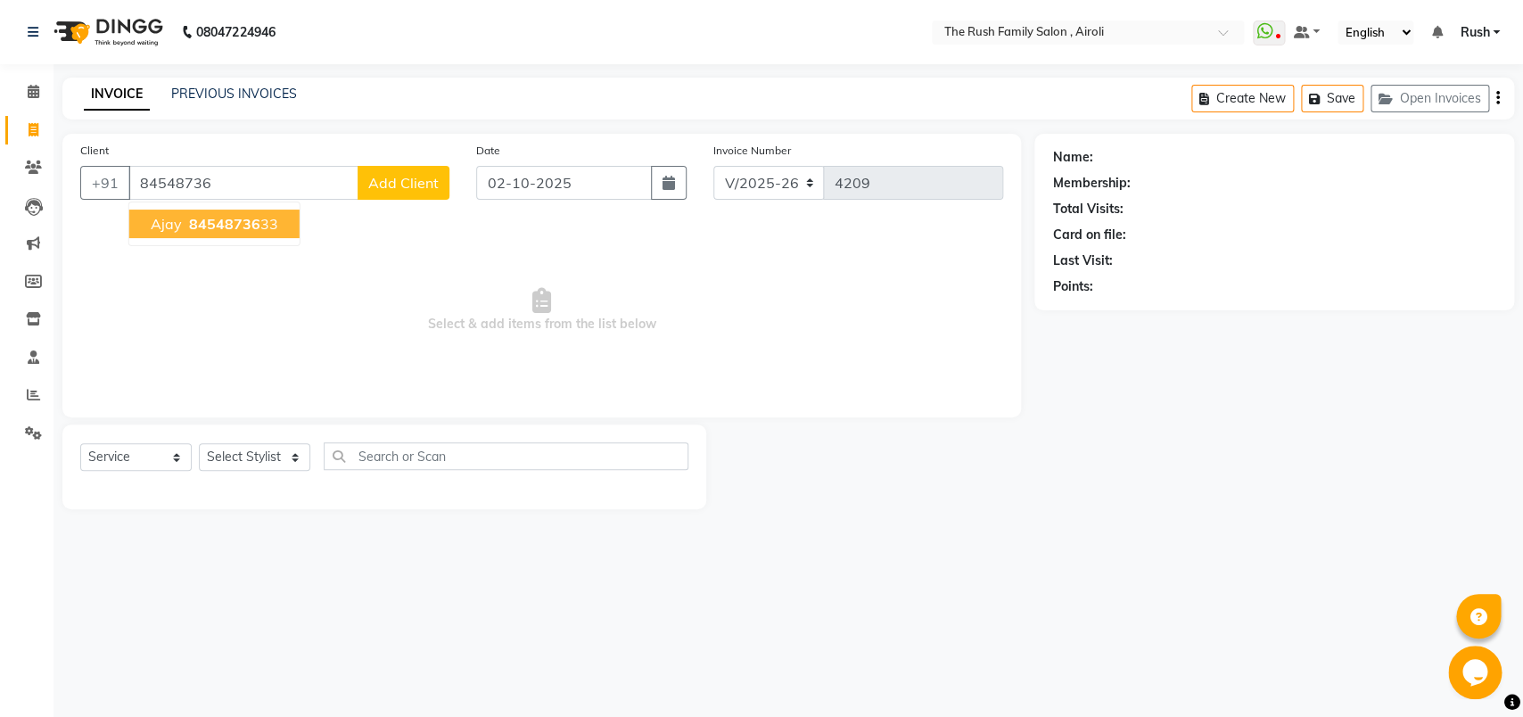
click at [169, 226] on span "Ajay" at bounding box center [166, 224] width 31 height 18
type input "8454873633"
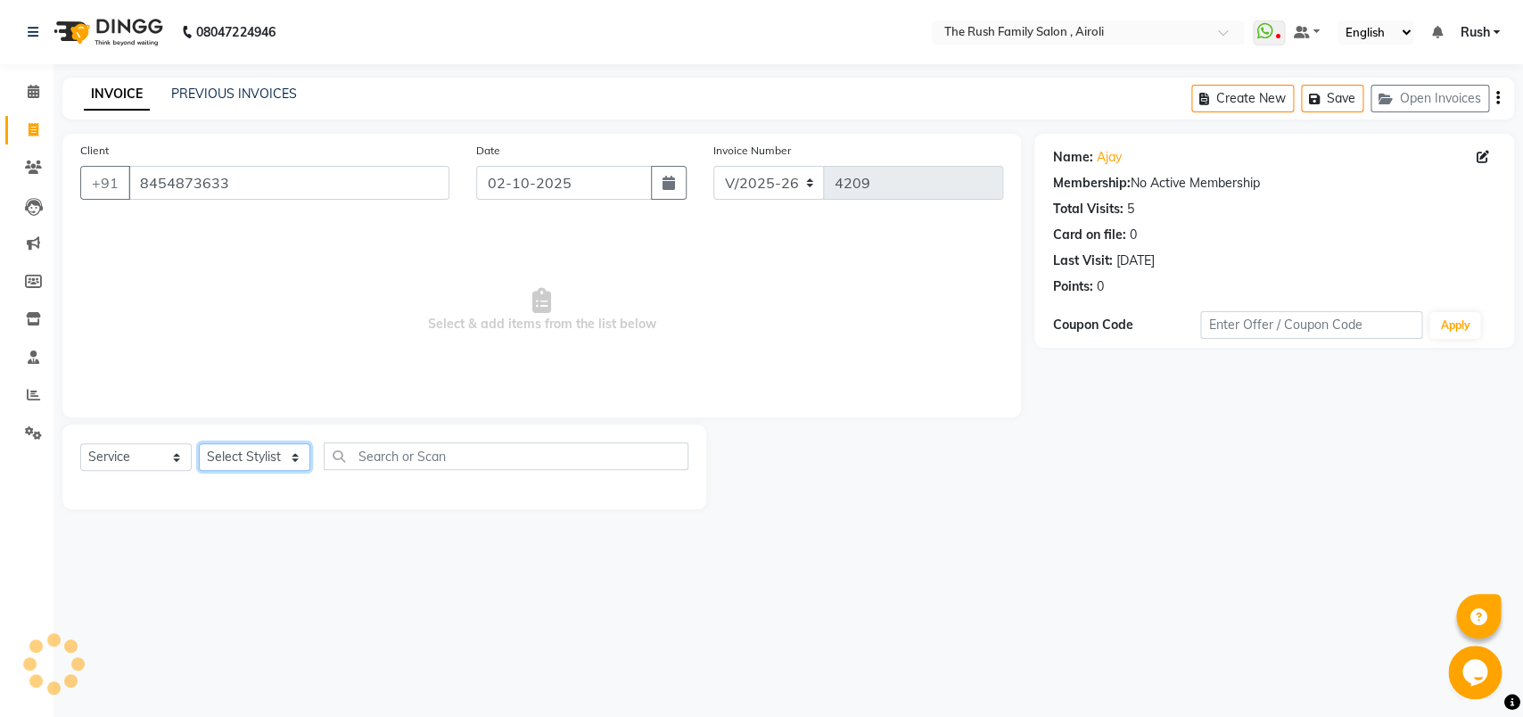
click at [199, 443] on select "Select Stylist [PERSON_NAME] [PERSON_NAME] Danish D.C Guddi [PERSON_NAME] [PERS…" at bounding box center [254, 457] width 111 height 28
select select "65380"
click option "Danish" at bounding box center [0, 0] width 0 height 0
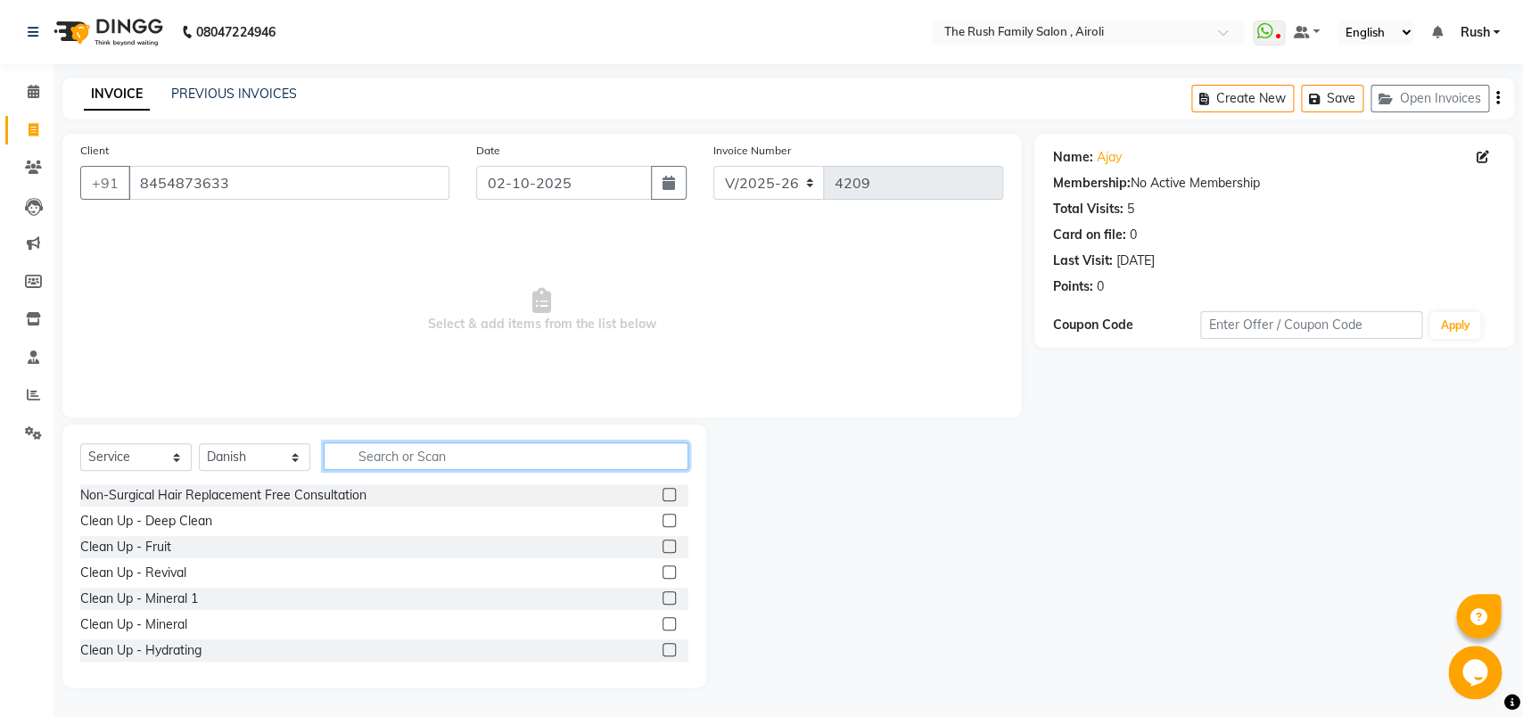
click at [446, 458] on input "text" at bounding box center [506, 456] width 365 height 28
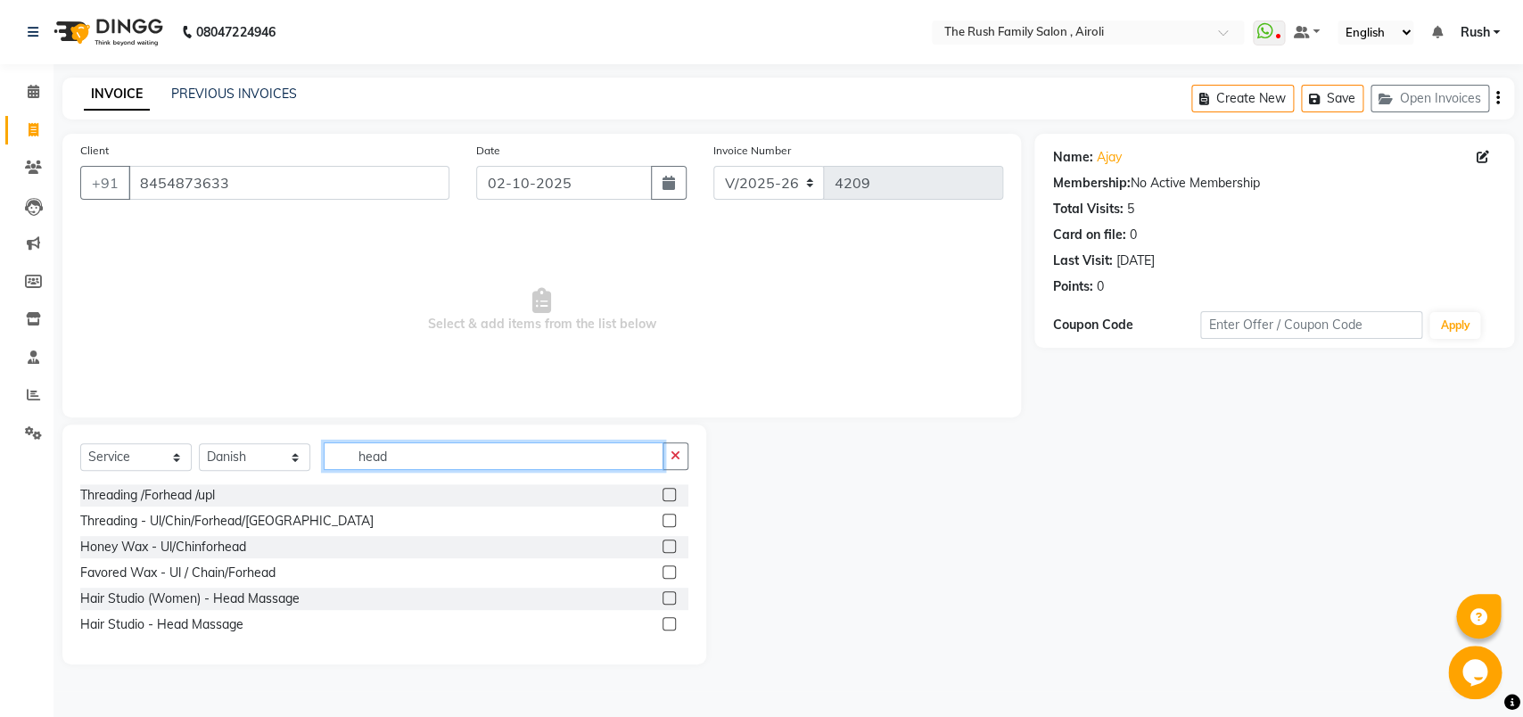
type input "head"
click at [667, 623] on label at bounding box center [668, 623] width 13 height 13
click at [667, 623] on input "checkbox" at bounding box center [668, 625] width 12 height 12
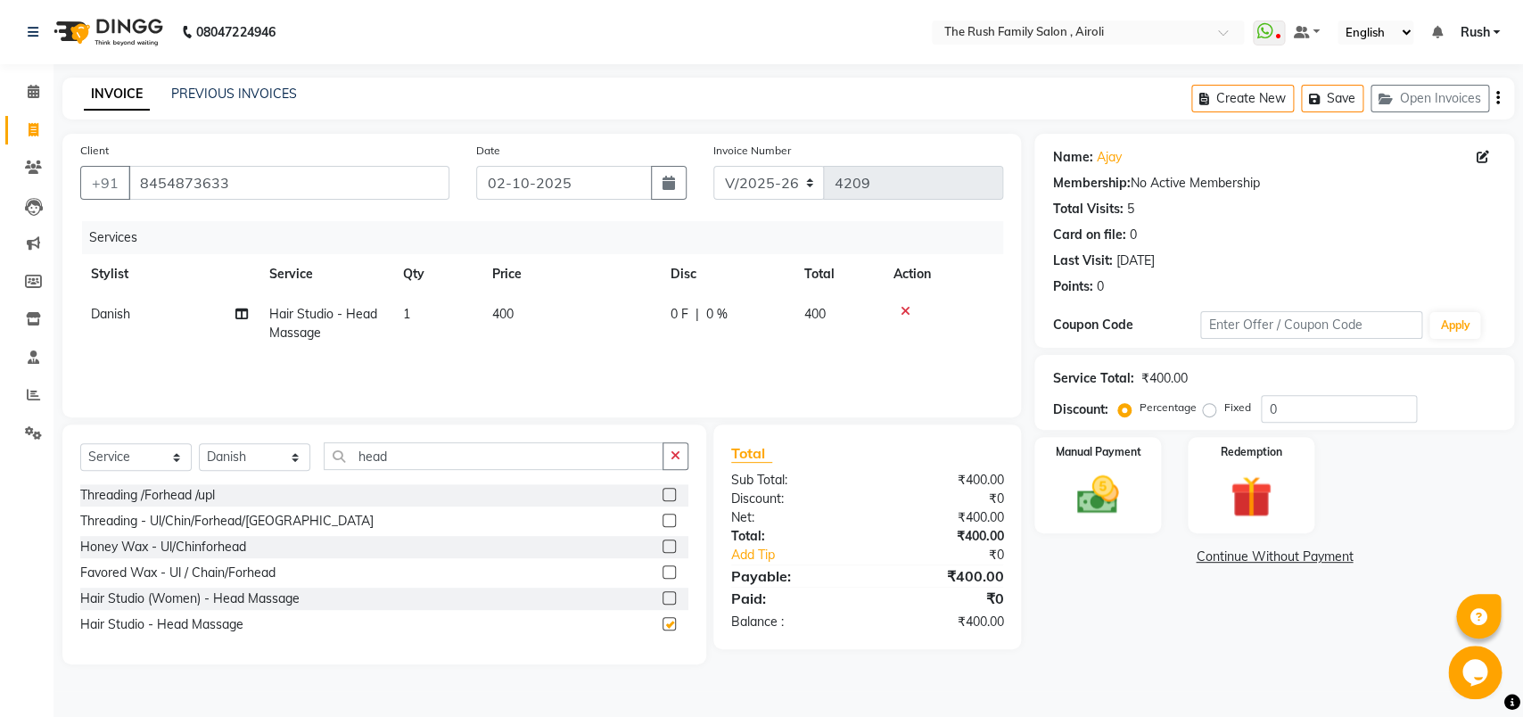
checkbox input "false"
click at [393, 462] on input "head" at bounding box center [494, 456] width 340 height 28
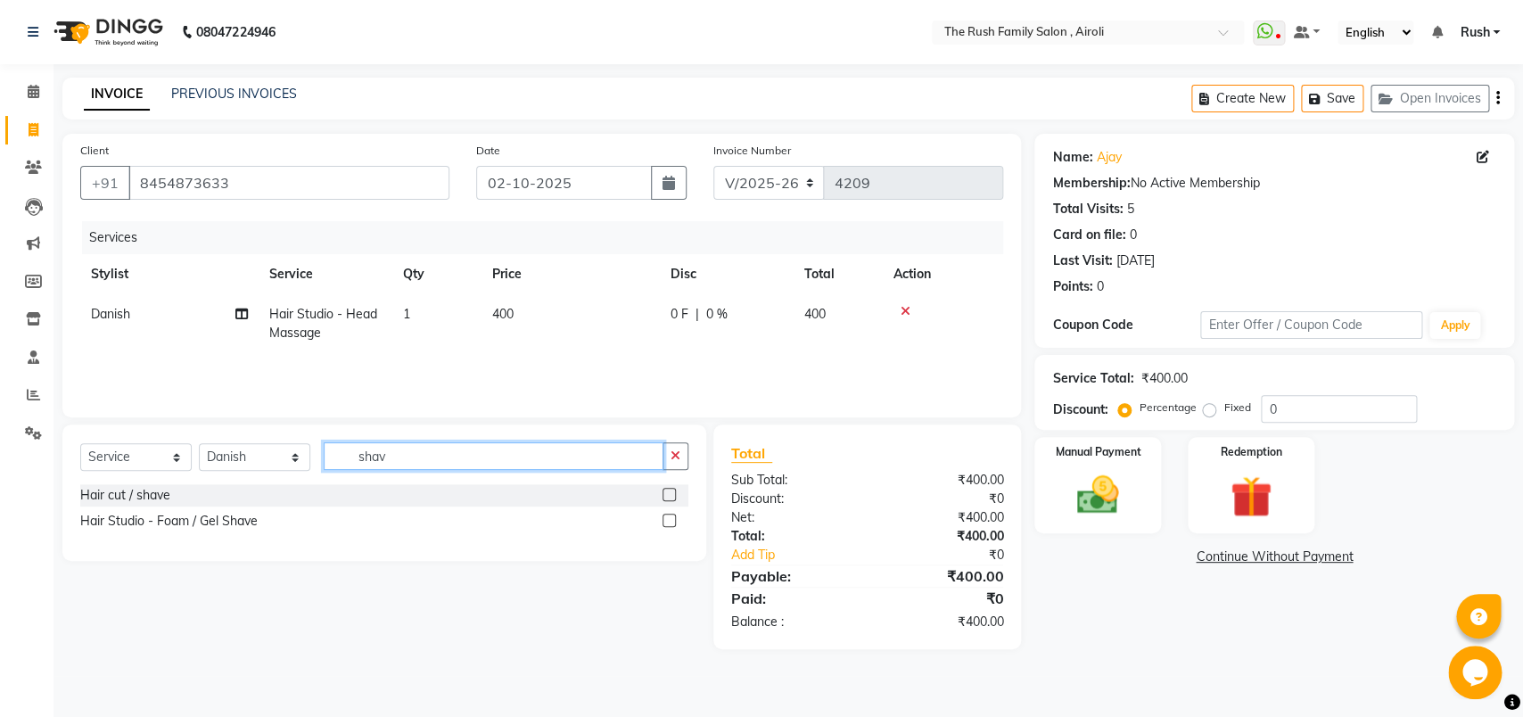
type input "shav"
click at [665, 529] on div at bounding box center [668, 523] width 12 height 19
click at [664, 522] on label at bounding box center [668, 520] width 13 height 13
click at [664, 522] on input "checkbox" at bounding box center [668, 521] width 12 height 12
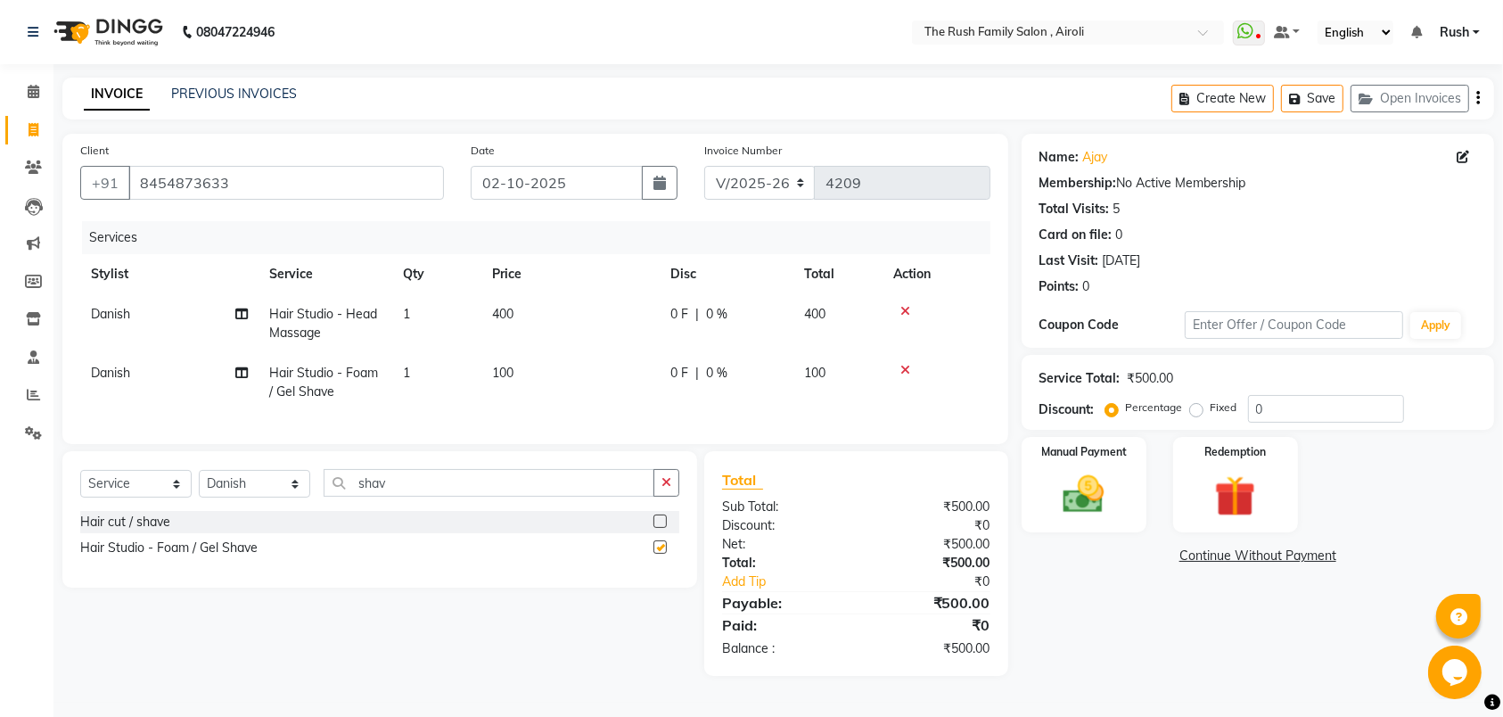
checkbox input "false"
click at [671, 316] on span "0 F" at bounding box center [679, 314] width 18 height 19
select select "65380"
click at [699, 313] on div "0 F | 0 %" at bounding box center [726, 314] width 112 height 19
select select "65380"
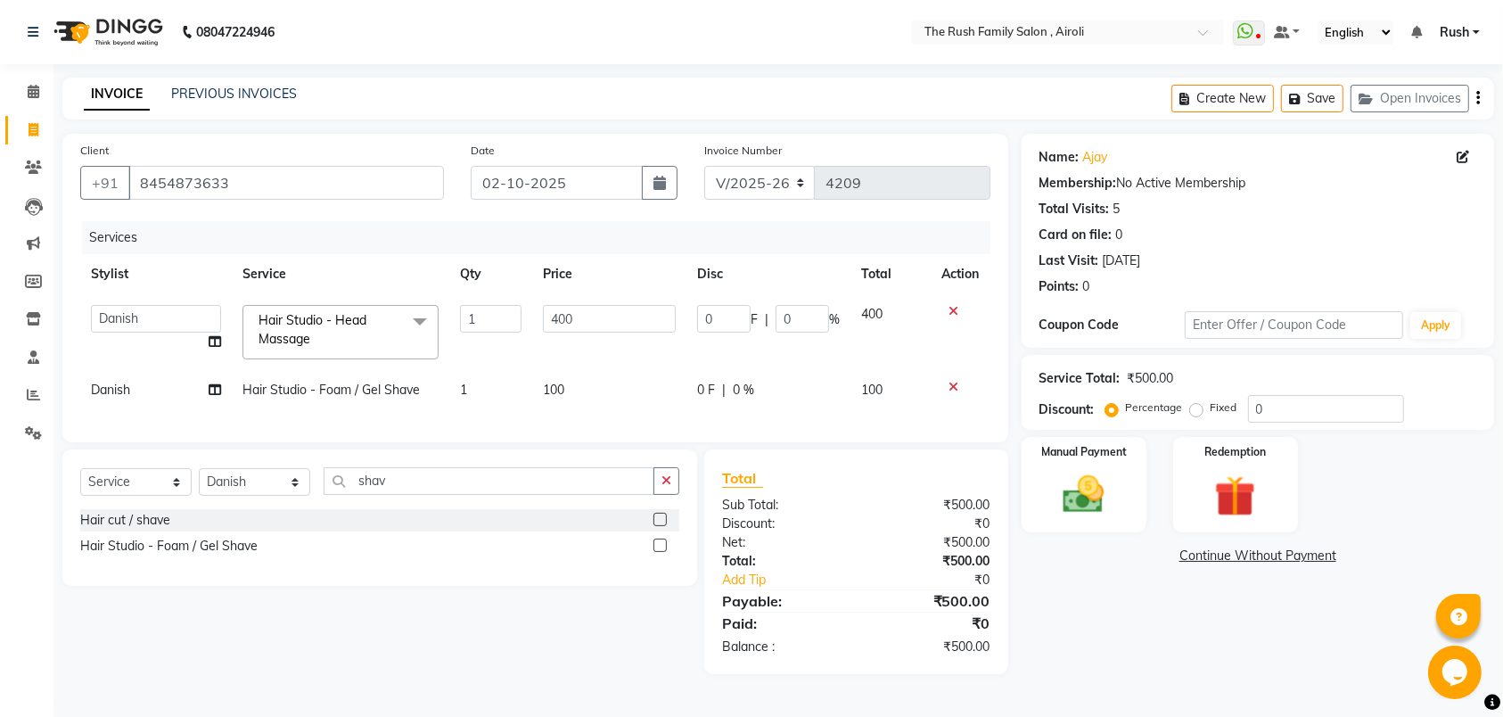
click at [699, 313] on input "0" at bounding box center [723, 319] width 53 height 28
click at [705, 315] on input "0" at bounding box center [723, 319] width 53 height 28
type input "1000"
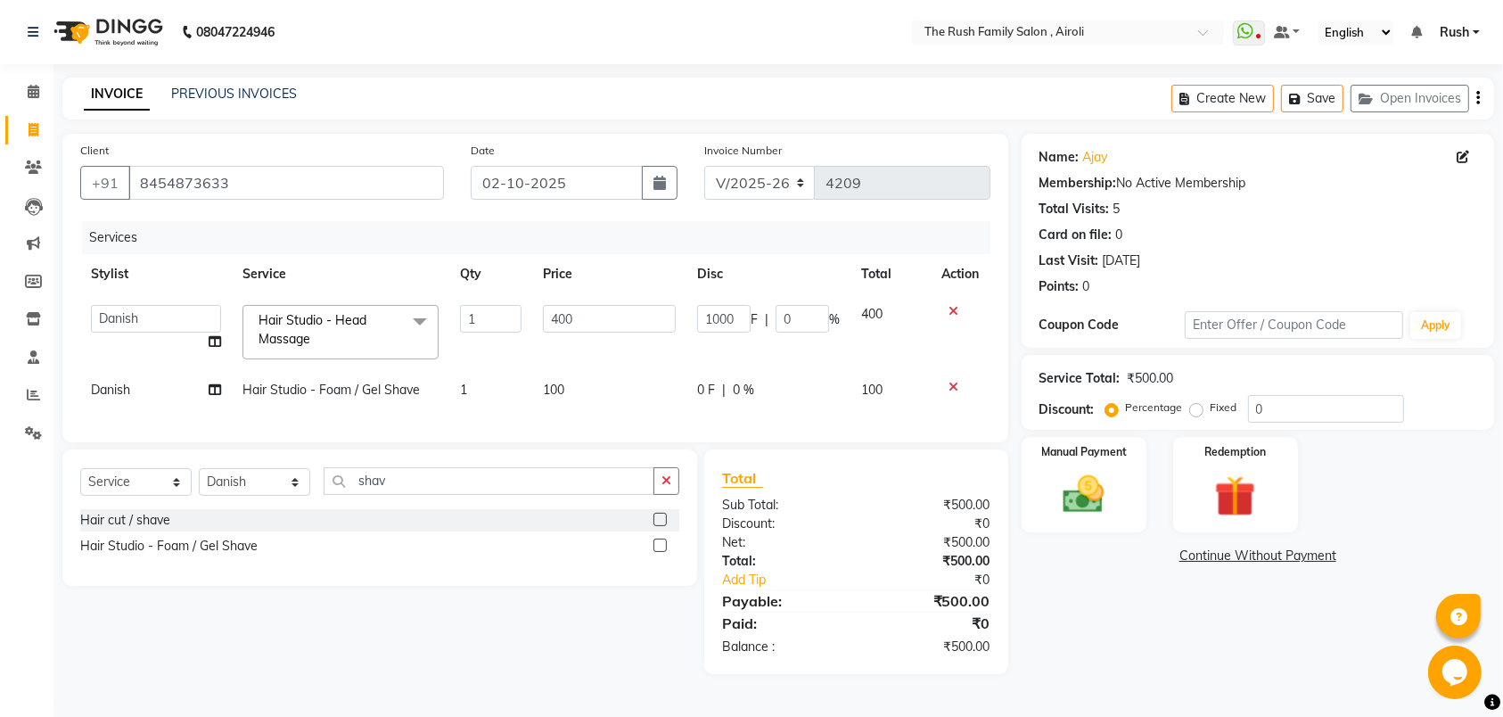
scroll to position [0, 1]
click at [713, 348] on td "1000 F | 0 %" at bounding box center [768, 332] width 164 height 76
select select "65380"
click at [707, 315] on input "400" at bounding box center [723, 319] width 53 height 28
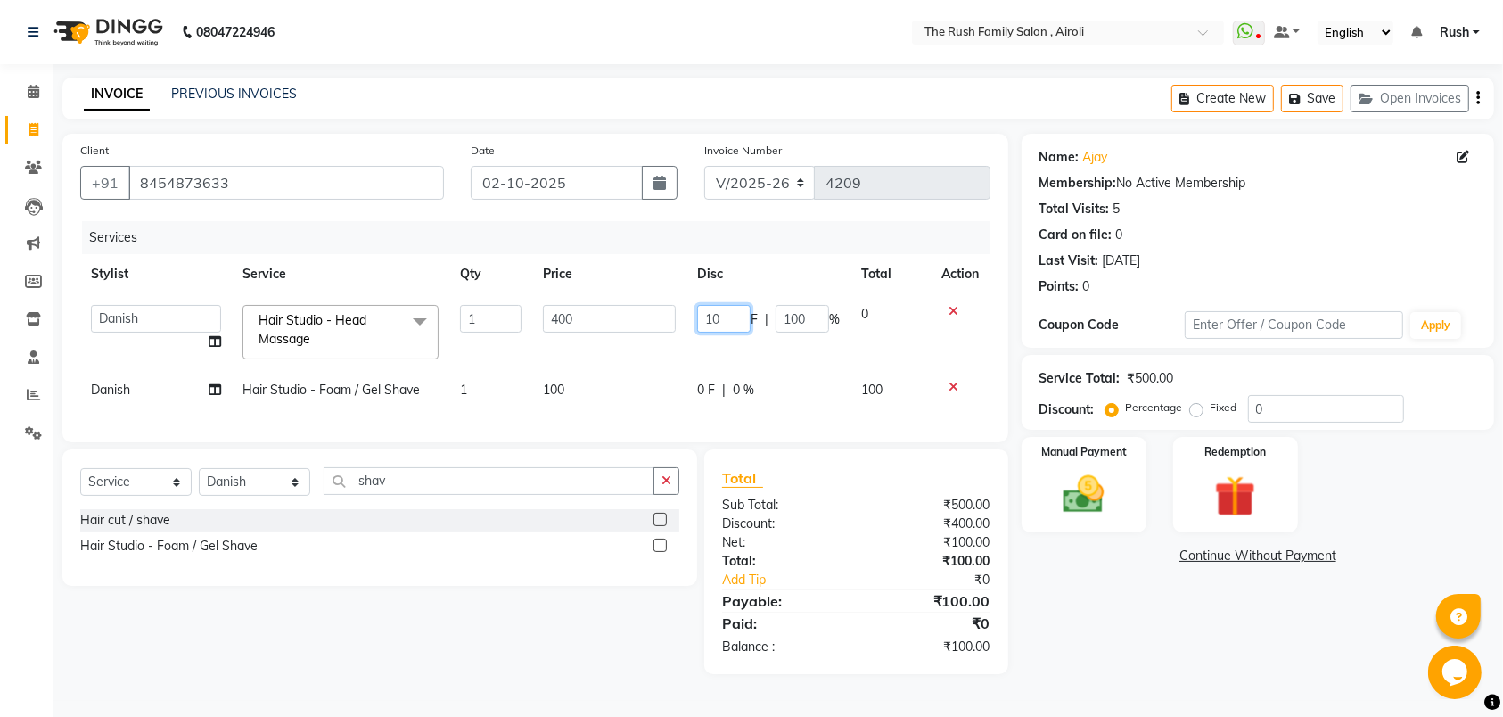
type input "100"
click at [709, 361] on tbody "[PERSON_NAME] [PERSON_NAME] Danish D.C Guddi [PERSON_NAME] [PERSON_NAME] [PERSO…" at bounding box center [535, 352] width 910 height 116
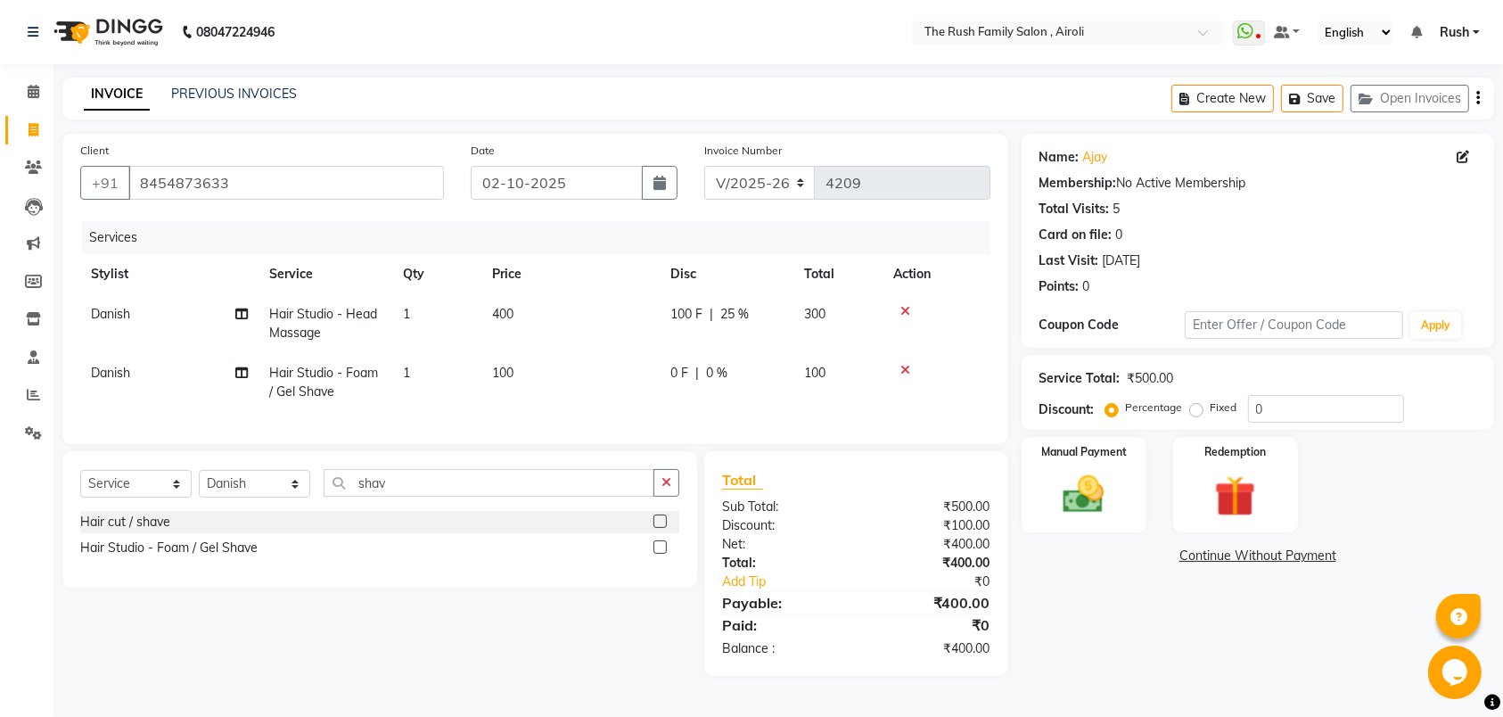
scroll to position [5, 0]
click at [1064, 473] on img at bounding box center [1084, 494] width 70 height 49
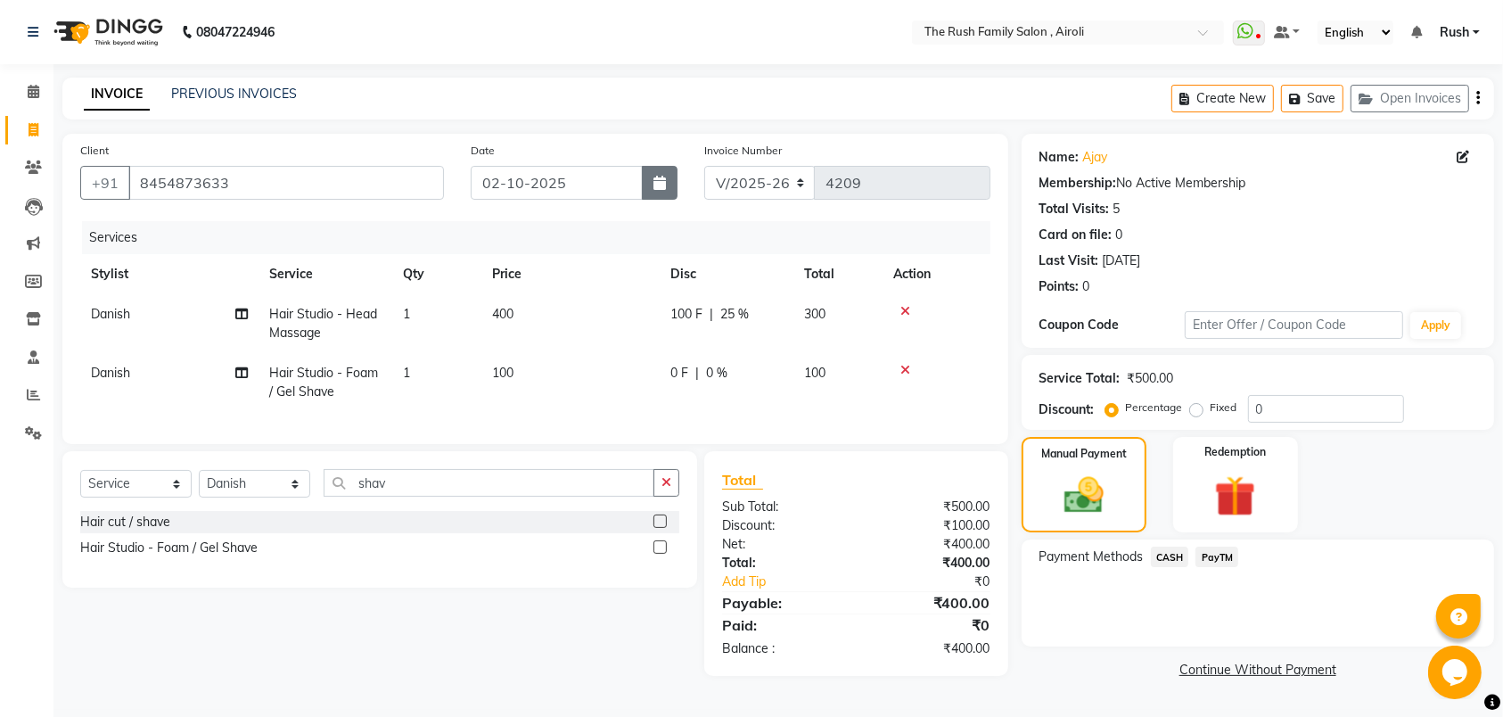
click at [664, 177] on icon "button" at bounding box center [660, 183] width 12 height 14
select select "10"
select select "2025"
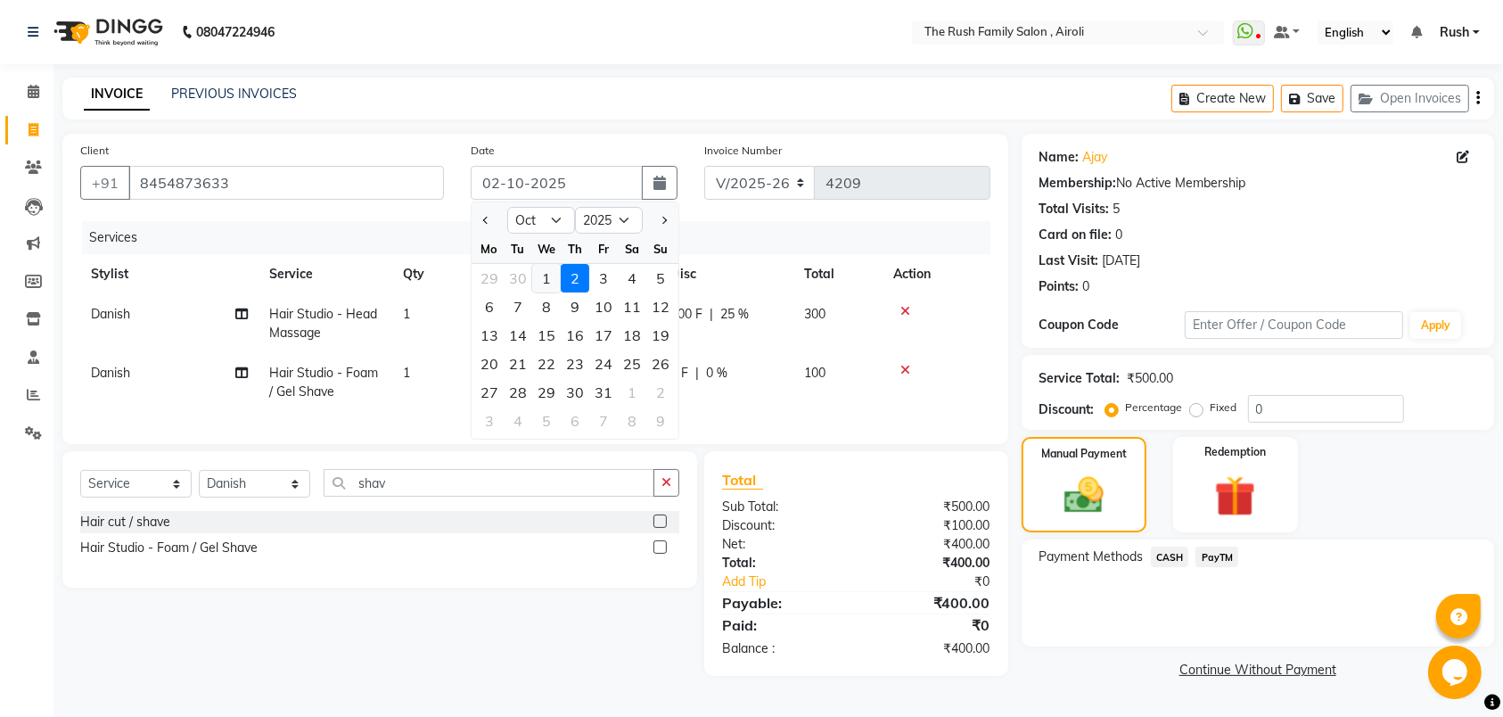
click at [539, 276] on div "1" at bounding box center [546, 278] width 29 height 29
type input "01-10-2025"
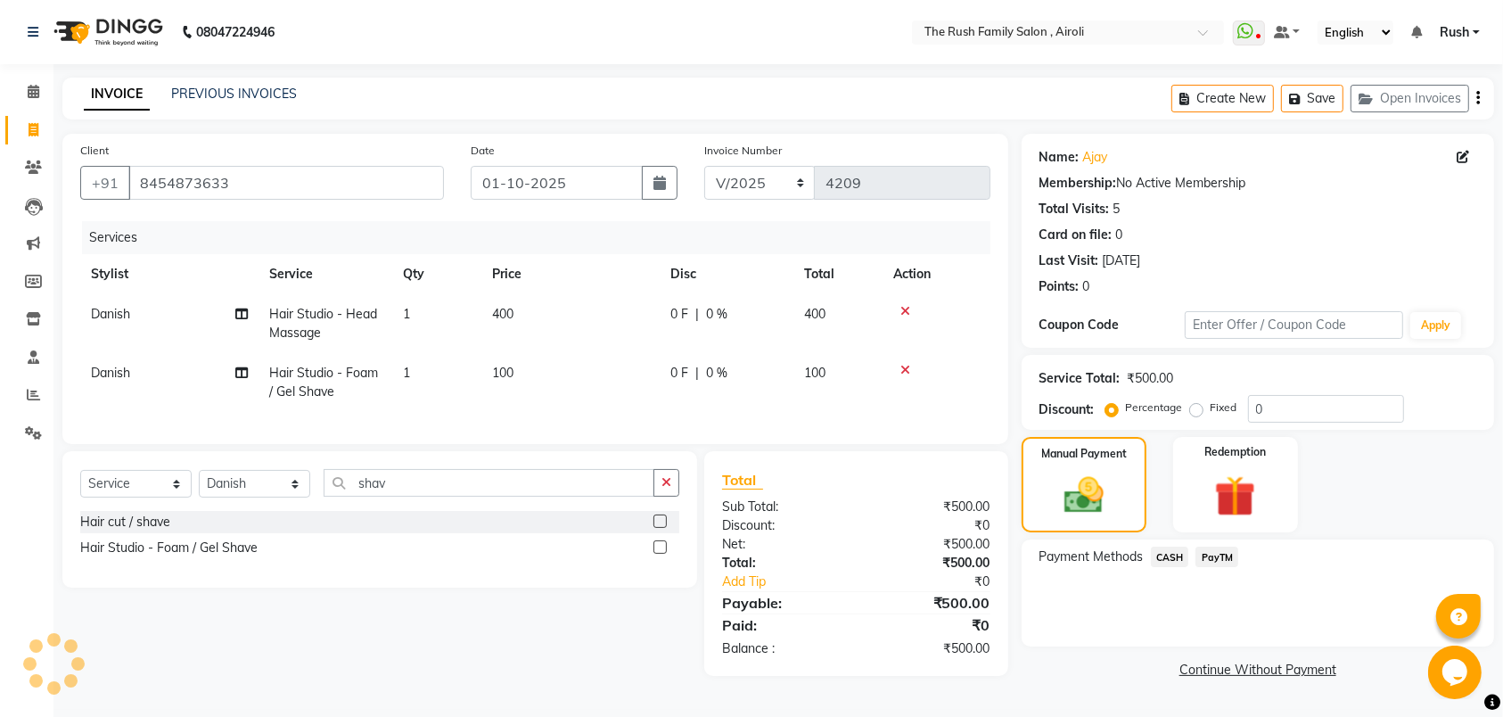
click at [687, 311] on span "0 F" at bounding box center [679, 314] width 18 height 19
select select "65380"
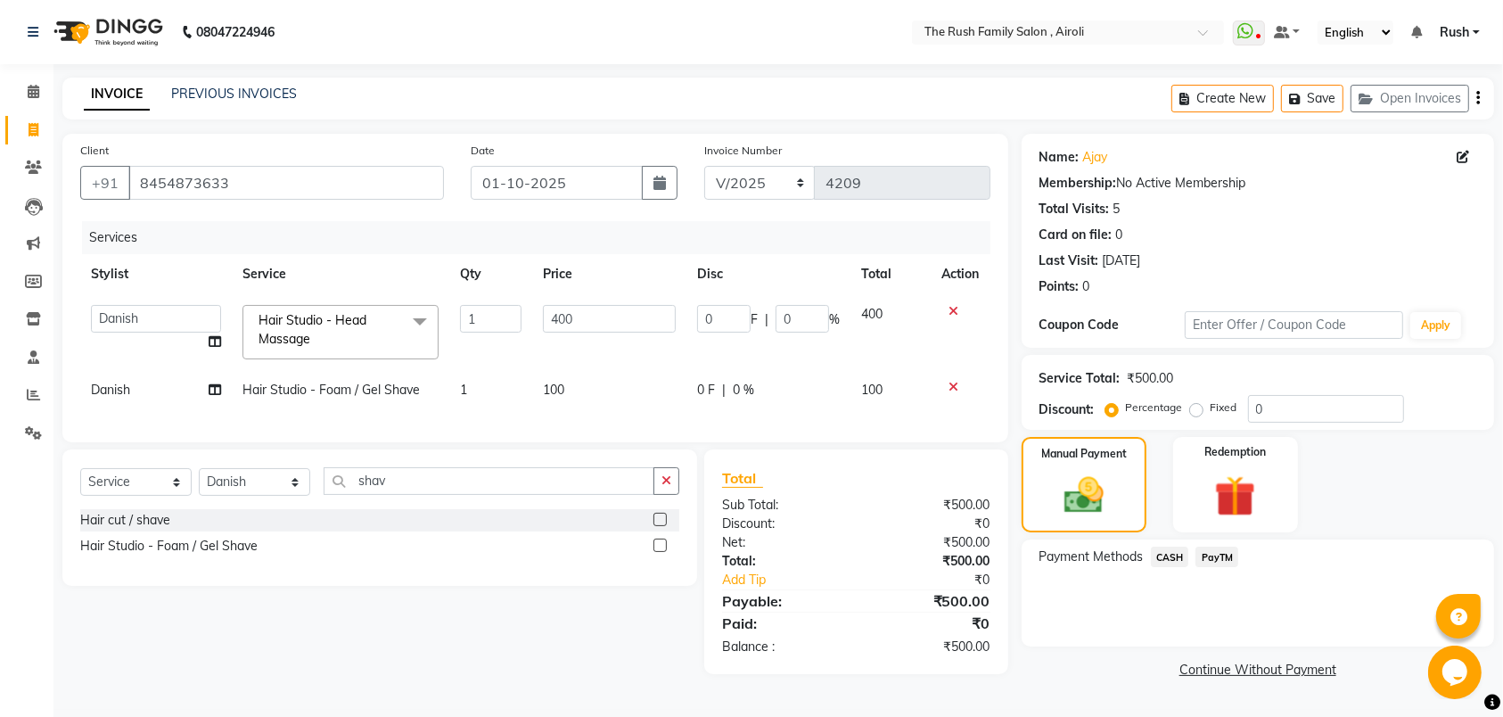
scroll to position [3, 0]
click at [687, 311] on td "0 F | 0 %" at bounding box center [768, 332] width 164 height 76
click at [710, 313] on input "0" at bounding box center [723, 319] width 53 height 28
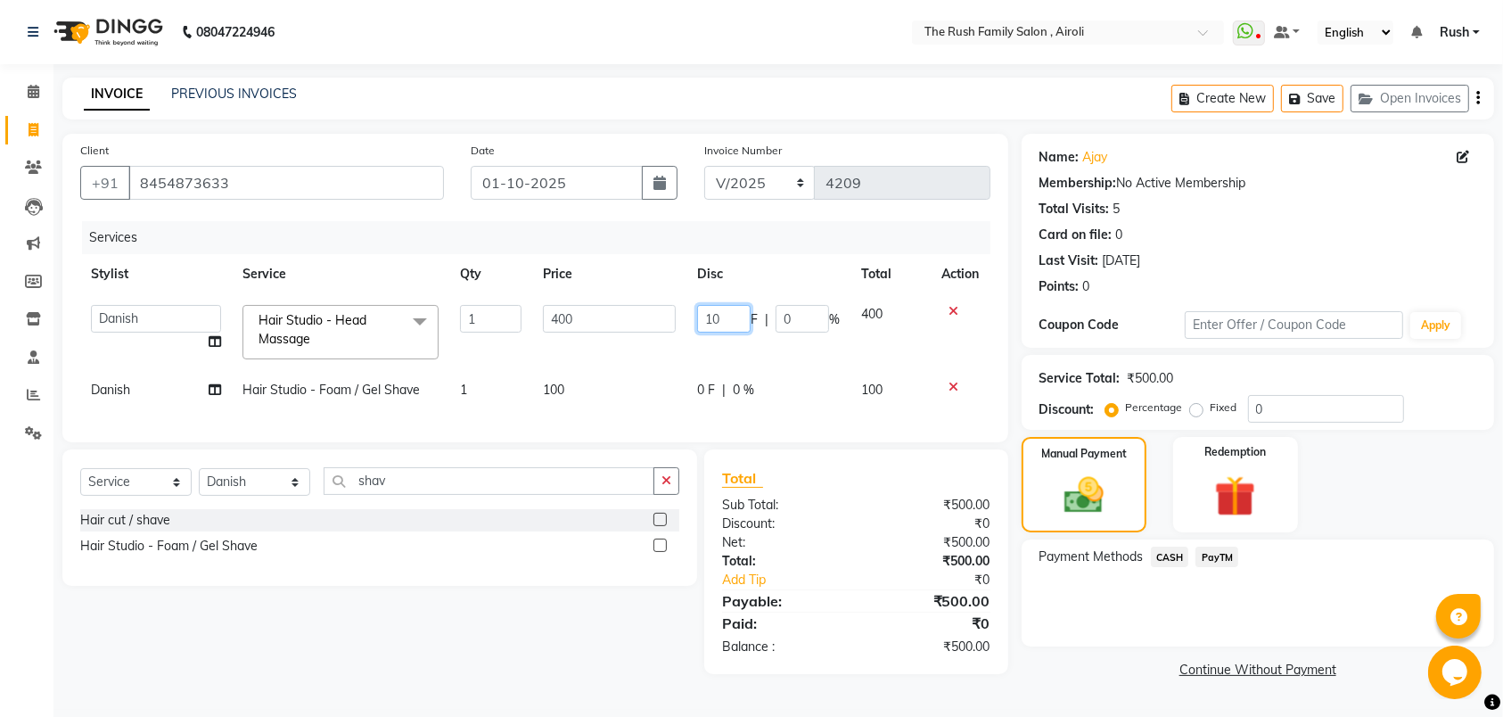
type input "100"
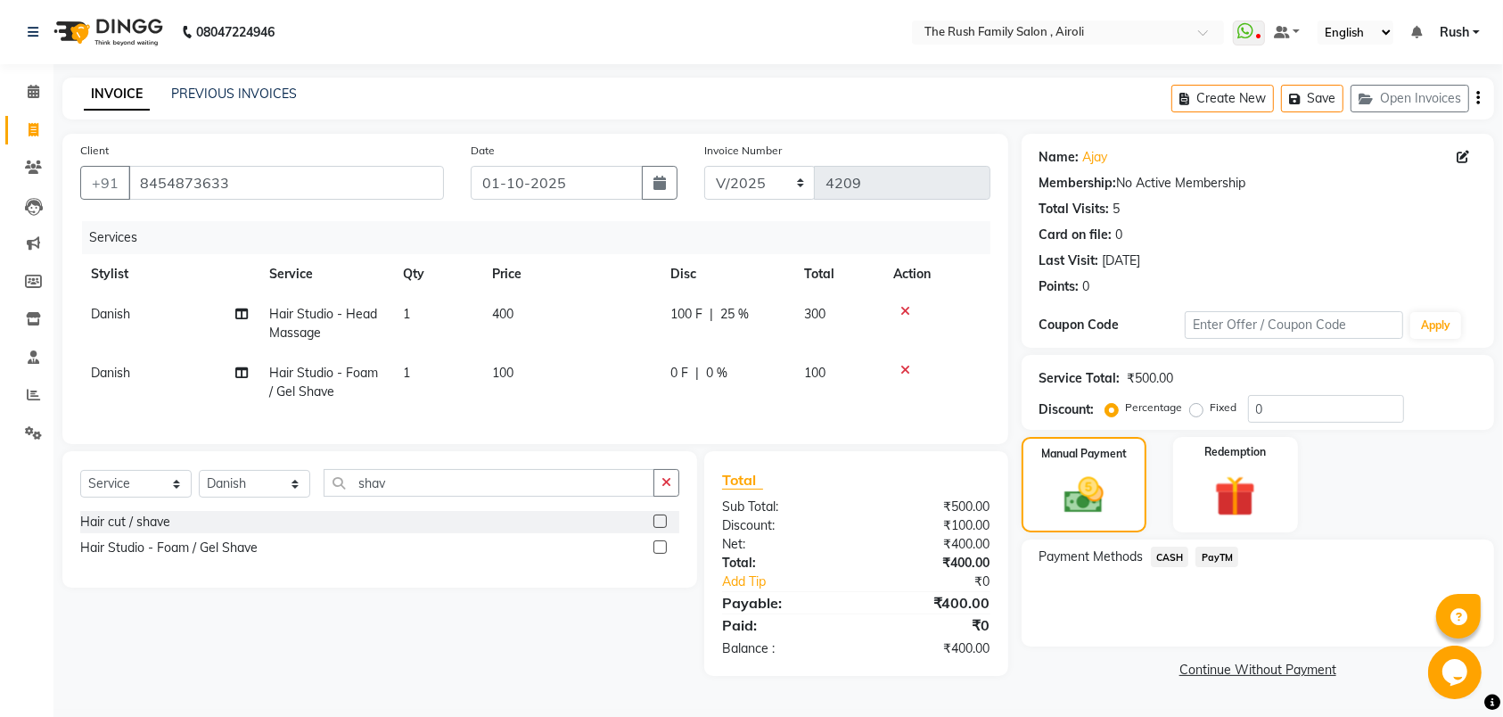
click at [892, 383] on tr "Danish Hair Studio - Foam / Gel Shave 1 100 0 F | 0 % 100" at bounding box center [535, 382] width 910 height 59
click at [1209, 555] on span "PayTM" at bounding box center [1217, 557] width 43 height 21
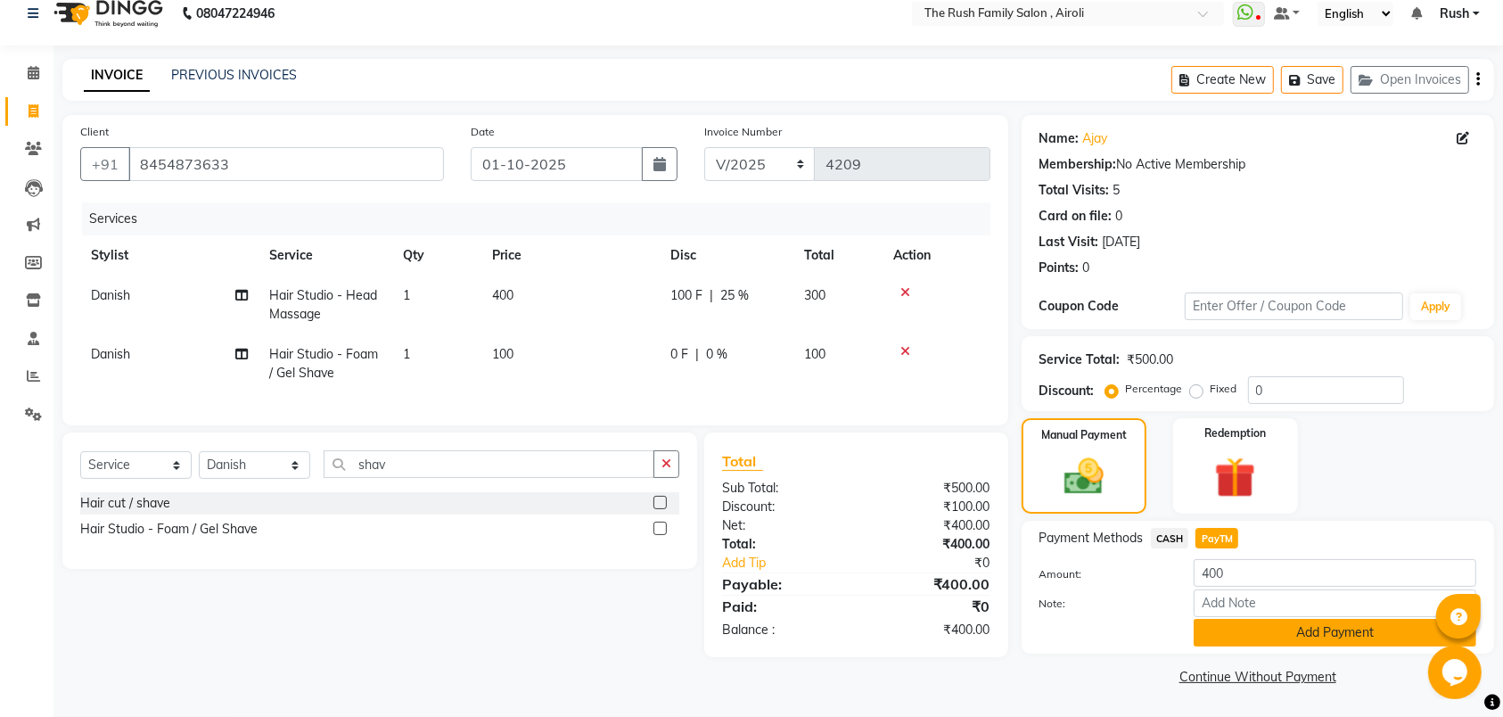
click at [1231, 629] on button "Add Payment" at bounding box center [1335, 633] width 283 height 28
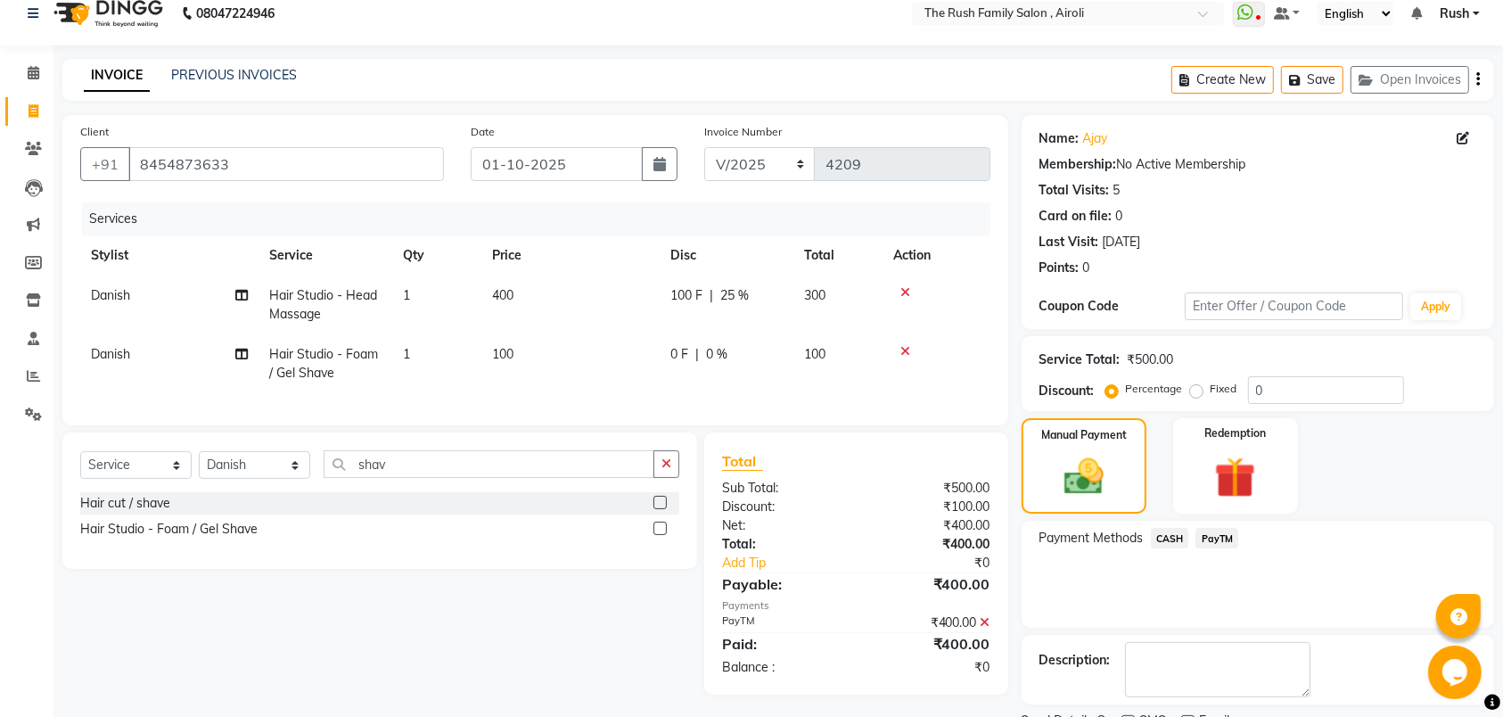
scroll to position [95, 0]
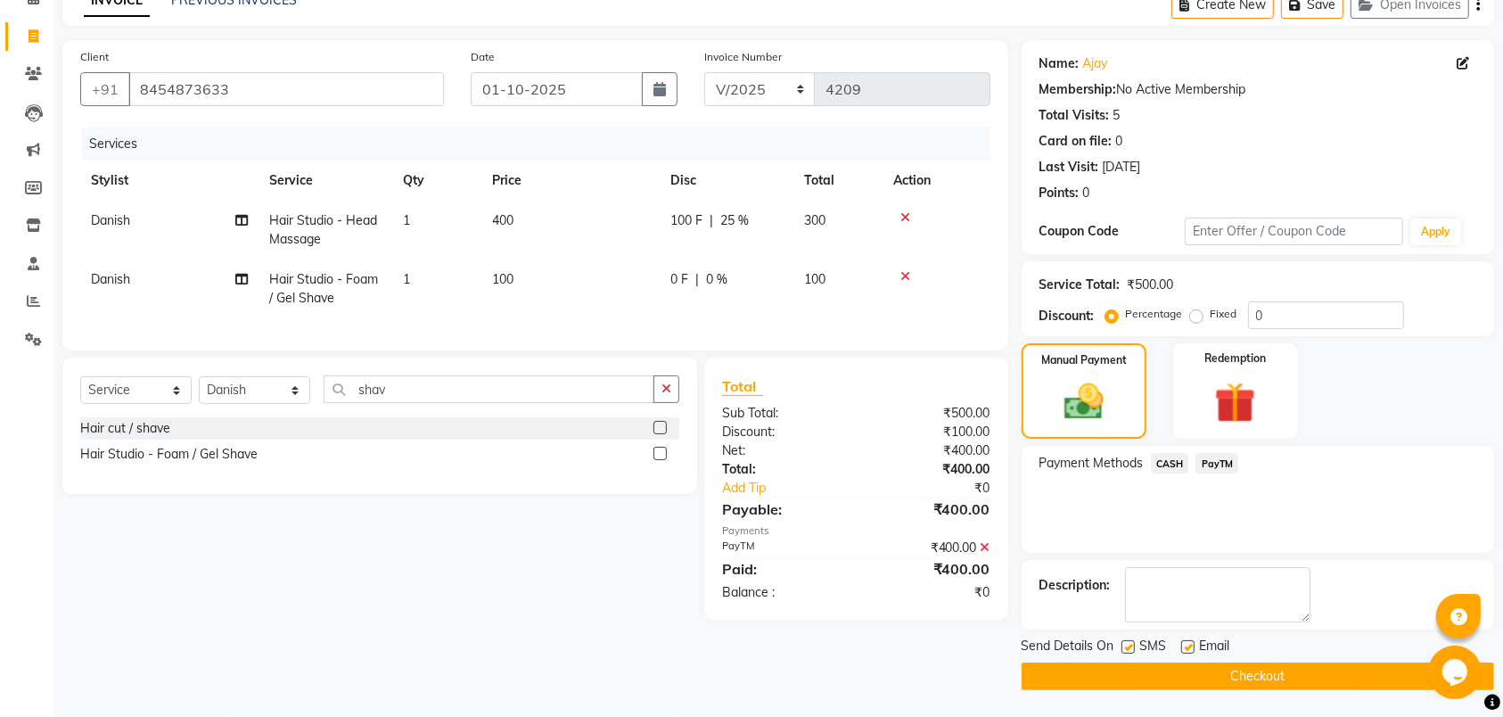
click at [1124, 650] on label at bounding box center [1128, 646] width 13 height 13
click at [1124, 650] on input "checkbox" at bounding box center [1128, 648] width 12 height 12
checkbox input "false"
click at [1186, 650] on label at bounding box center [1187, 646] width 13 height 13
click at [1186, 650] on input "checkbox" at bounding box center [1187, 648] width 12 height 12
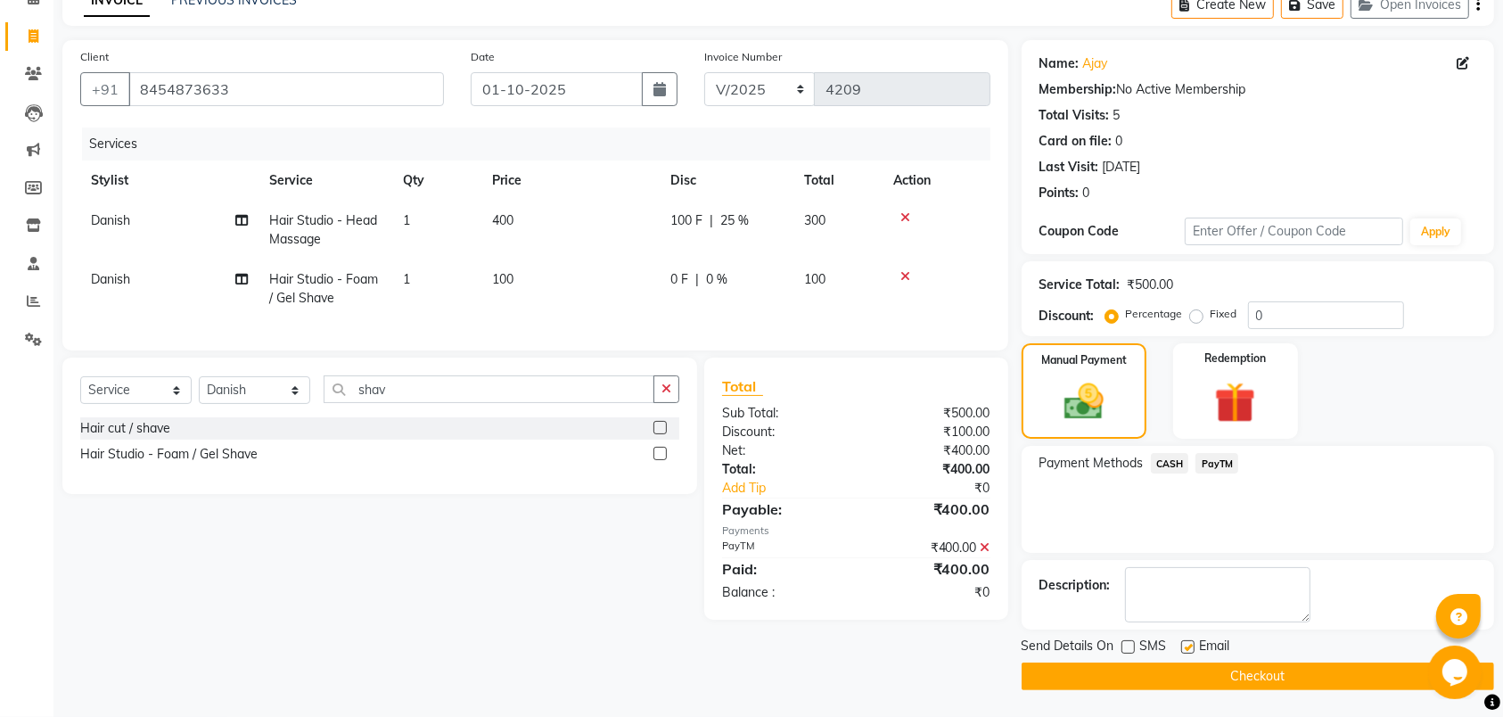
checkbox input "false"
click at [1172, 678] on button "Checkout" at bounding box center [1258, 676] width 473 height 28
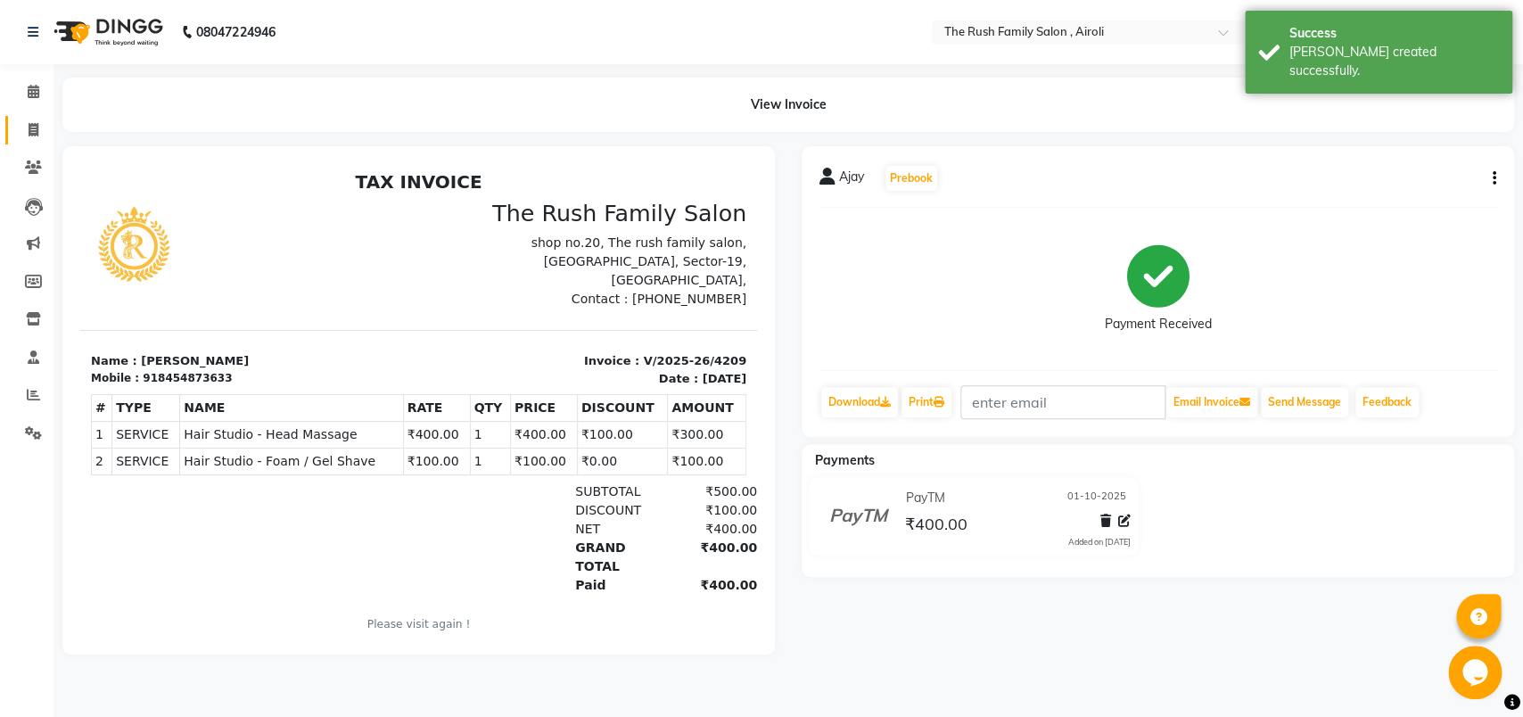
click at [29, 134] on icon at bounding box center [34, 129] width 10 height 13
select select "5419"
select select "service"
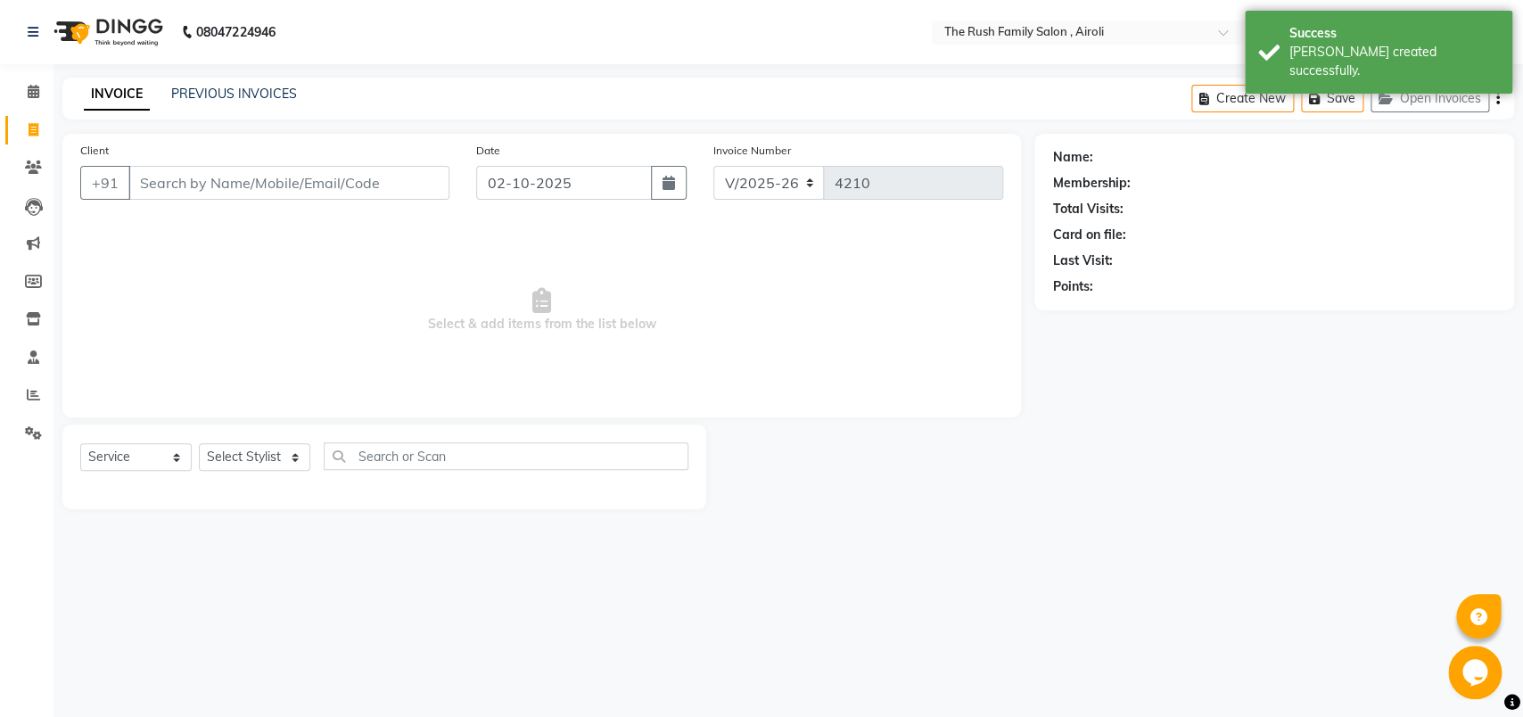
click at [350, 178] on input "Client" at bounding box center [288, 183] width 321 height 34
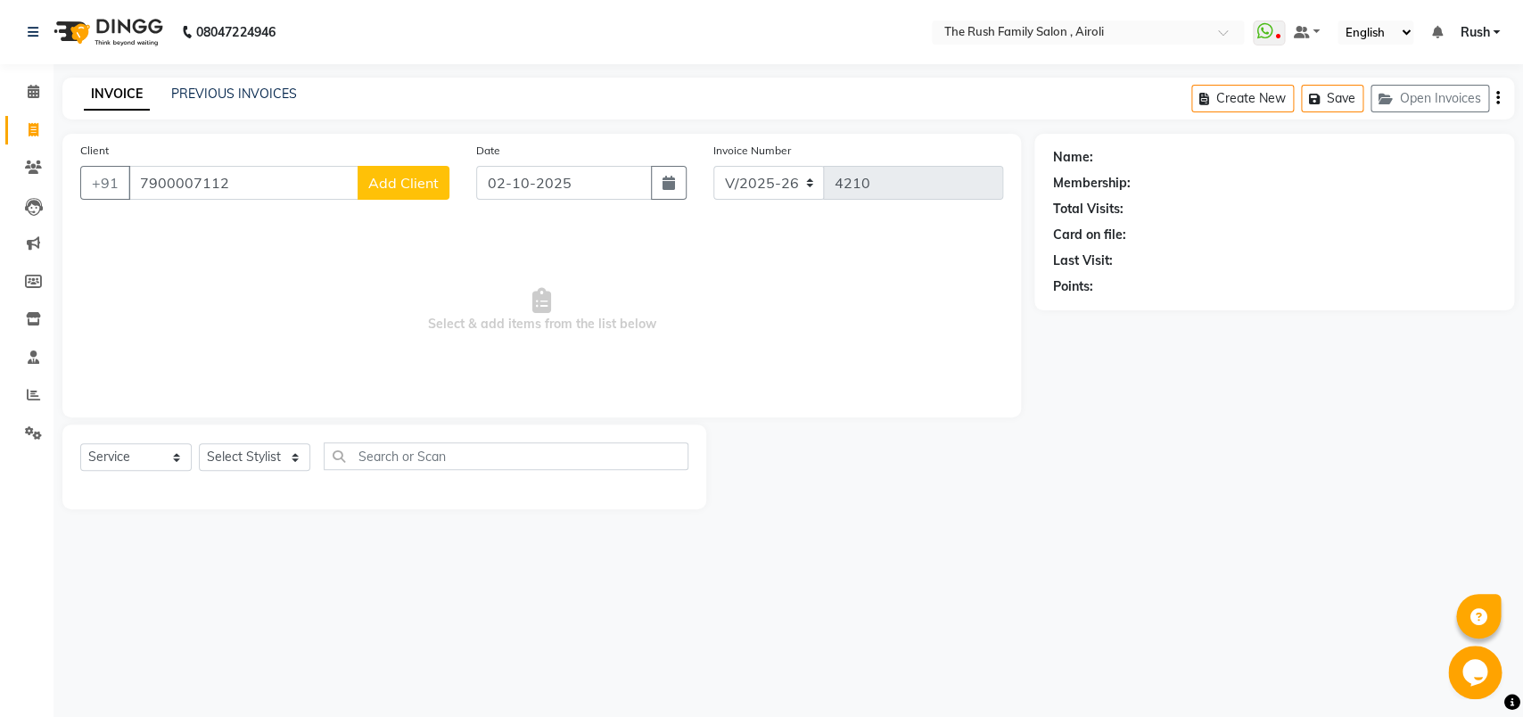
type input "7900007112"
click at [413, 195] on button "Add Client" at bounding box center [404, 183] width 92 height 34
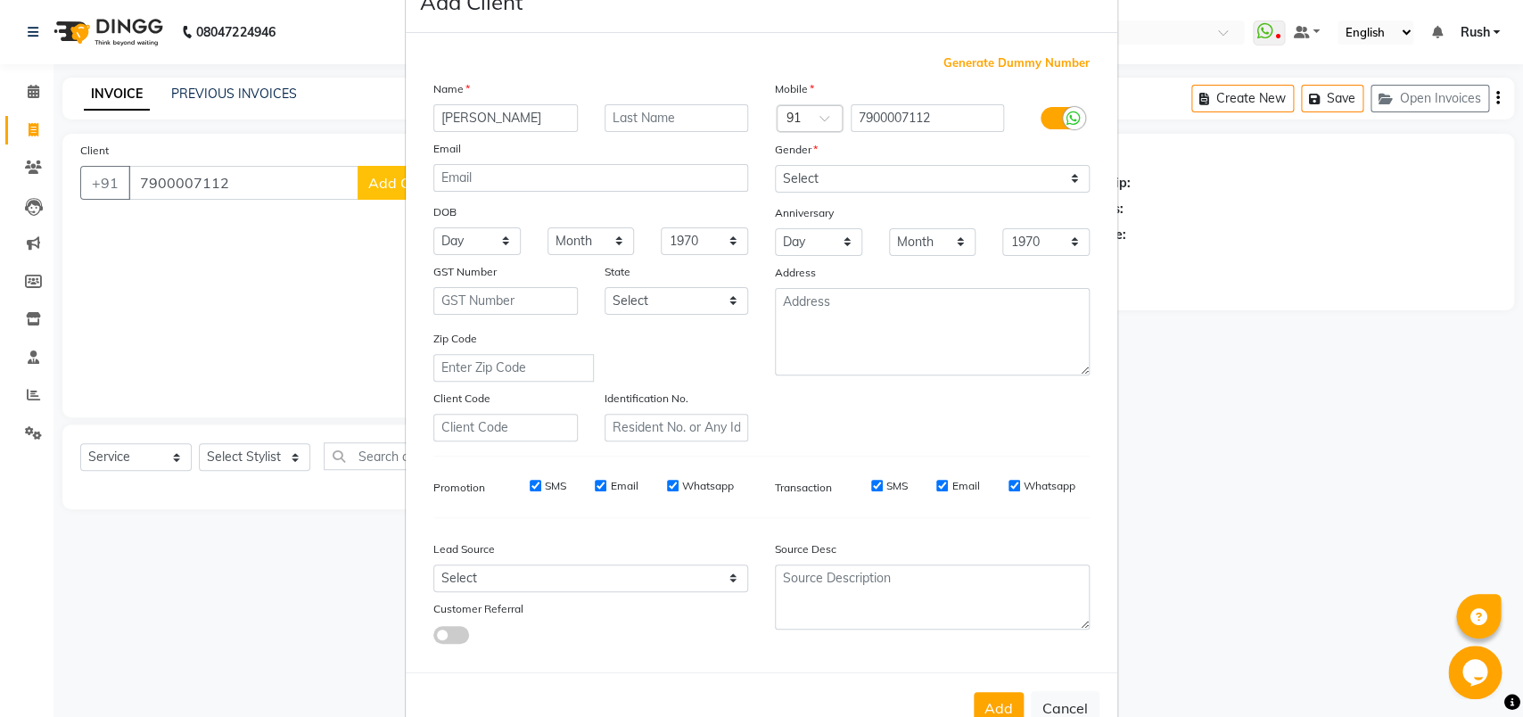
scroll to position [103, 0]
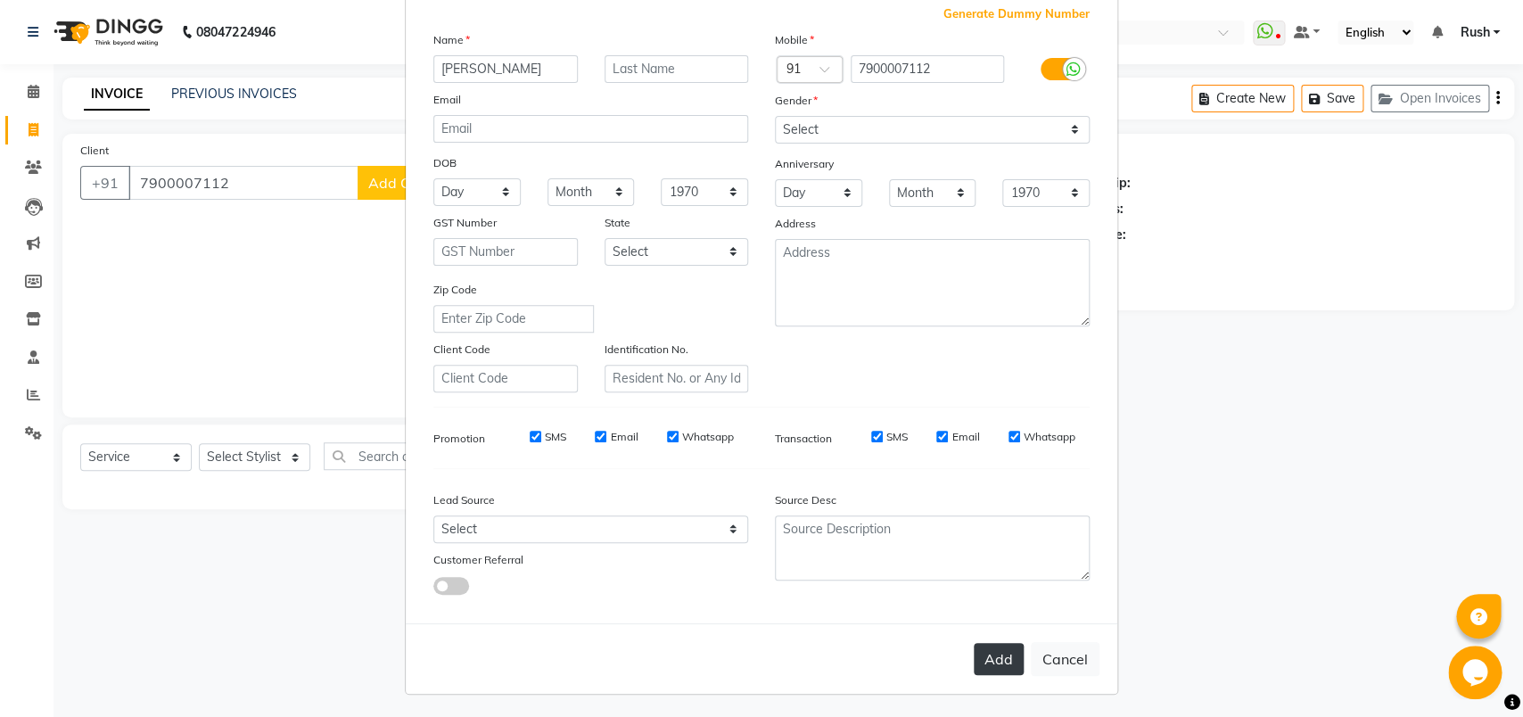
type input "[PERSON_NAME]"
click at [988, 649] on button "Add" at bounding box center [999, 659] width 50 height 32
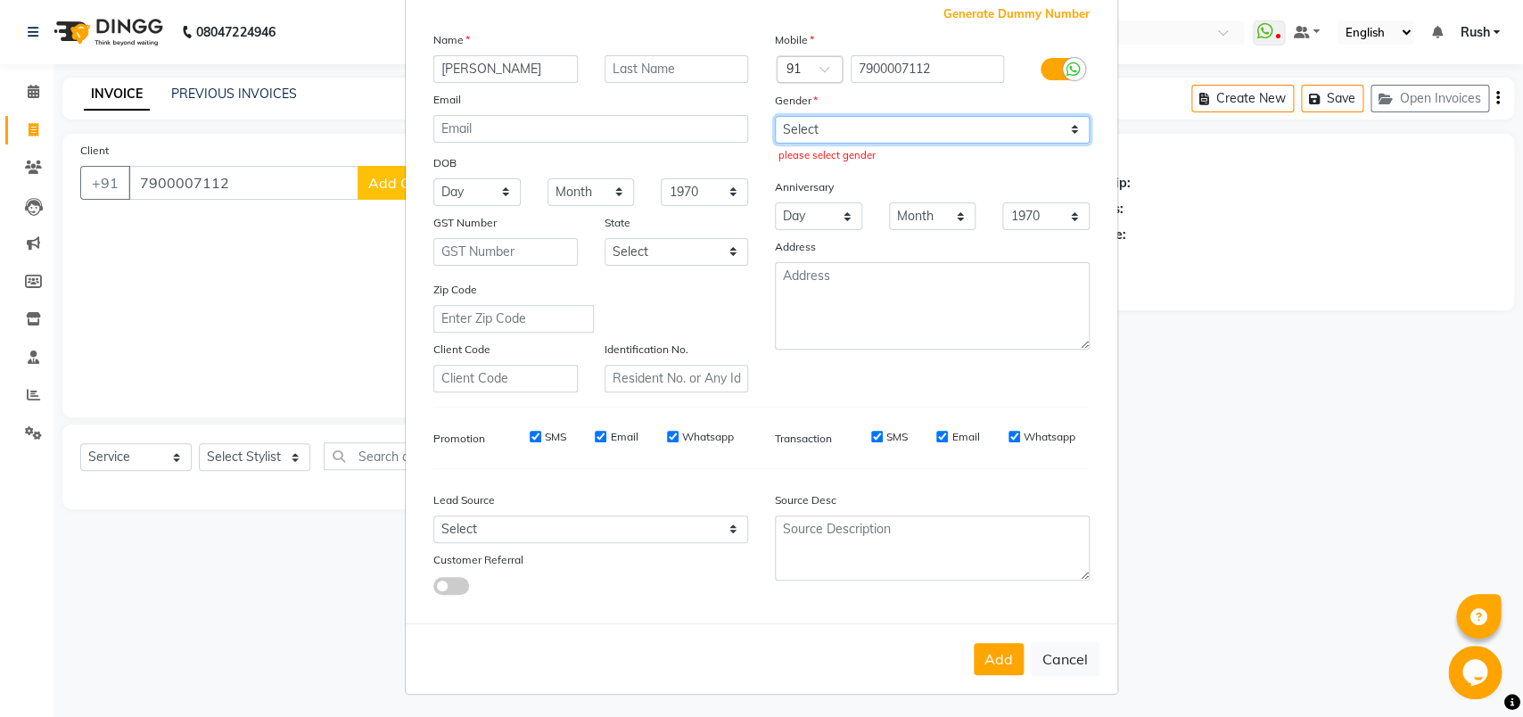
click at [775, 116] on select "Select [DEMOGRAPHIC_DATA] [DEMOGRAPHIC_DATA] Other Prefer Not To Say" at bounding box center [932, 130] width 315 height 28
select select "[DEMOGRAPHIC_DATA]"
click option "[DEMOGRAPHIC_DATA]" at bounding box center [0, 0] width 0 height 0
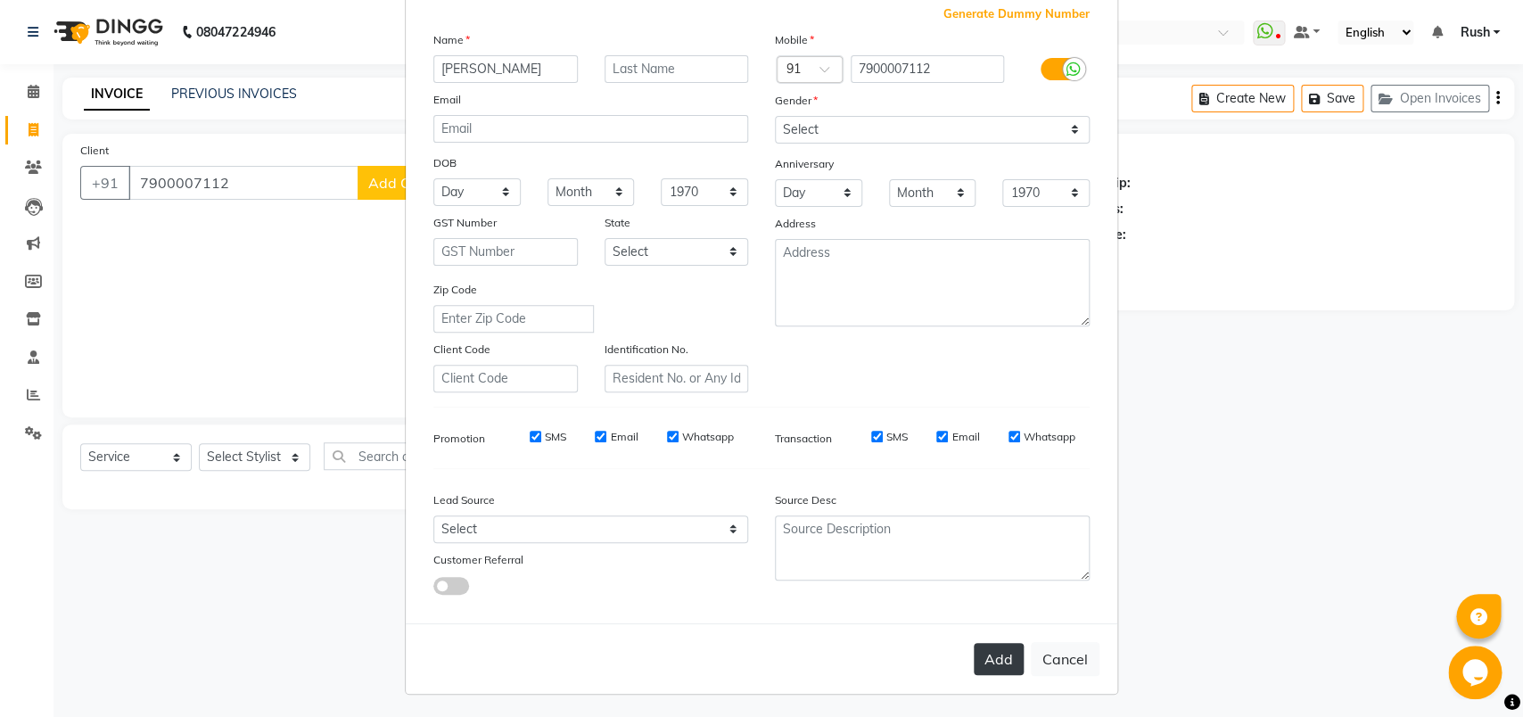
click at [983, 654] on button "Add" at bounding box center [999, 659] width 50 height 32
select select
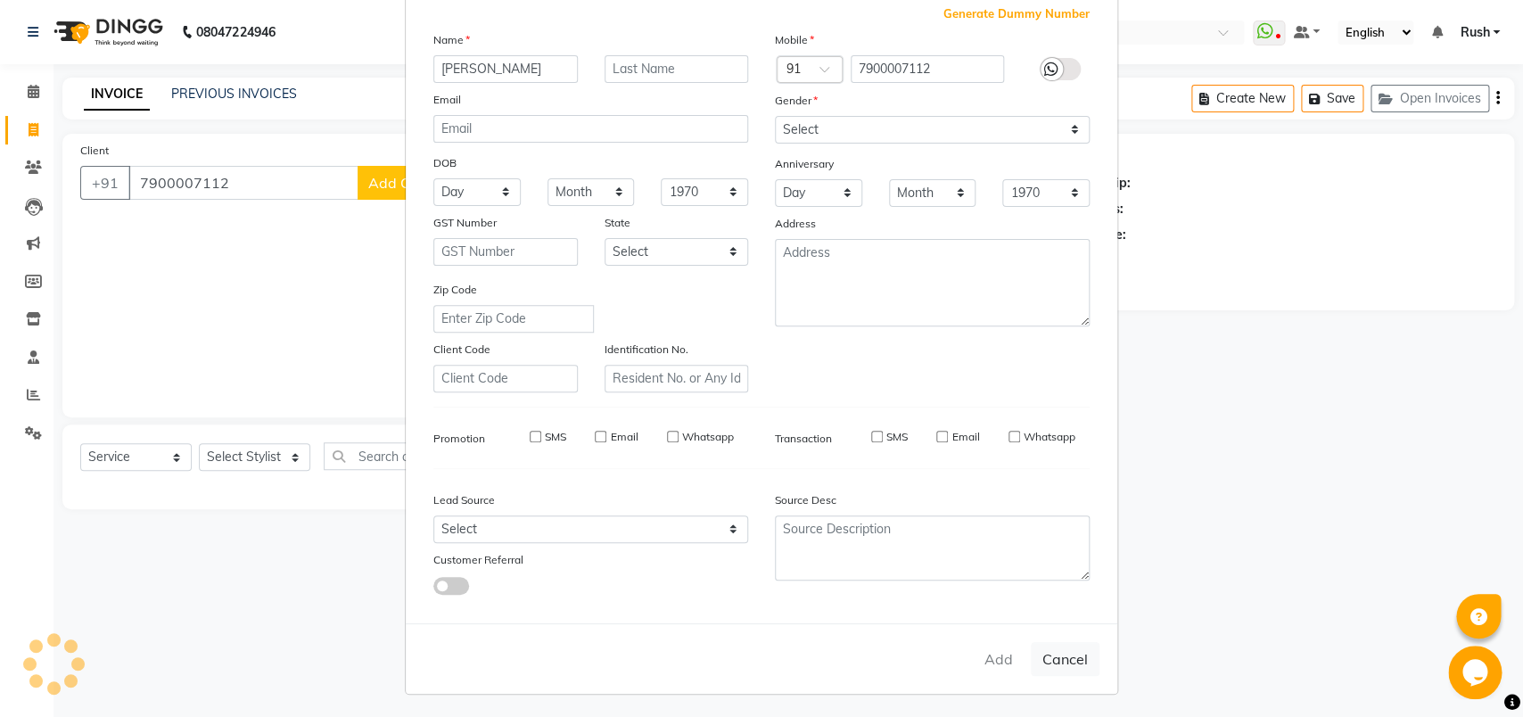
select select
checkbox input "false"
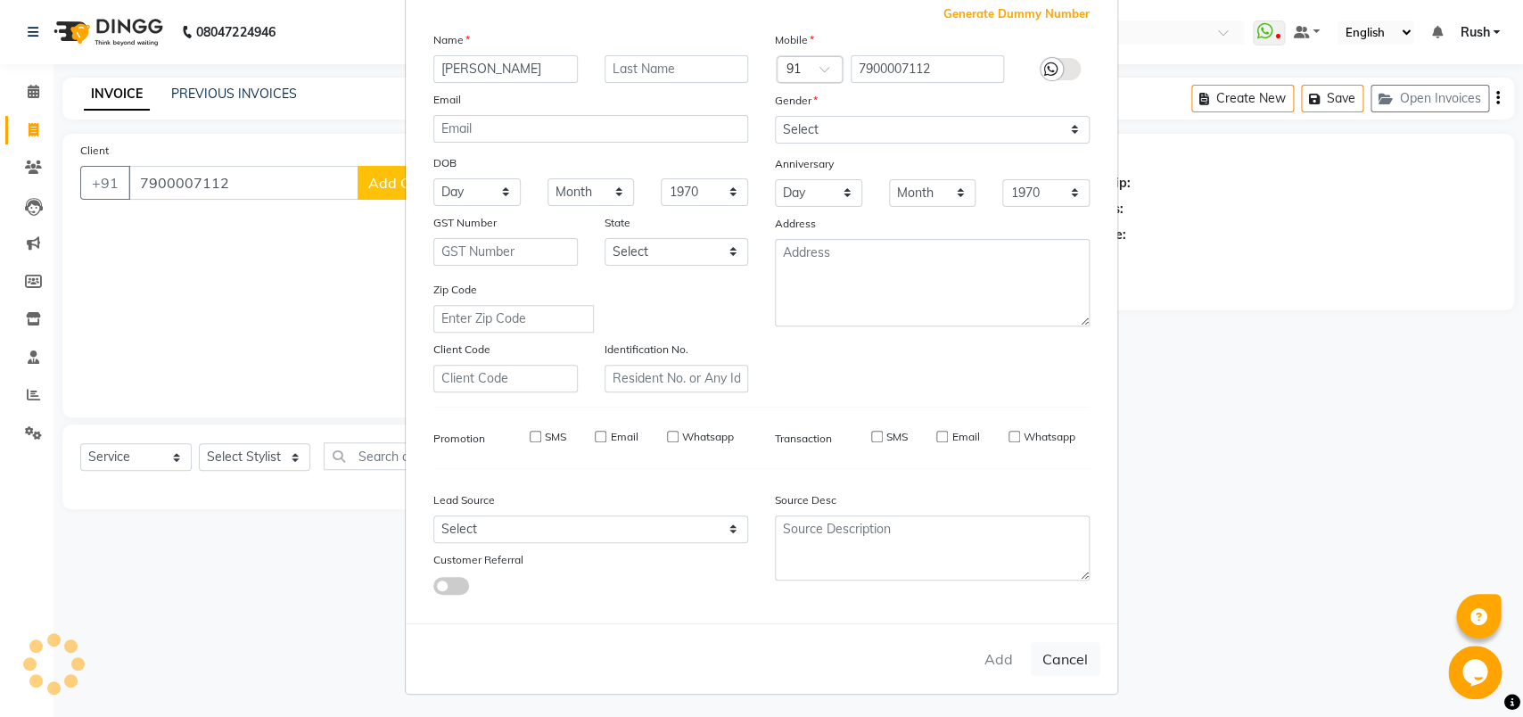
checkbox input "false"
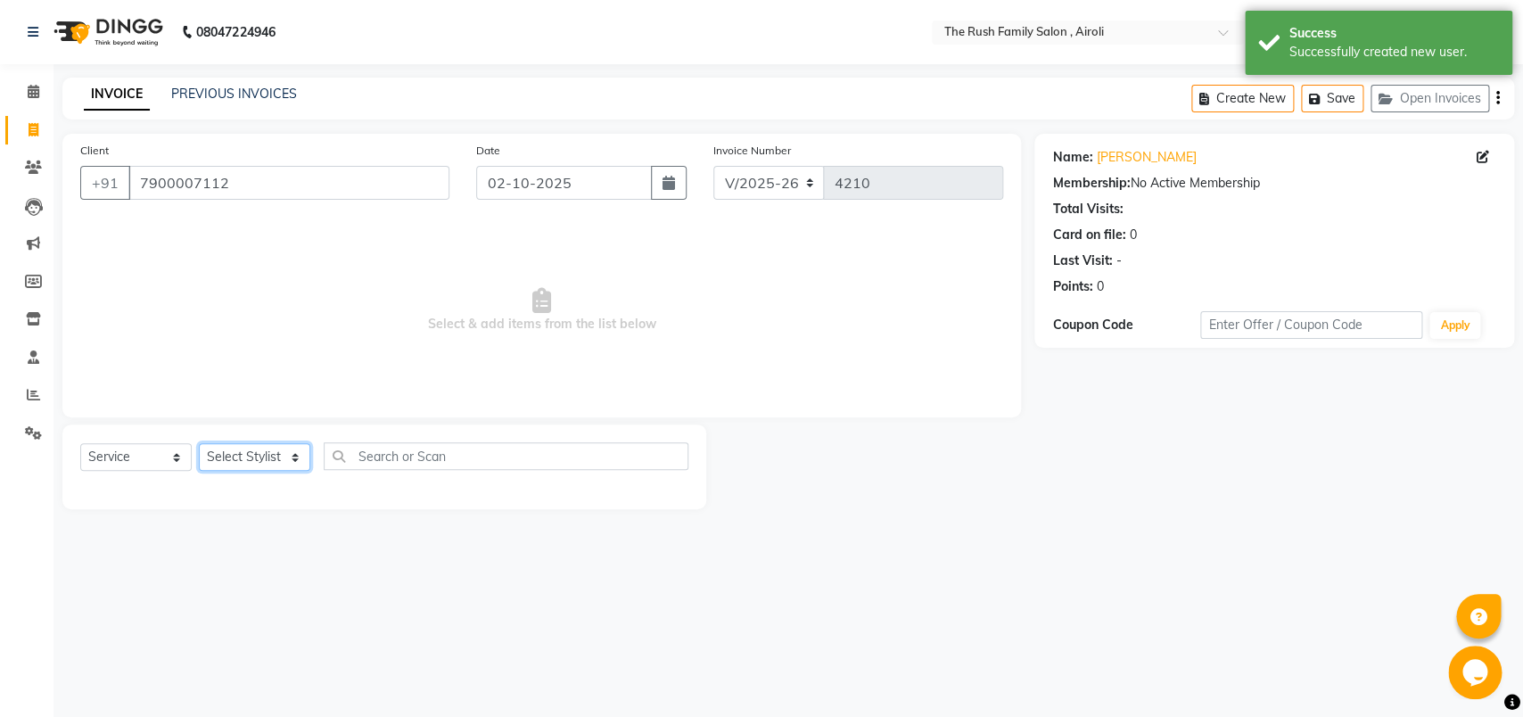
click at [199, 443] on select "Select Stylist [PERSON_NAME] [PERSON_NAME] Danish D.C Guddi [PERSON_NAME] [PERS…" at bounding box center [254, 457] width 111 height 28
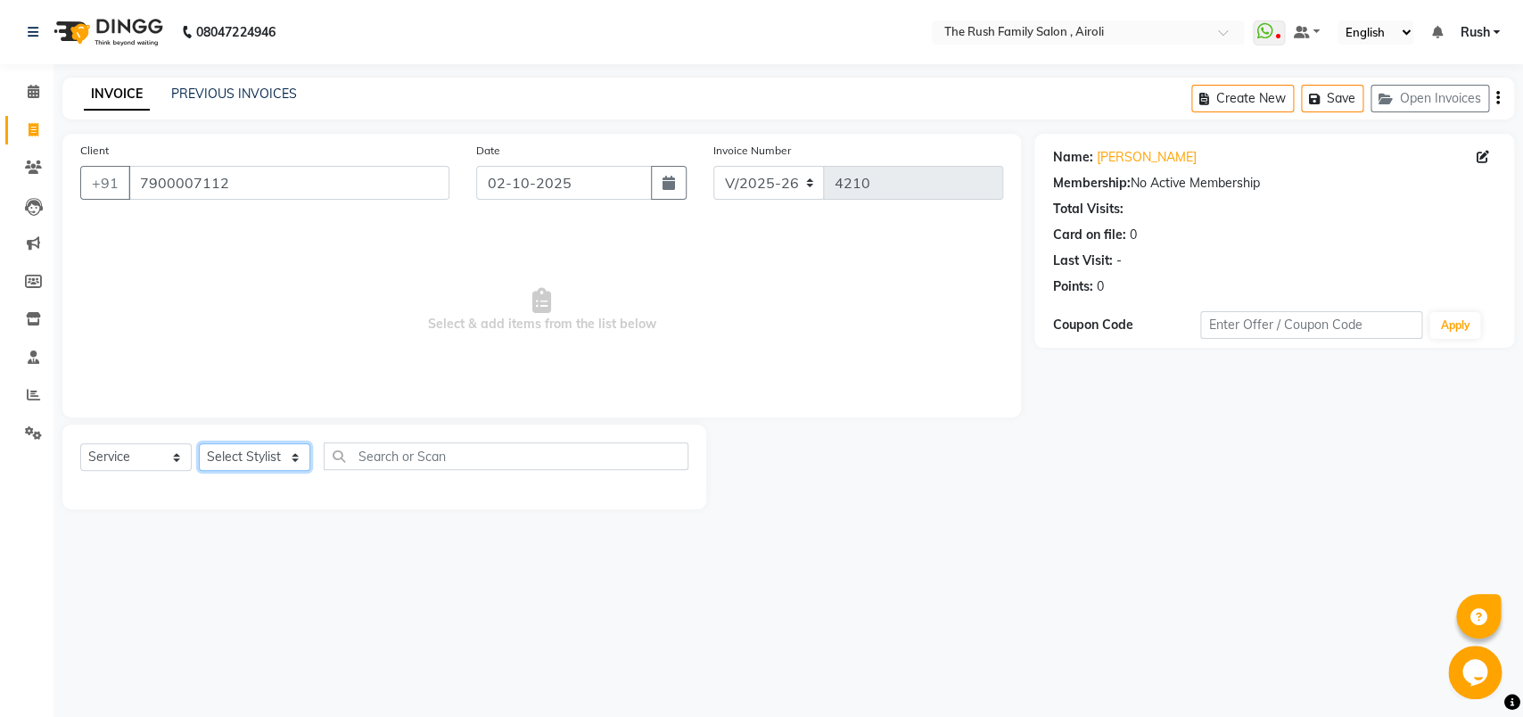
select select "87642"
click option "Naeem" at bounding box center [0, 0] width 0 height 0
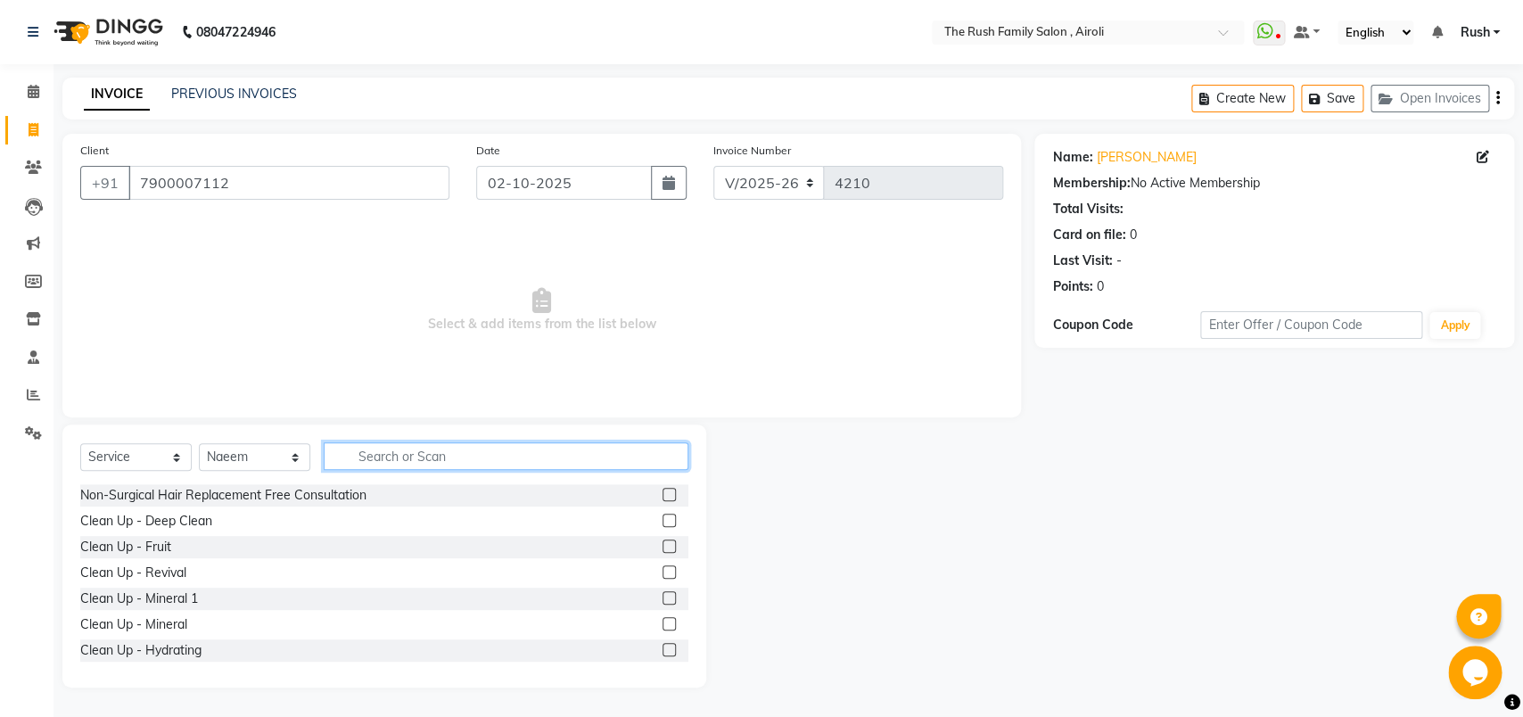
click at [446, 457] on input "text" at bounding box center [506, 456] width 365 height 28
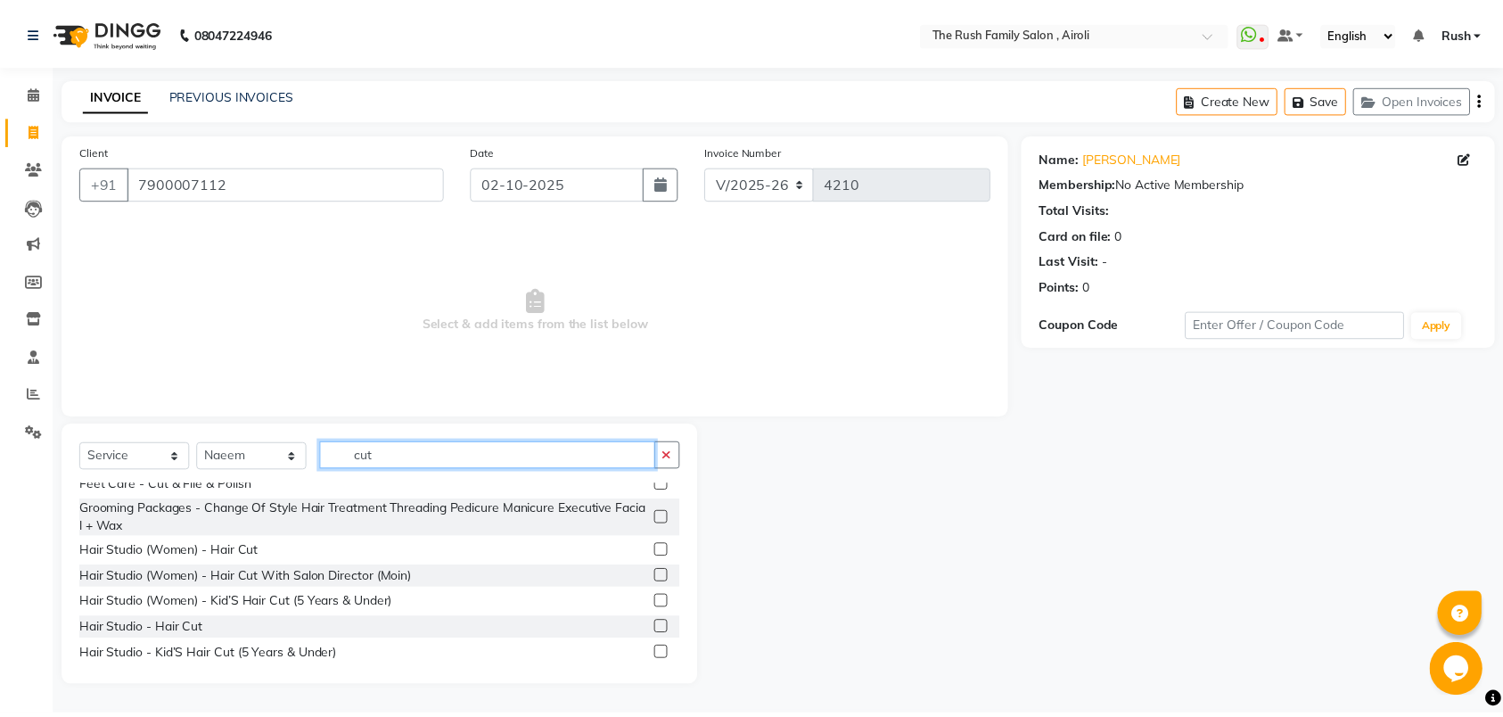
scroll to position [95, 0]
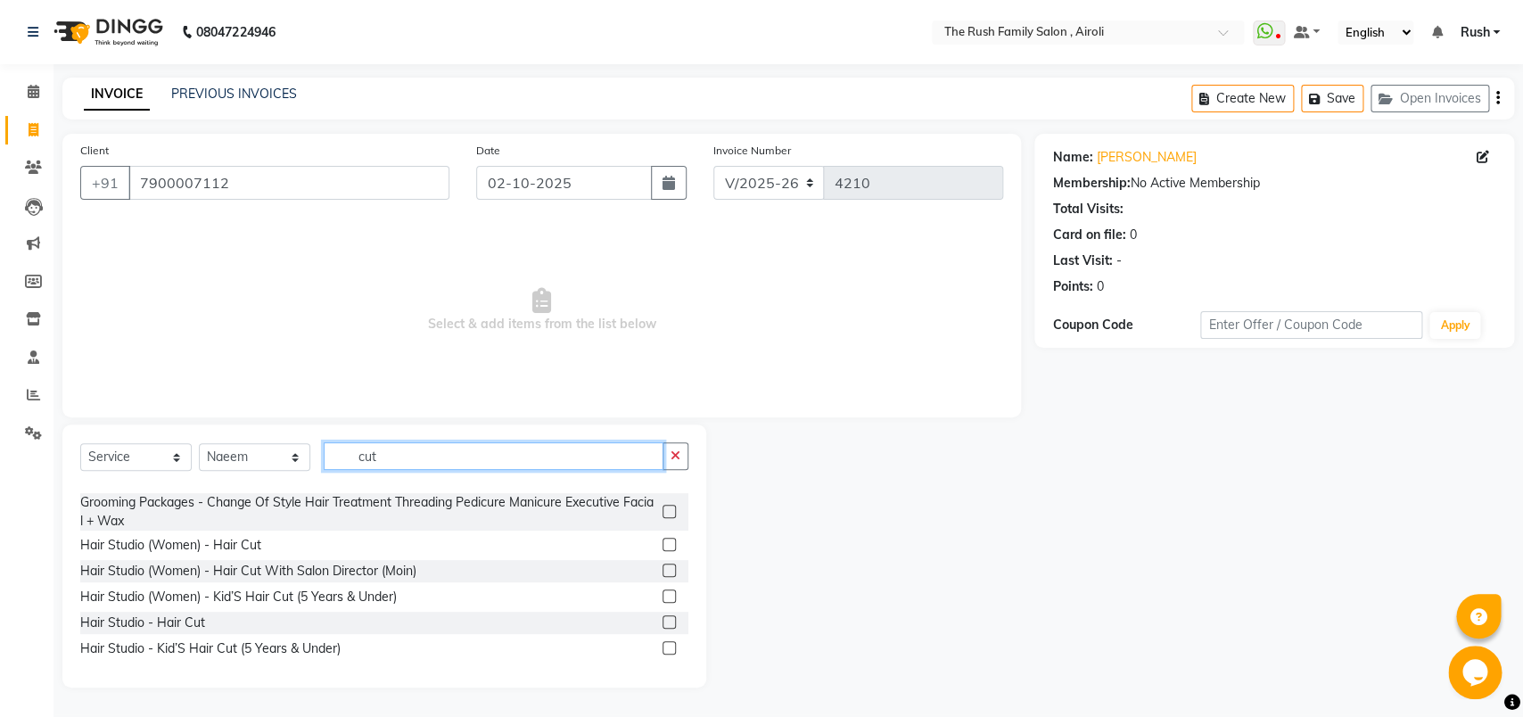
type input "cut"
click at [662, 629] on label at bounding box center [668, 621] width 13 height 13
click at [662, 629] on input "checkbox" at bounding box center [668, 623] width 12 height 12
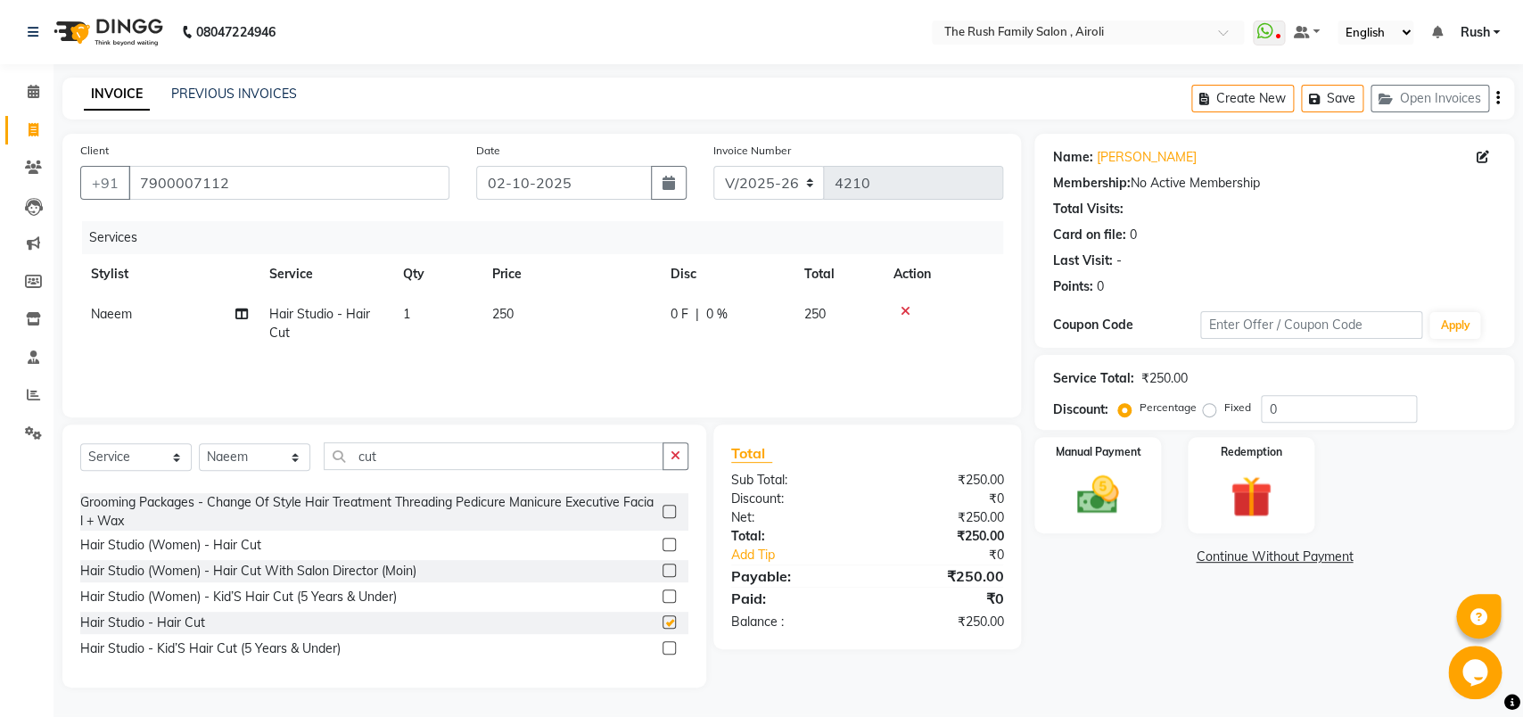
checkbox input "false"
click at [685, 312] on span "0 F" at bounding box center [679, 314] width 18 height 19
select select "87642"
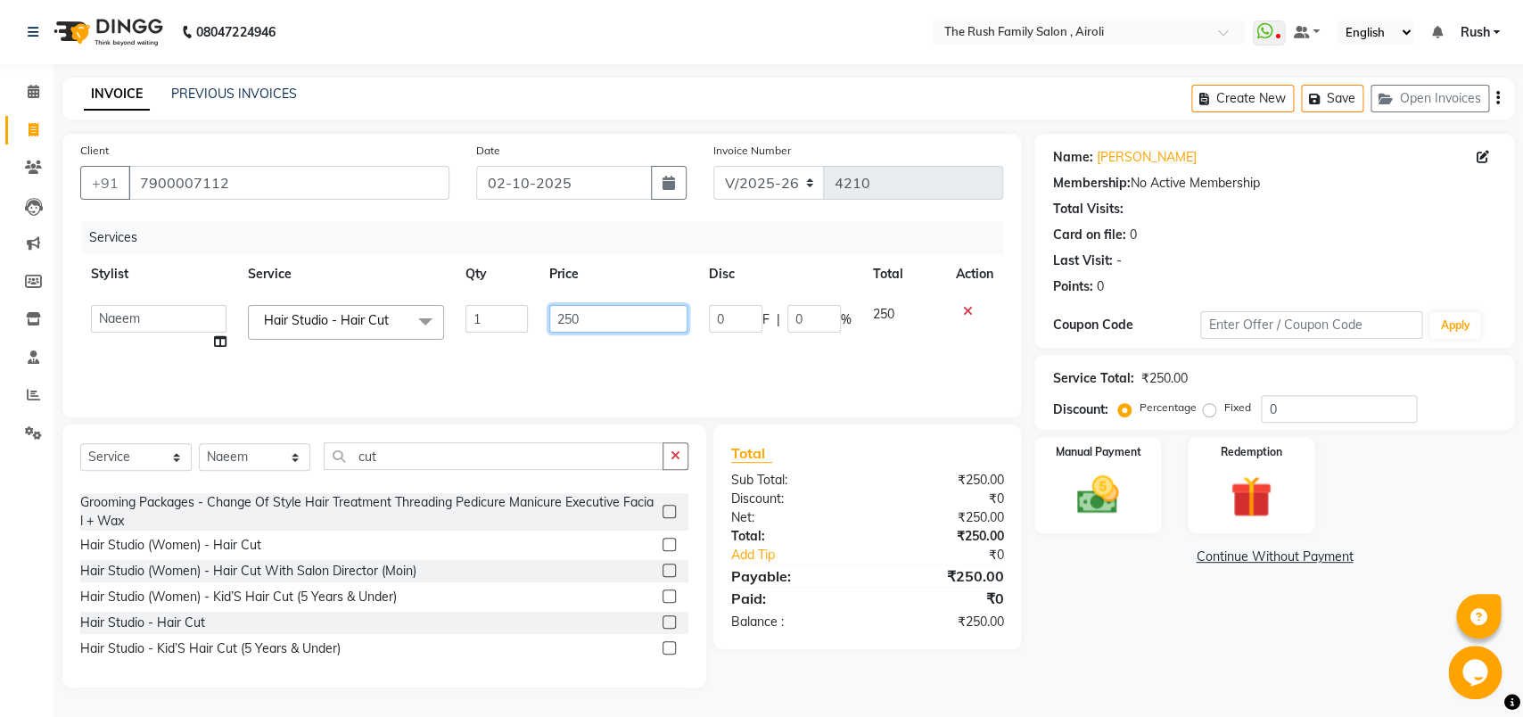
click at [685, 312] on input "250" at bounding box center [618, 319] width 138 height 28
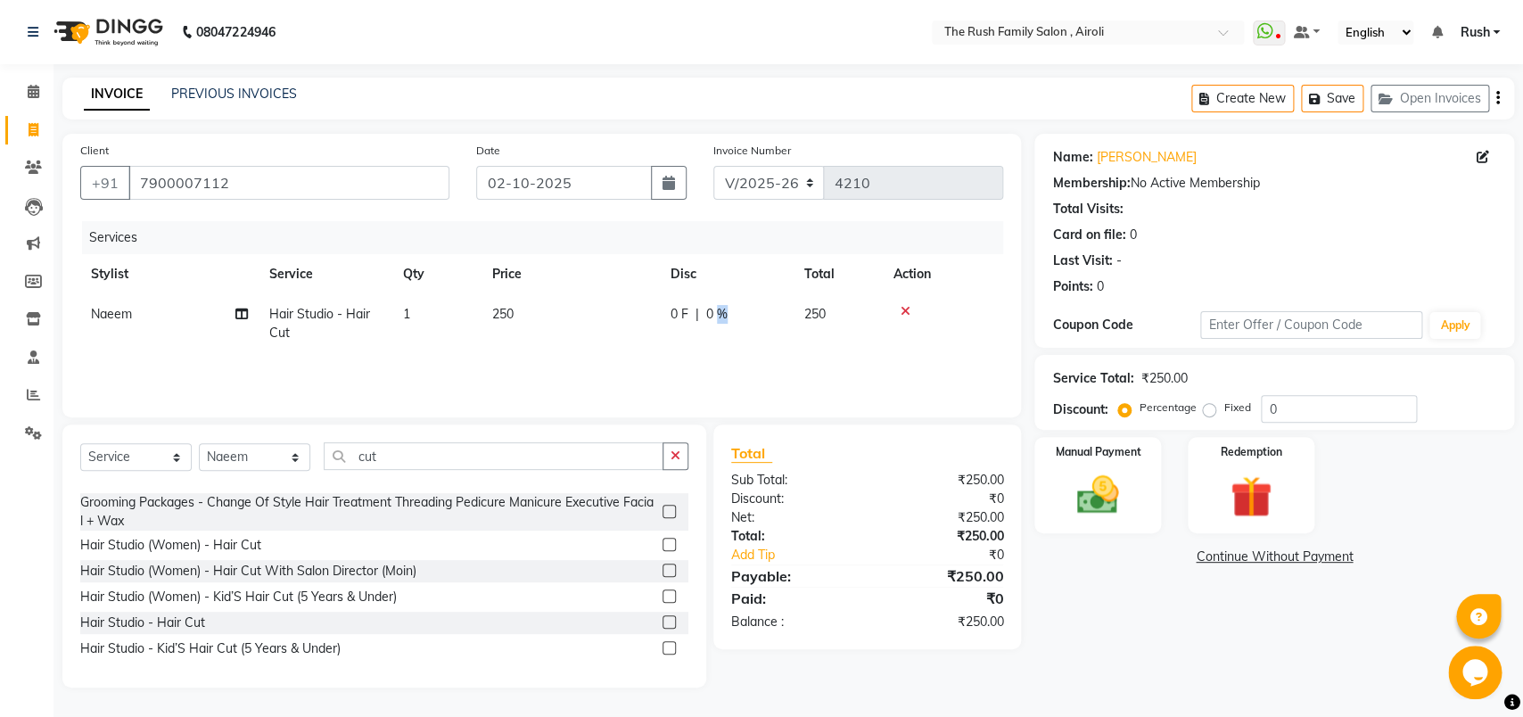
click at [736, 326] on td "0 F | 0 %" at bounding box center [727, 323] width 134 height 59
select select "87642"
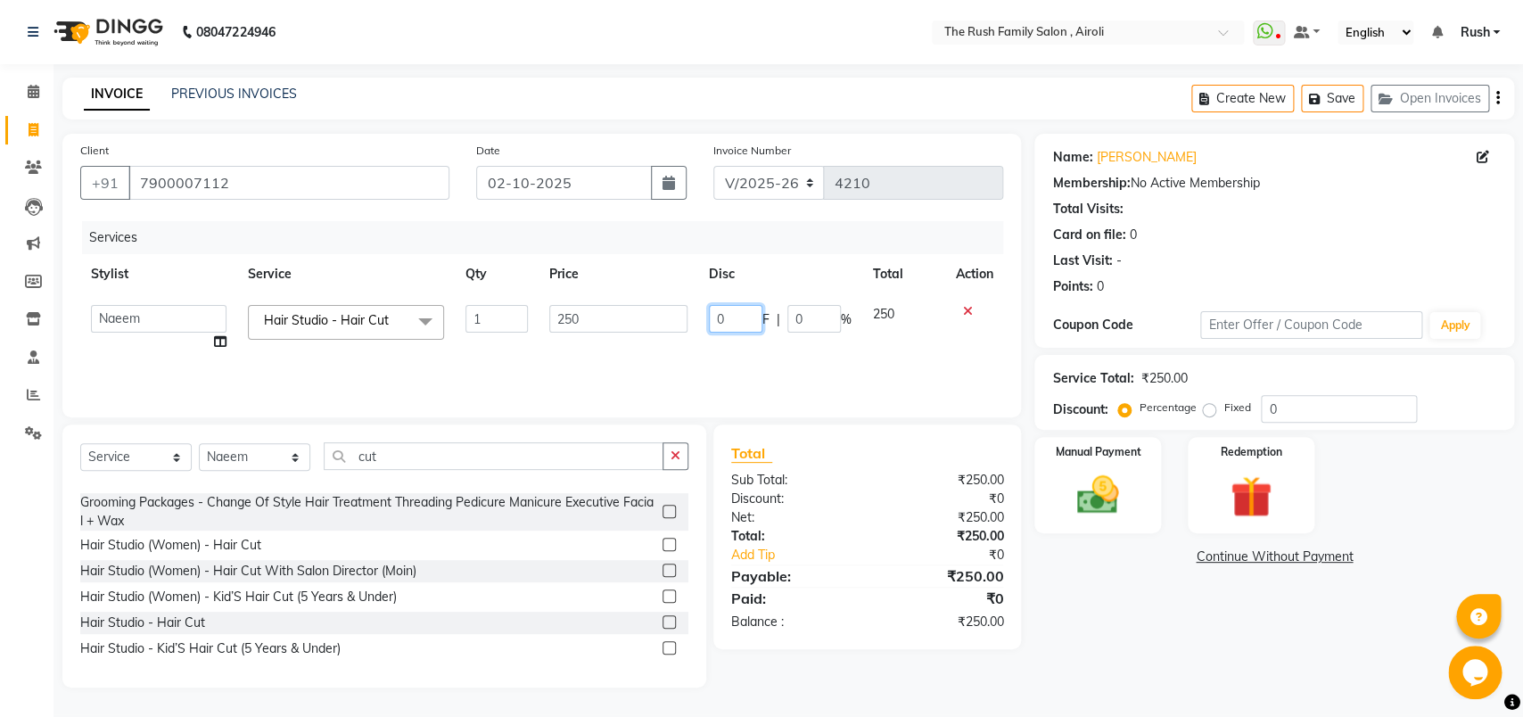
click at [736, 326] on input "0" at bounding box center [735, 319] width 53 height 28
type input "50"
click at [741, 364] on div "Services Stylist Service Qty Price Disc Total Action [PERSON_NAME] [PERSON_NAME…" at bounding box center [541, 310] width 923 height 178
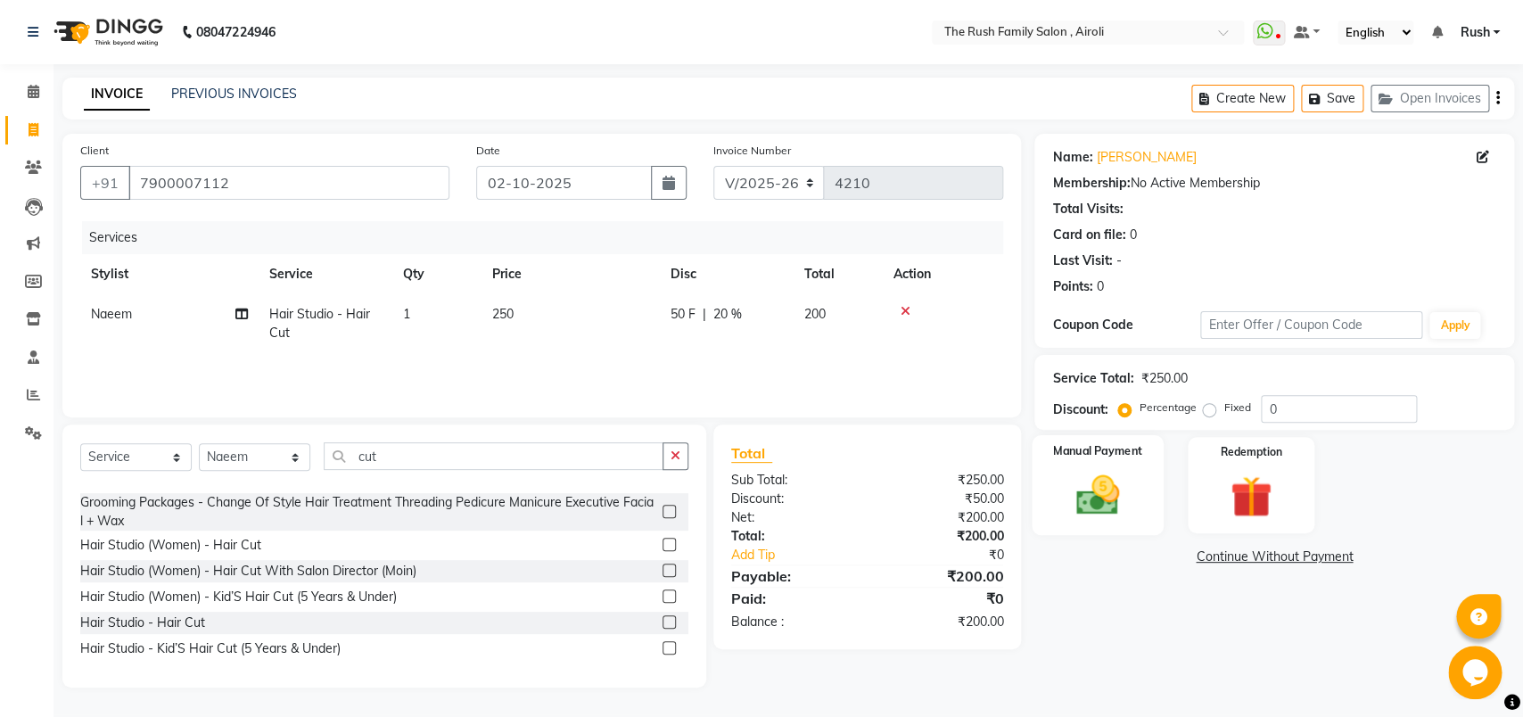
click at [1095, 500] on img at bounding box center [1098, 495] width 70 height 50
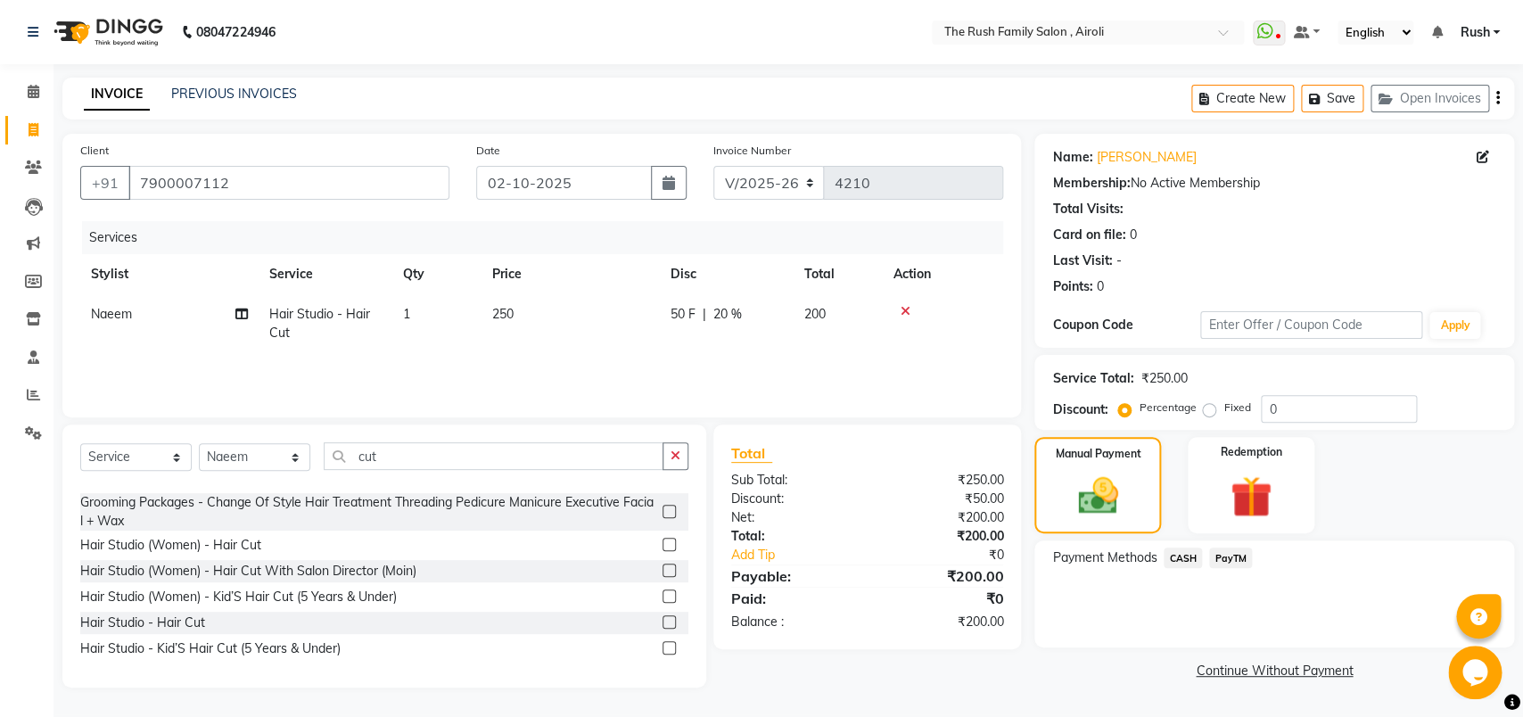
drag, startPoint x: 1191, startPoint y: 554, endPoint x: 1229, endPoint y: 548, distance: 37.8
click at [1193, 554] on span "CASH" at bounding box center [1182, 557] width 38 height 21
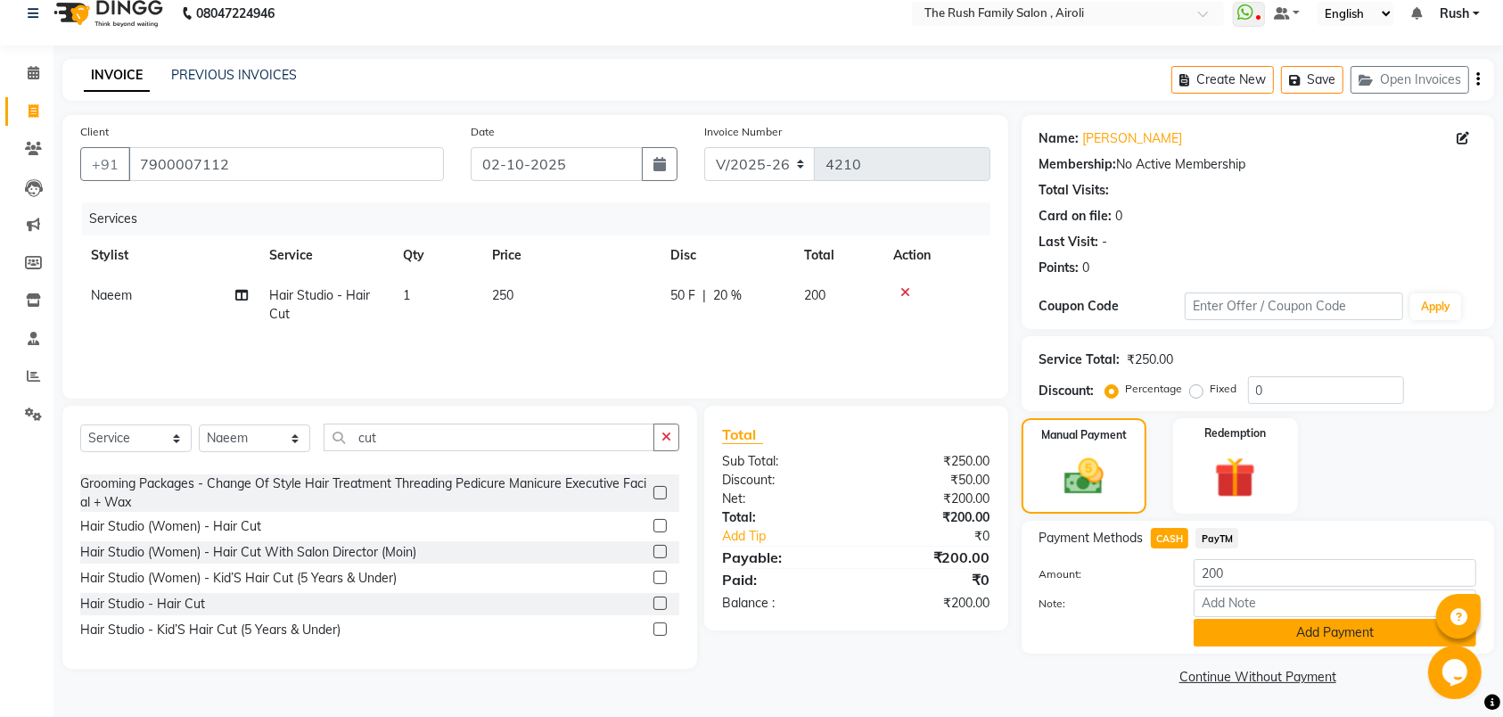
click at [1230, 621] on button "Add Payment" at bounding box center [1335, 633] width 283 height 28
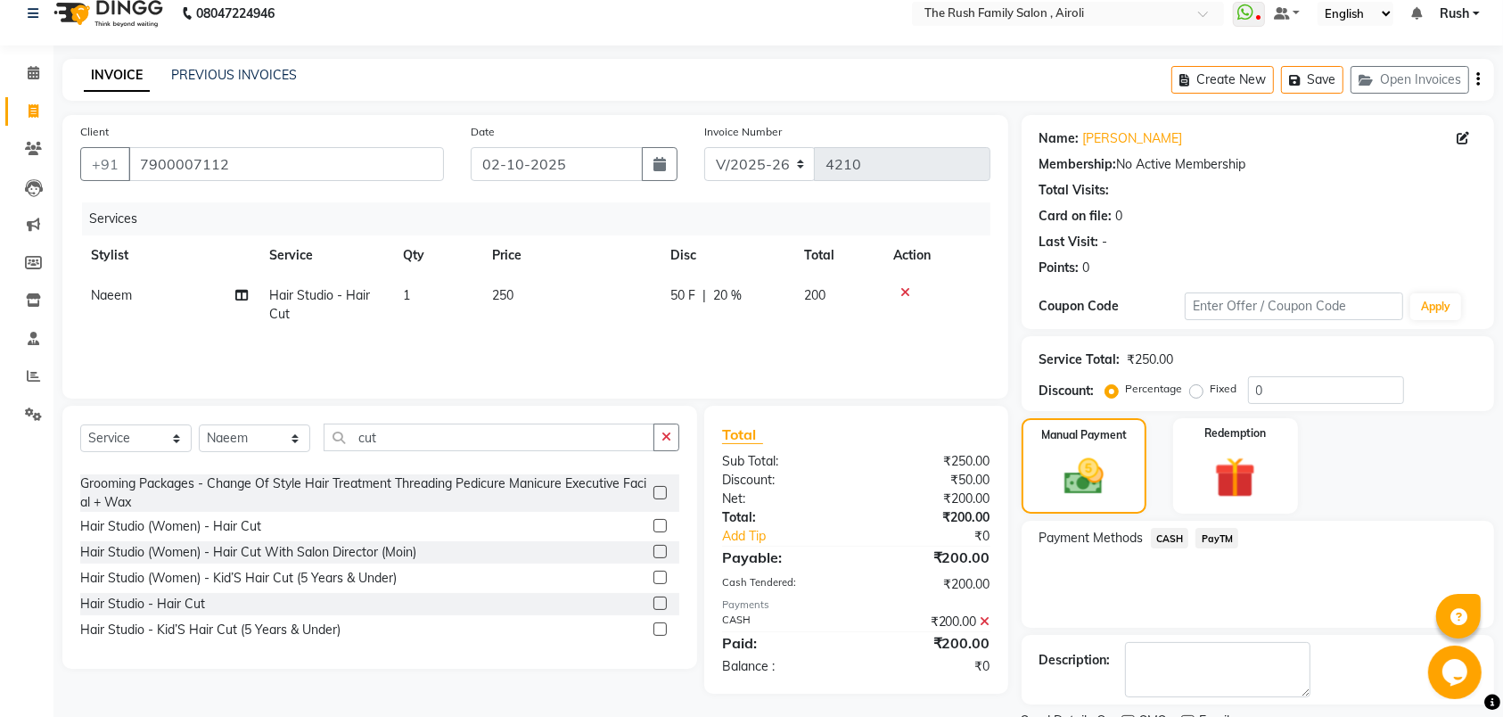
scroll to position [95, 0]
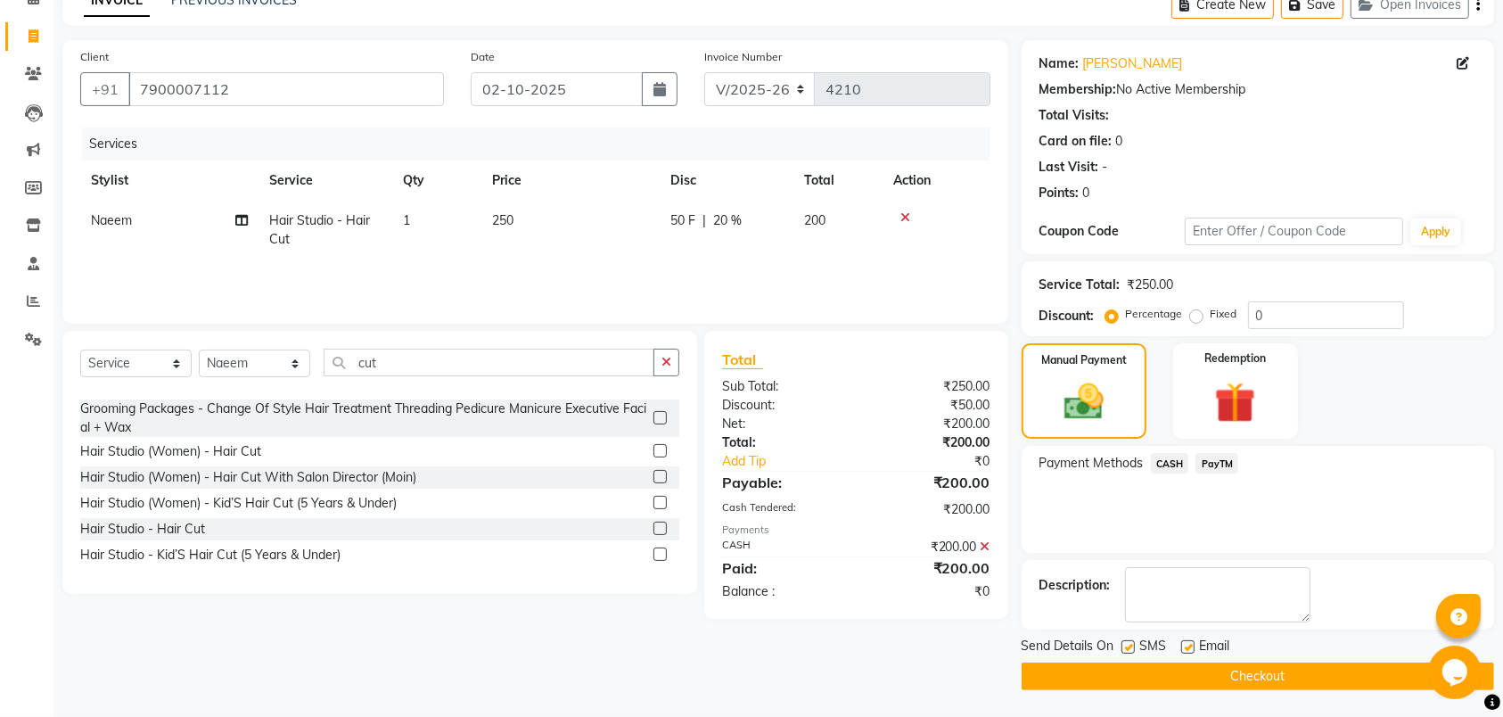
click at [1148, 678] on button "Checkout" at bounding box center [1258, 676] width 473 height 28
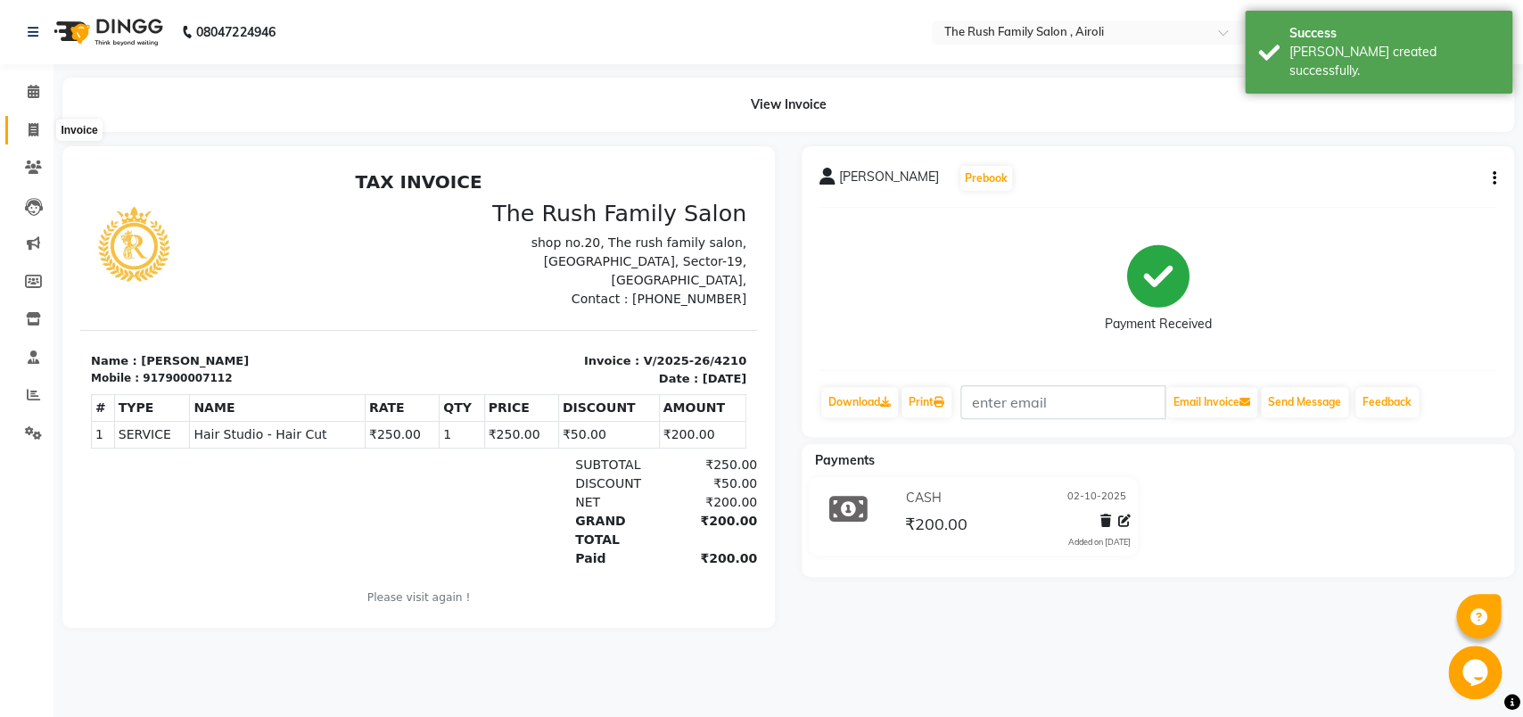
click at [29, 123] on span at bounding box center [33, 130] width 31 height 21
select select "service"
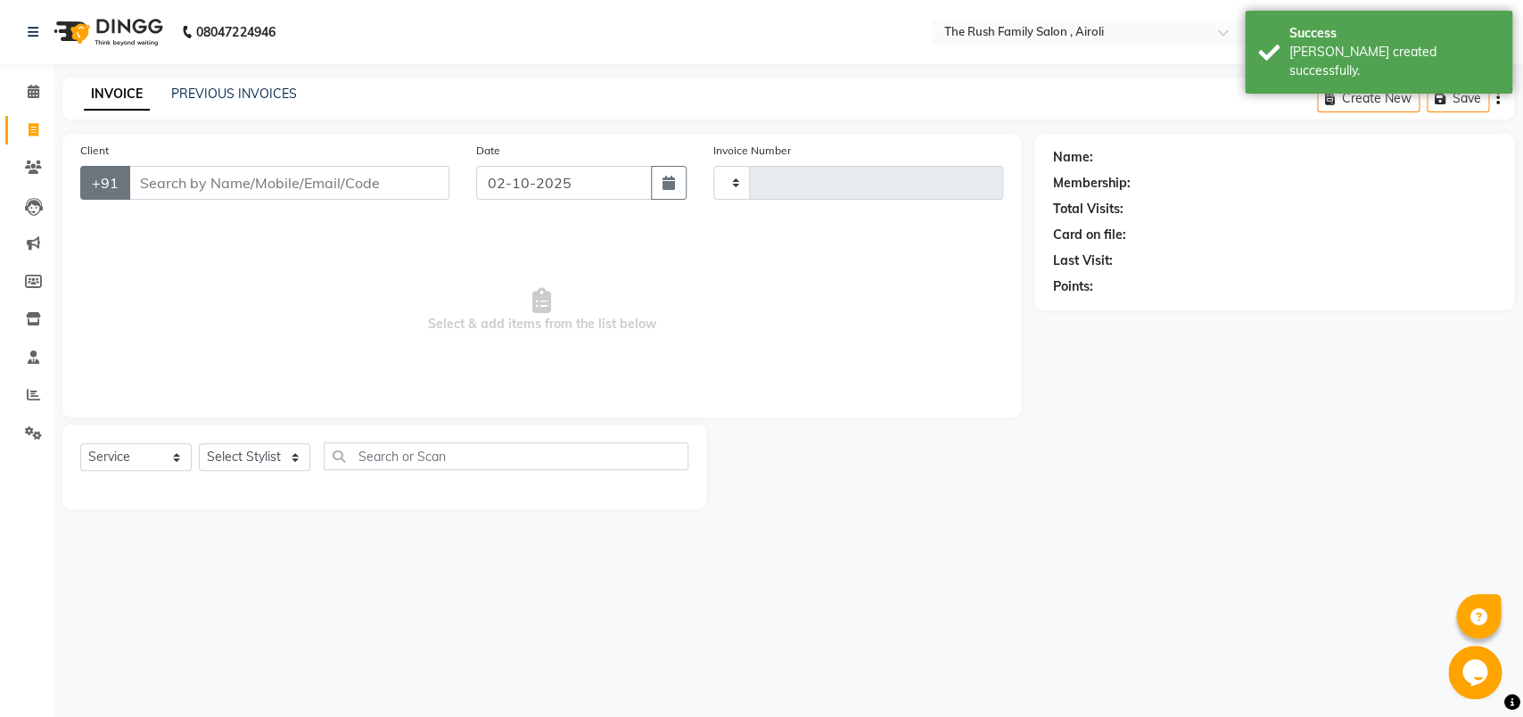
type input "4211"
select select "5419"
click at [138, 188] on input "Client" at bounding box center [288, 183] width 321 height 34
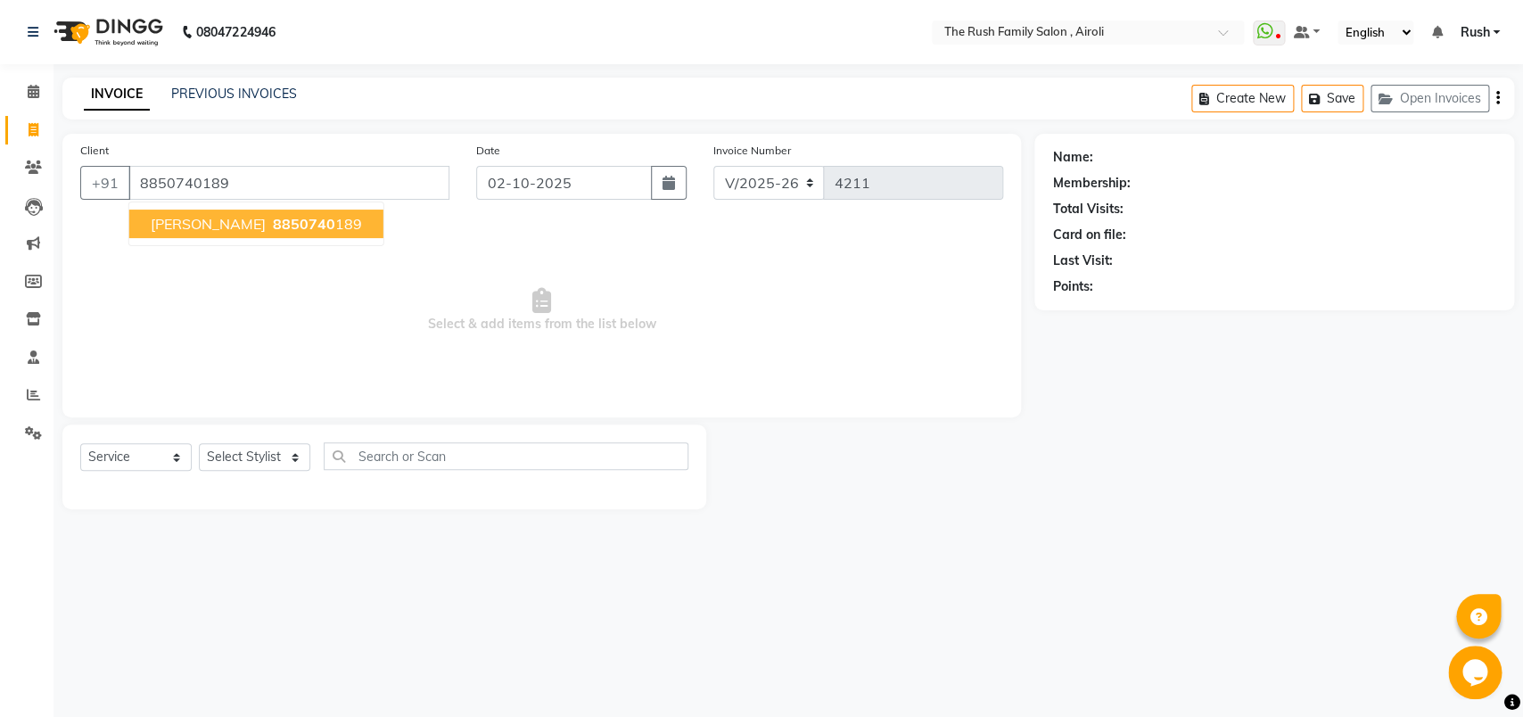
type input "8850740189"
click at [136, 233] on button "[PERSON_NAME] 8850740 189" at bounding box center [256, 224] width 254 height 29
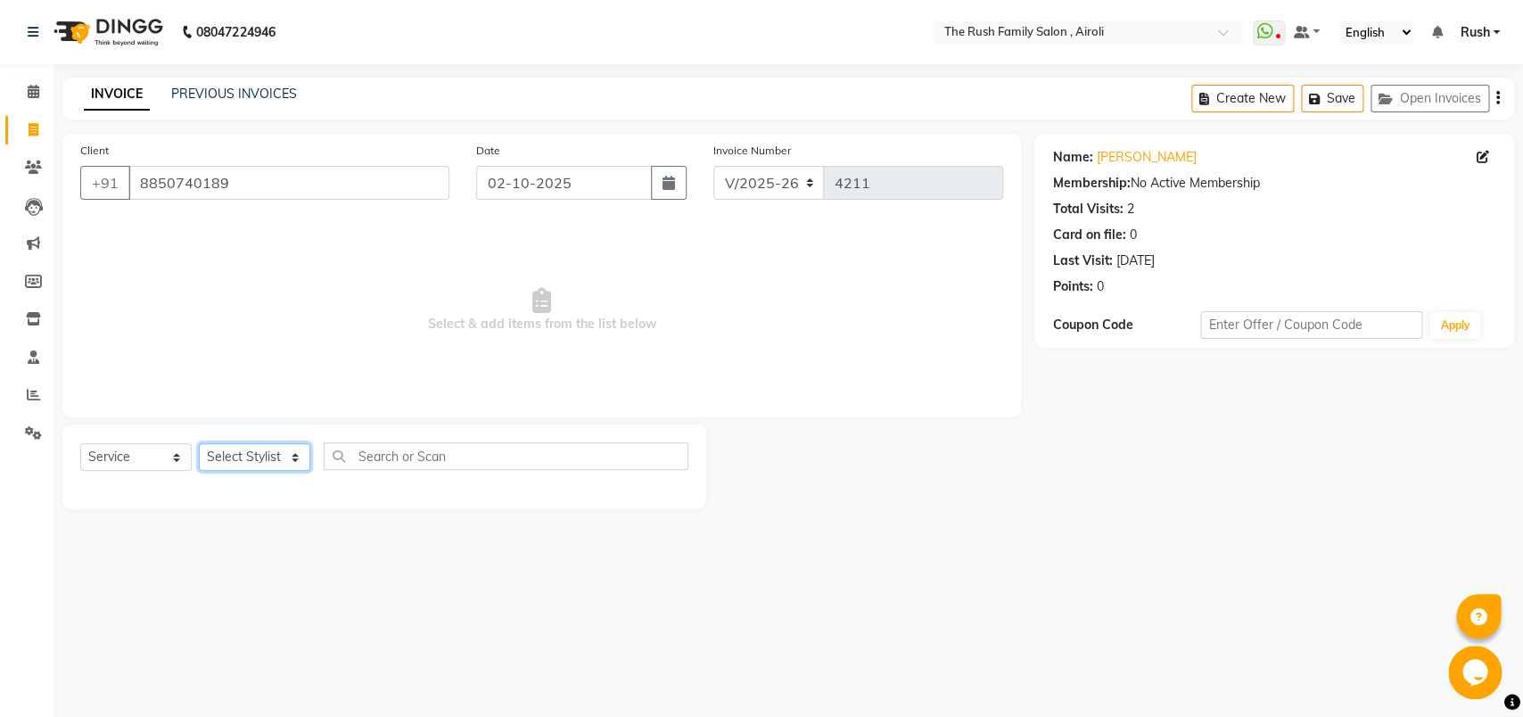
click at [199, 443] on select "Select Stylist [PERSON_NAME] [PERSON_NAME] Danish D.C Guddi [PERSON_NAME] [PERS…" at bounding box center [254, 457] width 111 height 28
select select "88452"
click option "Asif" at bounding box center [0, 0] width 0 height 0
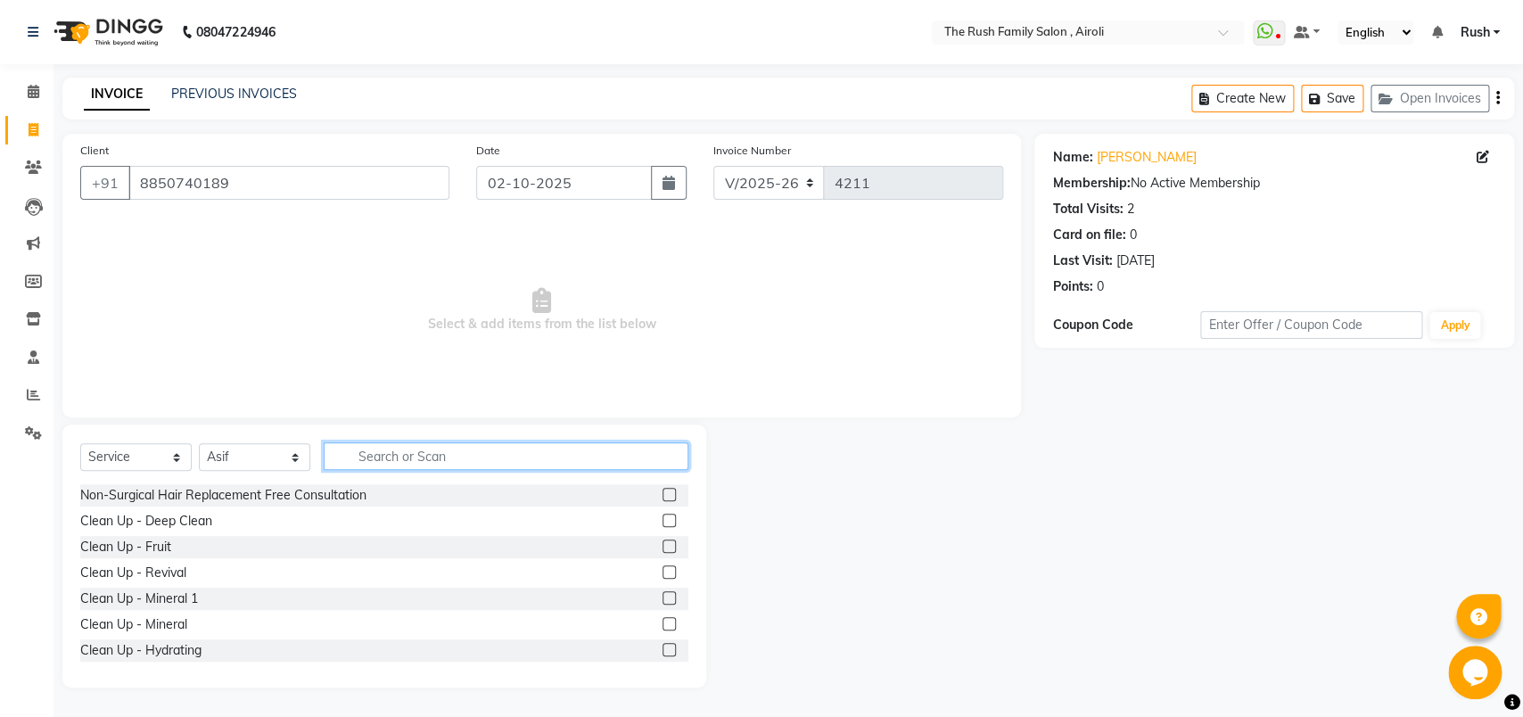
click at [404, 460] on input "text" at bounding box center [506, 456] width 365 height 28
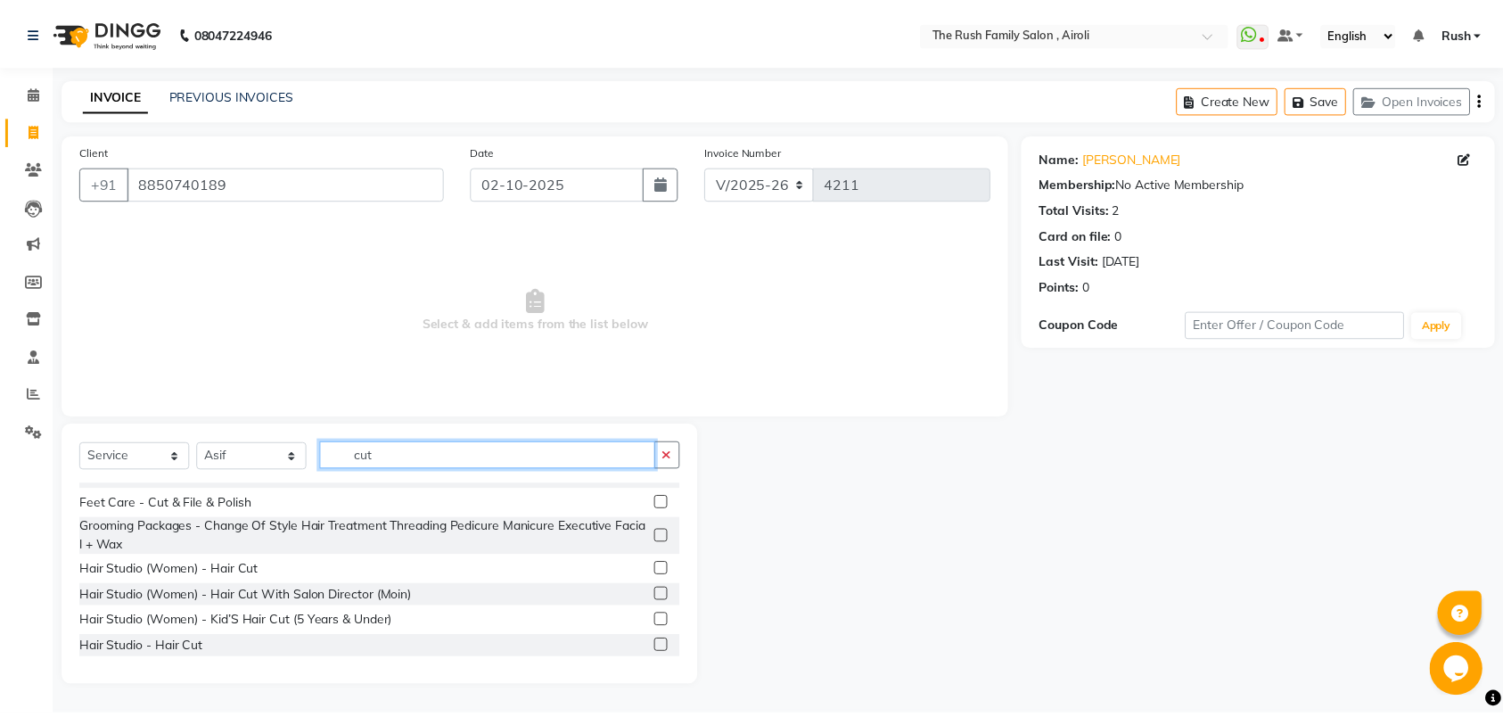
scroll to position [95, 0]
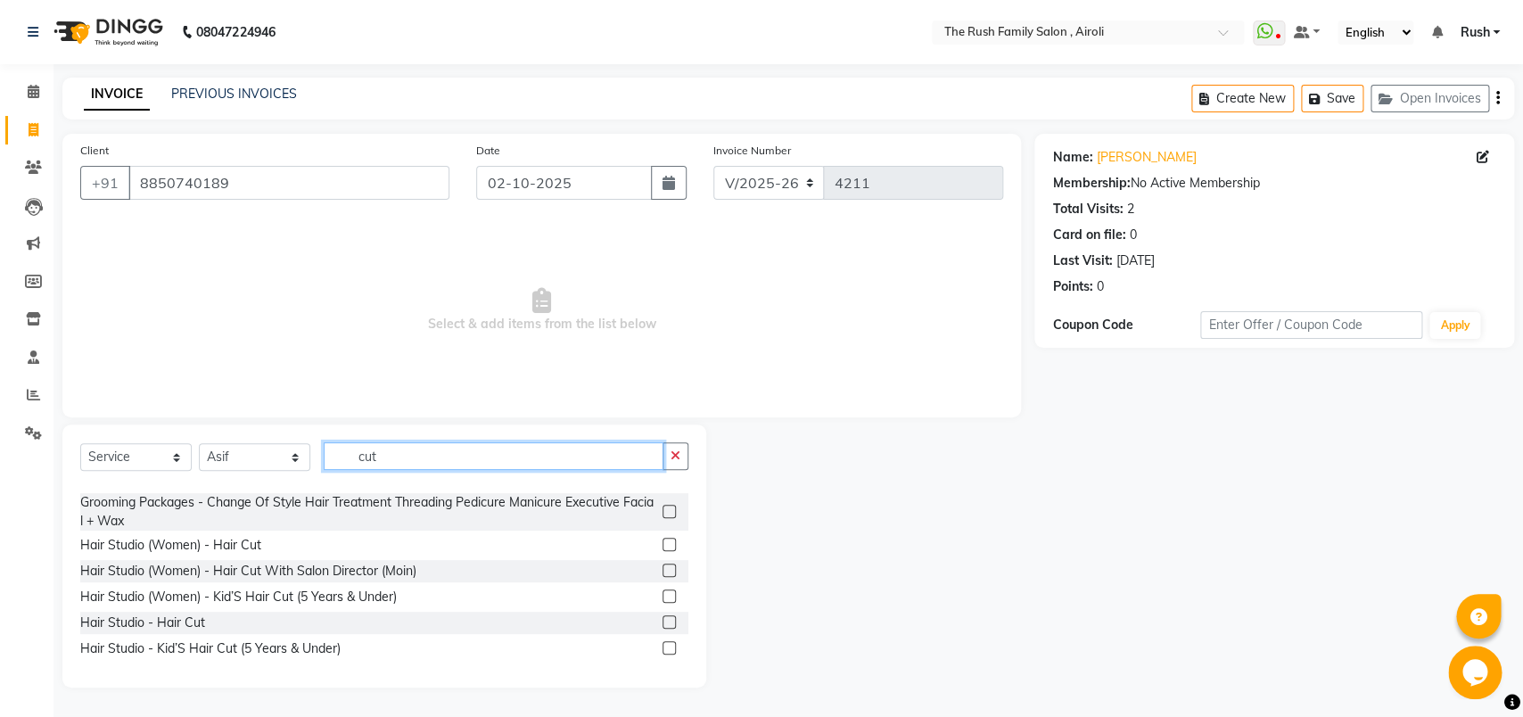
type input "cut"
click at [662, 547] on label at bounding box center [668, 544] width 13 height 13
click at [662, 547] on input "checkbox" at bounding box center [668, 545] width 12 height 12
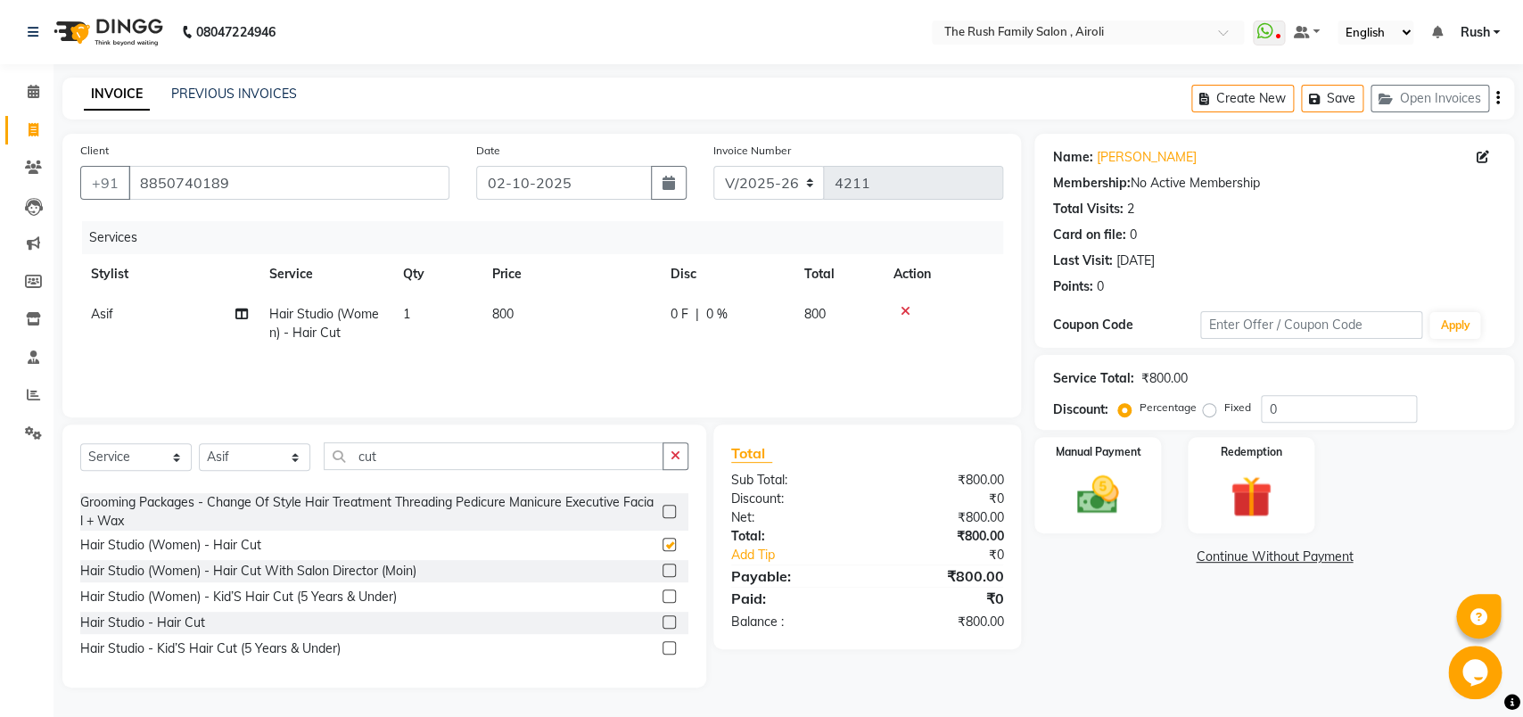
checkbox input "false"
click at [671, 316] on span "0 F" at bounding box center [679, 314] width 18 height 19
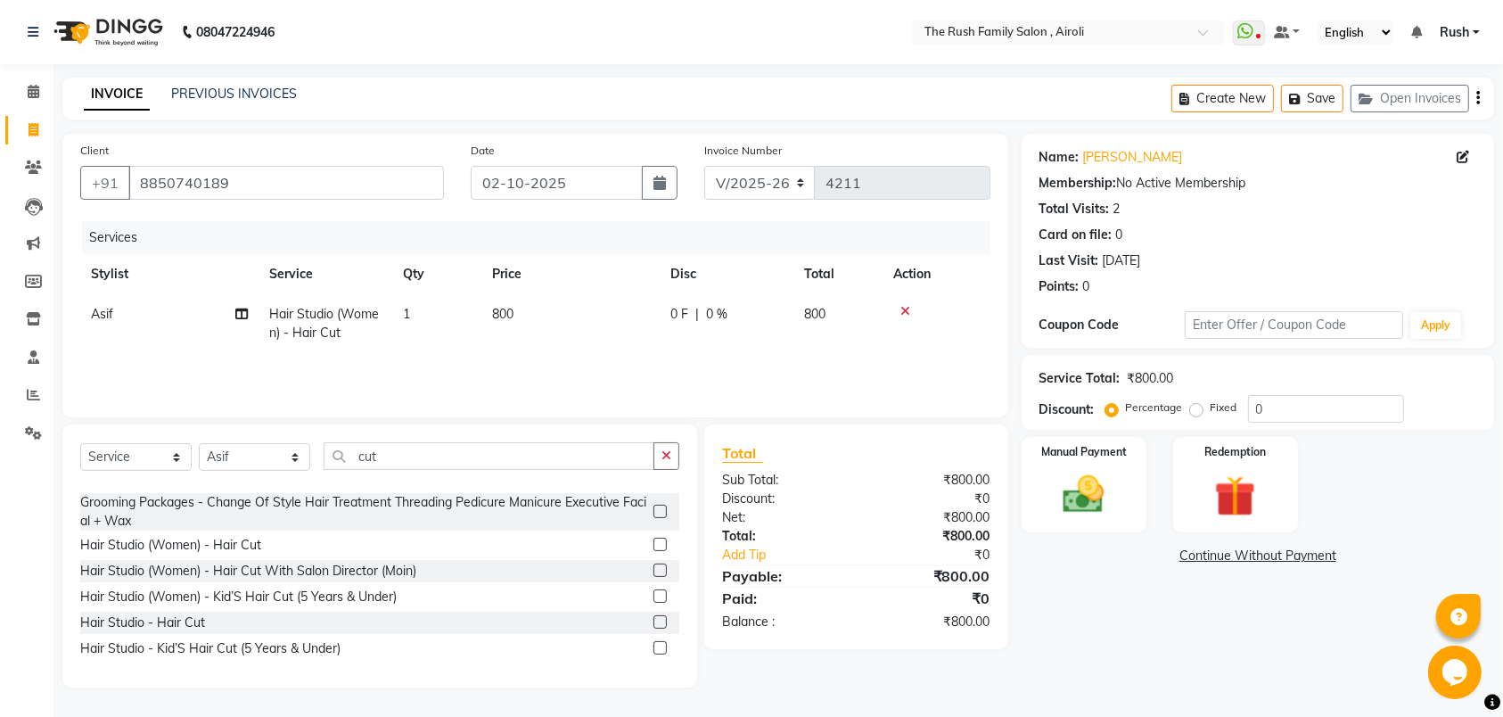
select select "88452"
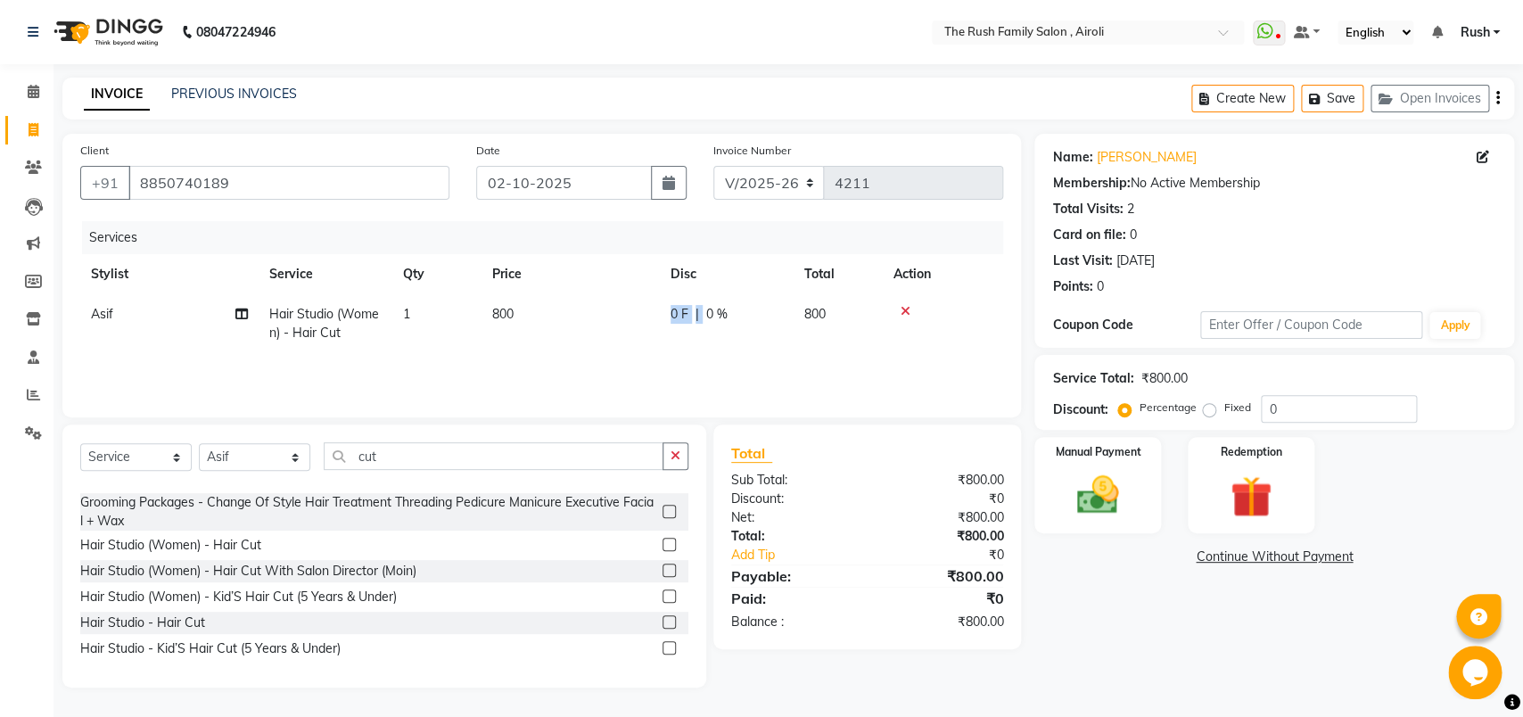
click at [709, 320] on td "0 F | 0 %" at bounding box center [727, 323] width 134 height 59
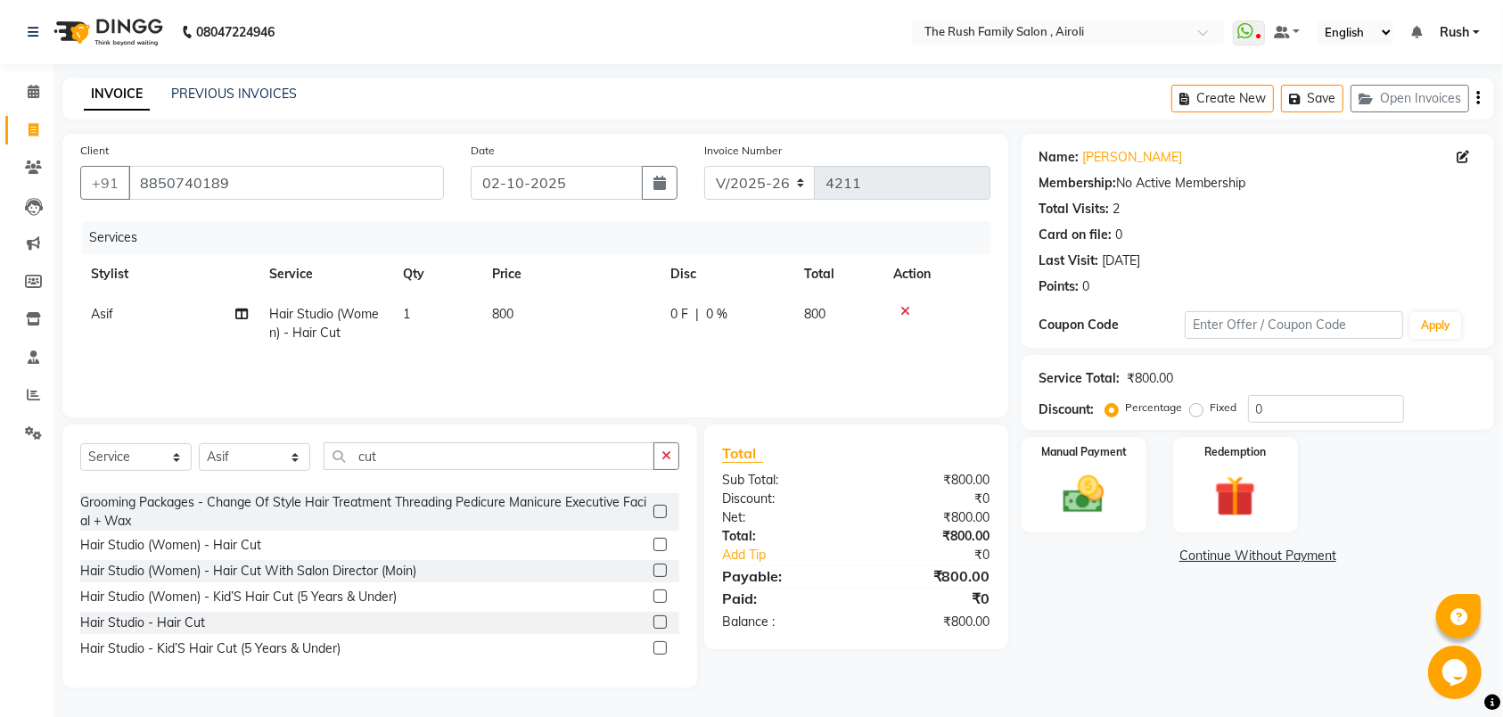
select select "88452"
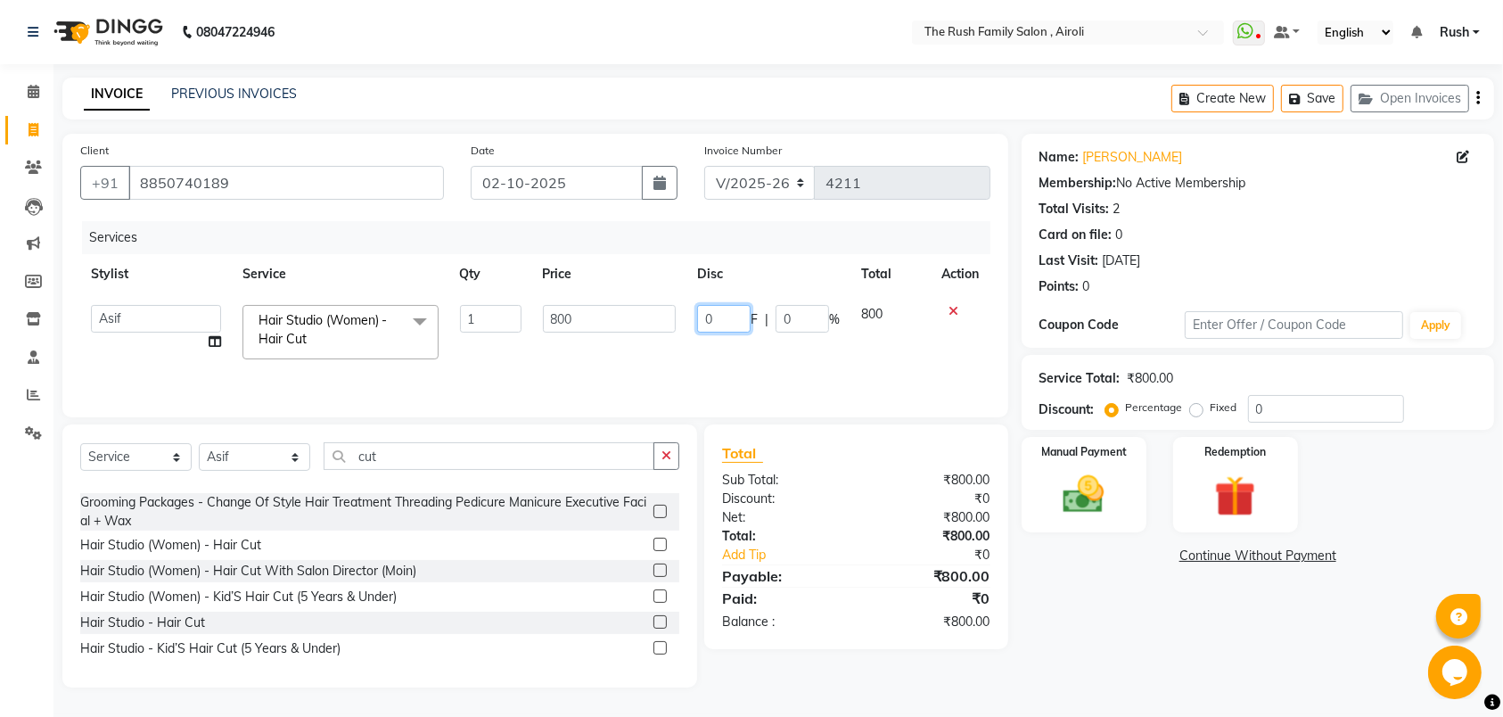
click at [709, 320] on input "0" at bounding box center [723, 319] width 53 height 28
type input "450"
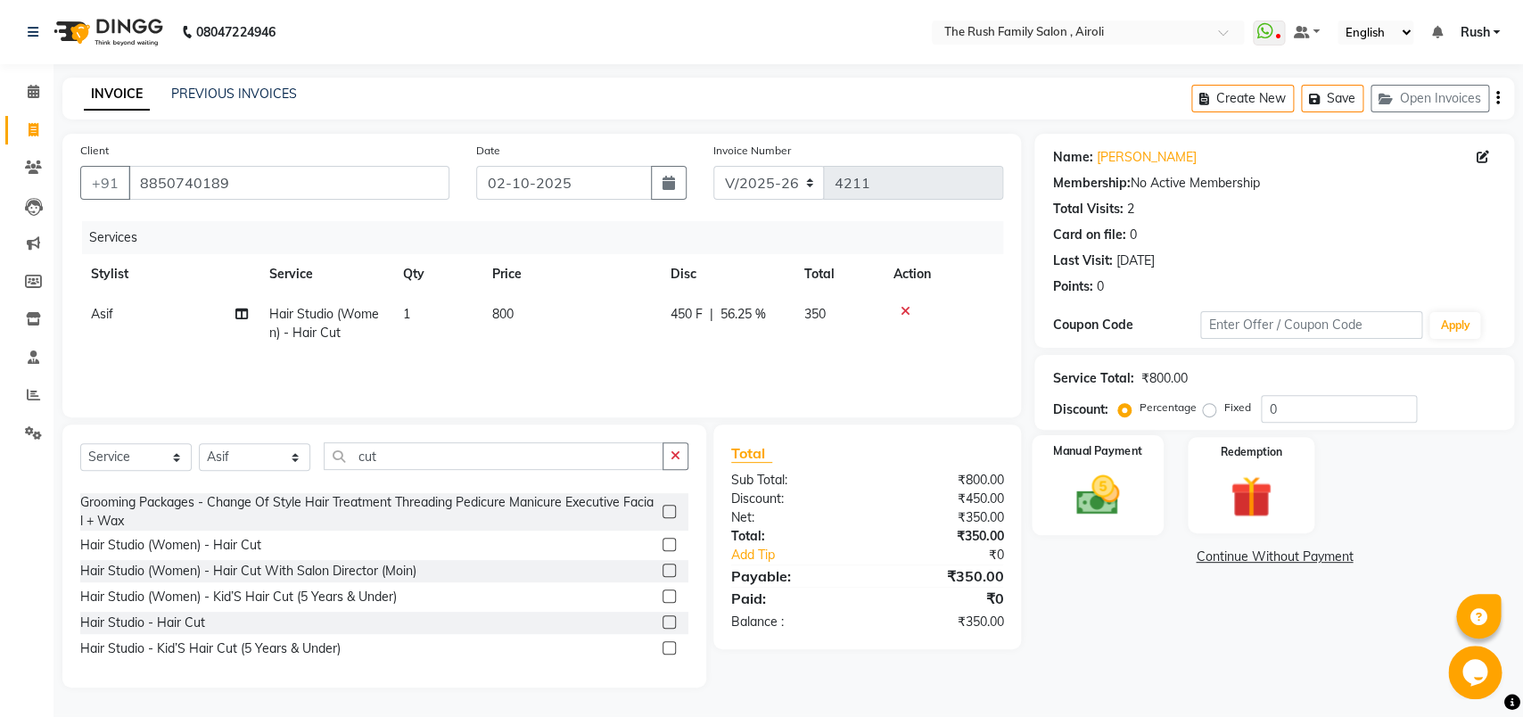
click at [1114, 509] on img at bounding box center [1098, 495] width 70 height 50
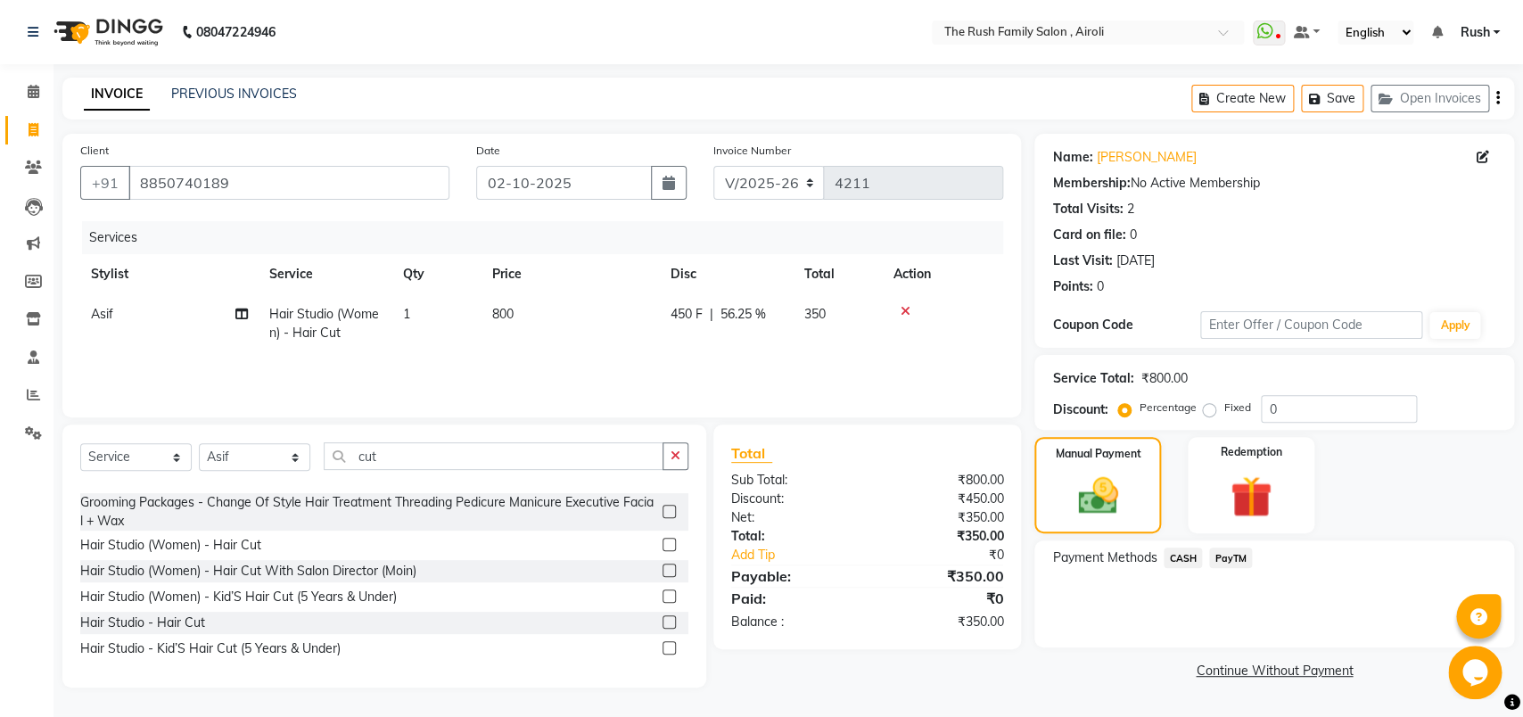
click at [1229, 561] on span "PayTM" at bounding box center [1230, 557] width 43 height 21
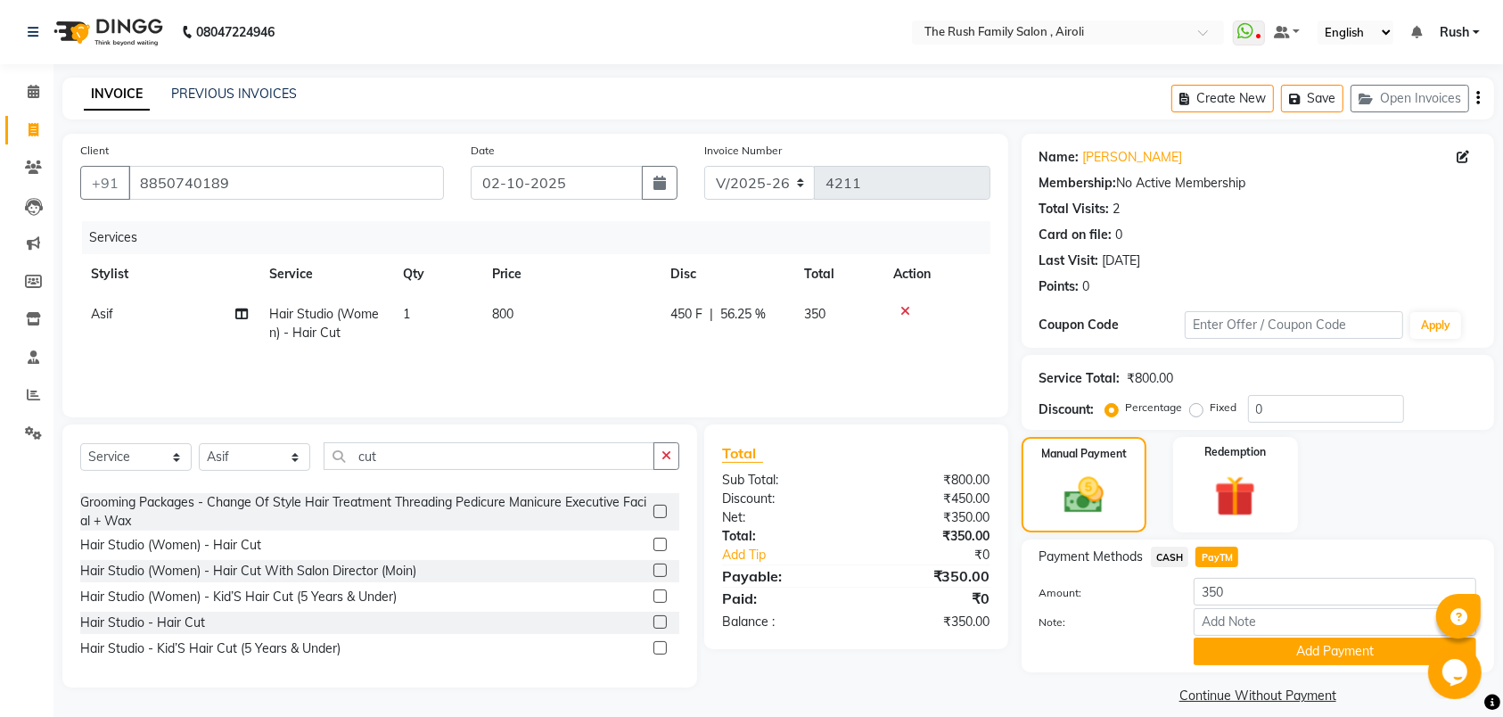
scroll to position [19, 0]
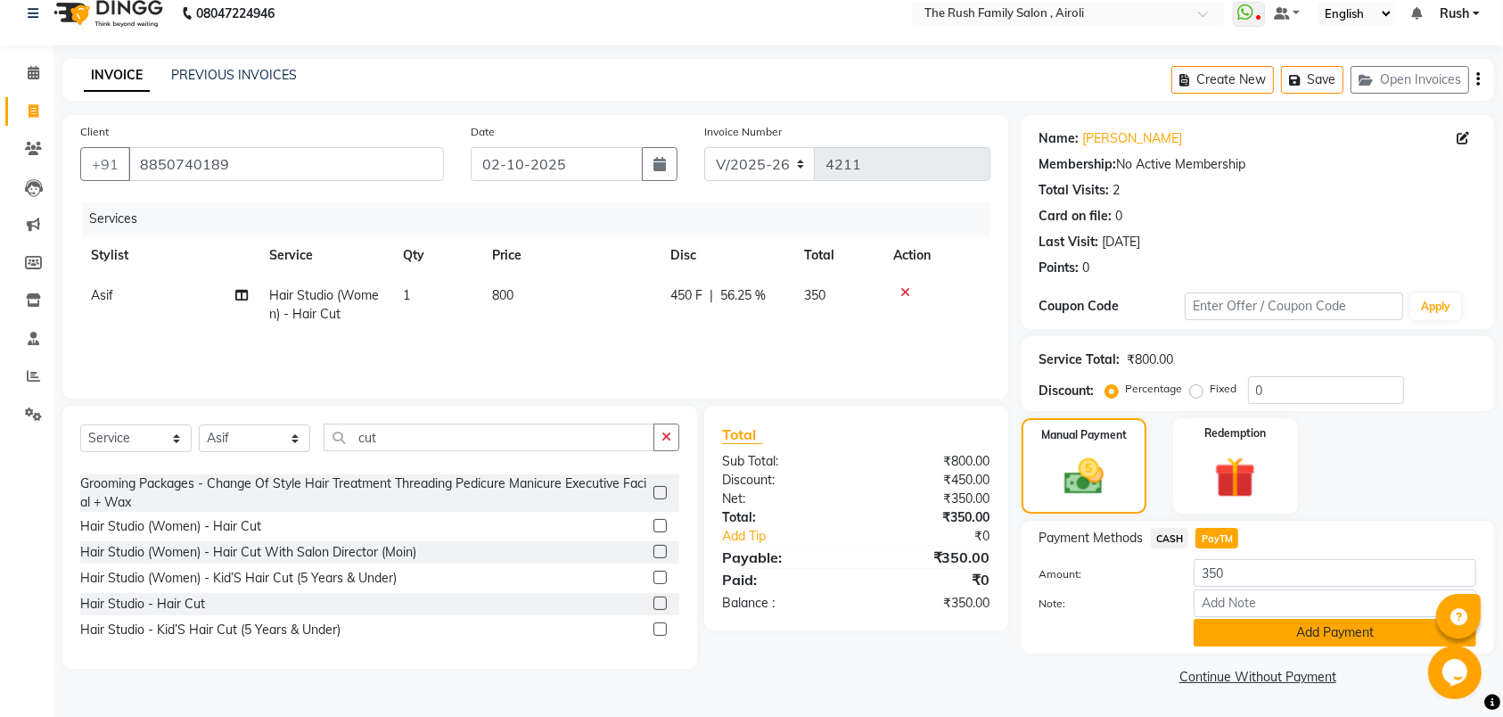
click at [1338, 641] on button "Add Payment" at bounding box center [1335, 633] width 283 height 28
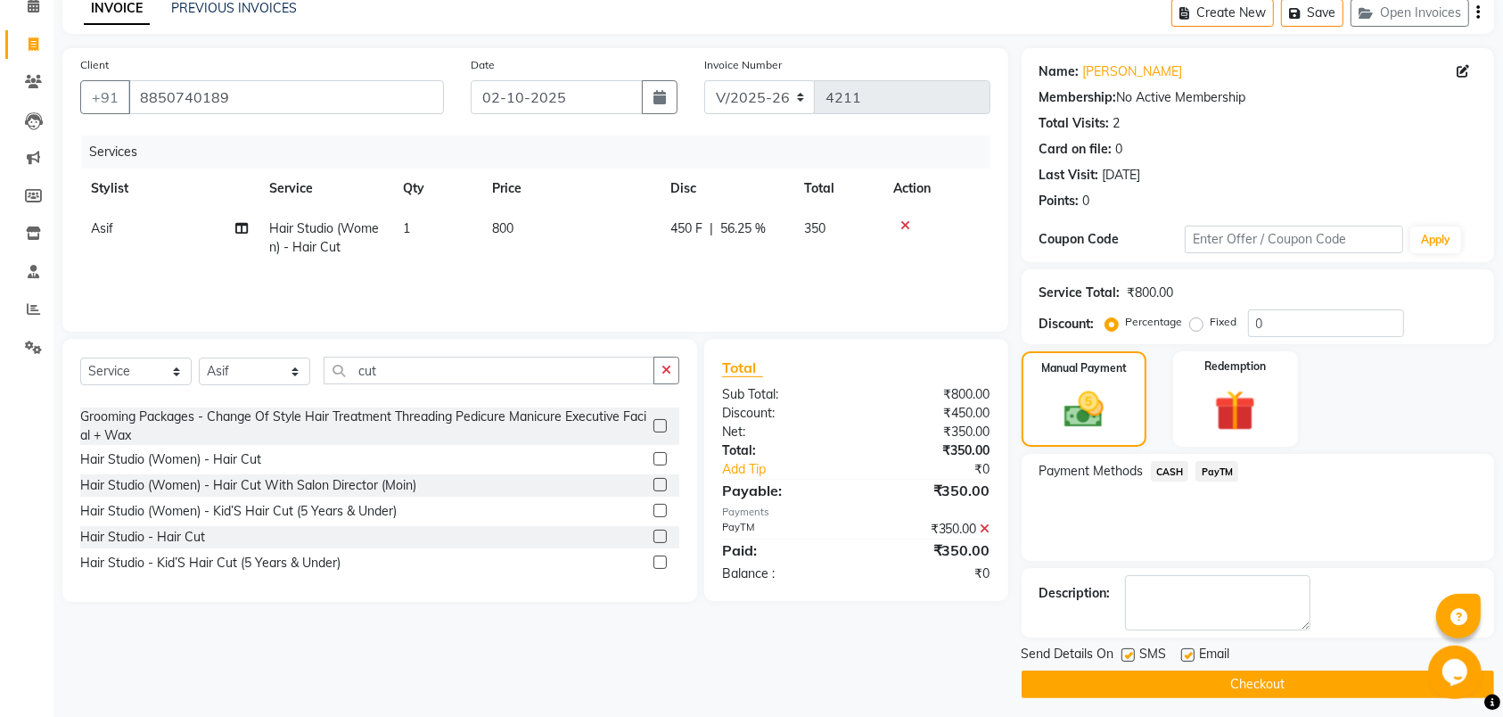
scroll to position [95, 0]
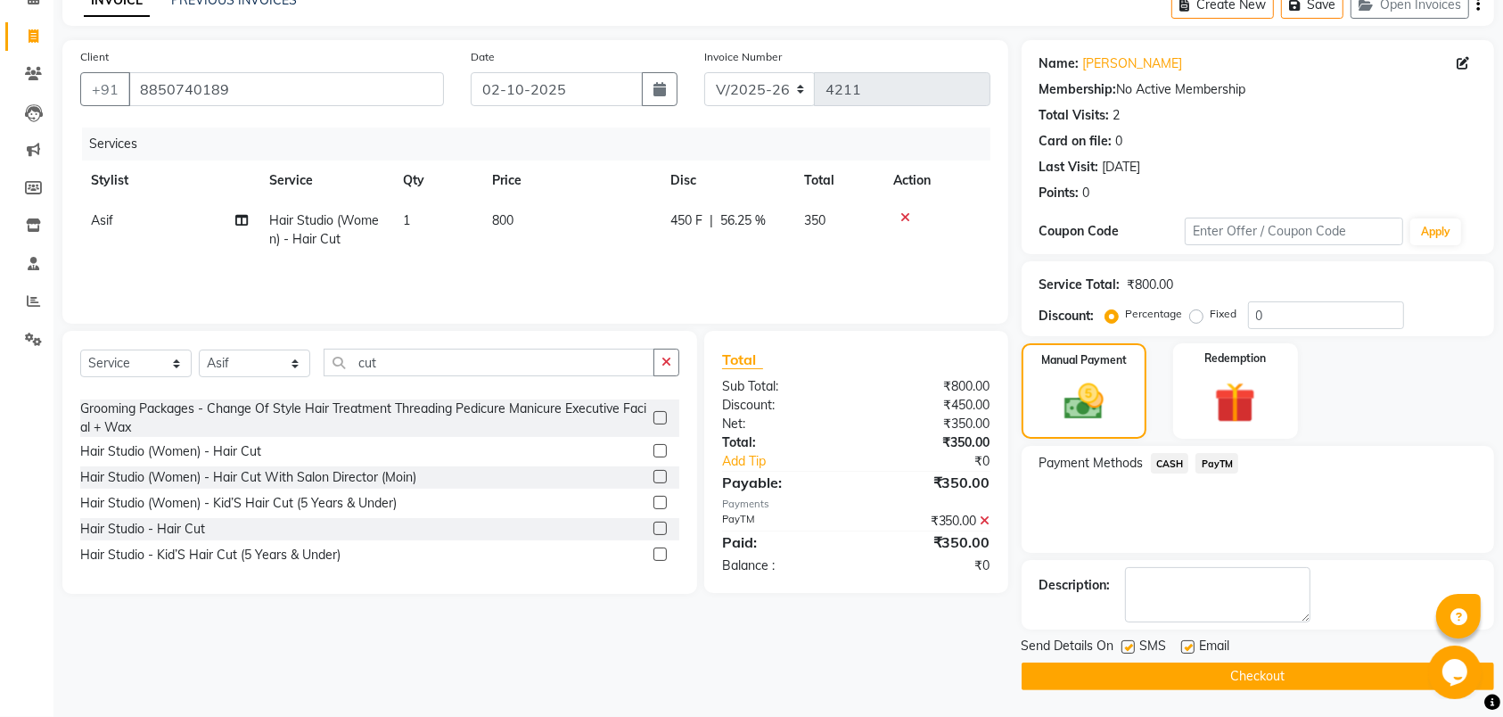
click at [1129, 645] on label at bounding box center [1128, 646] width 13 height 13
click at [1129, 645] on input "checkbox" at bounding box center [1128, 648] width 12 height 12
checkbox input "false"
click at [1191, 646] on label at bounding box center [1187, 646] width 13 height 13
click at [1191, 646] on input "checkbox" at bounding box center [1187, 648] width 12 height 12
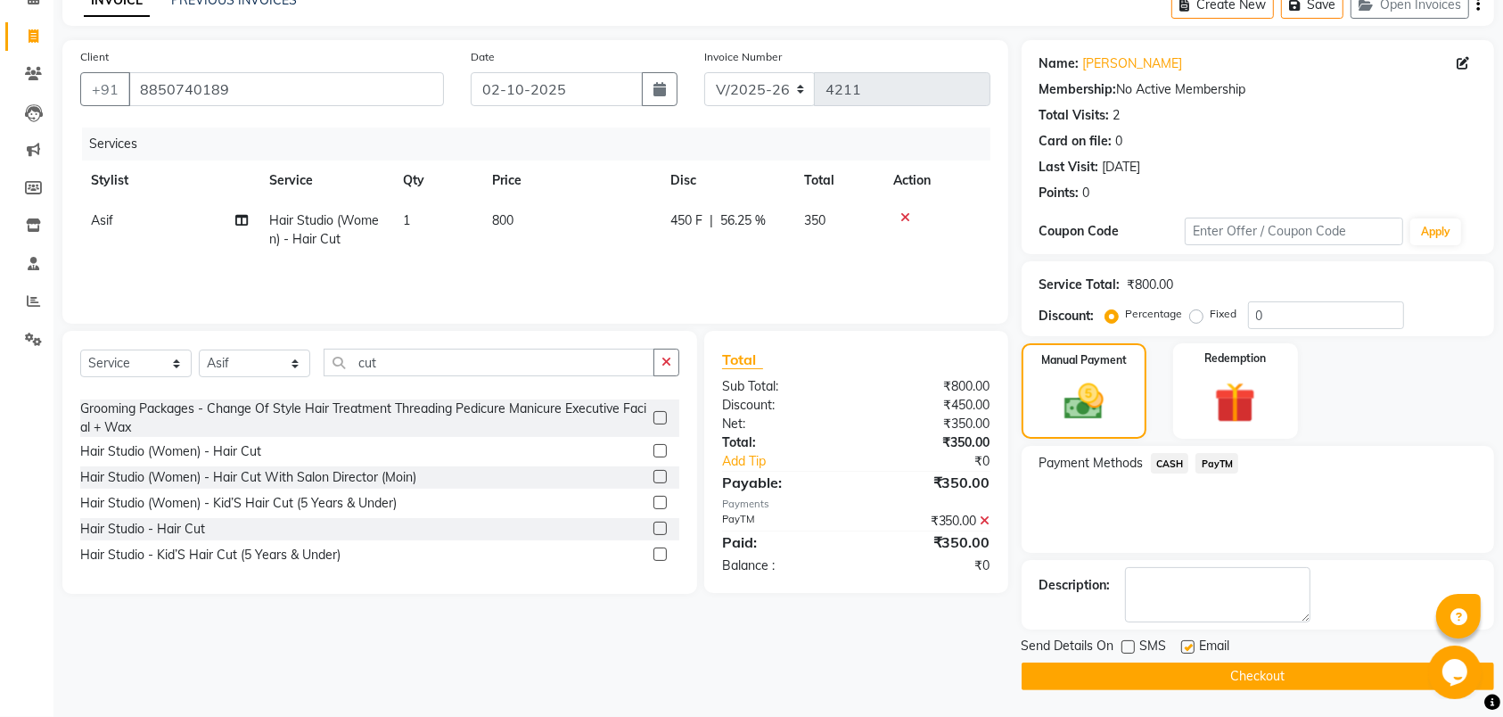
checkbox input "false"
click at [1191, 678] on button "Checkout" at bounding box center [1258, 676] width 473 height 28
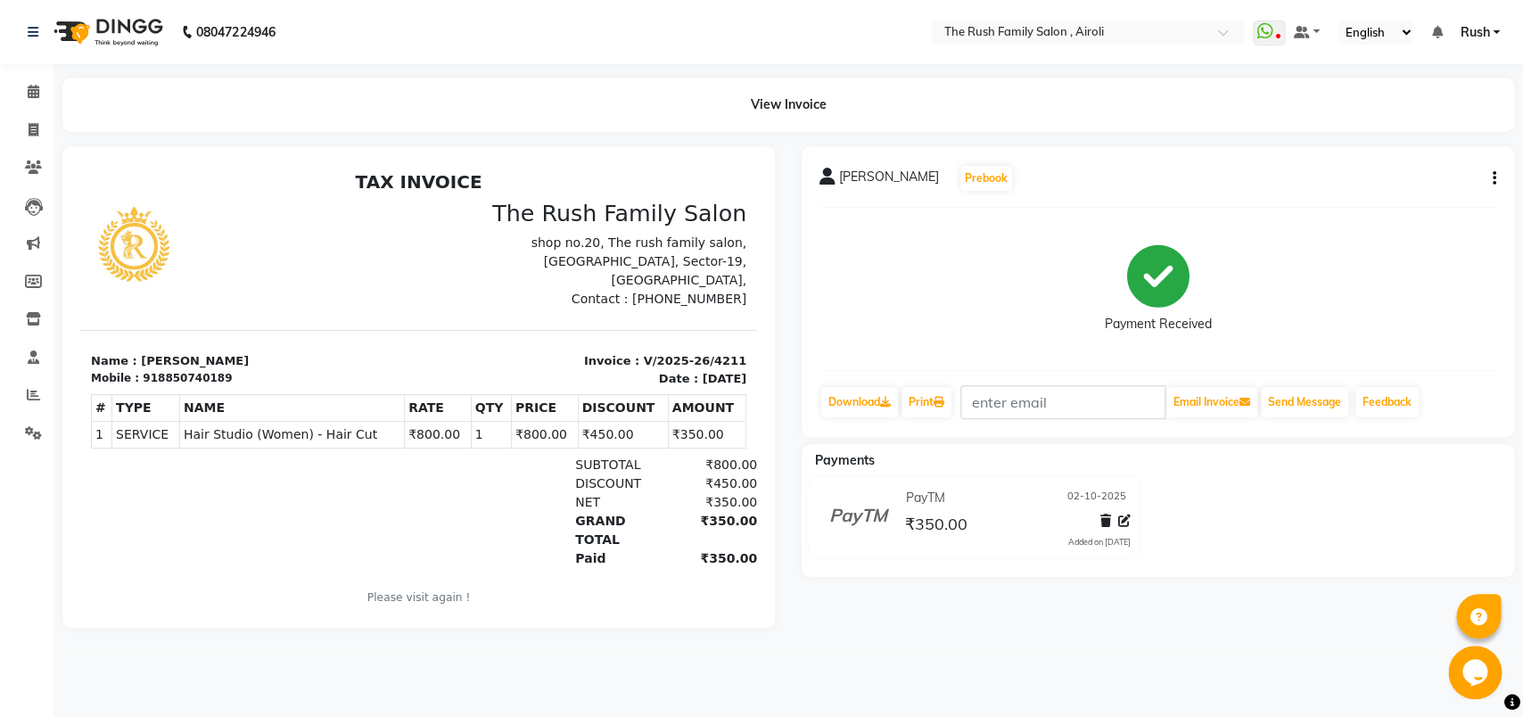
click at [1444, 261] on div "Payment Received" at bounding box center [1157, 289] width 677 height 134
click at [21, 134] on span at bounding box center [33, 130] width 31 height 21
select select "service"
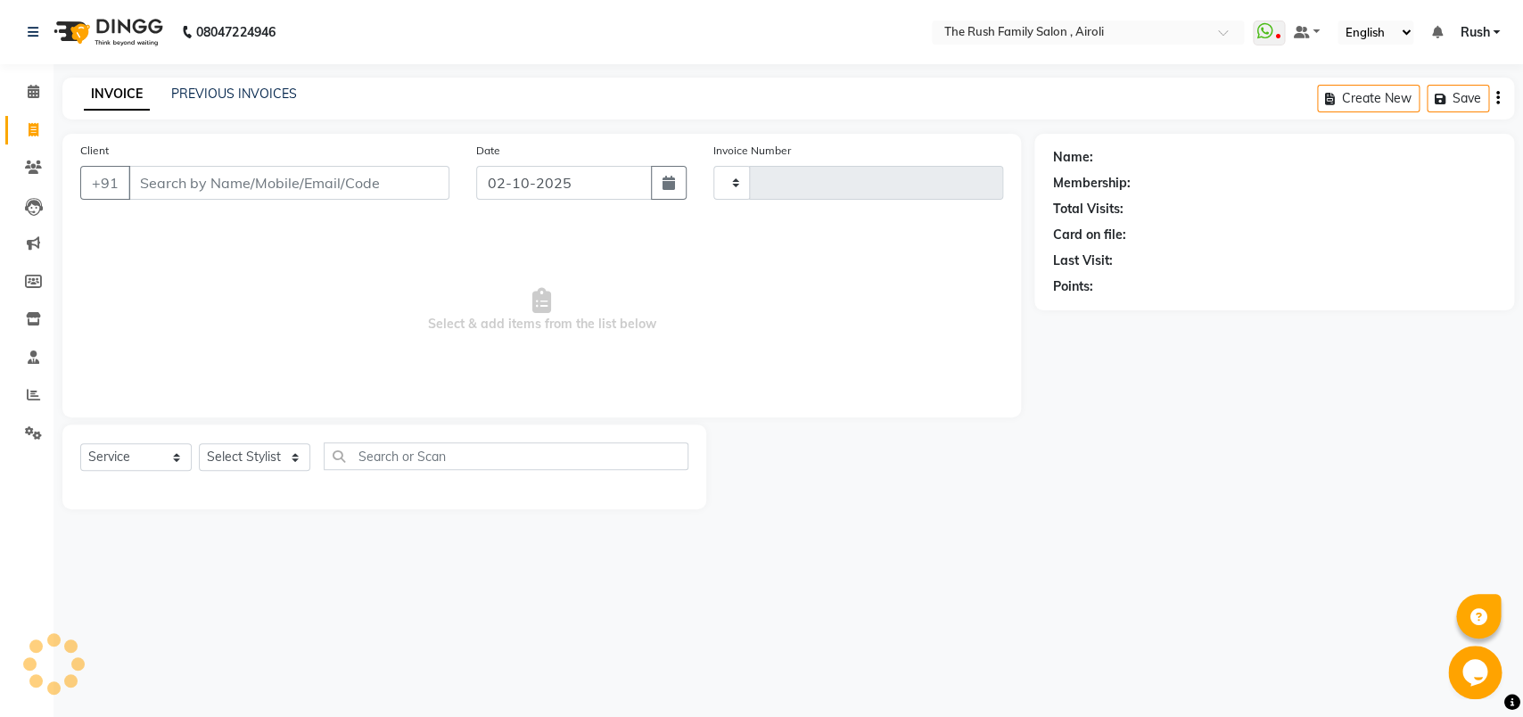
type input "4212"
select select "5419"
click at [266, 183] on input "Client" at bounding box center [288, 183] width 321 height 34
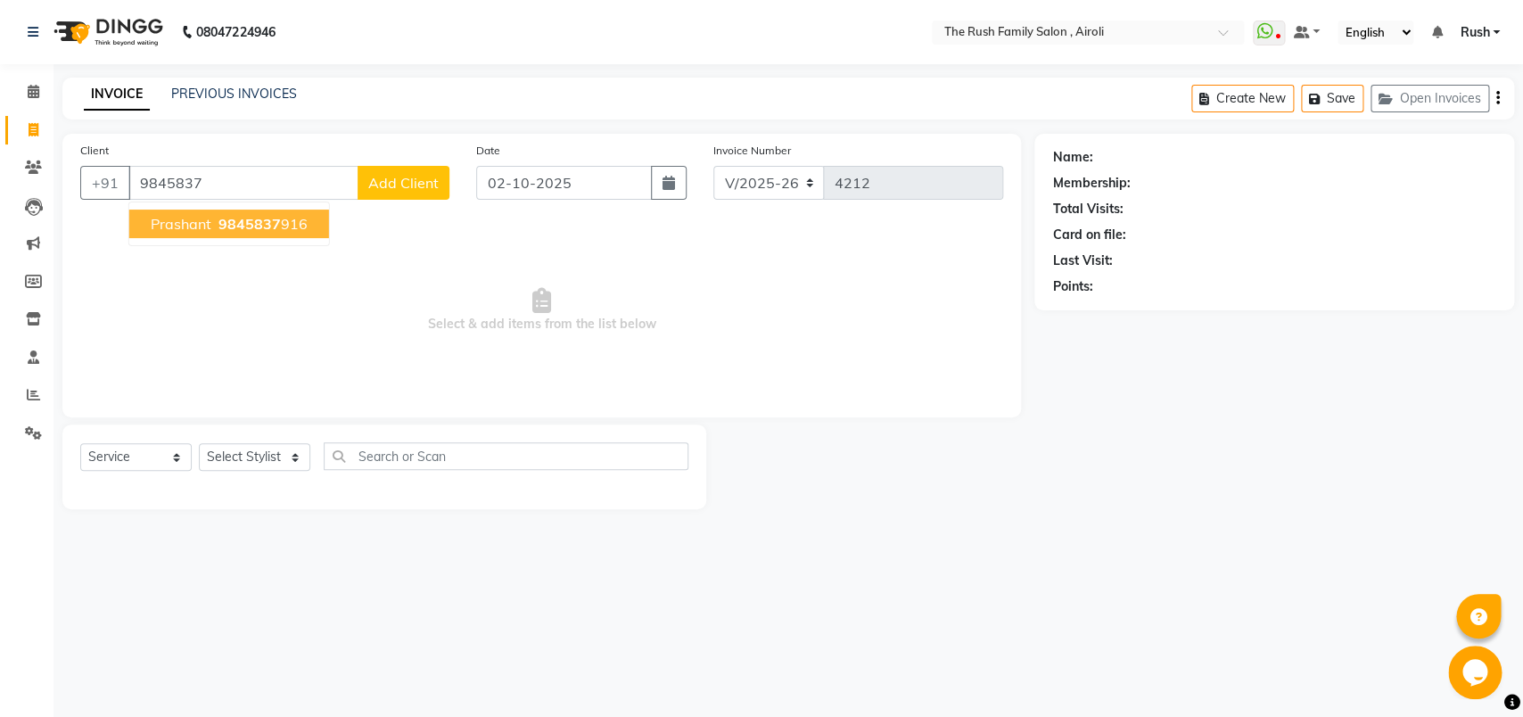
click at [304, 217] on button "prashant 9845837 916" at bounding box center [229, 224] width 200 height 29
type input "9845837916"
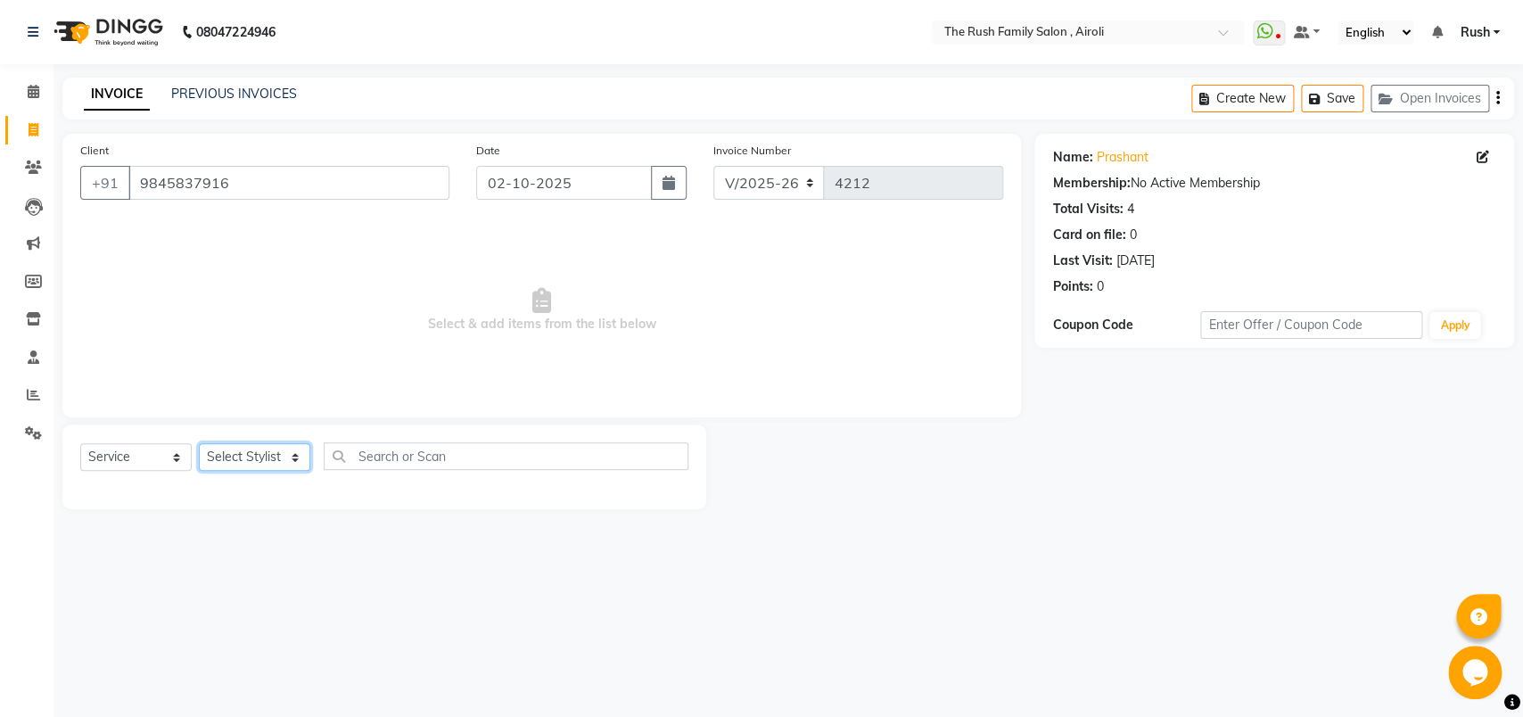
click at [199, 443] on select "Select Stylist [PERSON_NAME] [PERSON_NAME] Danish D.C Guddi [PERSON_NAME] [PERS…" at bounding box center [254, 457] width 111 height 28
select select "87642"
click option "Naeem" at bounding box center [0, 0] width 0 height 0
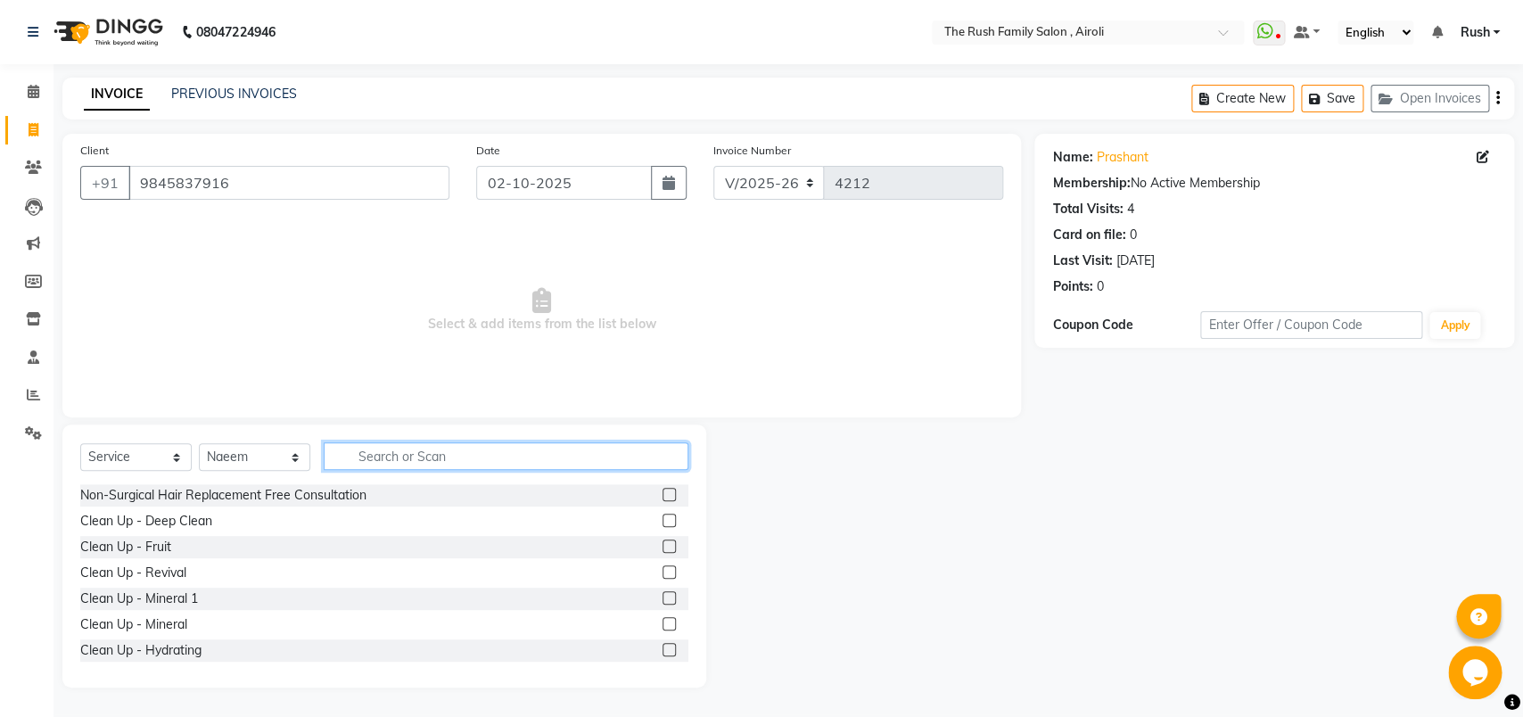
click at [389, 453] on input "text" at bounding box center [506, 456] width 365 height 28
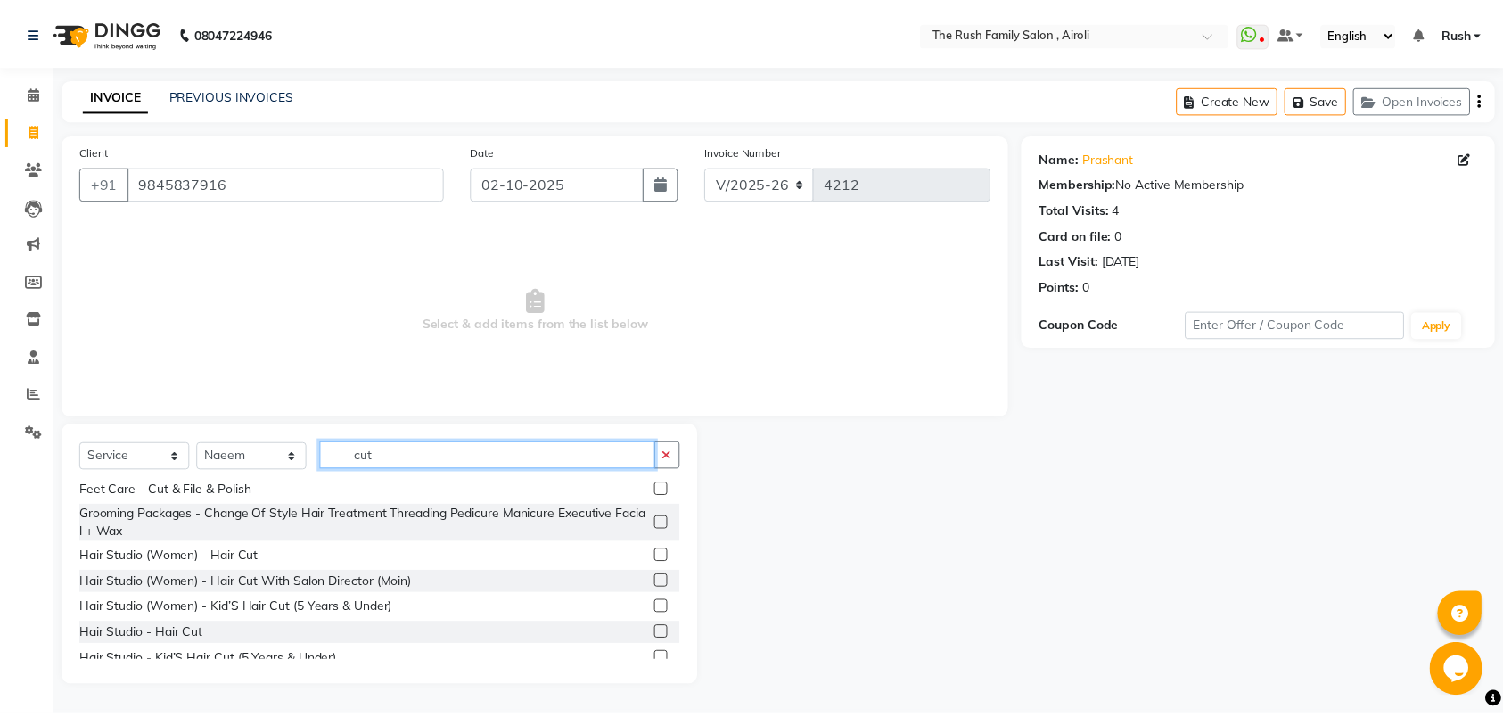
scroll to position [95, 0]
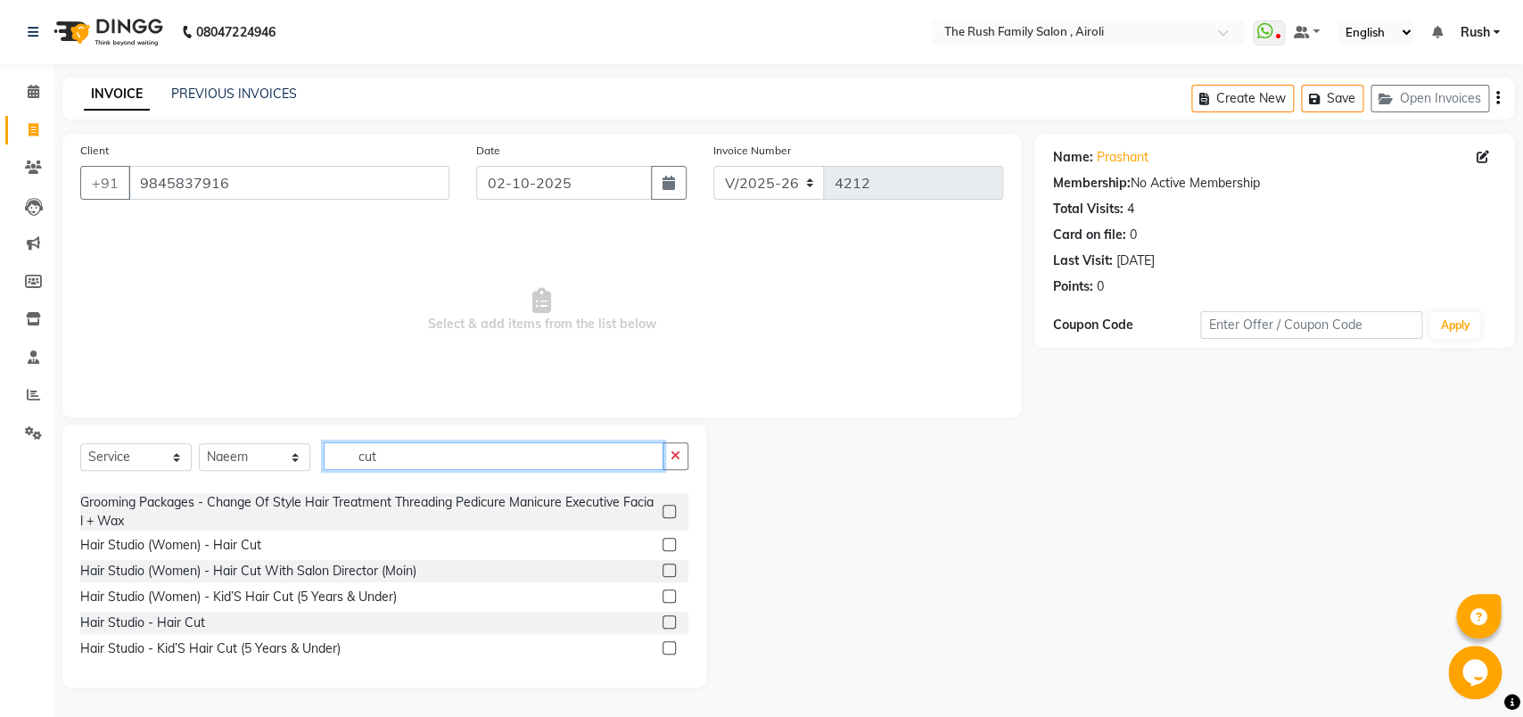
type input "cut"
click at [662, 651] on label at bounding box center [668, 647] width 13 height 13
click at [662, 651] on input "checkbox" at bounding box center [668, 649] width 12 height 12
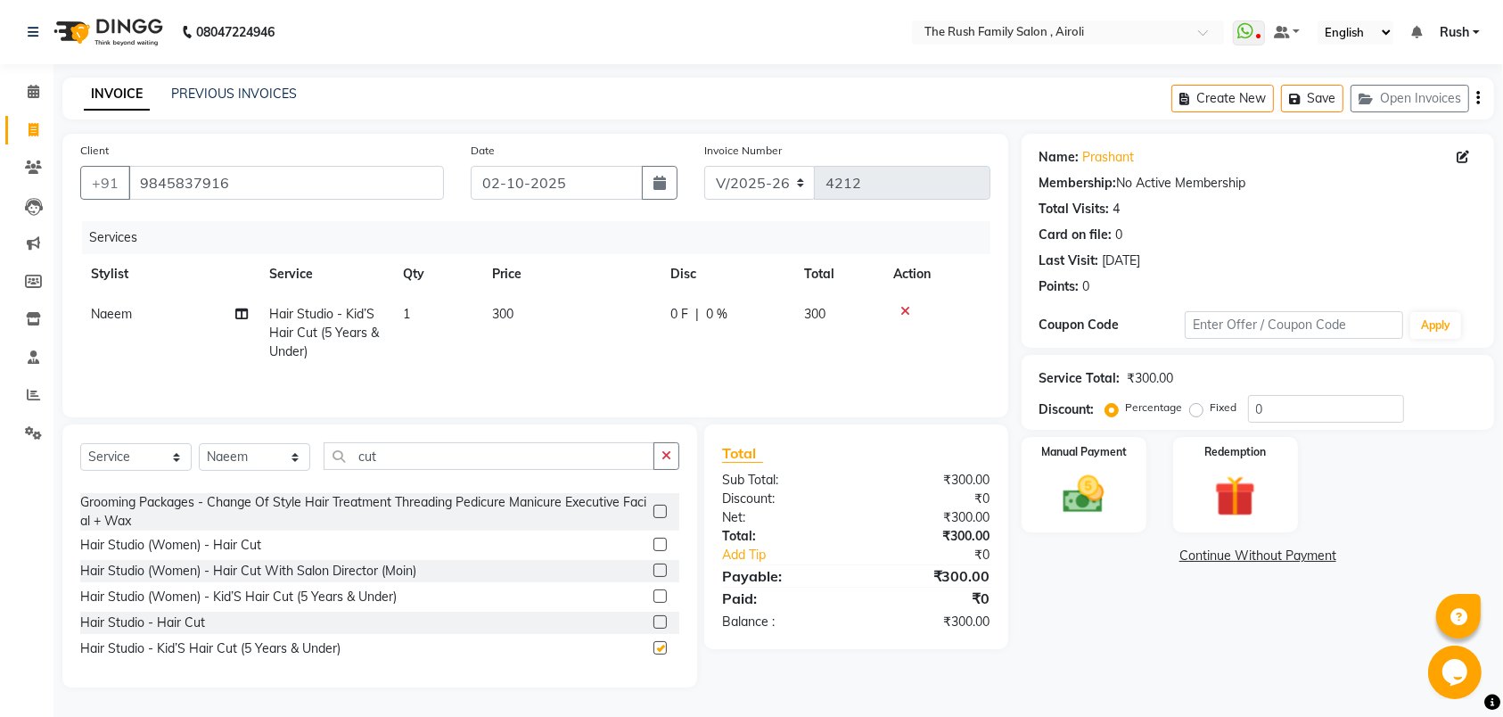
checkbox input "false"
click at [678, 315] on span "0 F" at bounding box center [679, 314] width 18 height 19
select select "87642"
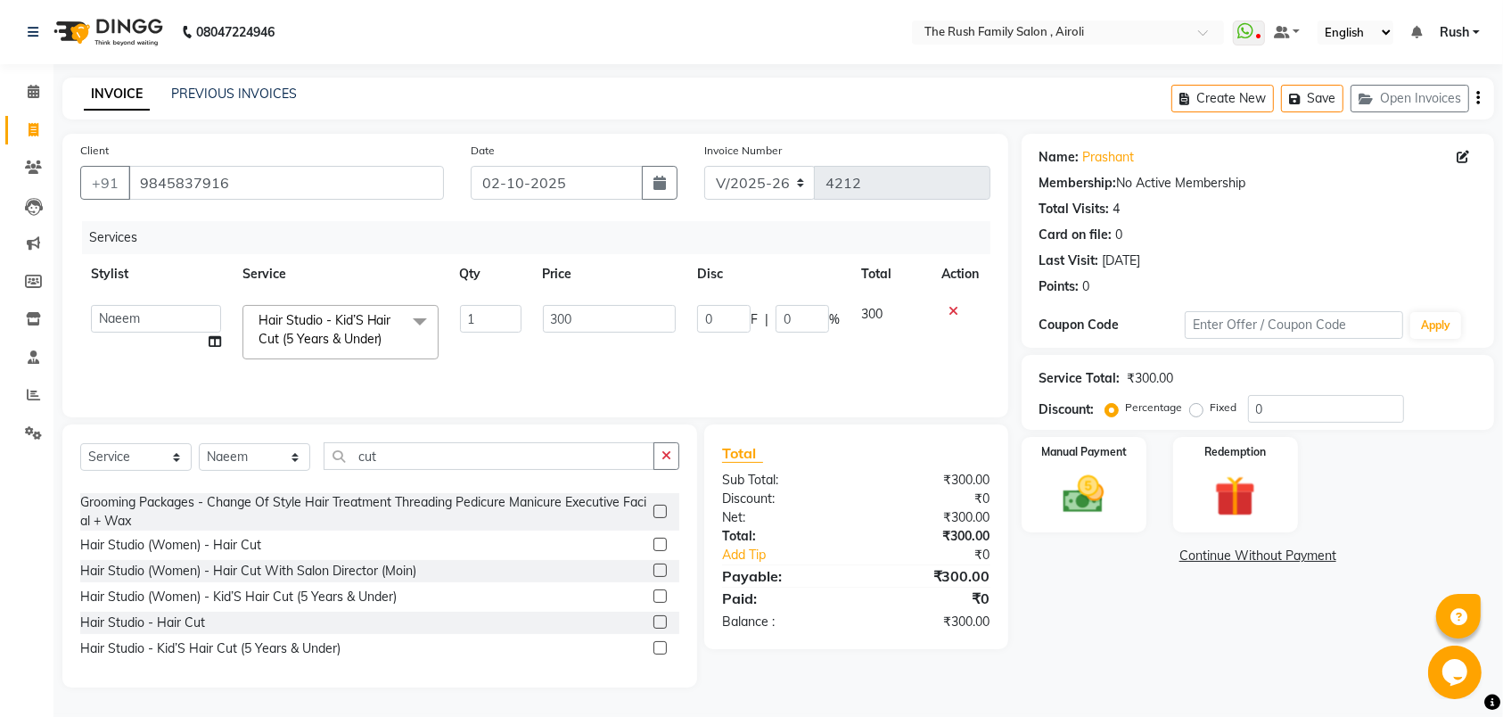
click at [678, 315] on td "300" at bounding box center [609, 332] width 155 height 76
click at [743, 315] on input "1" at bounding box center [723, 319] width 53 height 28
click at [716, 316] on input "1" at bounding box center [723, 319] width 53 height 28
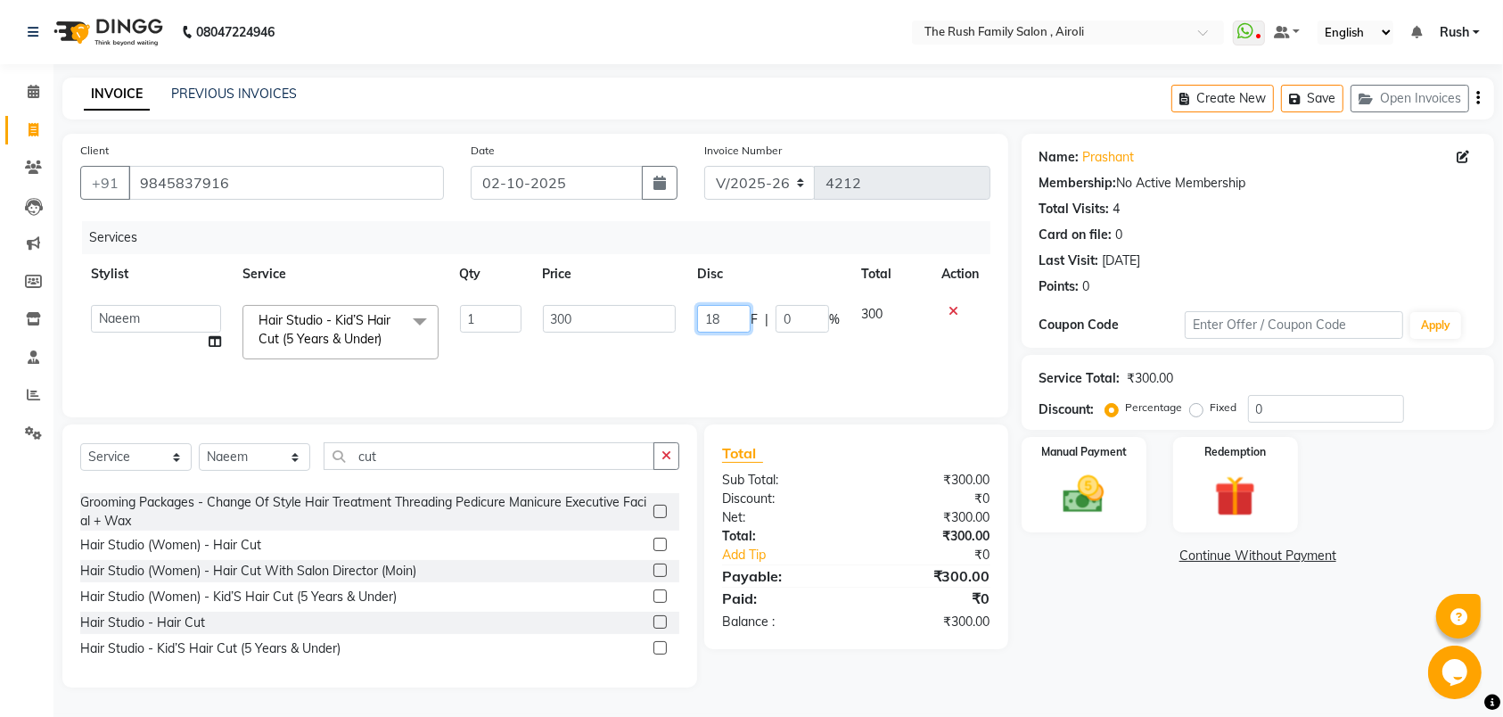
type input "189"
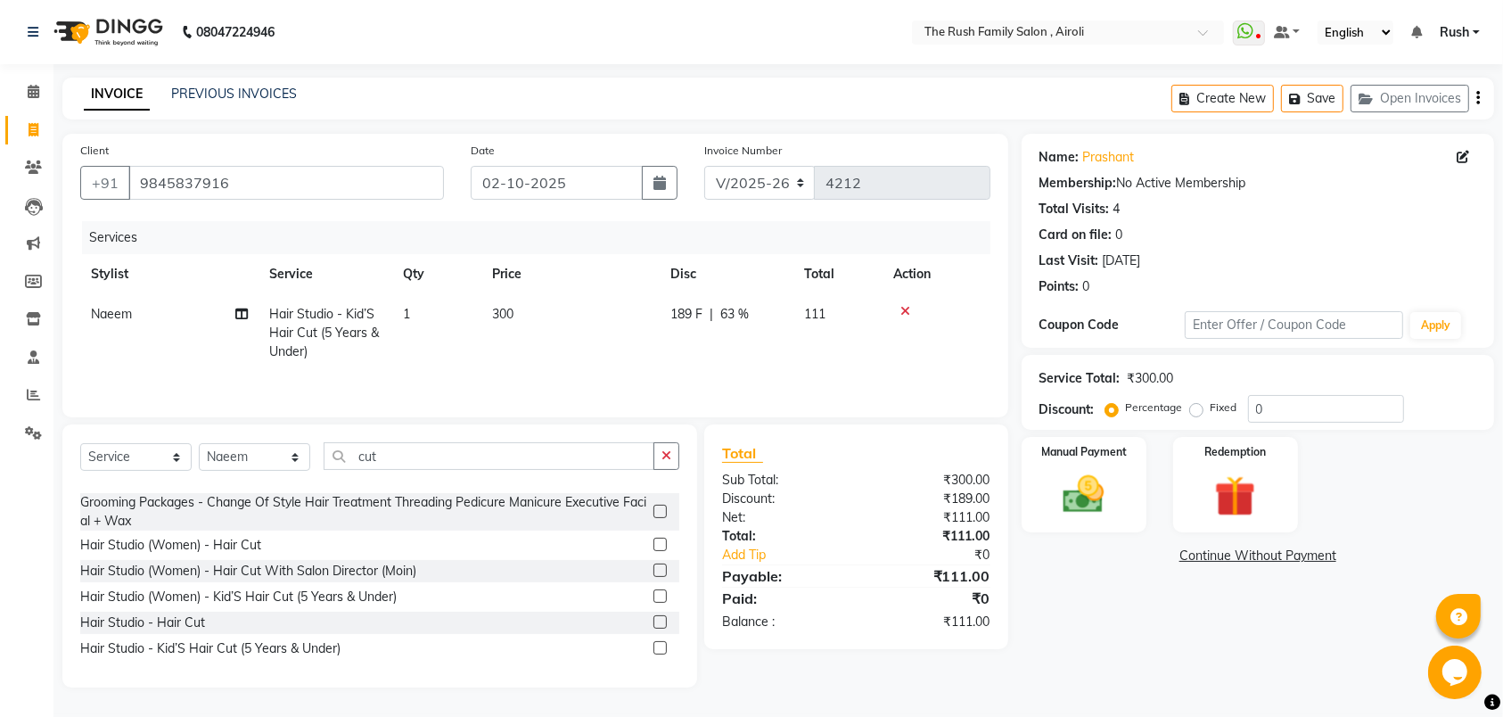
click at [850, 325] on tr "Naeem Hair Studio - Kid’S Hair Cut (5 Years & Under) 1 300 189 F | 63 % 111" at bounding box center [535, 333] width 910 height 78
click at [1089, 513] on img at bounding box center [1084, 494] width 70 height 49
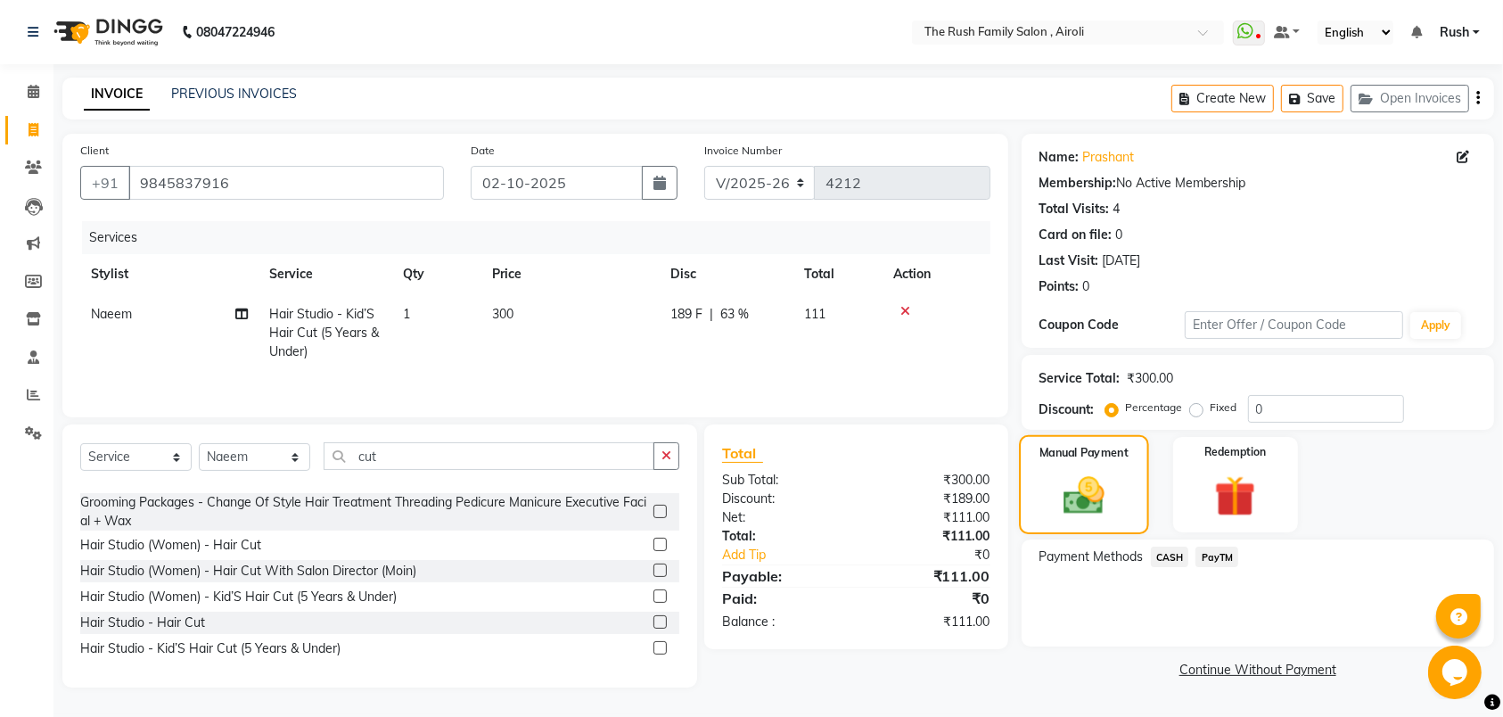
scroll to position [3, 0]
click at [1217, 553] on span "PayTM" at bounding box center [1217, 557] width 43 height 21
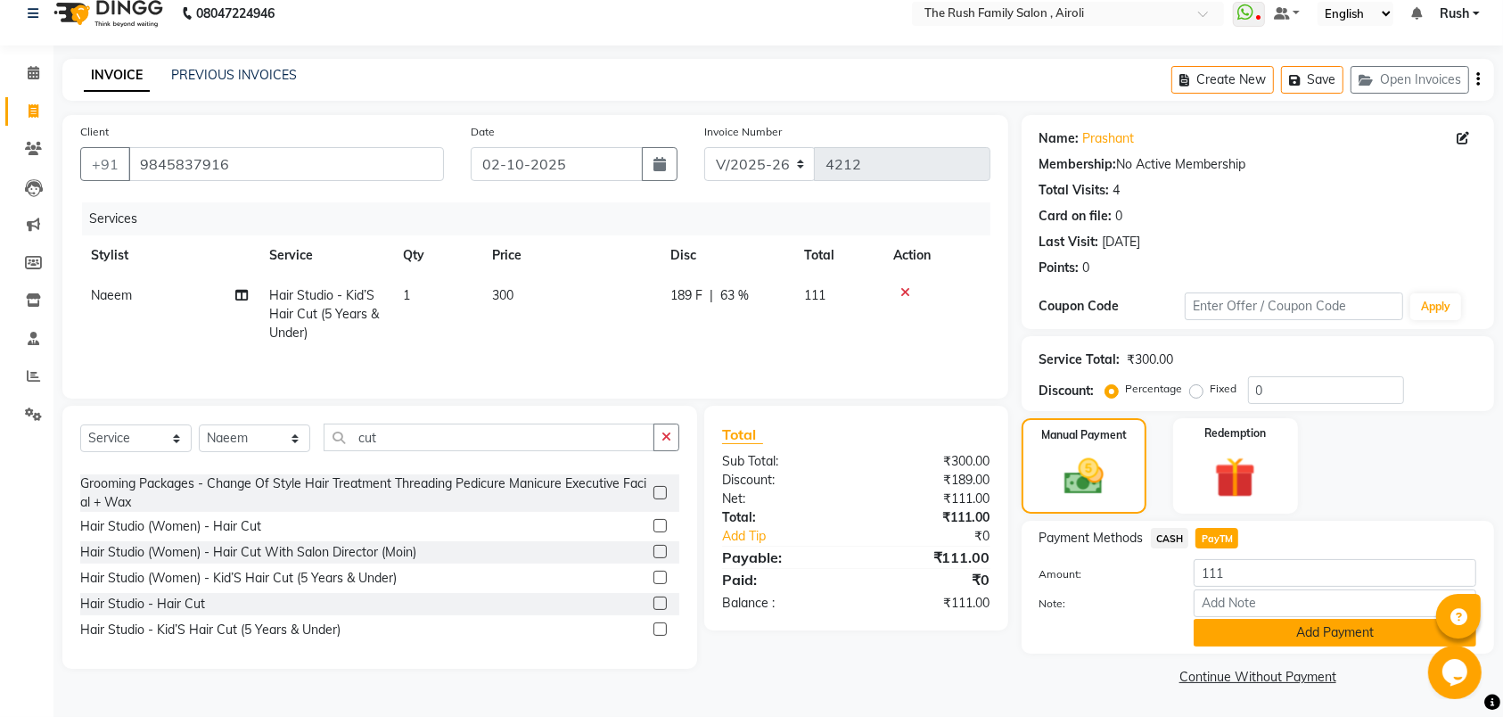
click at [1222, 624] on button "Add Payment" at bounding box center [1335, 633] width 283 height 28
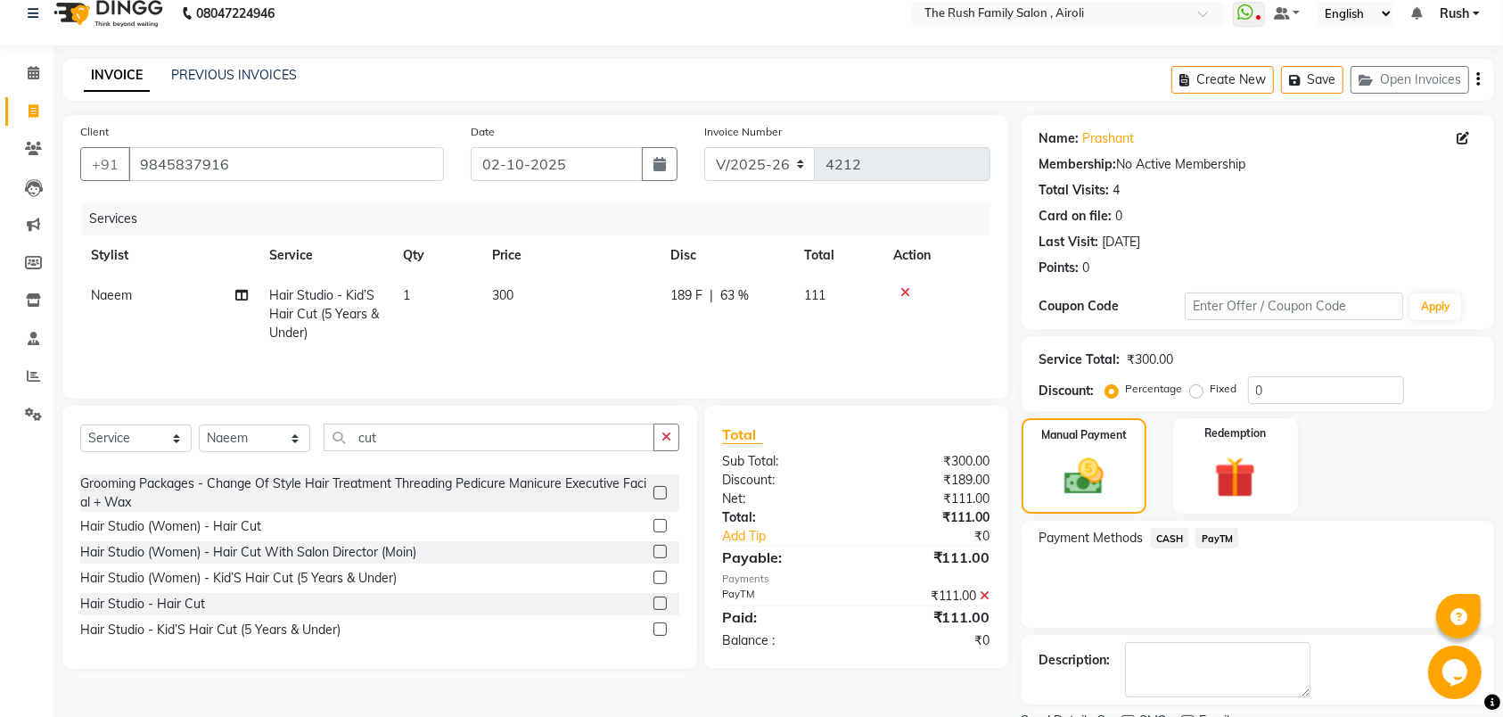
scroll to position [95, 0]
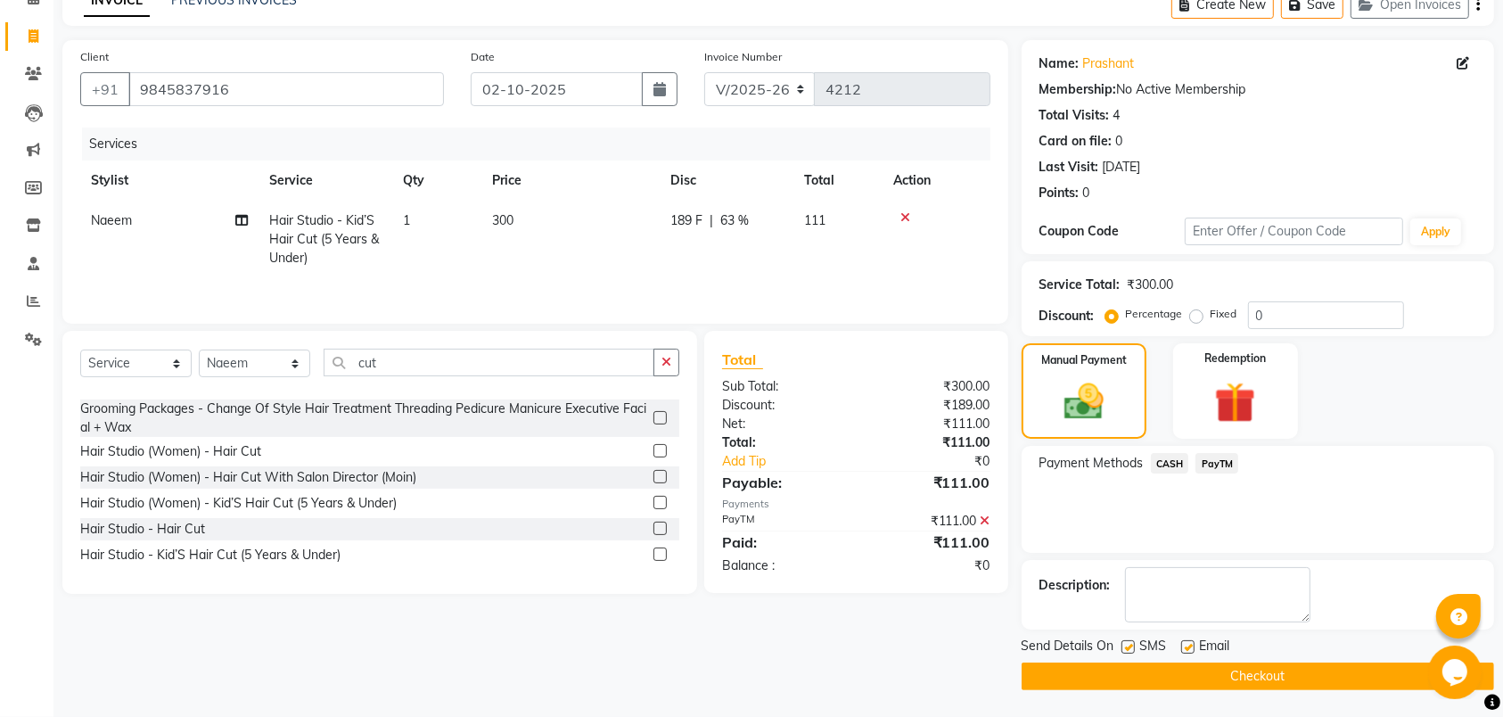
click at [1127, 645] on label at bounding box center [1128, 646] width 13 height 13
click at [1127, 645] on input "checkbox" at bounding box center [1128, 648] width 12 height 12
checkbox input "false"
click at [1190, 640] on label at bounding box center [1187, 646] width 13 height 13
click at [1190, 642] on input "checkbox" at bounding box center [1187, 648] width 12 height 12
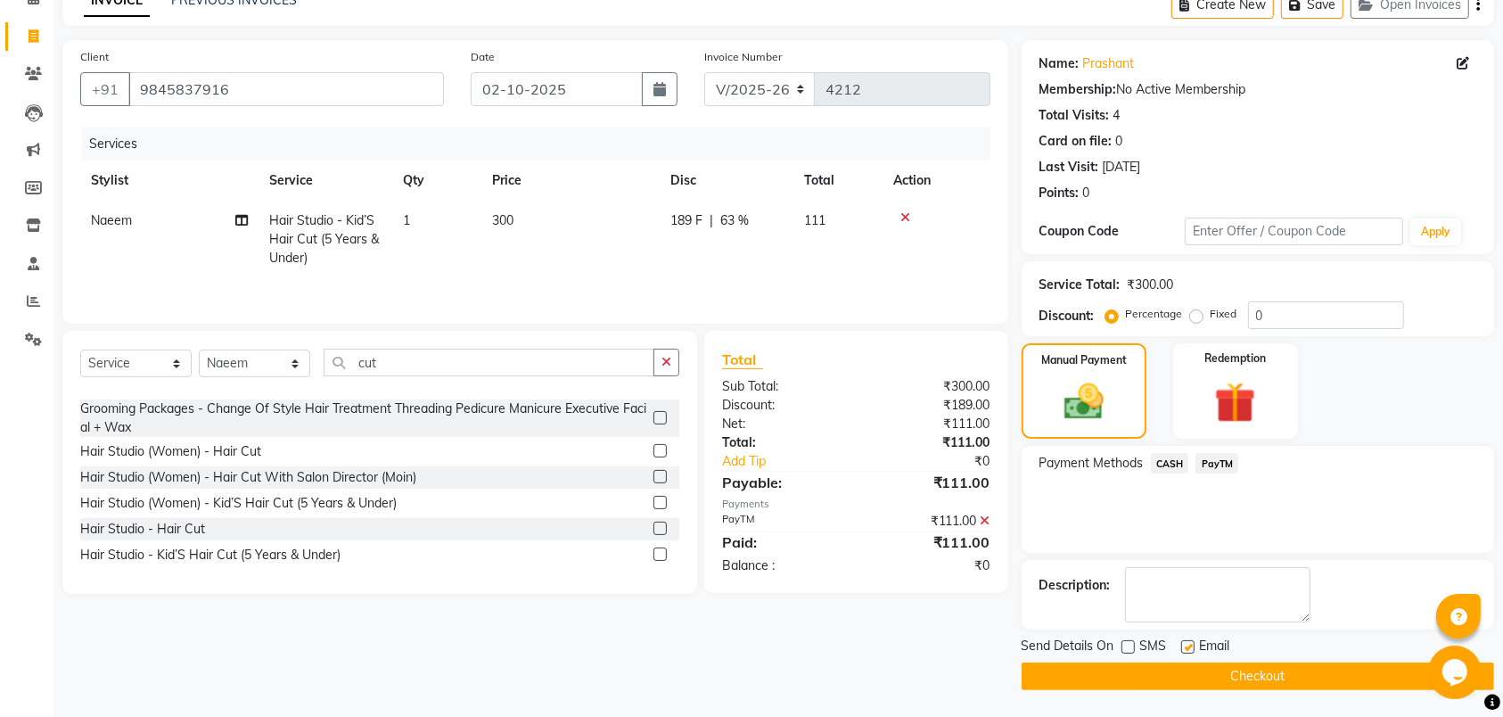
checkbox input "false"
click at [1190, 664] on div "Send Details On SMS Email Checkout" at bounding box center [1258, 663] width 473 height 53
click at [1191, 670] on button "Checkout" at bounding box center [1258, 676] width 473 height 28
